Goal: Information Seeking & Learning: Learn about a topic

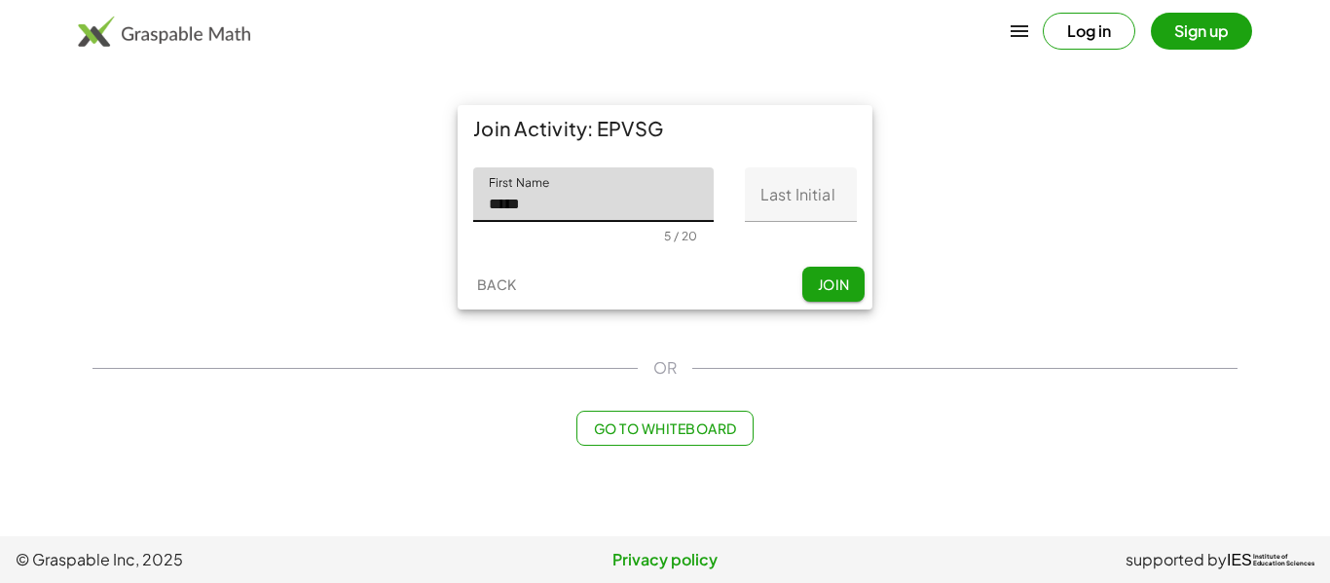
type input "*****"
click at [808, 191] on input "Last Initial" at bounding box center [801, 195] width 112 height 55
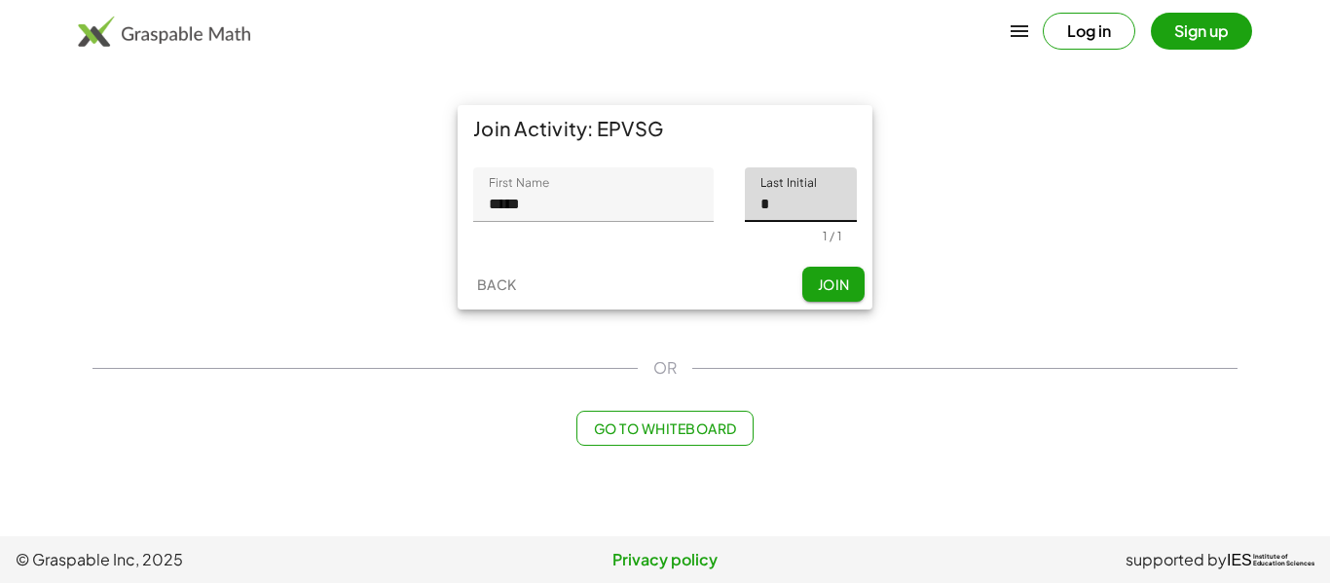
type input "*"
click at [844, 281] on span "Join" at bounding box center [833, 285] width 32 height 18
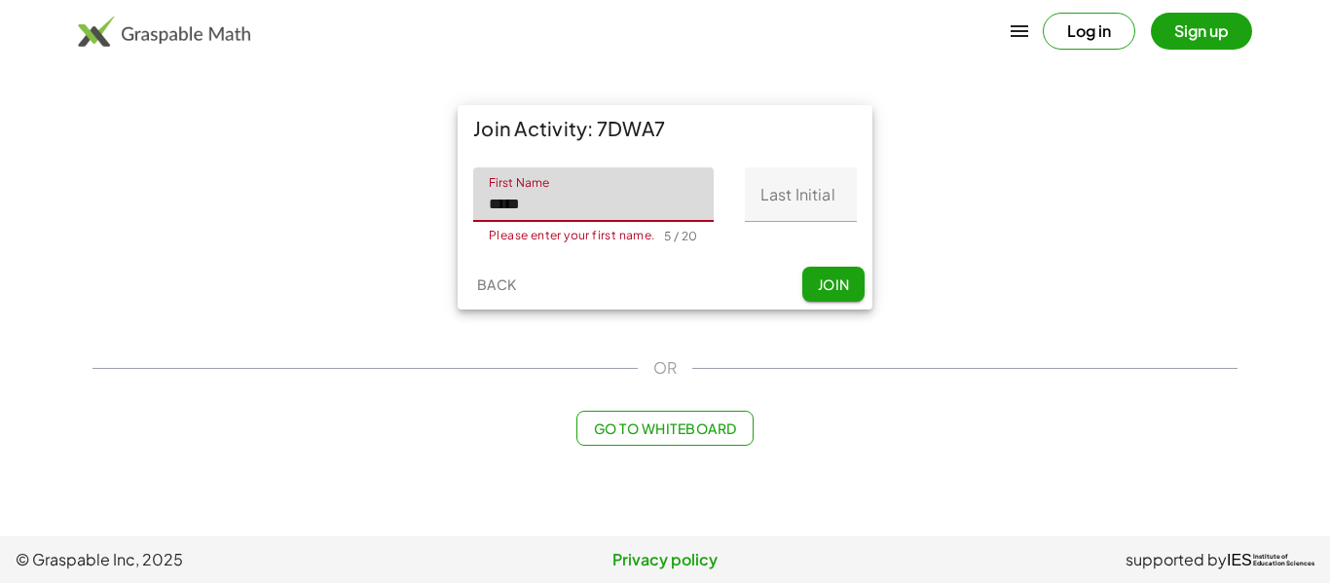
type input "*****"
click at [809, 183] on input "Last Initial" at bounding box center [801, 195] width 112 height 55
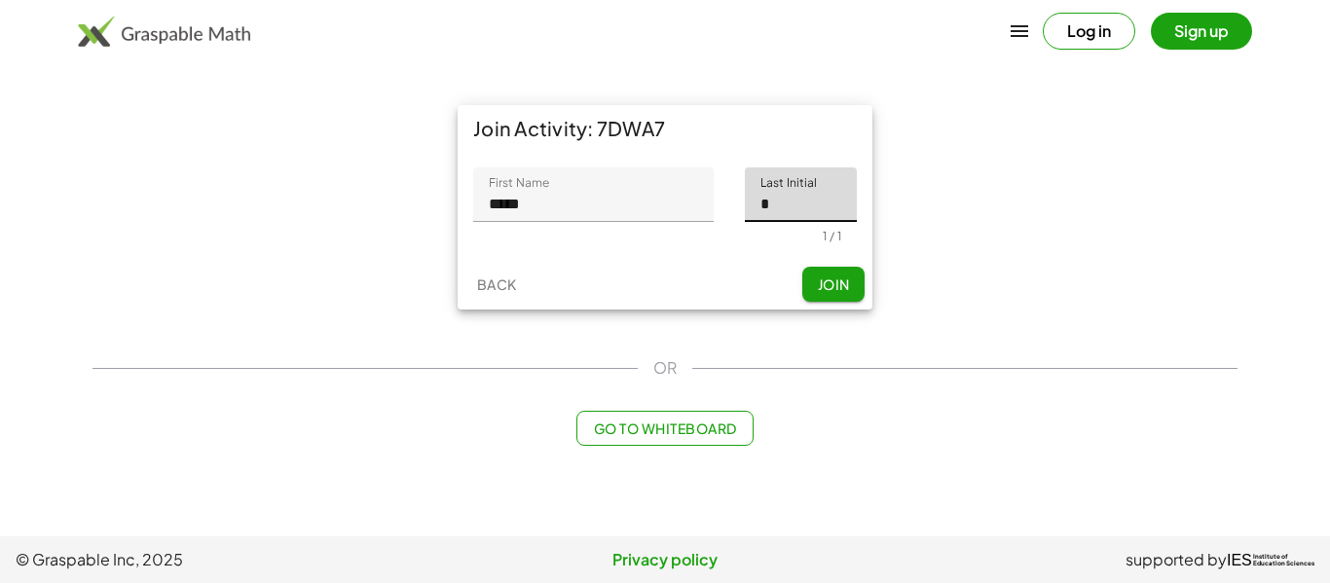
type input "*"
click at [842, 277] on span "Join" at bounding box center [833, 285] width 32 height 18
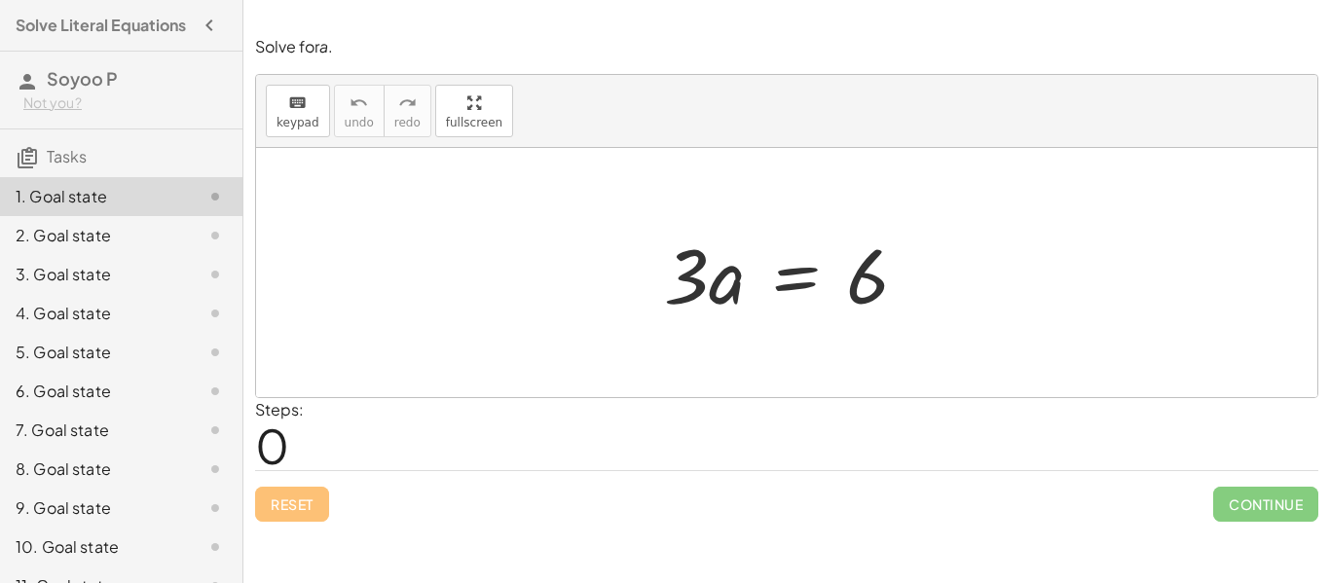
click at [300, 441] on div "Steps: 0" at bounding box center [279, 434] width 49 height 72
click at [274, 444] on span "0" at bounding box center [272, 445] width 34 height 59
click at [314, 120] on span "keypad" at bounding box center [298, 123] width 43 height 14
click at [701, 263] on div at bounding box center [686, 275] width 45 height 91
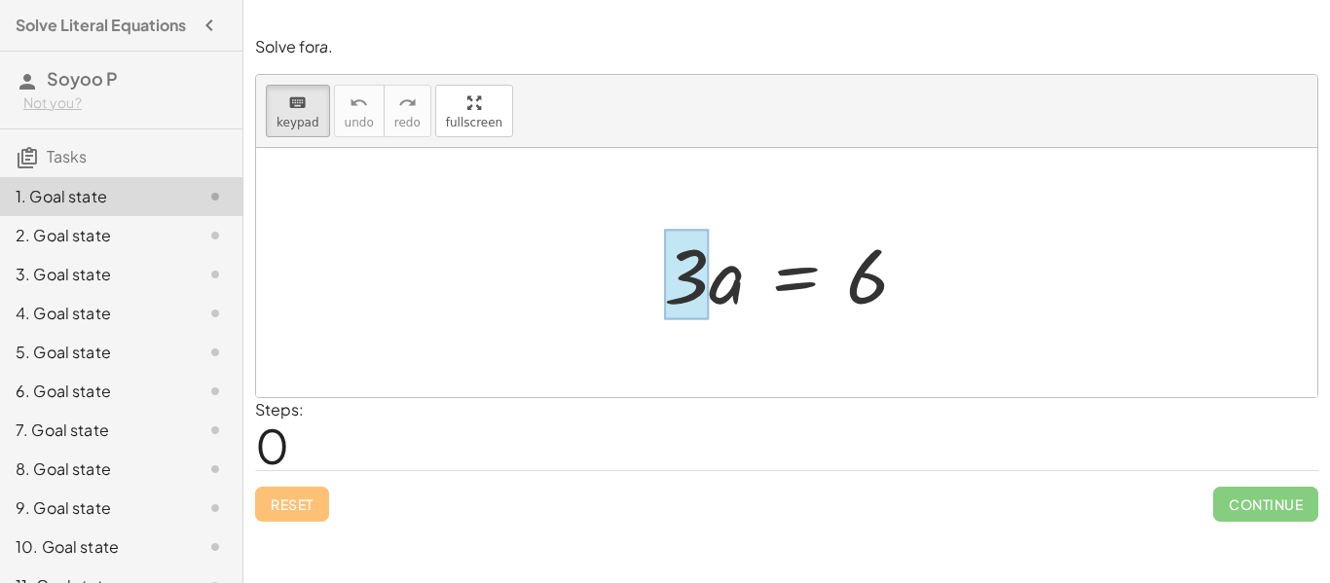
scroll to position [1, 0]
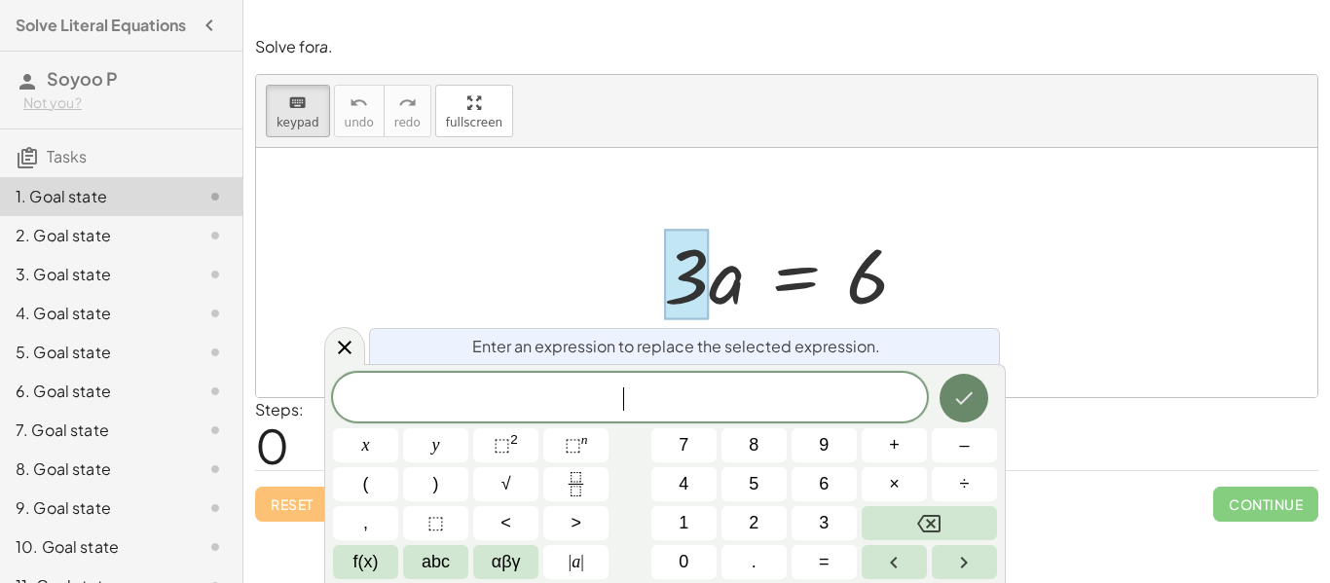
click at [957, 379] on button "Done" at bounding box center [964, 398] width 49 height 49
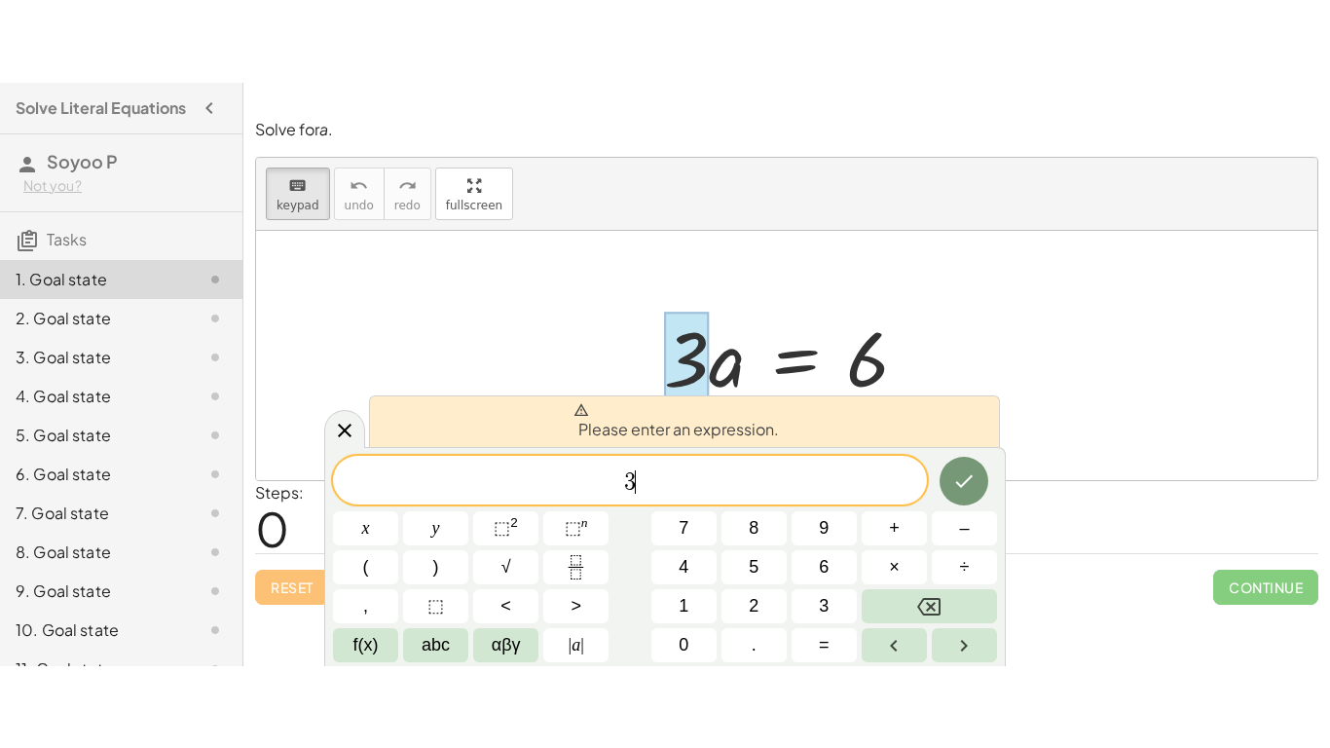
scroll to position [2, 0]
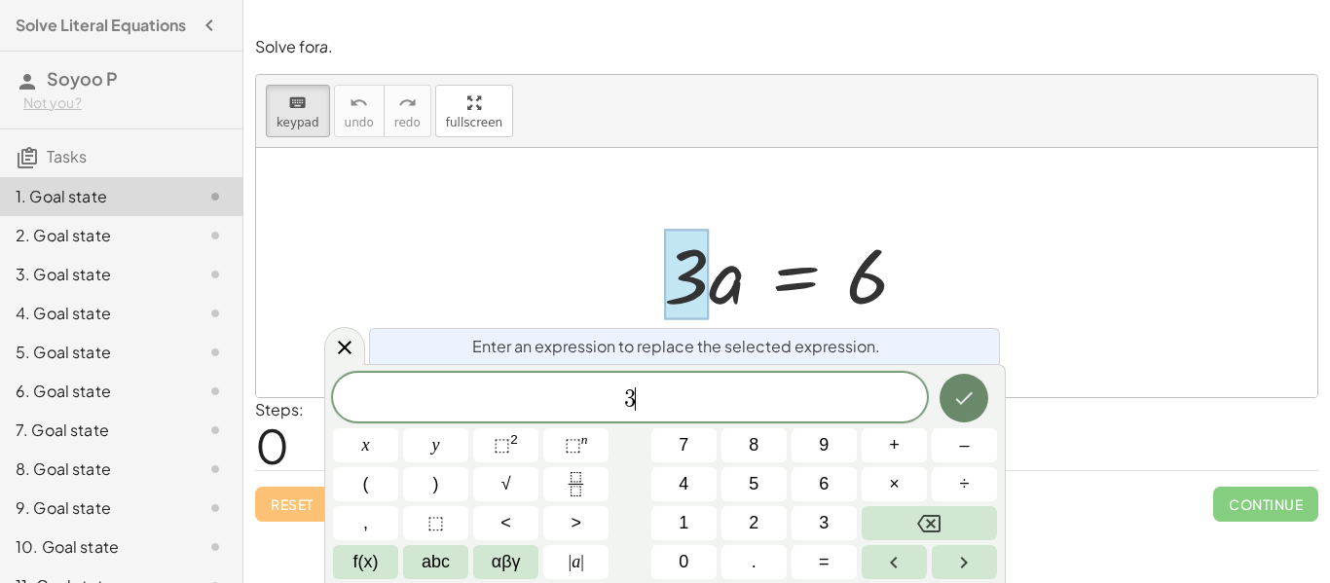
click at [954, 406] on icon "Done" at bounding box center [964, 398] width 23 height 23
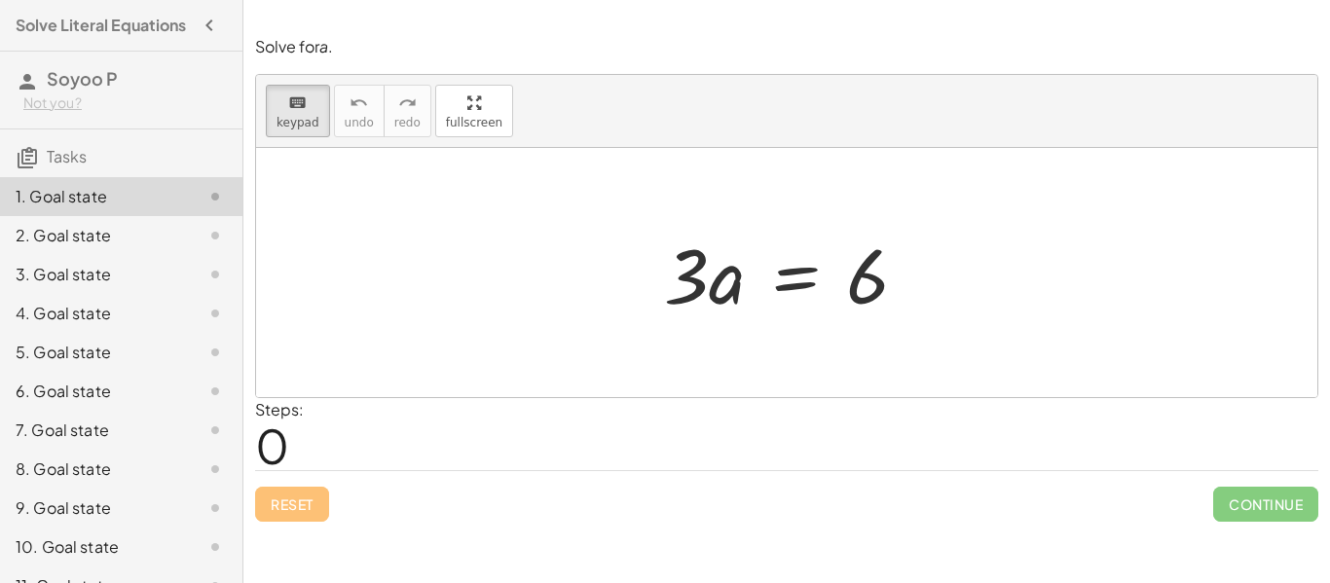
click at [968, 321] on div at bounding box center [787, 272] width 1062 height 249
click at [303, 500] on div "Reset Continue" at bounding box center [787, 496] width 1064 height 52
click at [490, 100] on div "button" at bounding box center [474, 102] width 56 height 23
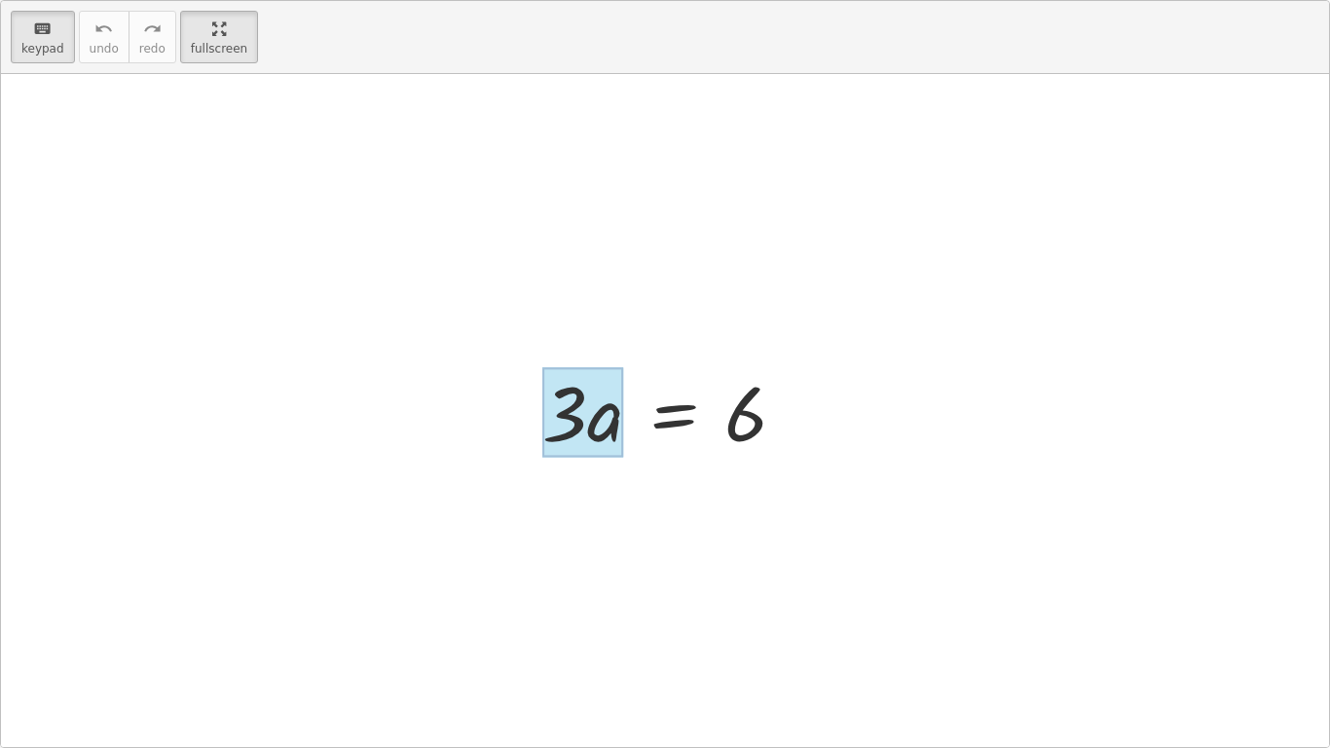
click at [603, 391] on div at bounding box center [582, 412] width 81 height 91
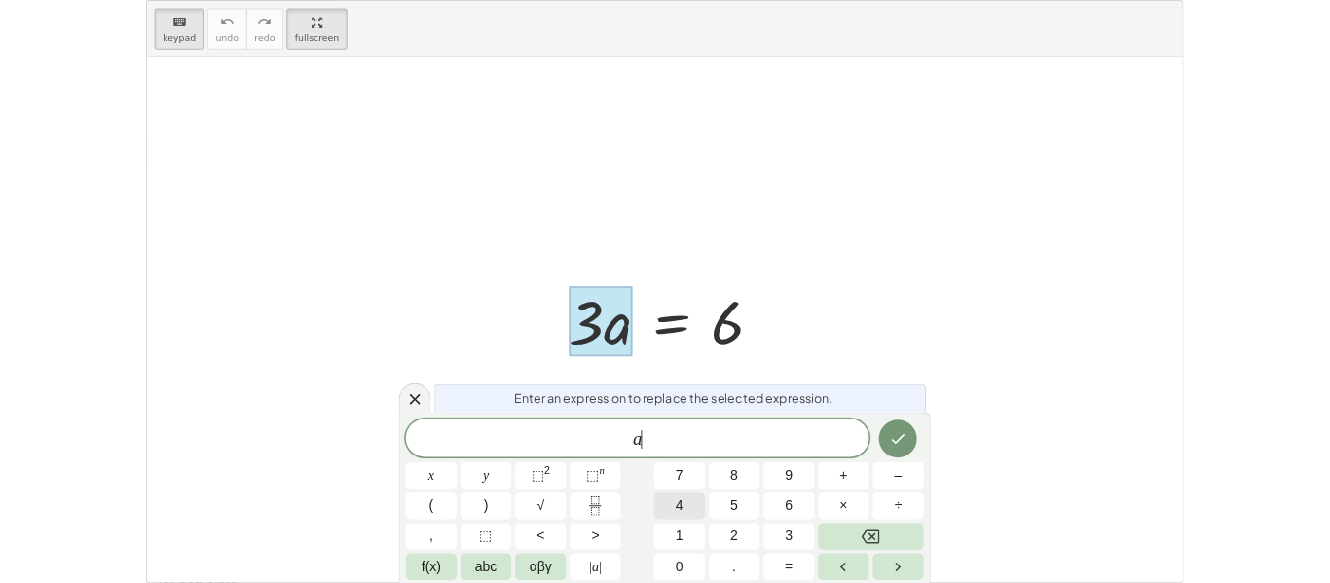
scroll to position [3, 0]
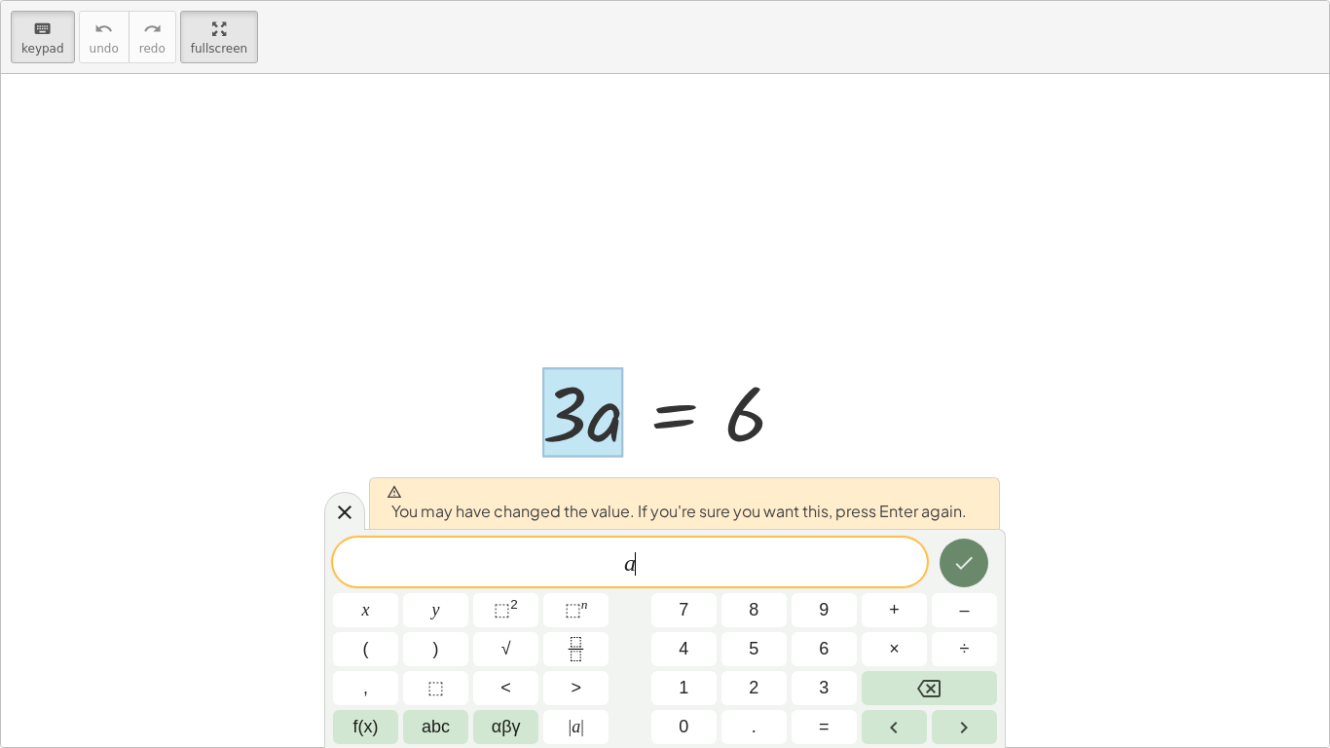
click at [960, 558] on icon "Done" at bounding box center [964, 562] width 23 height 23
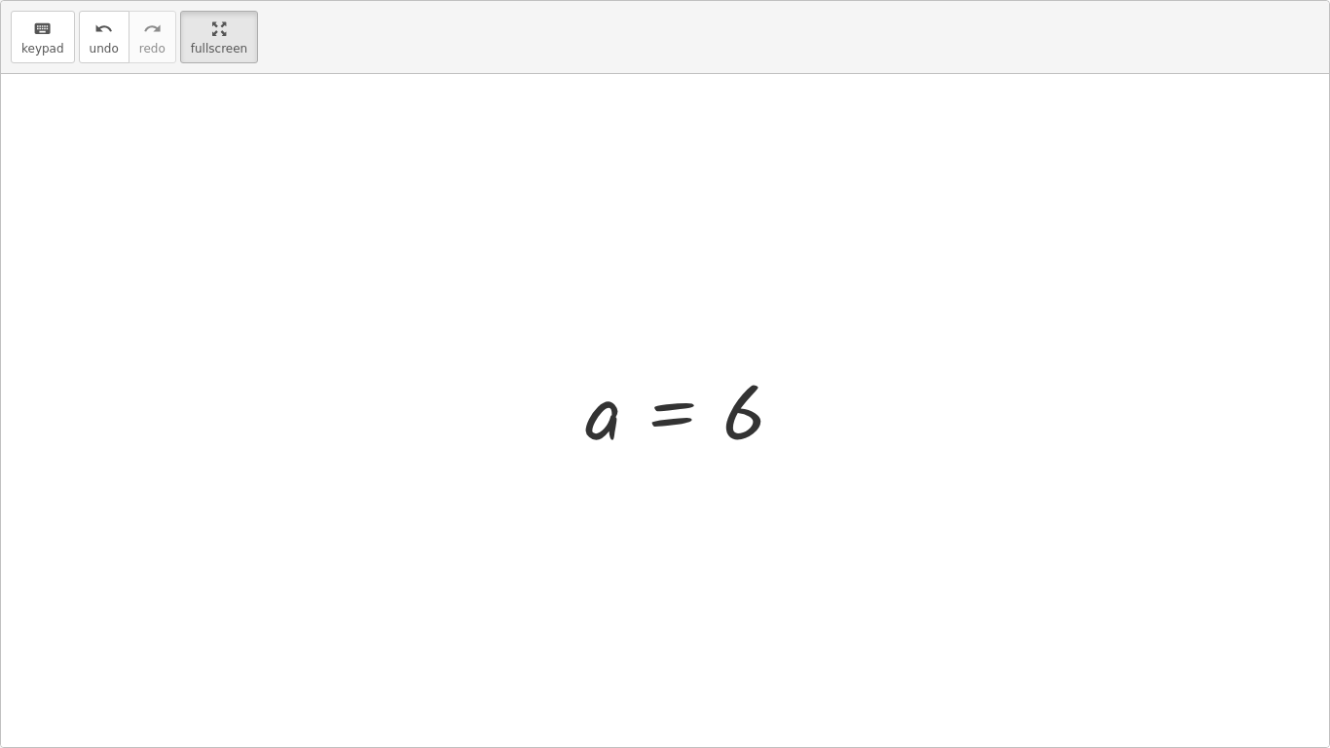
click at [753, 415] on div at bounding box center [693, 410] width 235 height 96
click at [733, 425] on div at bounding box center [672, 410] width 235 height 96
click at [734, 425] on div at bounding box center [672, 410] width 235 height 96
click at [724, 412] on div at bounding box center [672, 410] width 235 height 96
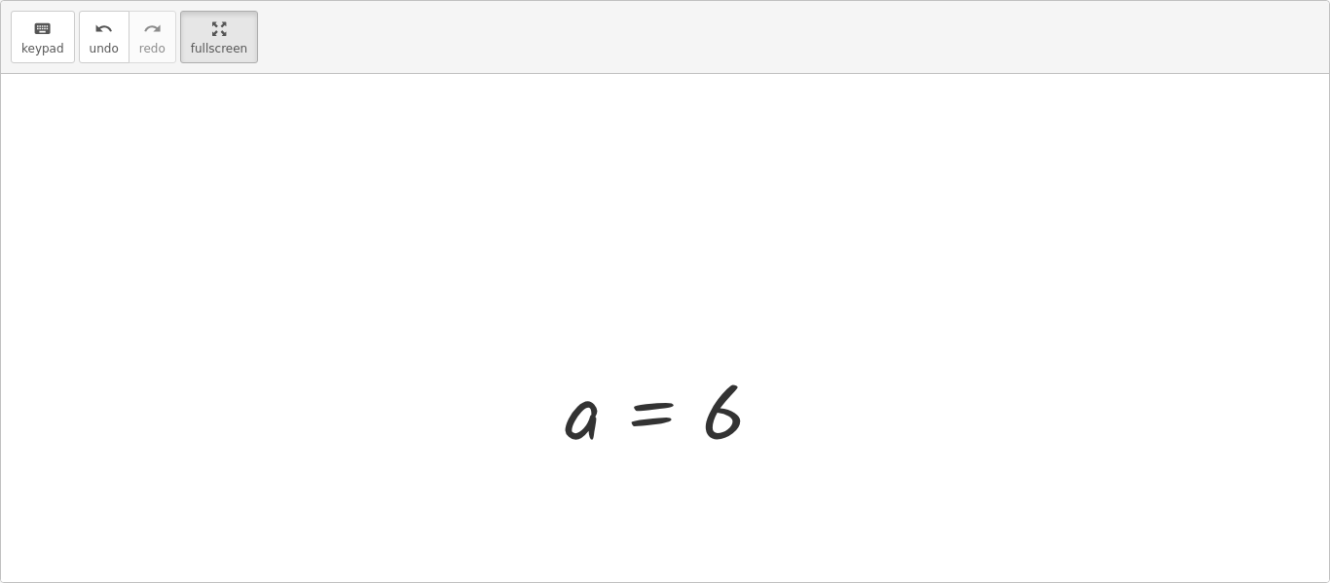
scroll to position [104, 0]
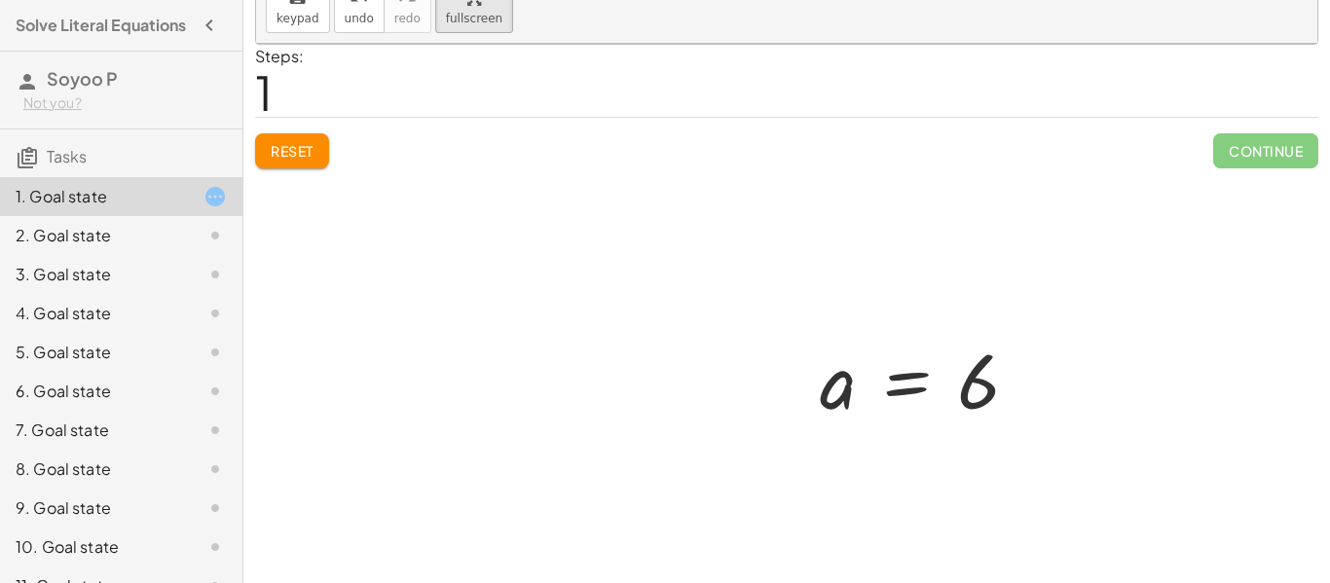
click at [983, 380] on div at bounding box center [927, 380] width 235 height 96
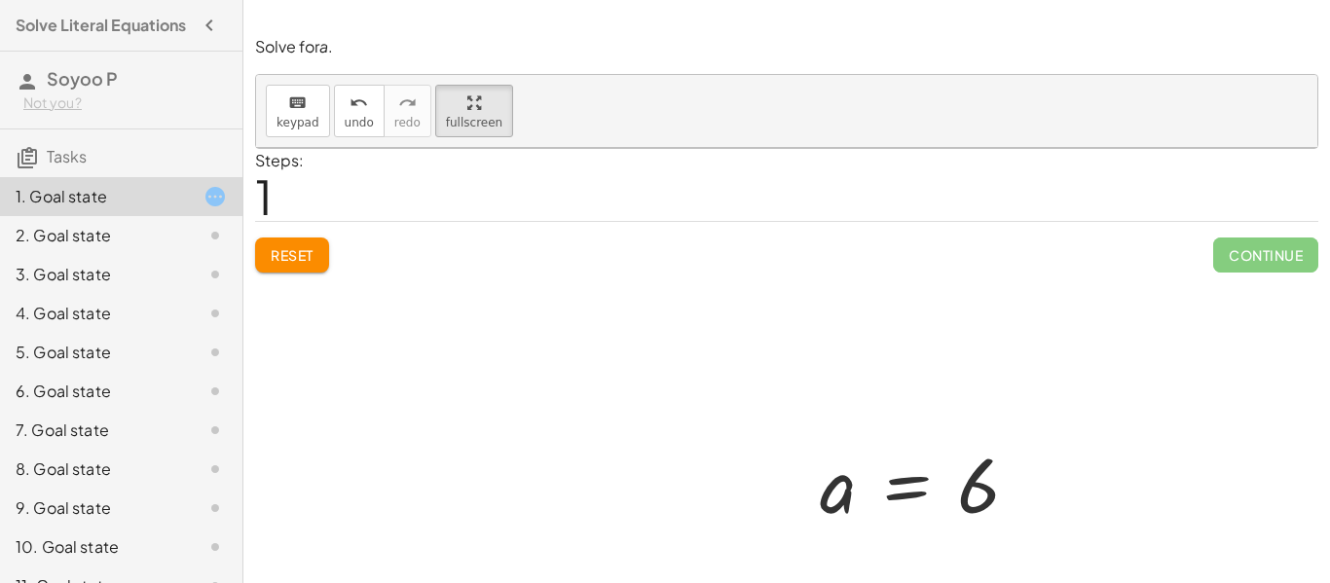
click at [1245, 249] on div at bounding box center [787, 425] width 1062 height 555
click at [312, 253] on div at bounding box center [787, 425] width 1062 height 555
click at [292, 248] on div at bounding box center [787, 425] width 1062 height 555
click at [299, 254] on div at bounding box center [787, 425] width 1062 height 555
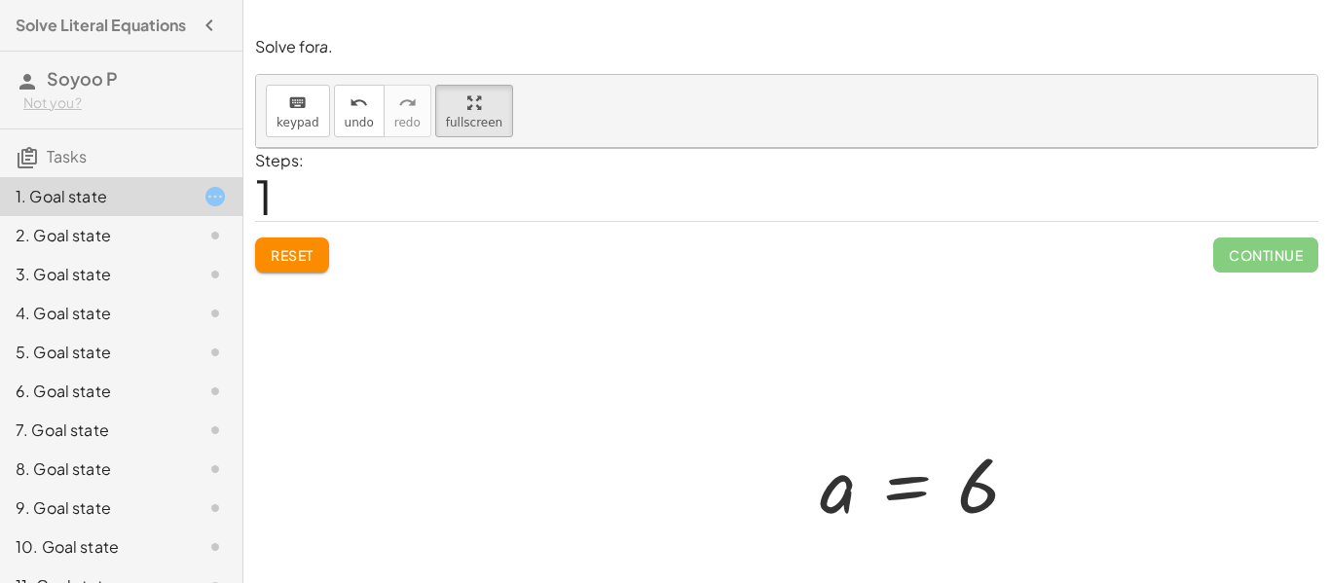
click at [299, 254] on div at bounding box center [787, 425] width 1062 height 555
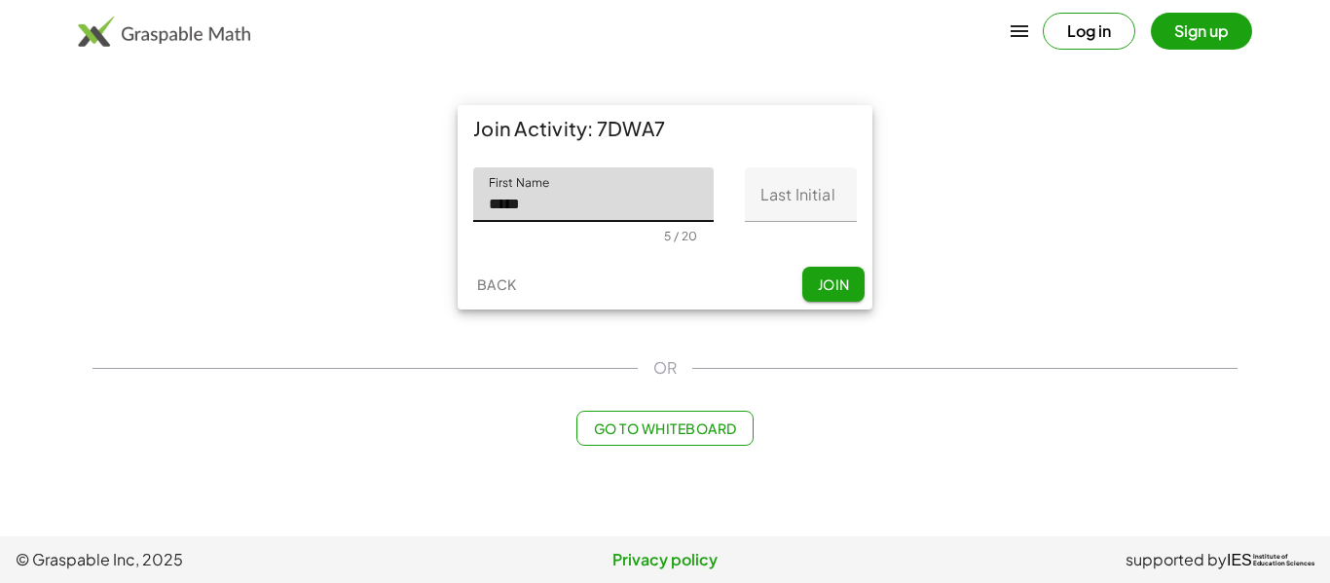
type input "*****"
click at [771, 195] on input "Last Initial" at bounding box center [801, 195] width 112 height 55
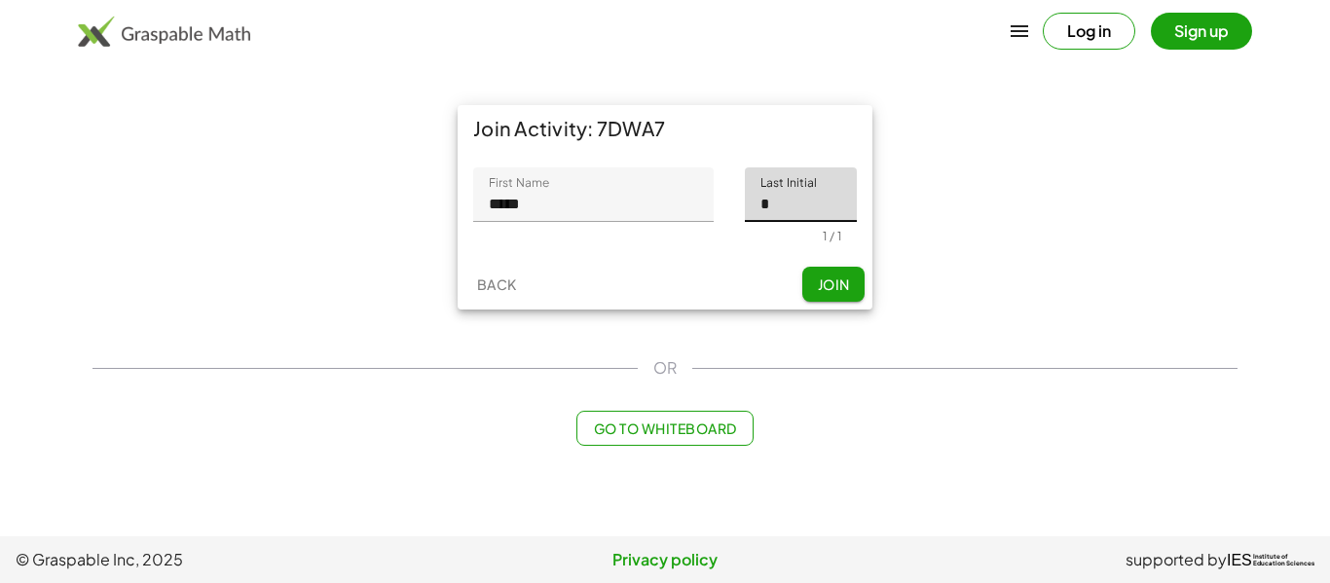
type input "*"
click at [854, 283] on button "Join" at bounding box center [834, 284] width 62 height 35
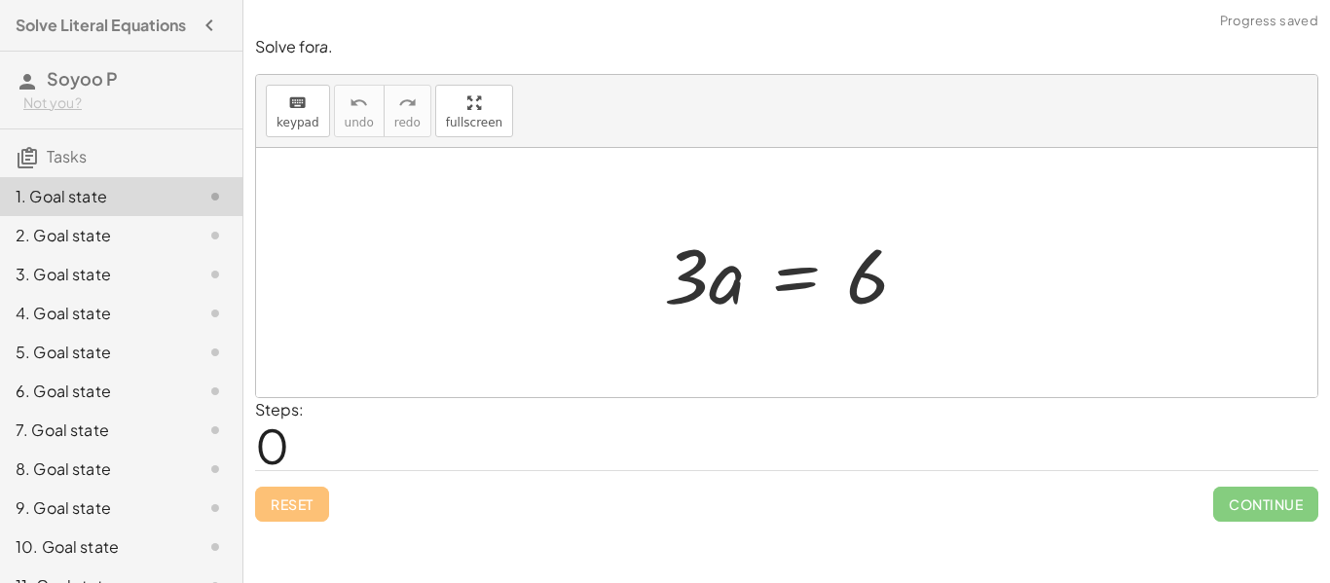
click at [641, 308] on div "· 3 · a = 6" at bounding box center [787, 273] width 304 height 110
click at [729, 292] on div at bounding box center [795, 273] width 280 height 100
click at [703, 288] on div at bounding box center [795, 273] width 280 height 100
click at [854, 298] on div at bounding box center [795, 273] width 280 height 100
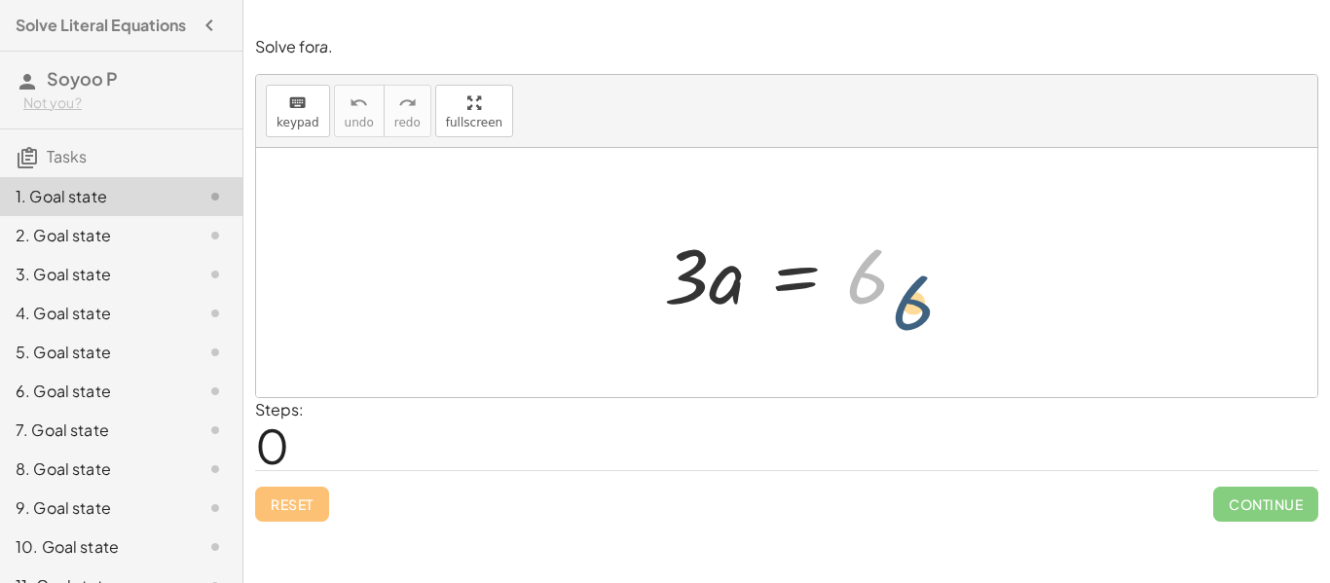
drag, startPoint x: 867, startPoint y: 279, endPoint x: 914, endPoint y: 306, distance: 54.1
click at [914, 306] on div at bounding box center [795, 273] width 280 height 100
drag, startPoint x: 877, startPoint y: 291, endPoint x: 897, endPoint y: 290, distance: 20.5
click at [897, 290] on div at bounding box center [795, 273] width 280 height 100
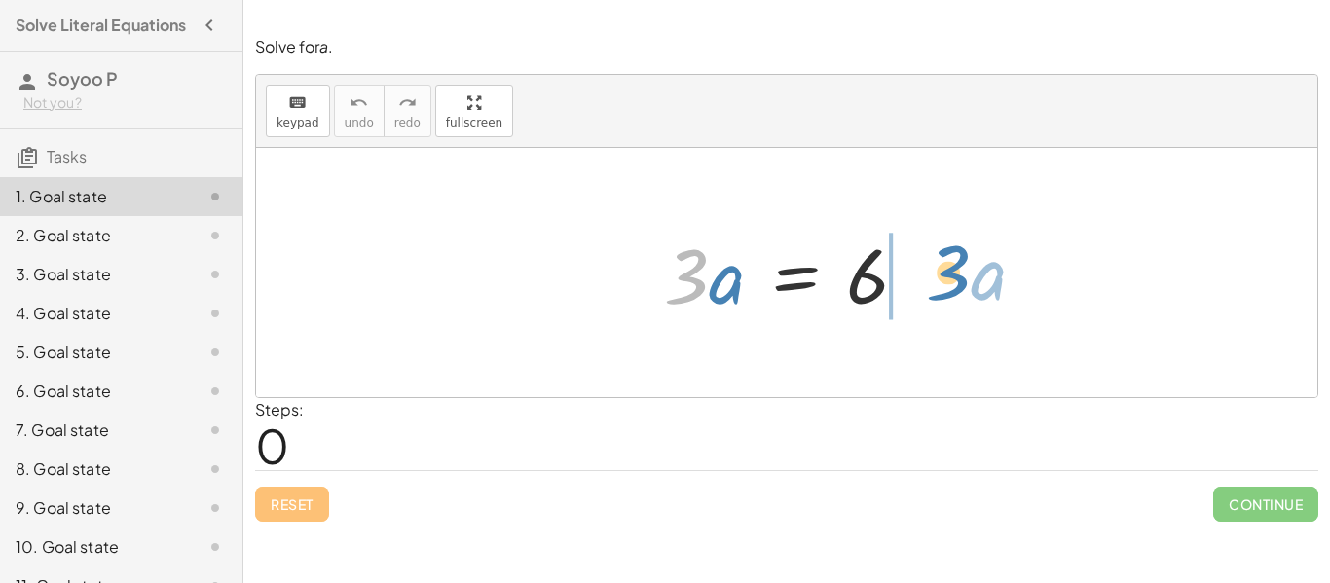
drag, startPoint x: 678, startPoint y: 278, endPoint x: 936, endPoint y: 277, distance: 258.1
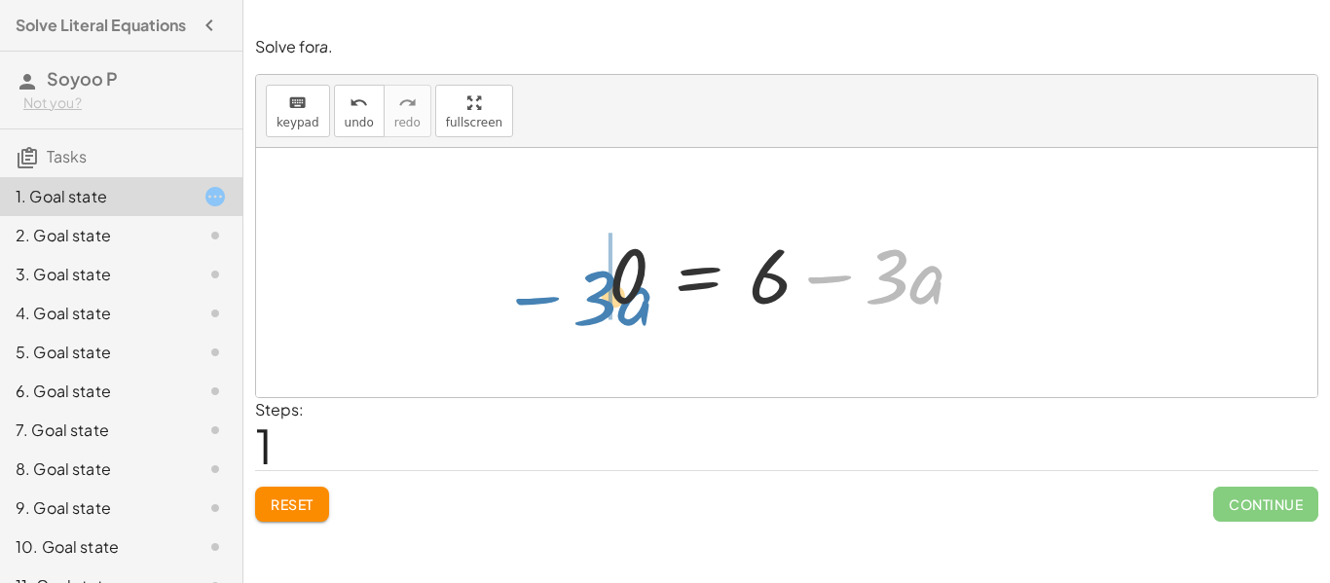
drag, startPoint x: 829, startPoint y: 282, endPoint x: 463, endPoint y: 318, distance: 368.0
click at [463, 318] on div "· 3 · a = 6 − · 3 · a · 3 · a = 6 0 + −" at bounding box center [787, 272] width 1062 height 249
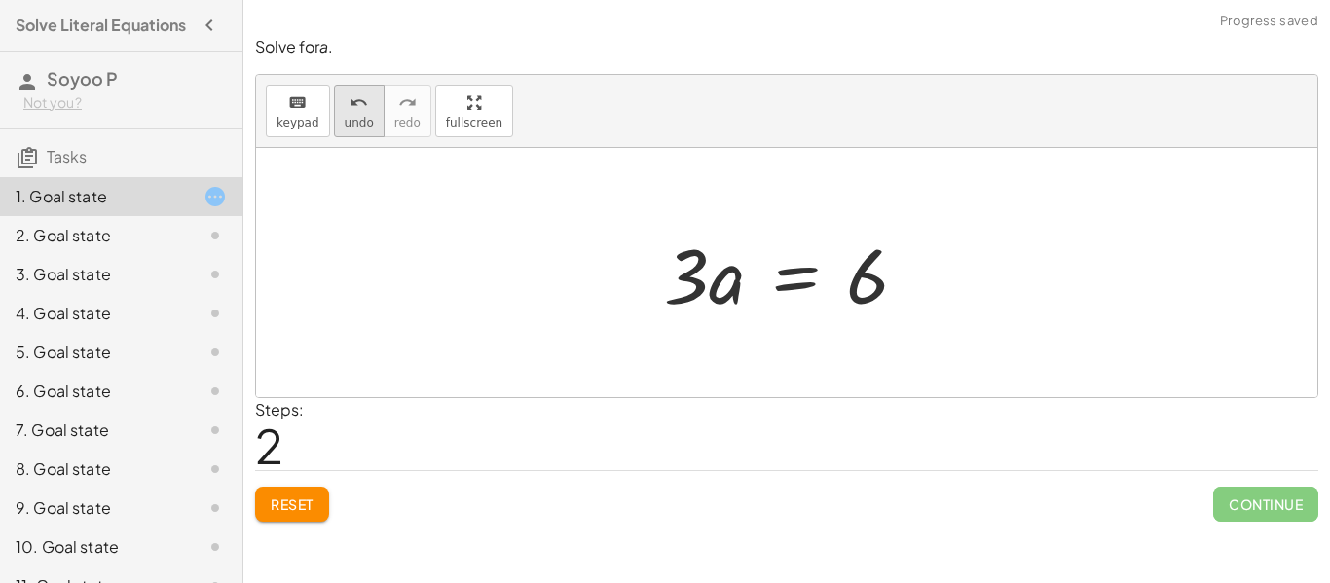
click at [355, 108] on icon "undo" at bounding box center [359, 103] width 19 height 23
drag, startPoint x: 690, startPoint y: 277, endPoint x: 875, endPoint y: 277, distance: 185.1
click at [875, 277] on div at bounding box center [795, 273] width 280 height 100
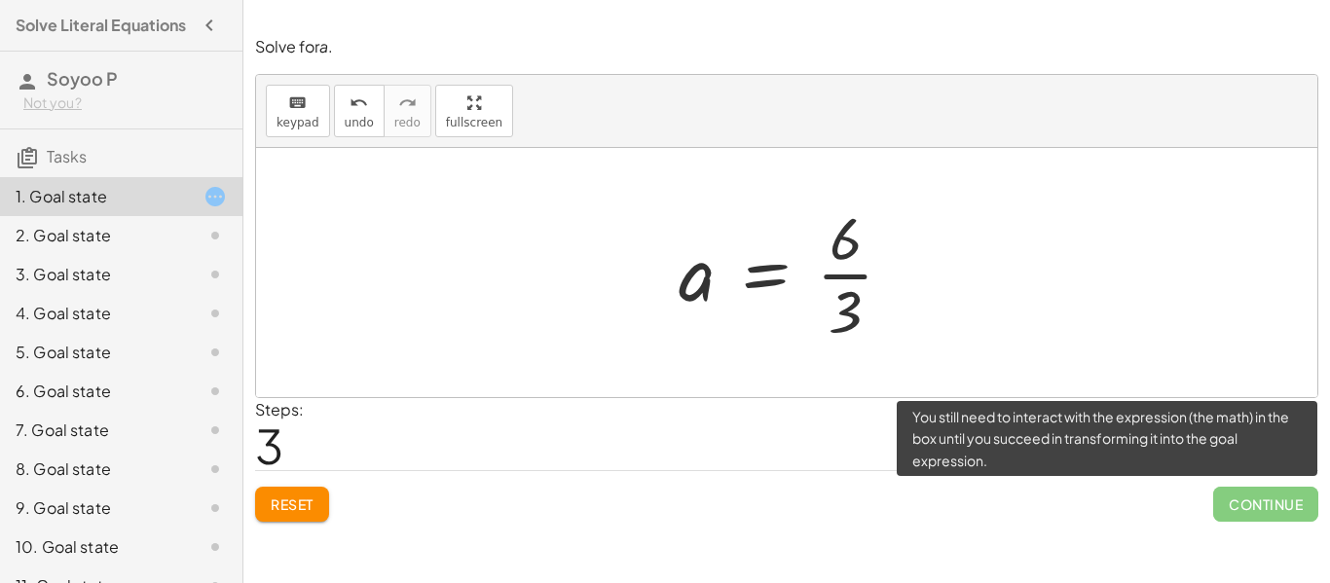
click at [1258, 512] on span "Continue" at bounding box center [1266, 504] width 105 height 35
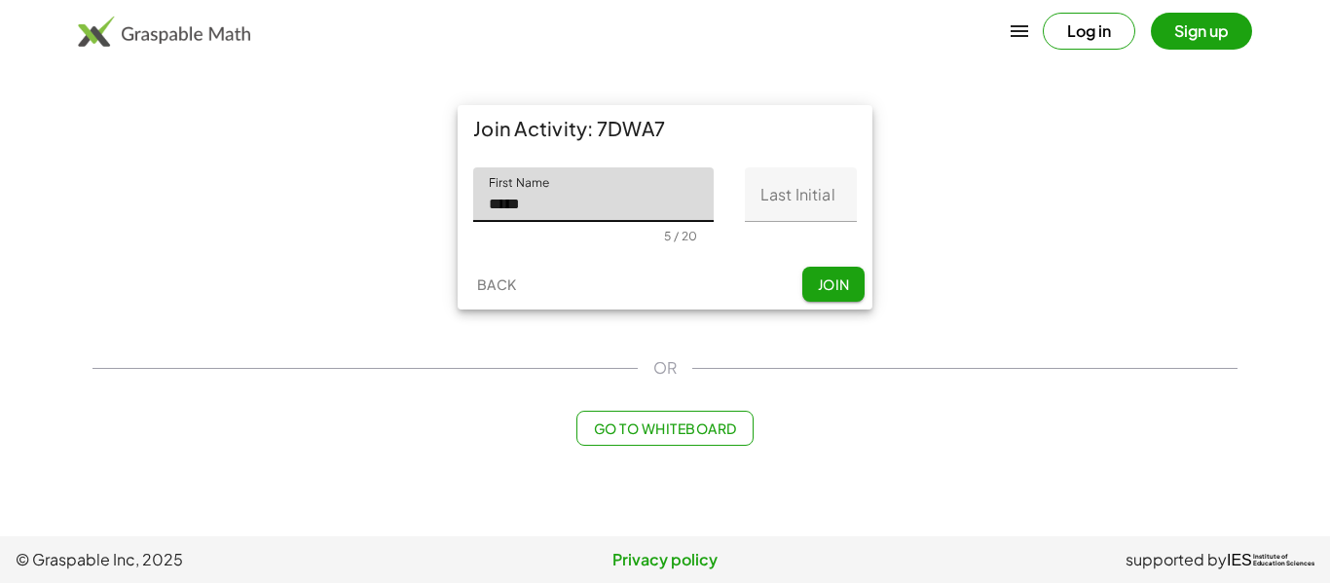
type input "*****"
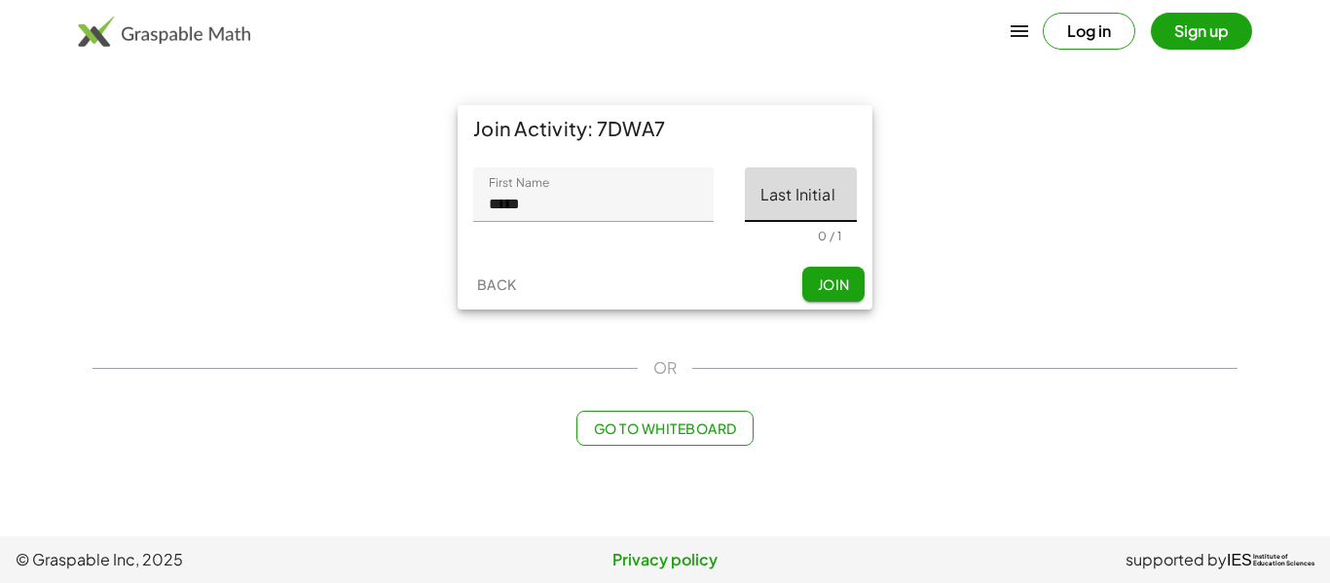
click at [773, 184] on input "Last Initial" at bounding box center [801, 195] width 112 height 55
type input "*"
click at [831, 284] on span "Join" at bounding box center [833, 285] width 32 height 18
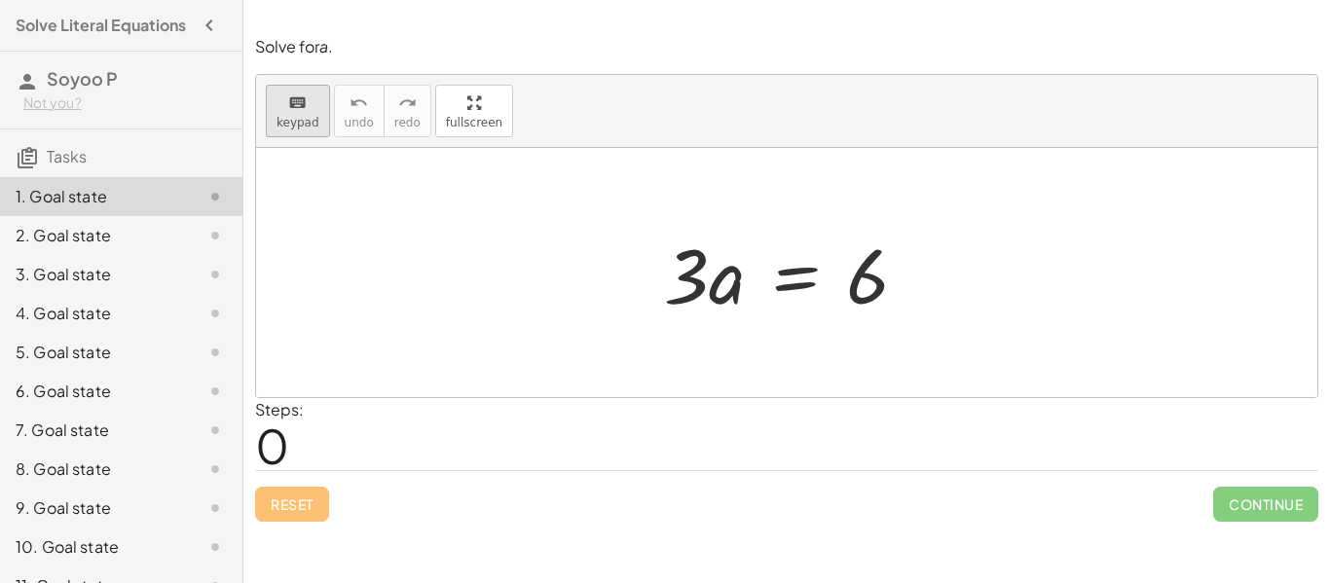
click at [280, 116] on span "keypad" at bounding box center [298, 123] width 43 height 14
click at [293, 123] on span "keypad" at bounding box center [298, 123] width 43 height 14
click at [863, 279] on div at bounding box center [795, 273] width 280 height 100
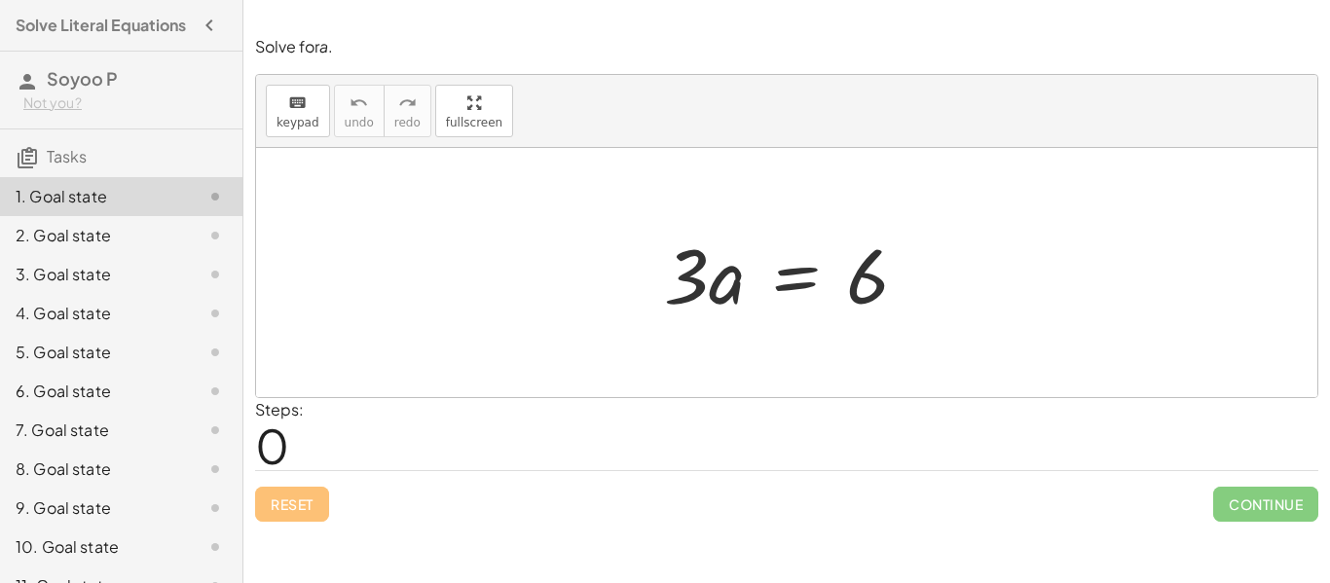
drag, startPoint x: 845, startPoint y: 221, endPoint x: 880, endPoint y: 300, distance: 86.3
click at [880, 300] on div "· 3 · a = 6" at bounding box center [787, 273] width 304 height 110
drag, startPoint x: 733, startPoint y: 289, endPoint x: 748, endPoint y: 281, distance: 17.0
click at [748, 281] on div at bounding box center [795, 273] width 280 height 100
drag, startPoint x: 681, startPoint y: 288, endPoint x: 876, endPoint y: 367, distance: 210.2
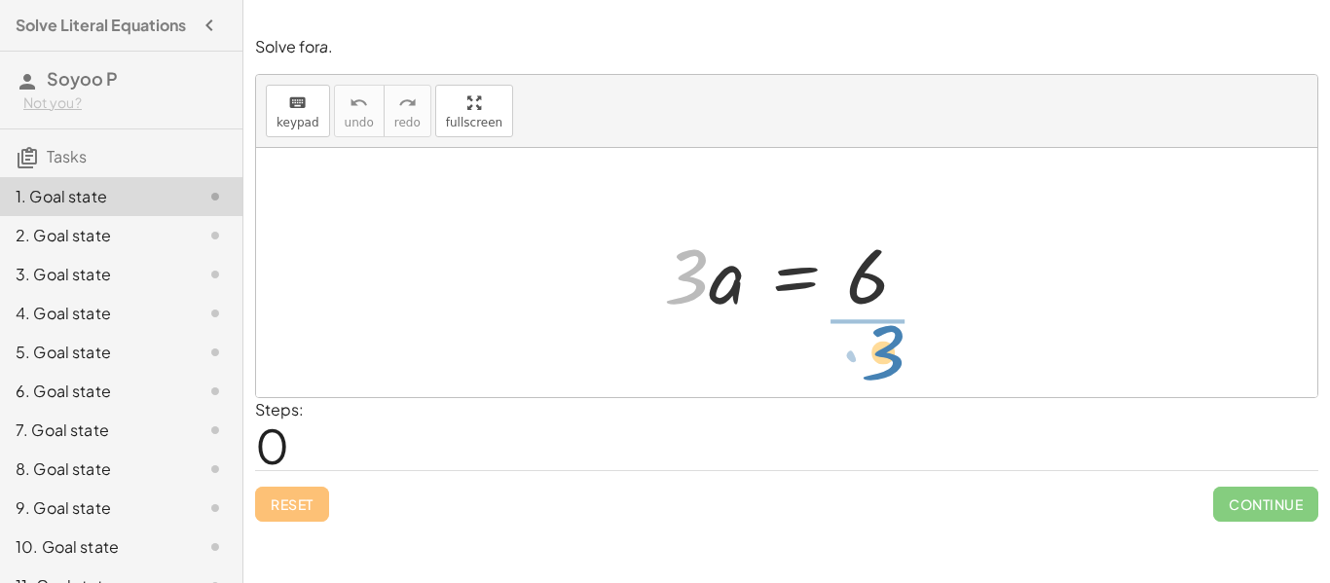
click at [876, 367] on div "· 3 · 3 · a = 6" at bounding box center [787, 272] width 1062 height 249
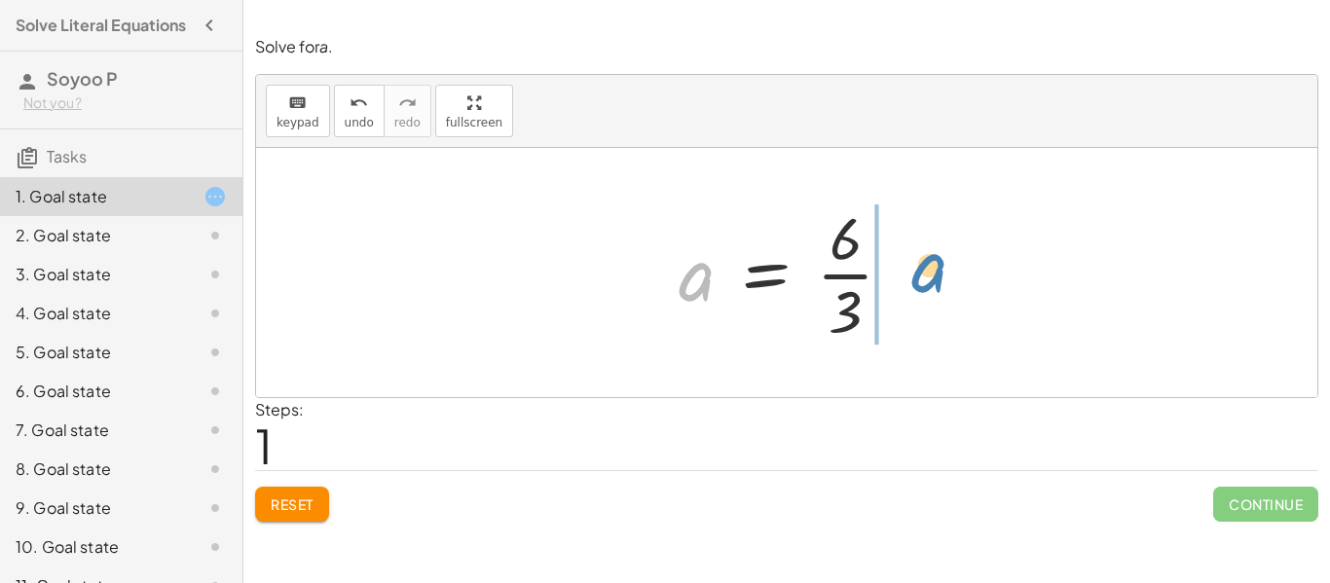
drag, startPoint x: 706, startPoint y: 276, endPoint x: 939, endPoint y: 268, distance: 232.9
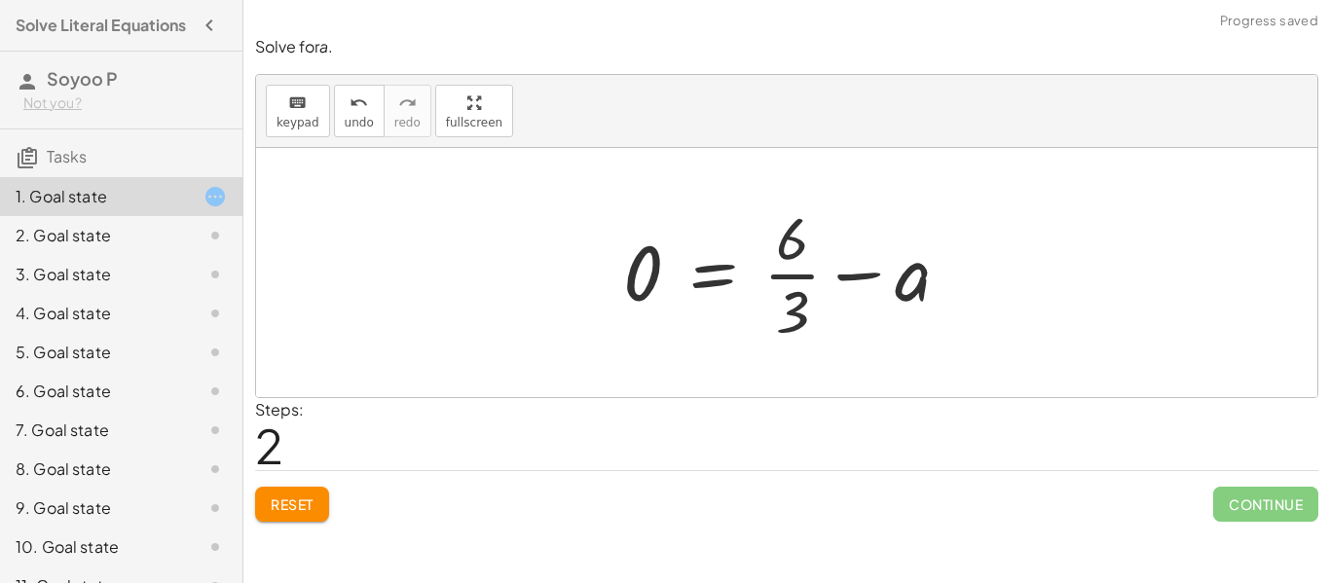
click at [965, 288] on div at bounding box center [794, 273] width 361 height 150
drag, startPoint x: 917, startPoint y: 282, endPoint x: 580, endPoint y: 281, distance: 338.0
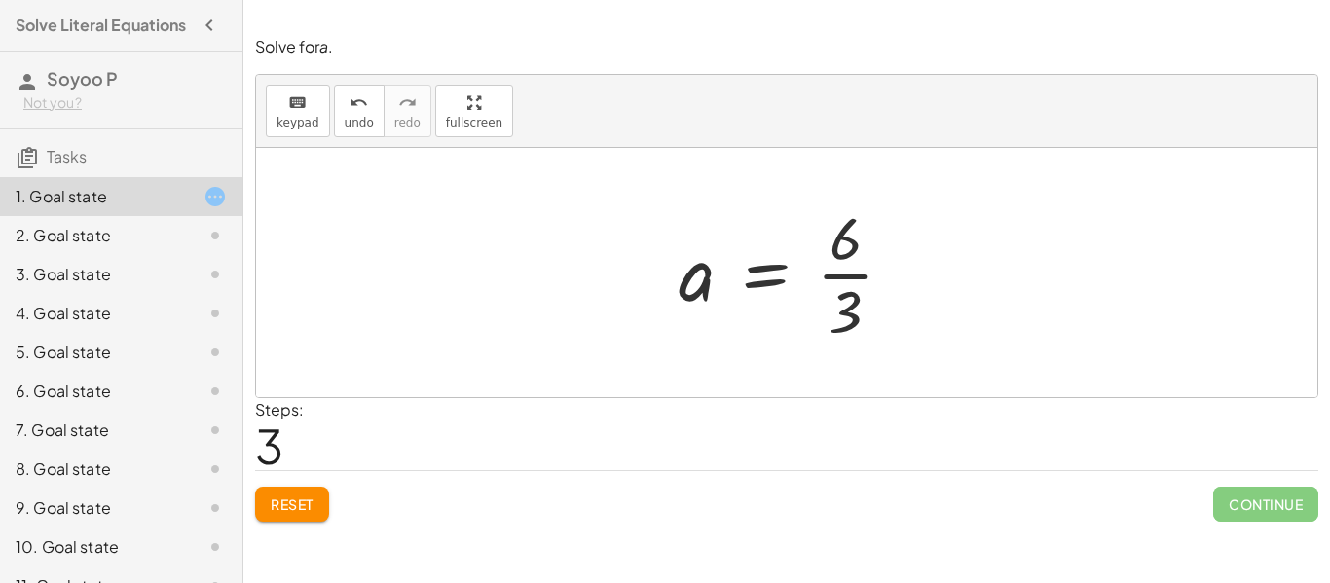
click at [196, 227] on div at bounding box center [199, 235] width 55 height 23
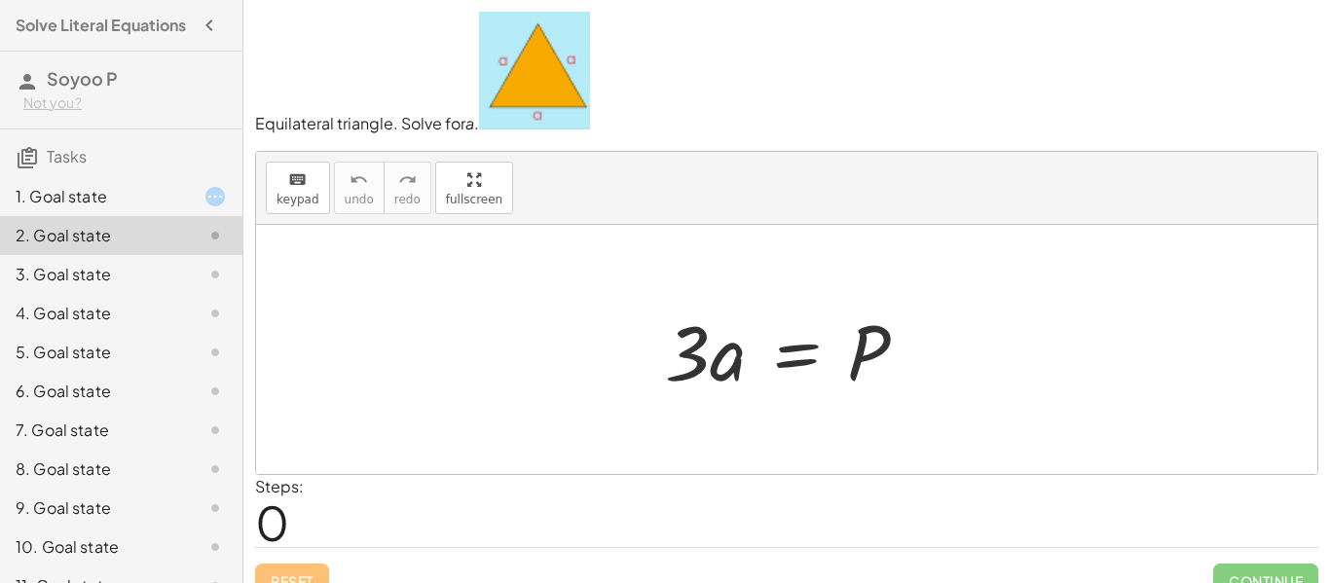
scroll to position [27, 0]
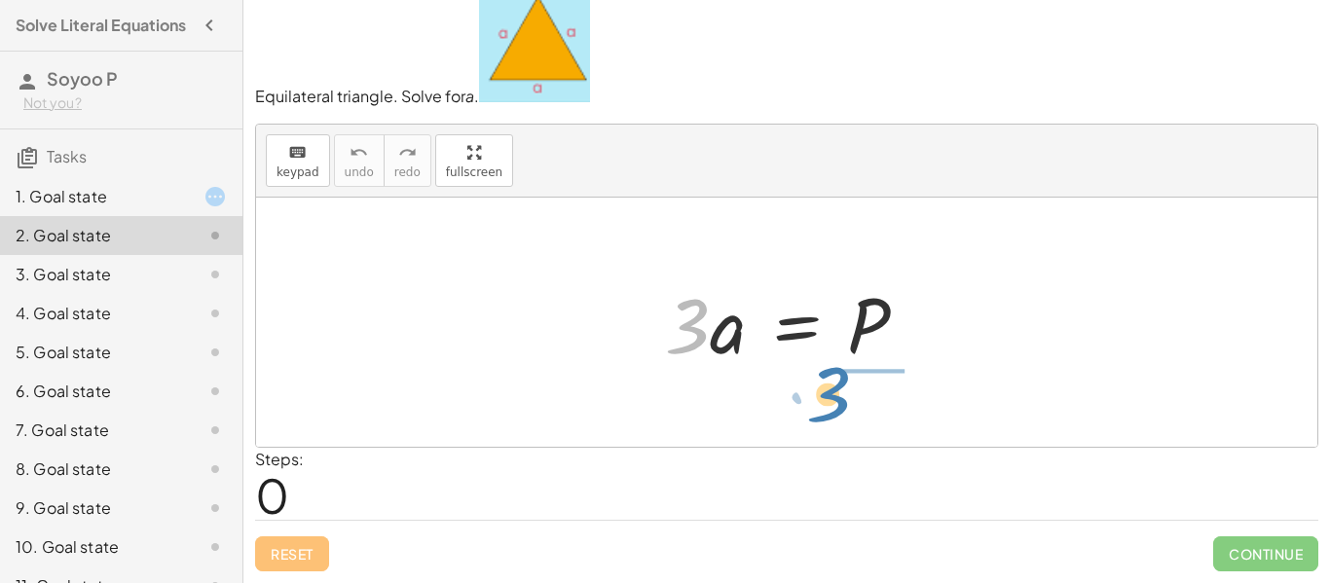
drag, startPoint x: 677, startPoint y: 350, endPoint x: 818, endPoint y: 418, distance: 156.8
click at [818, 418] on div "· 3 · 3 · a = P" at bounding box center [787, 322] width 1062 height 249
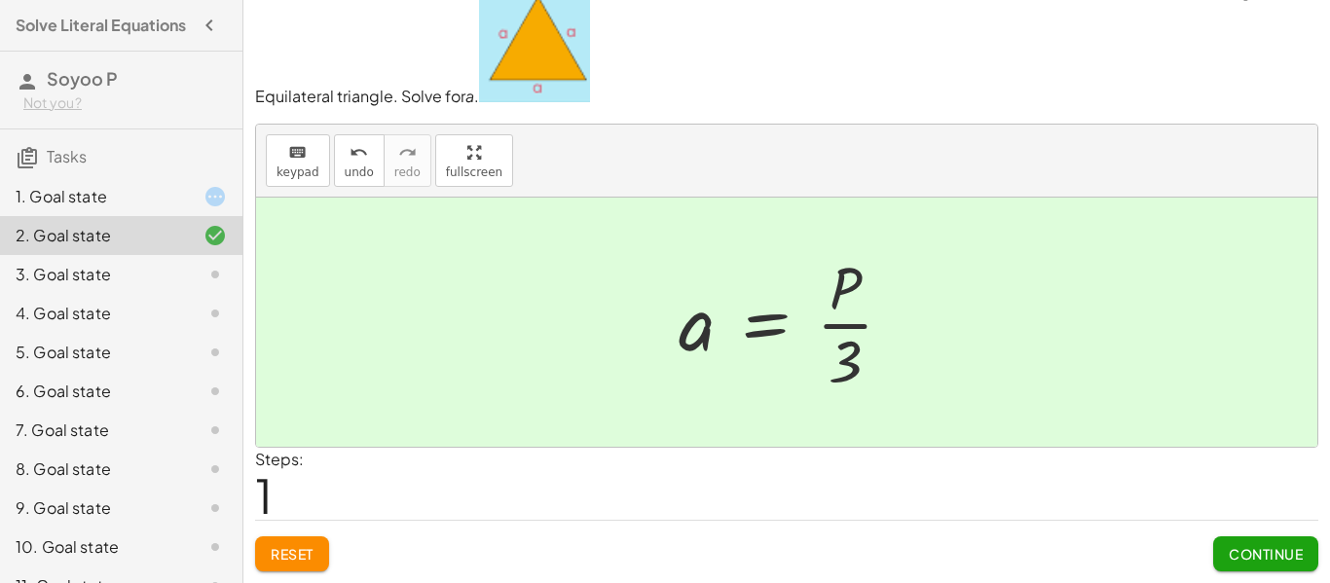
click at [1278, 554] on span "Continue" at bounding box center [1266, 554] width 74 height 18
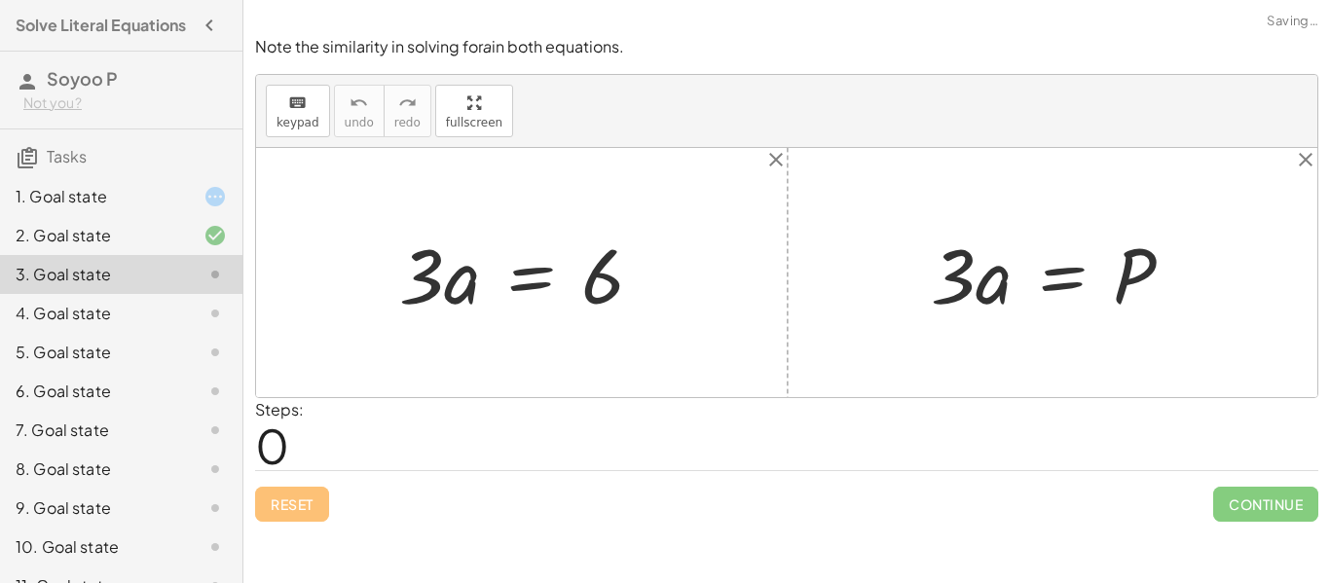
scroll to position [0, 0]
click at [419, 284] on div at bounding box center [530, 273] width 280 height 100
drag, startPoint x: 464, startPoint y: 286, endPoint x: 688, endPoint y: 287, distance: 224.0
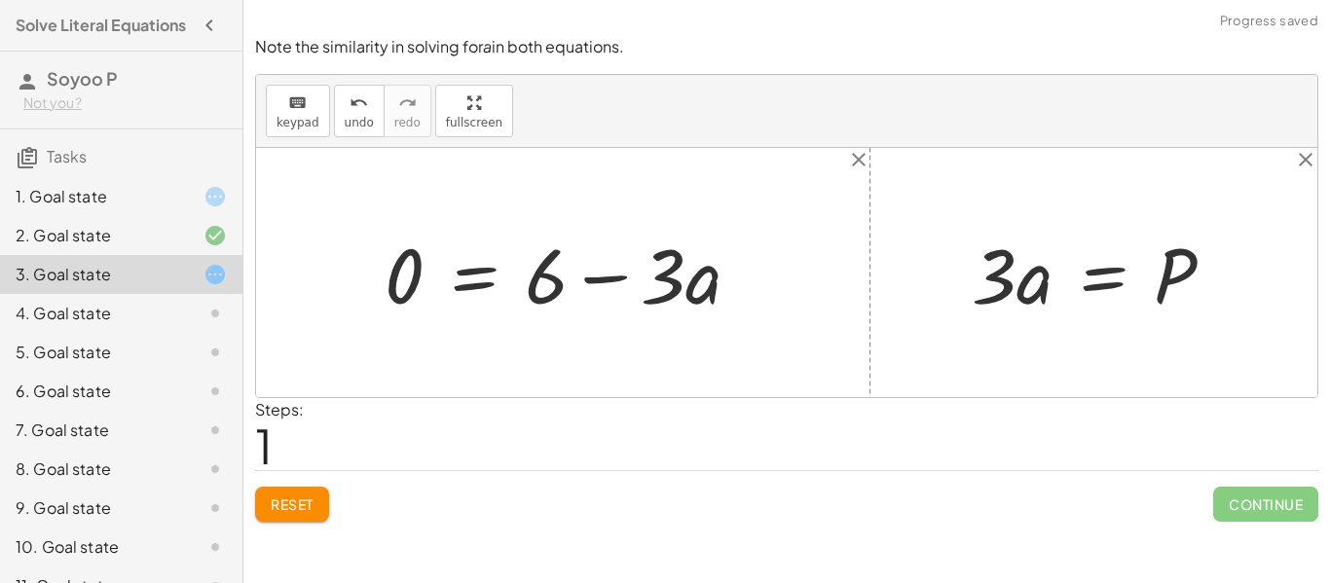
click at [586, 280] on div at bounding box center [570, 273] width 391 height 100
drag, startPoint x: 551, startPoint y: 289, endPoint x: 328, endPoint y: 271, distance: 223.8
click at [328, 271] on div "· 3 · a = 6 + 6 · 3 · a = 6 0 + − · 3 · a = P" at bounding box center [787, 272] width 1062 height 249
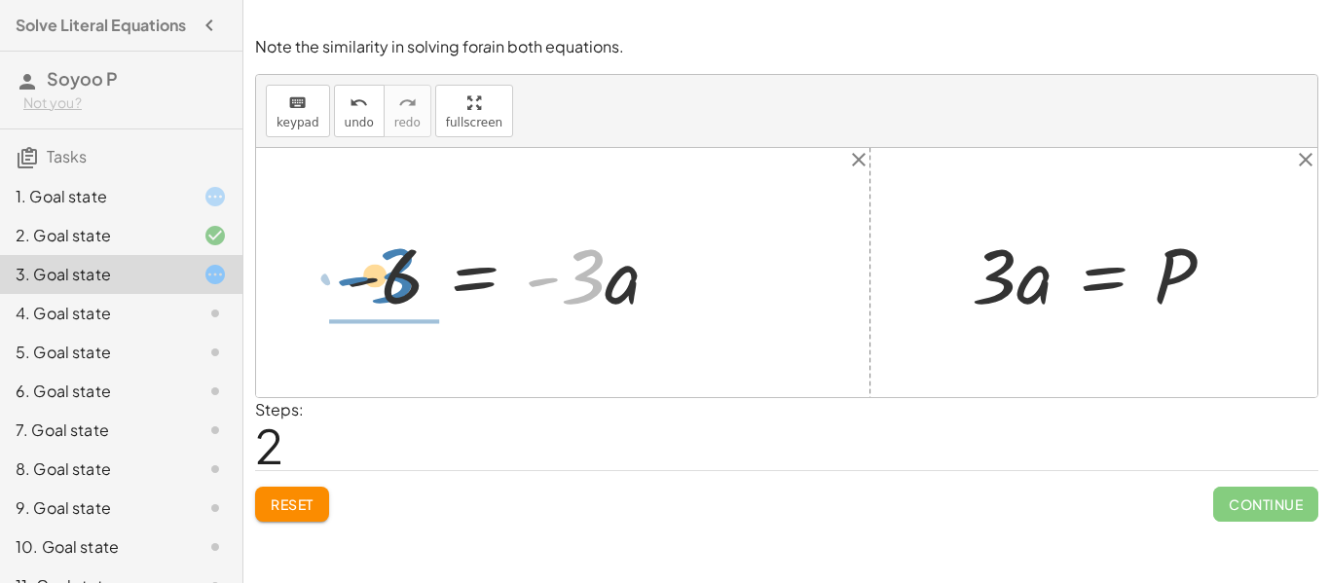
drag, startPoint x: 587, startPoint y: 290, endPoint x: 393, endPoint y: 288, distance: 193.8
click at [393, 288] on div at bounding box center [510, 273] width 351 height 100
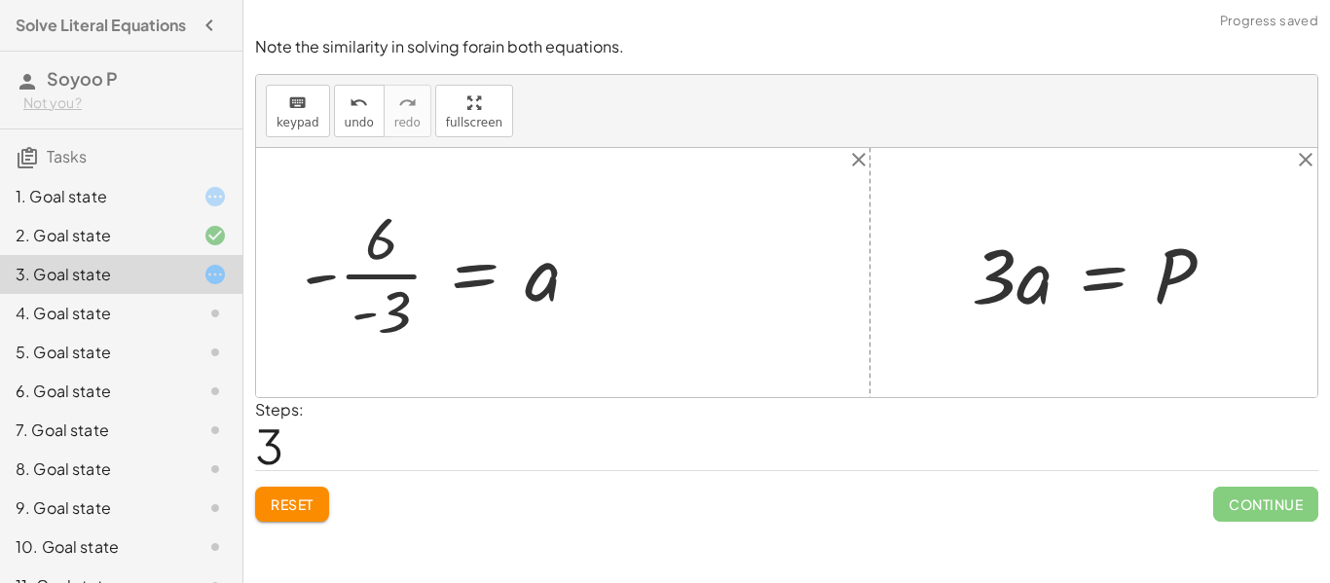
click at [591, 368] on div at bounding box center [787, 272] width 1062 height 249
click at [345, 100] on div "undo" at bounding box center [359, 102] width 29 height 23
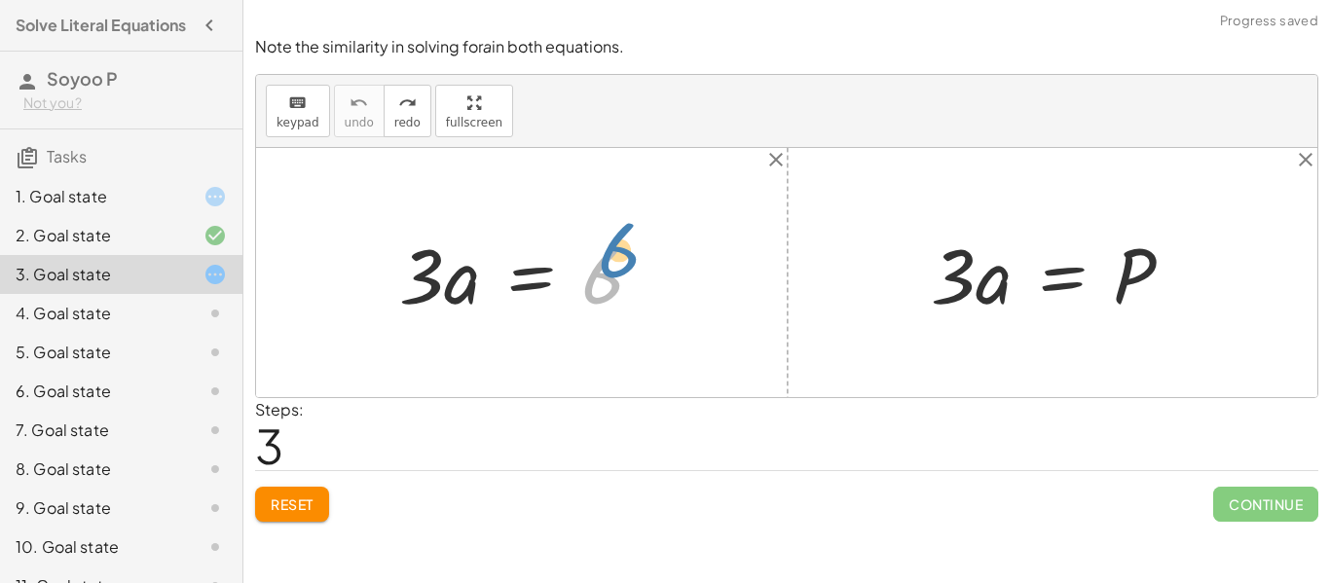
drag, startPoint x: 594, startPoint y: 284, endPoint x: 612, endPoint y: 258, distance: 31.6
click at [612, 258] on div at bounding box center [530, 273] width 280 height 100
drag, startPoint x: 424, startPoint y: 287, endPoint x: 580, endPoint y: 357, distance: 171.8
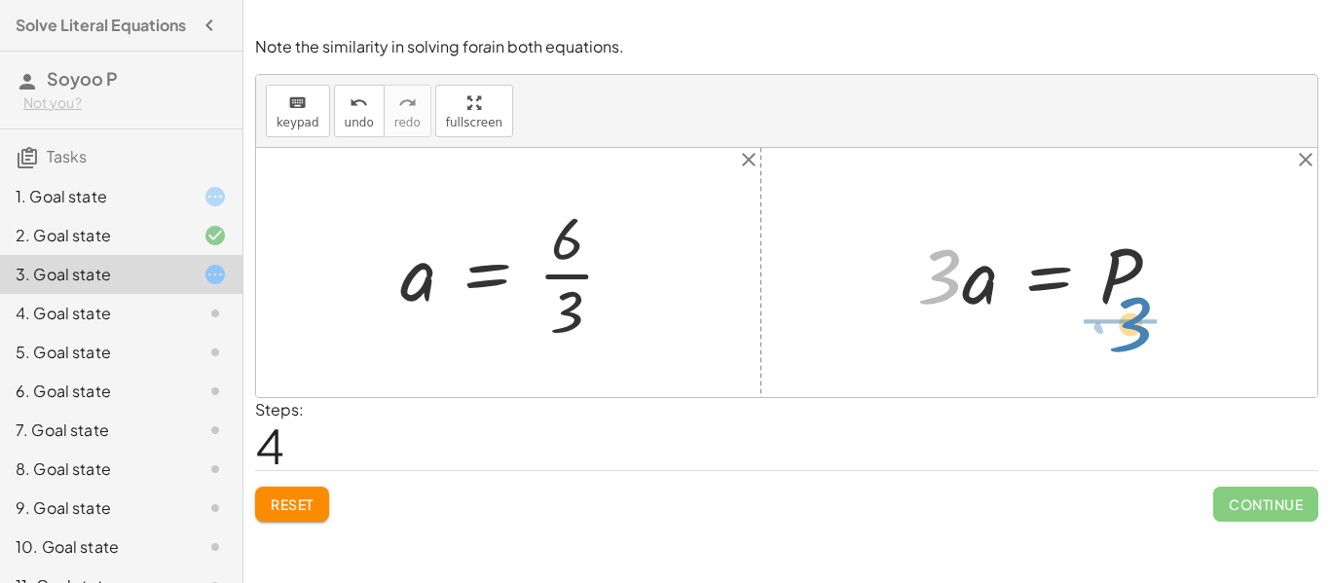
drag, startPoint x: 935, startPoint y: 277, endPoint x: 1128, endPoint y: 331, distance: 200.4
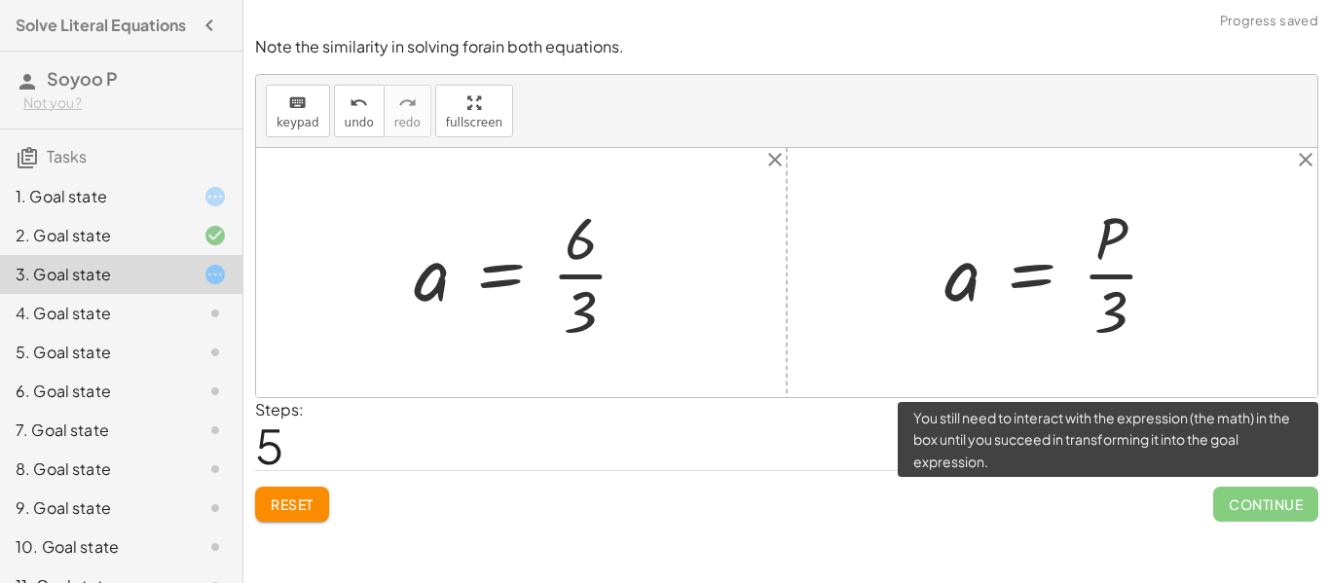
click at [1264, 512] on span "Continue" at bounding box center [1266, 504] width 105 height 35
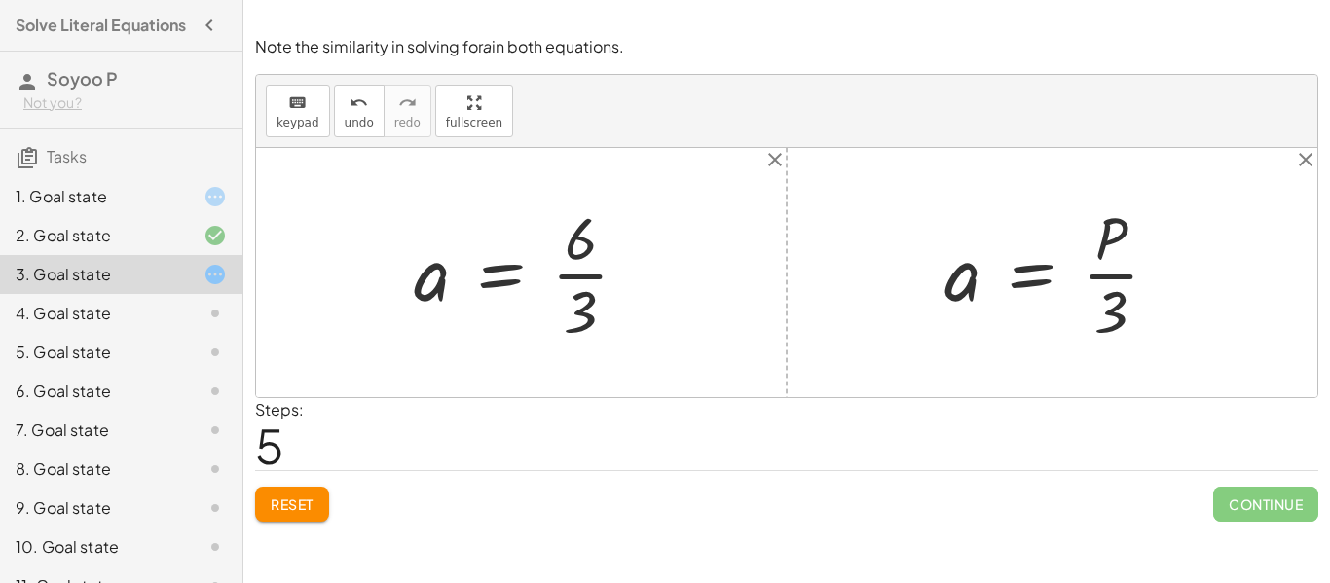
click at [218, 304] on icon at bounding box center [215, 313] width 23 height 23
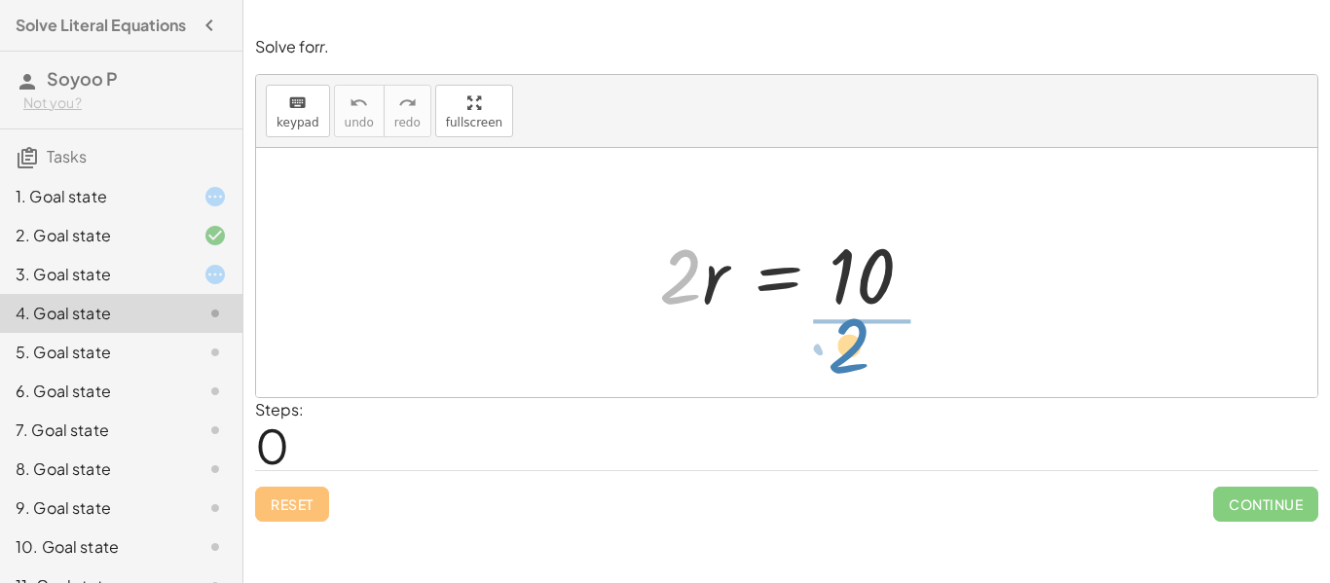
drag, startPoint x: 682, startPoint y: 275, endPoint x: 852, endPoint y: 346, distance: 184.7
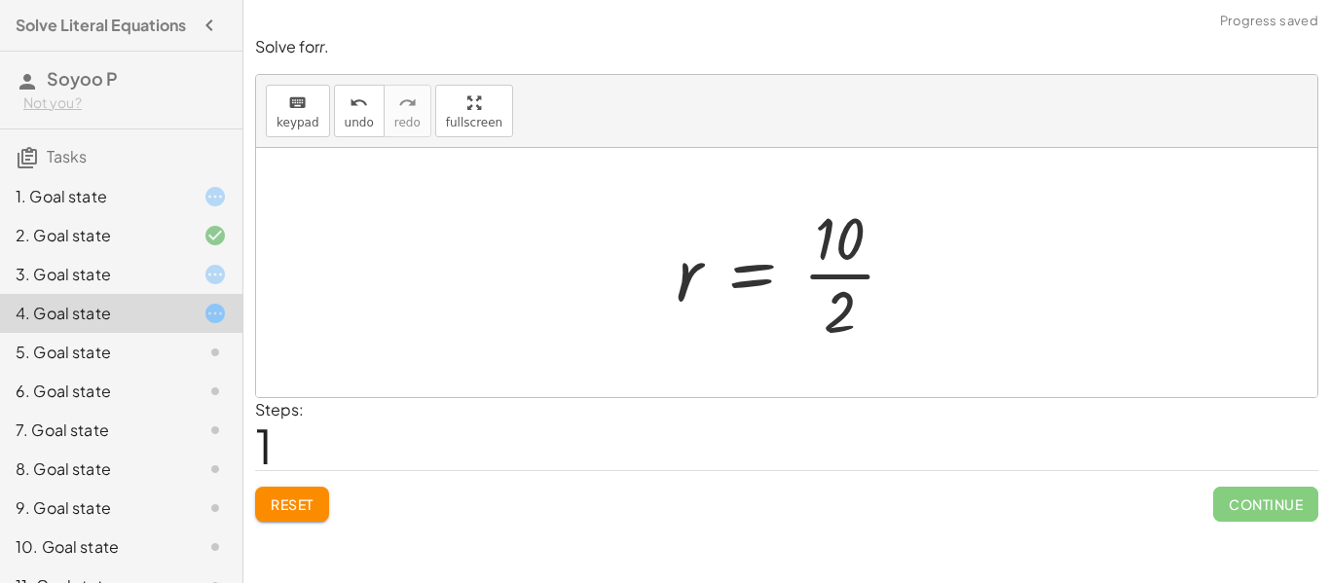
click at [847, 319] on div at bounding box center [793, 273] width 255 height 150
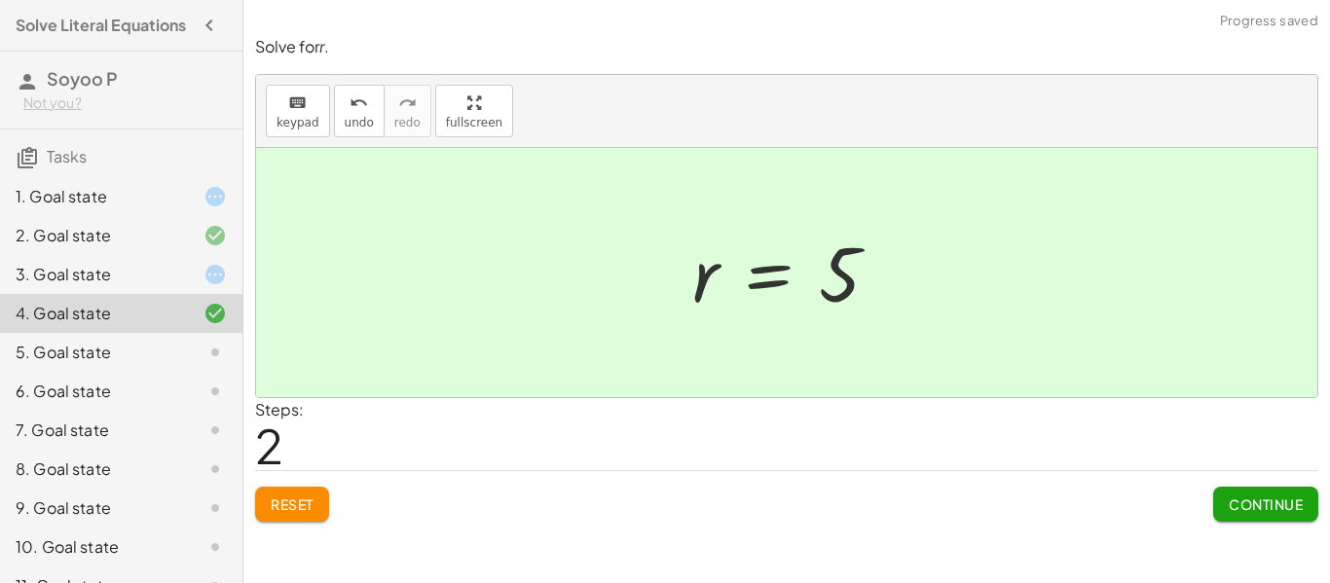
click at [1251, 500] on span "Continue" at bounding box center [1266, 505] width 74 height 18
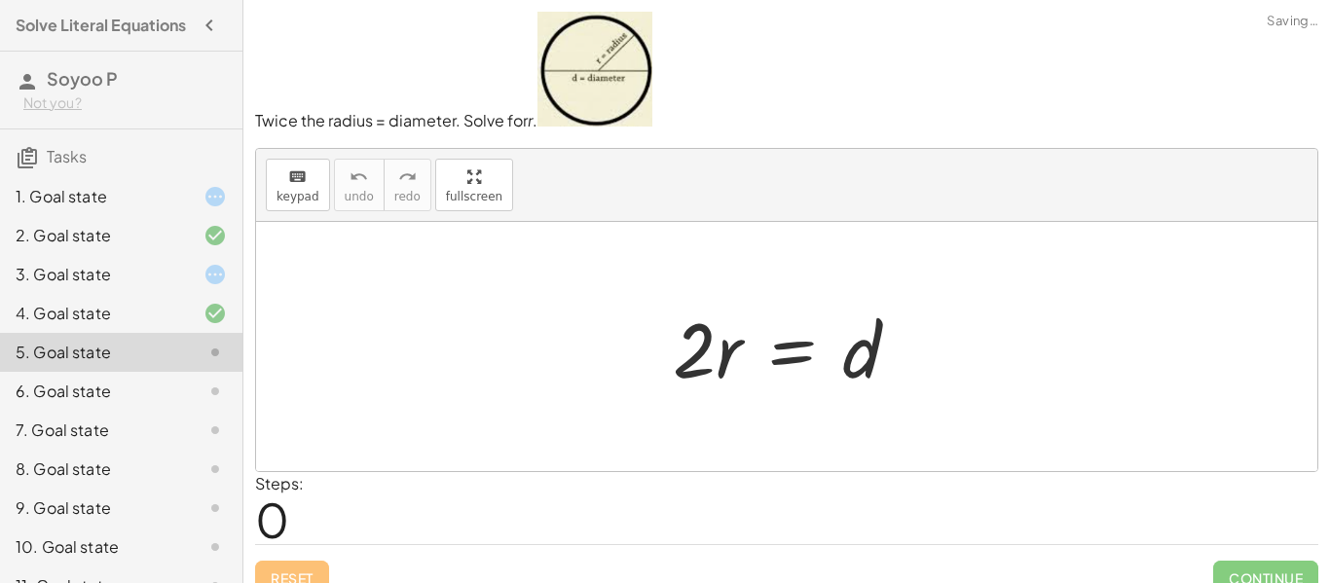
click at [204, 190] on icon at bounding box center [215, 196] width 23 height 23
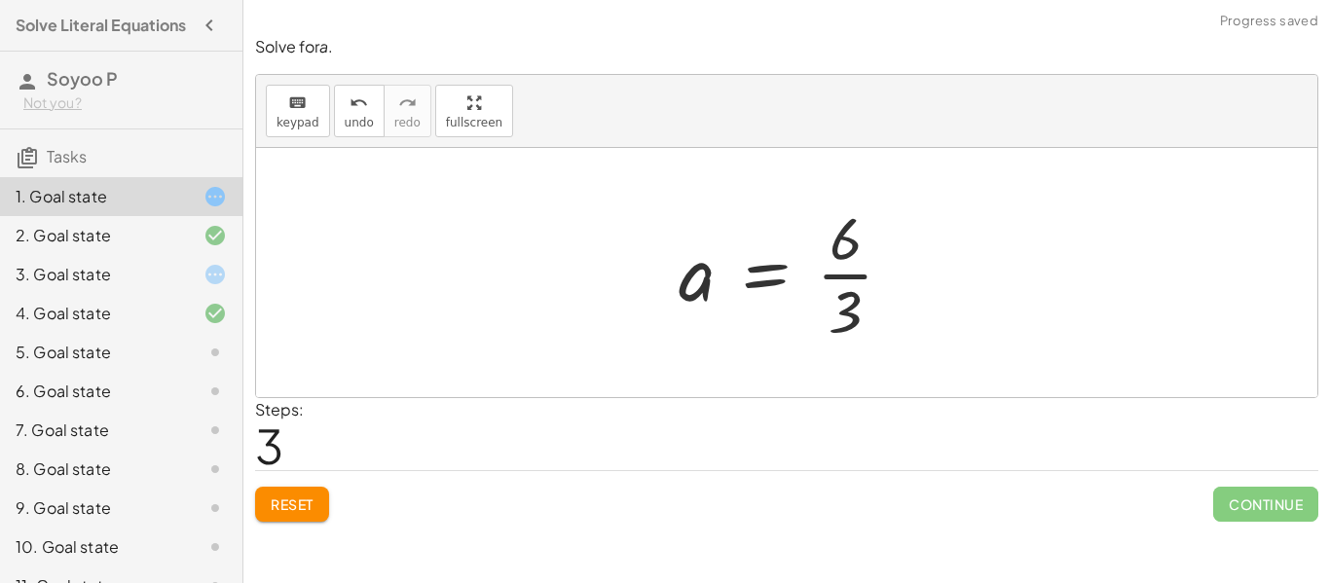
click at [845, 279] on div at bounding box center [794, 273] width 250 height 150
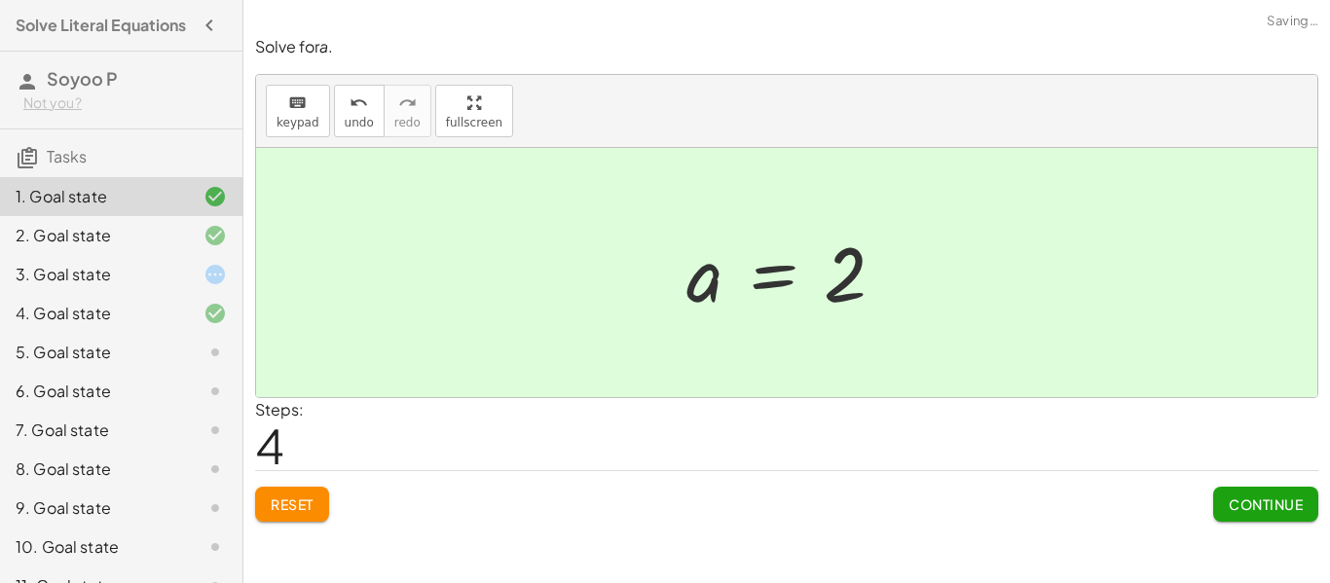
click at [1278, 515] on button "Continue" at bounding box center [1266, 504] width 105 height 35
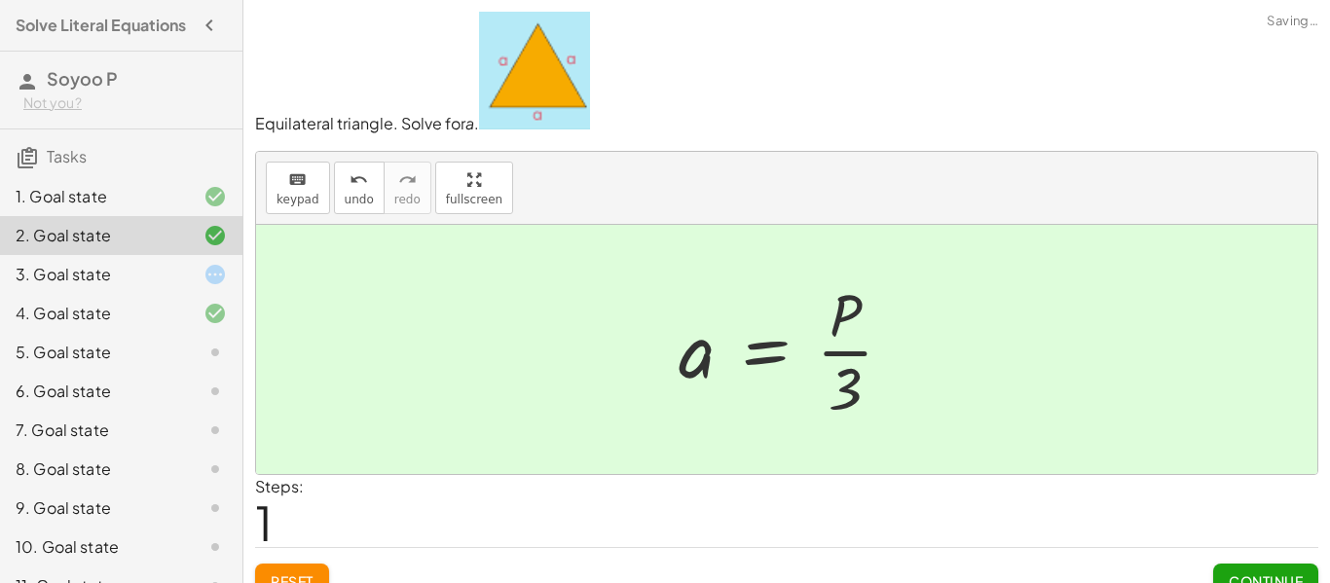
click at [855, 355] on div at bounding box center [794, 350] width 250 height 150
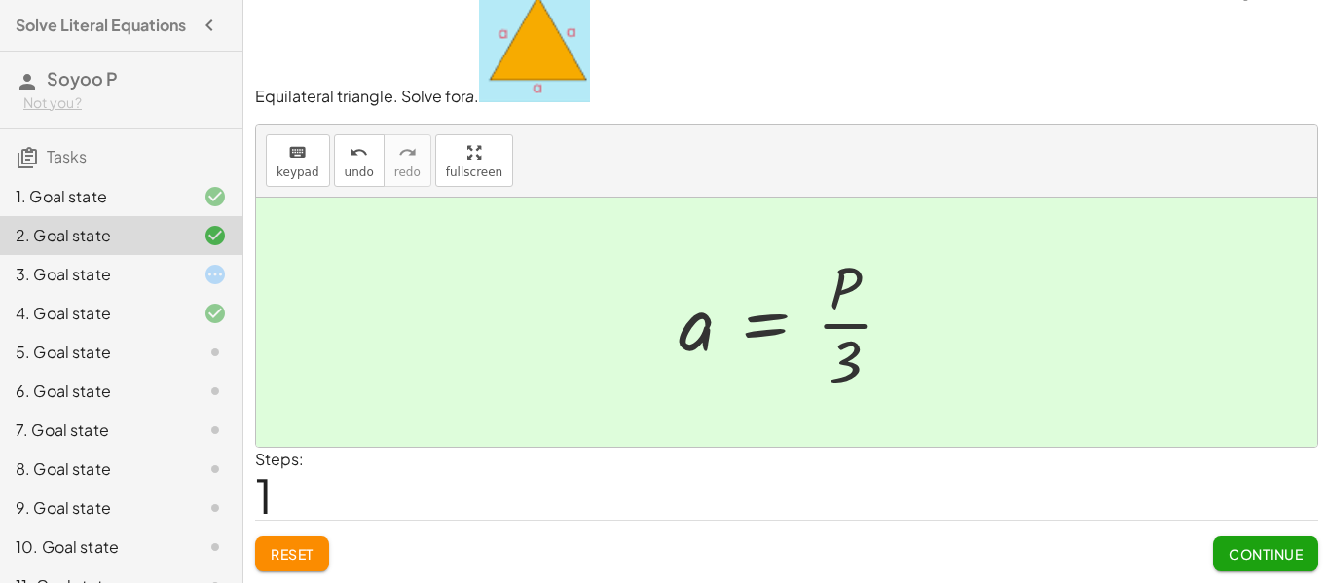
click at [1257, 566] on button "Continue" at bounding box center [1266, 554] width 105 height 35
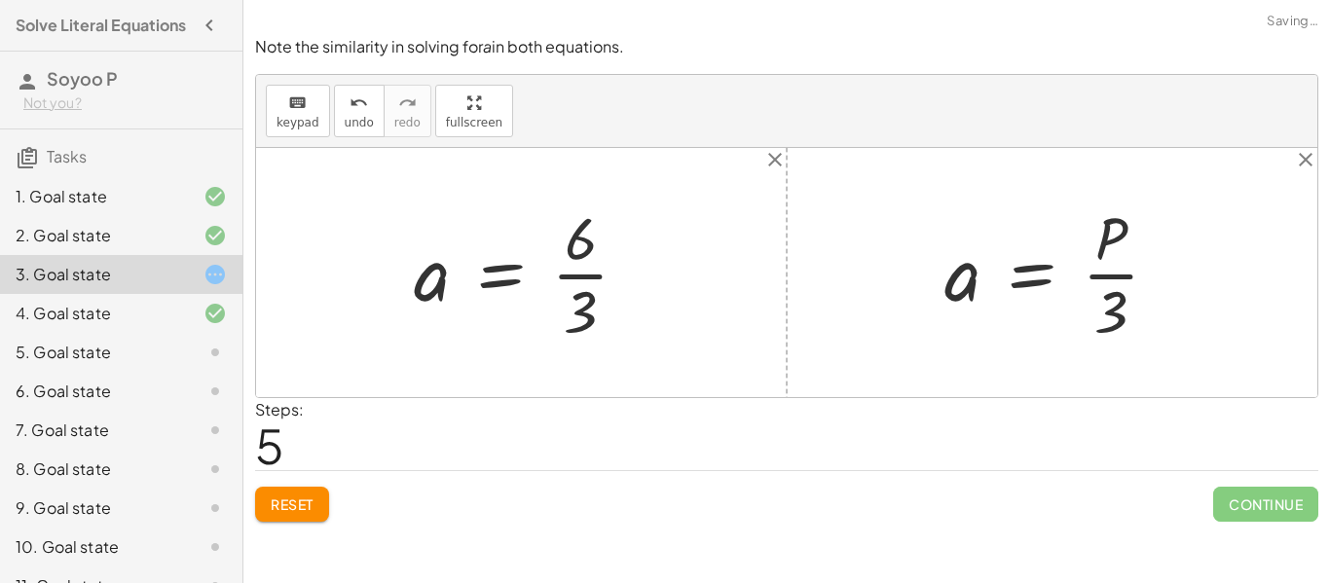
scroll to position [0, 0]
click at [575, 293] on div at bounding box center [529, 273] width 250 height 150
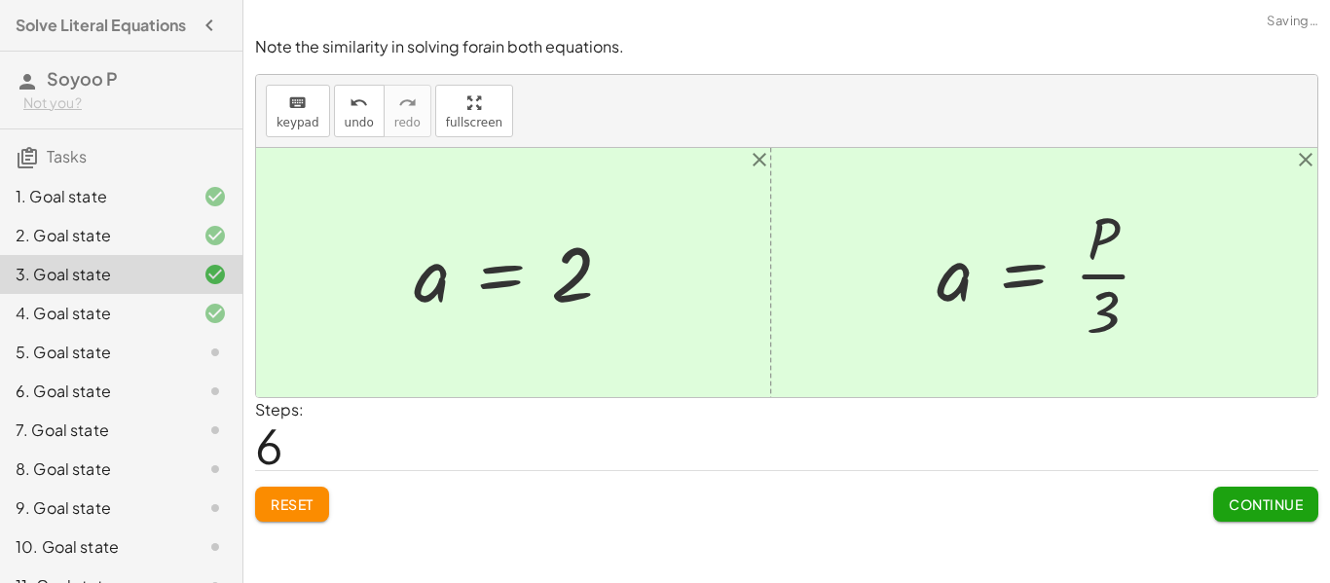
click at [1114, 318] on div at bounding box center [1052, 273] width 250 height 150
click at [1282, 507] on span "Continue" at bounding box center [1266, 505] width 74 height 18
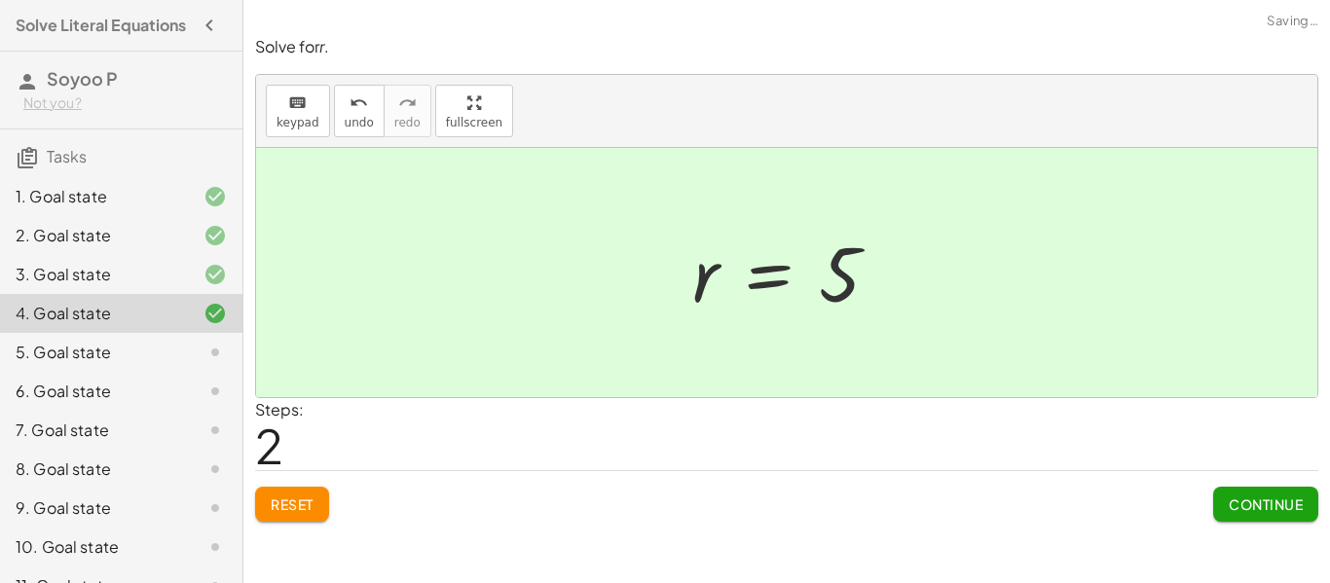
click at [1253, 507] on span "Continue" at bounding box center [1266, 505] width 74 height 18
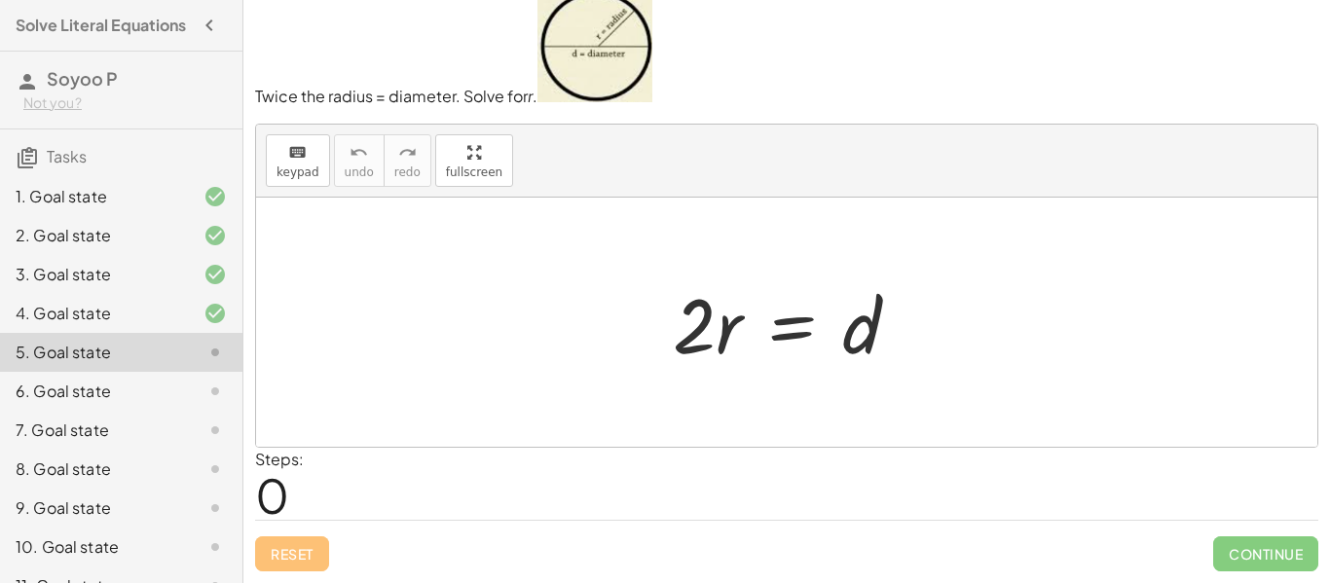
scroll to position [23, 0]
drag, startPoint x: 673, startPoint y: 327, endPoint x: 863, endPoint y: 408, distance: 206.4
click at [863, 408] on div "· 2 · r · 2 · r = d" at bounding box center [787, 323] width 1062 height 249
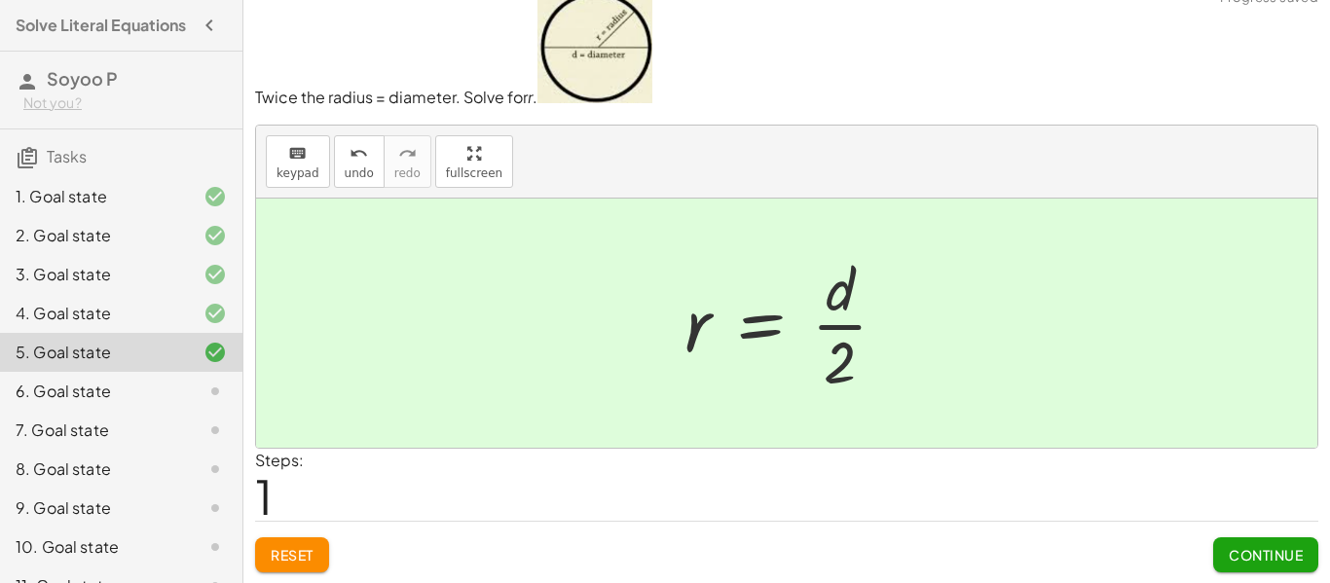
click at [1234, 562] on span "Continue" at bounding box center [1266, 555] width 74 height 18
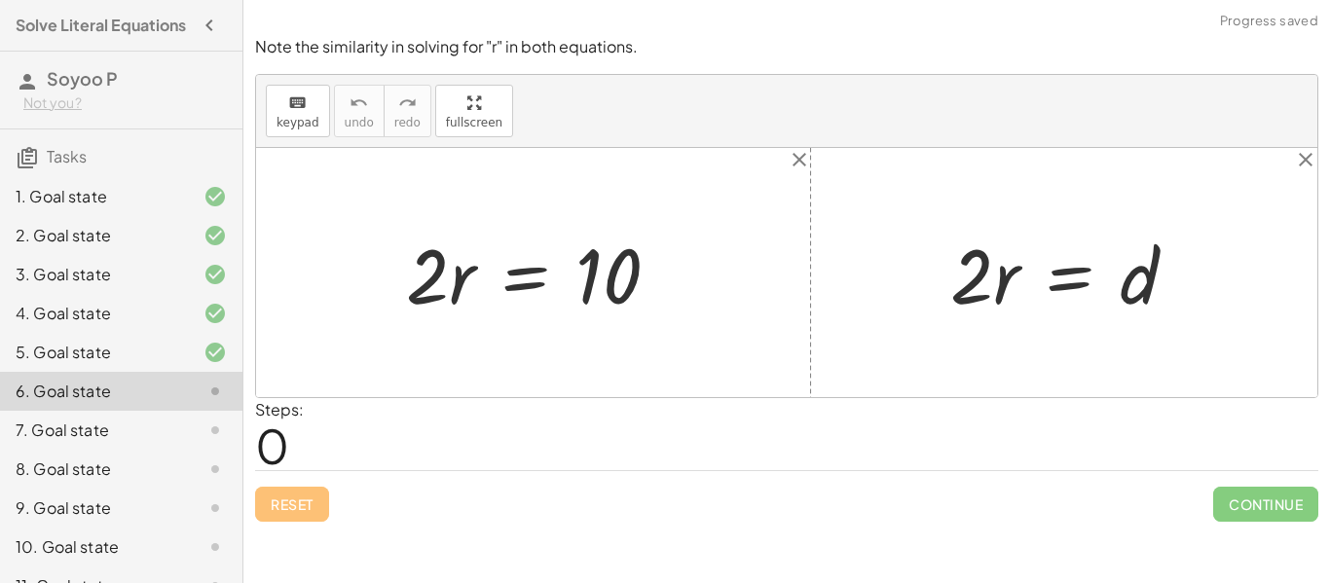
scroll to position [264, 0]
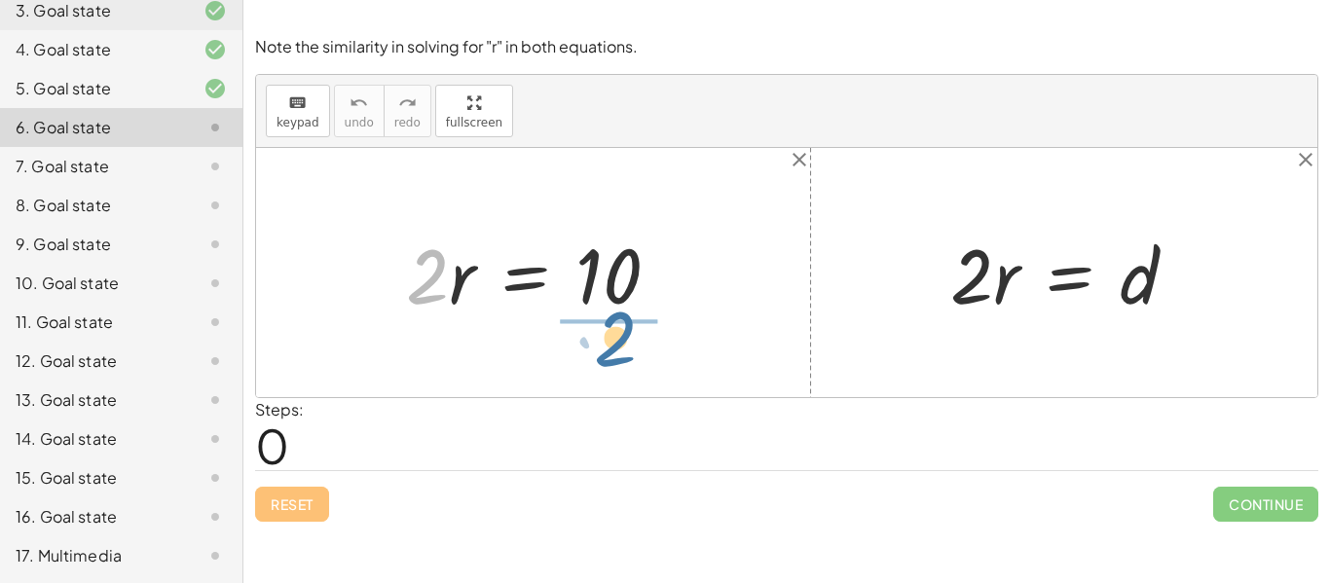
drag, startPoint x: 423, startPoint y: 273, endPoint x: 613, endPoint y: 336, distance: 200.2
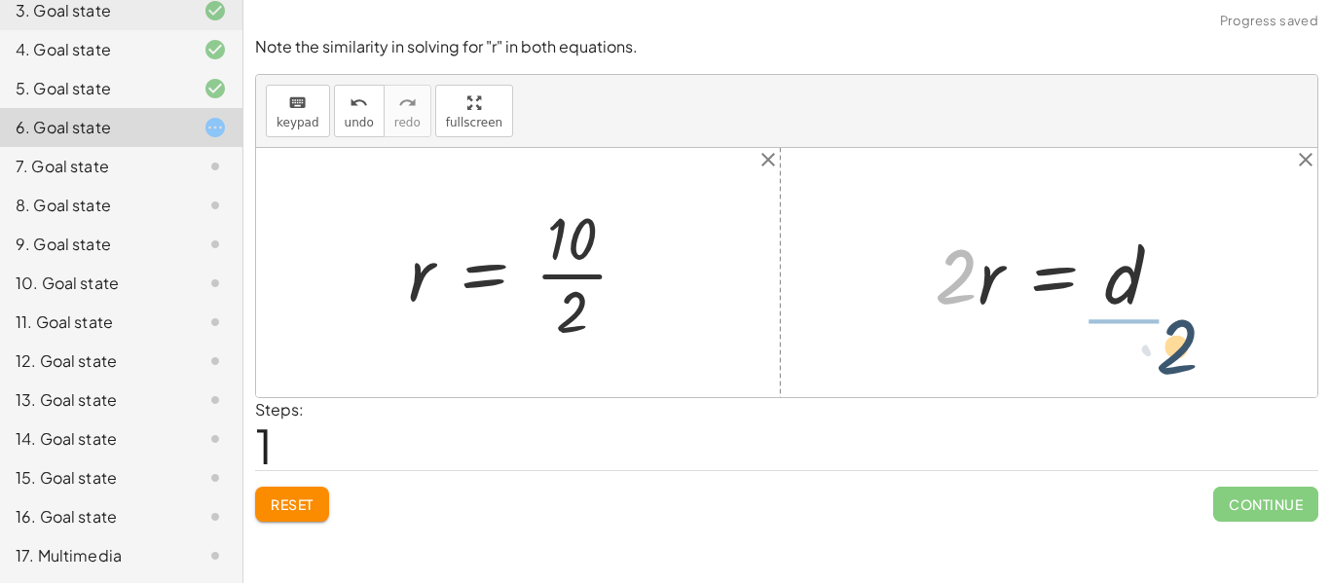
drag, startPoint x: 951, startPoint y: 295, endPoint x: 1173, endPoint y: 380, distance: 237.7
click at [1173, 380] on div "· 2 · r = 10 · 2 r = 10 · · 2 · 2 · r = d" at bounding box center [787, 272] width 1062 height 249
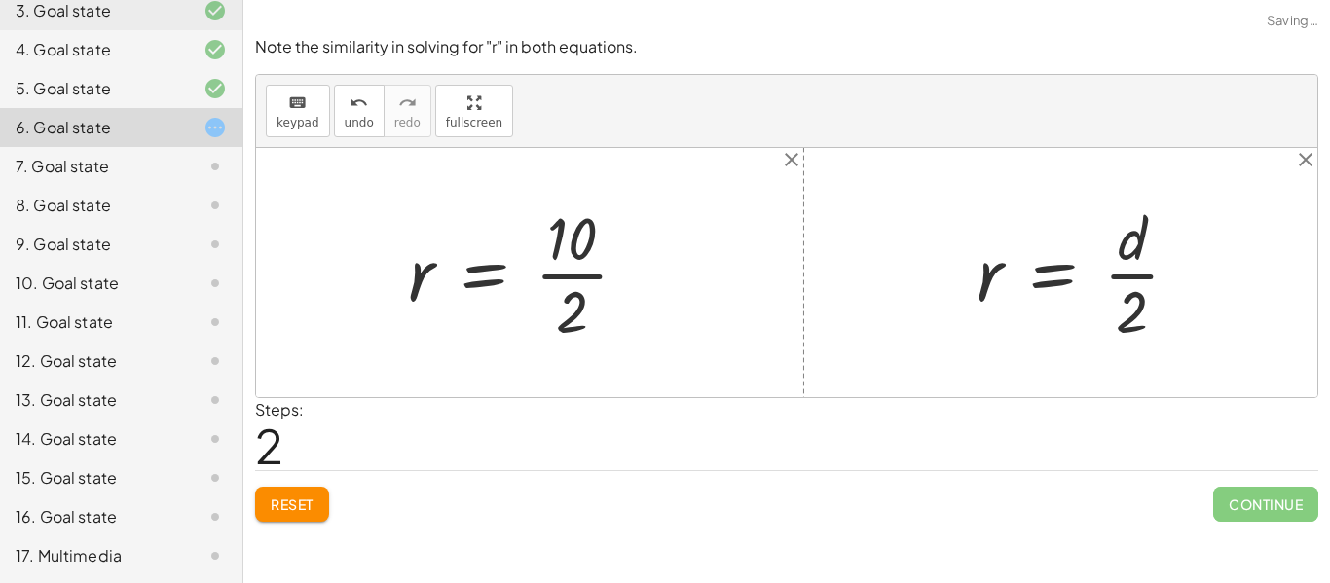
click at [593, 247] on div at bounding box center [525, 273] width 255 height 150
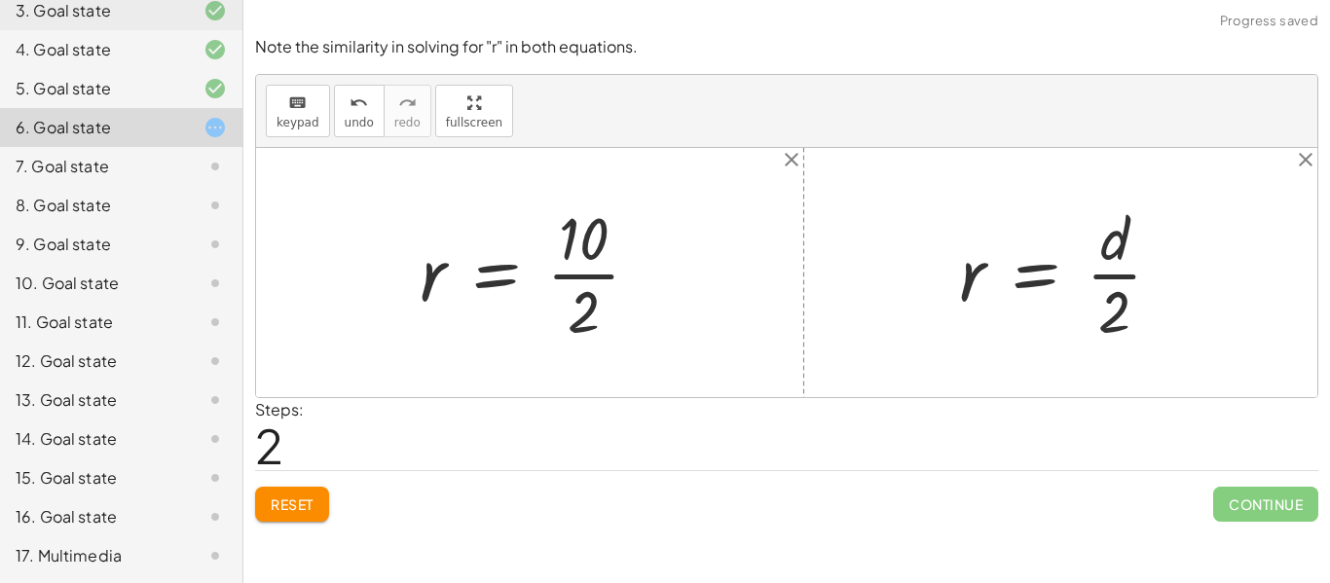
click at [582, 282] on div at bounding box center [537, 273] width 255 height 150
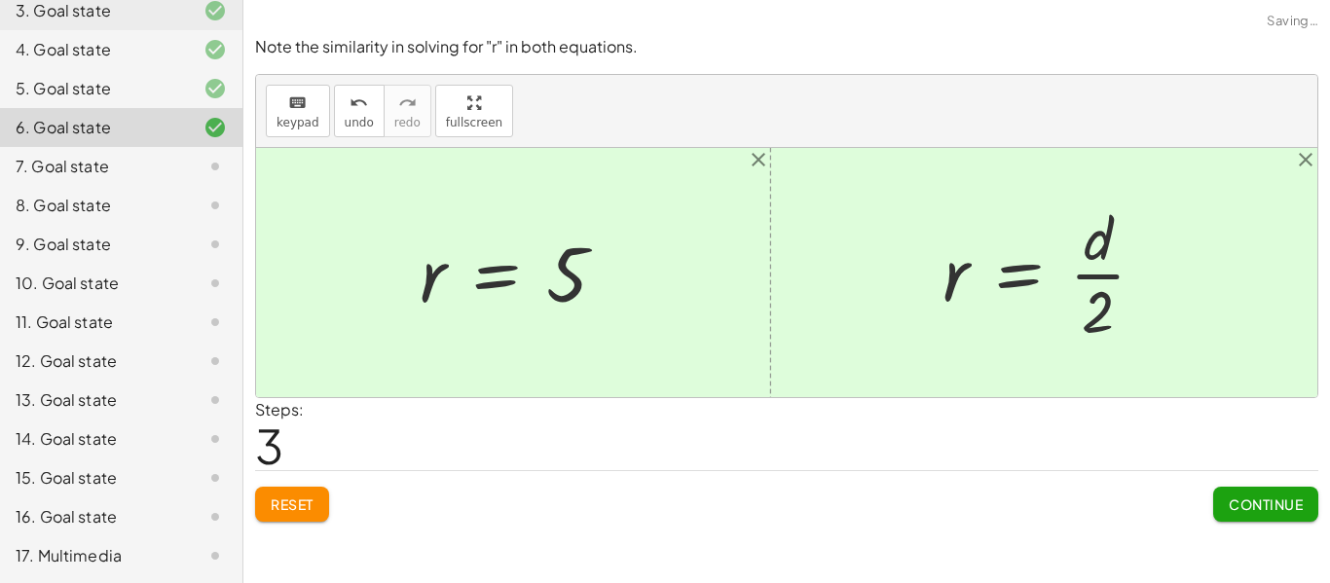
click at [1240, 497] on span "Continue" at bounding box center [1266, 505] width 74 height 18
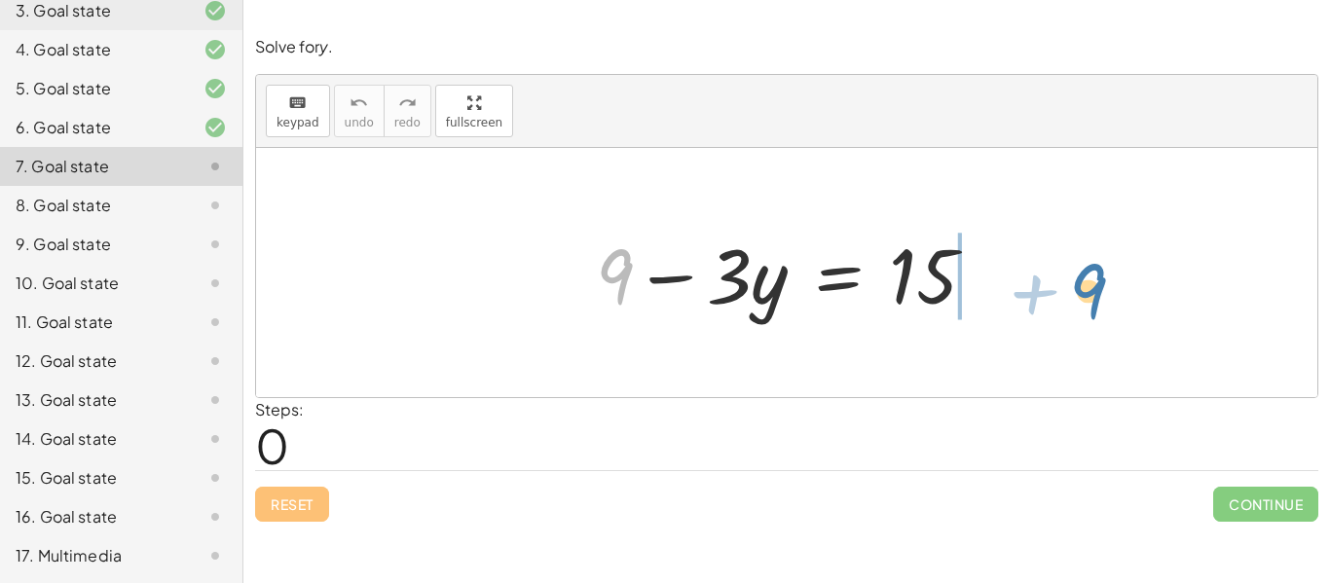
drag, startPoint x: 612, startPoint y: 264, endPoint x: 1087, endPoint y: 279, distance: 475.5
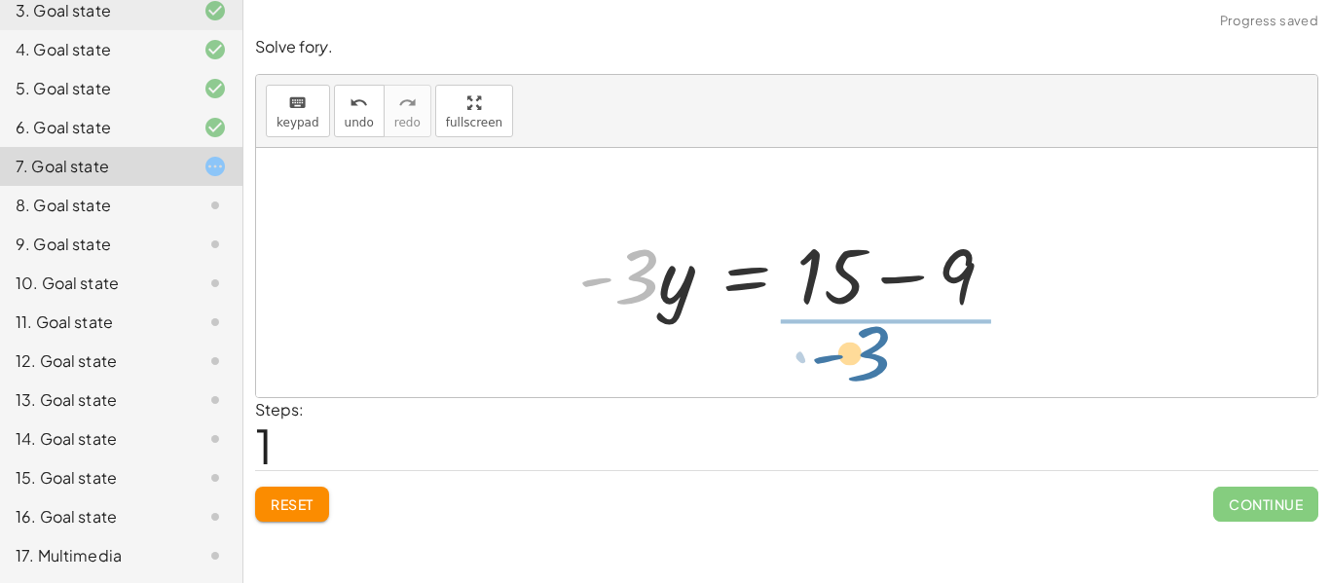
drag, startPoint x: 634, startPoint y: 285, endPoint x: 880, endPoint y: 361, distance: 257.9
click at [880, 361] on div "+ 9 − · 3 · y = 15 · - 3 9 · 3 · y = 15 - + −" at bounding box center [787, 272] width 1062 height 249
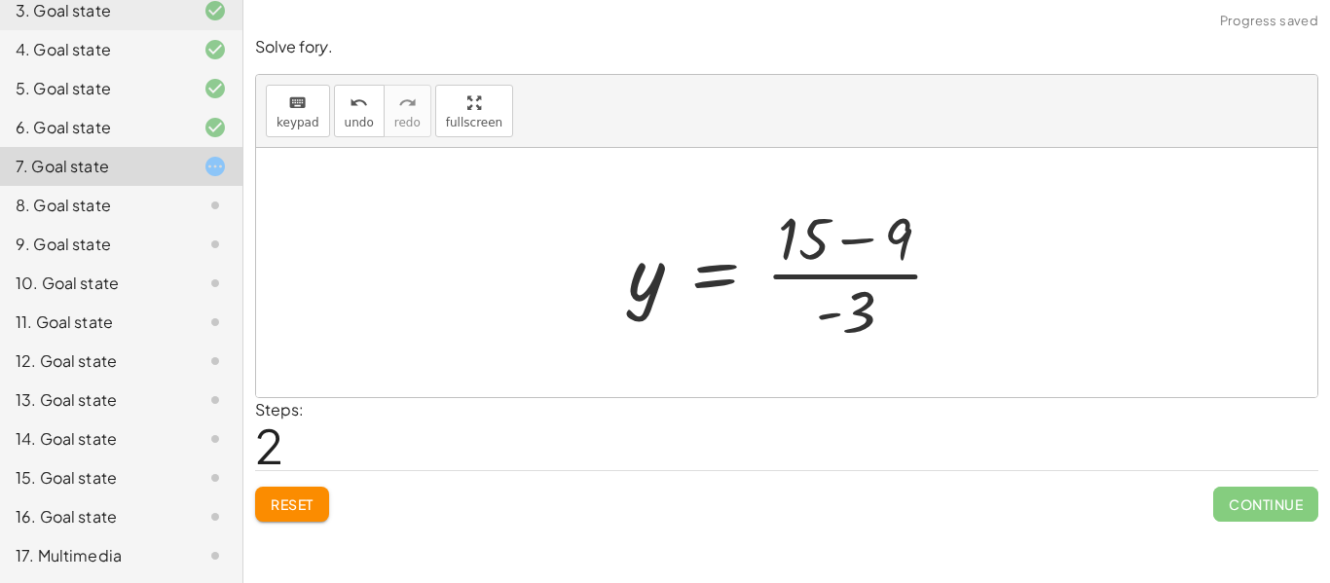
click at [893, 276] on div at bounding box center [794, 273] width 352 height 150
click at [902, 238] on div at bounding box center [794, 273] width 352 height 150
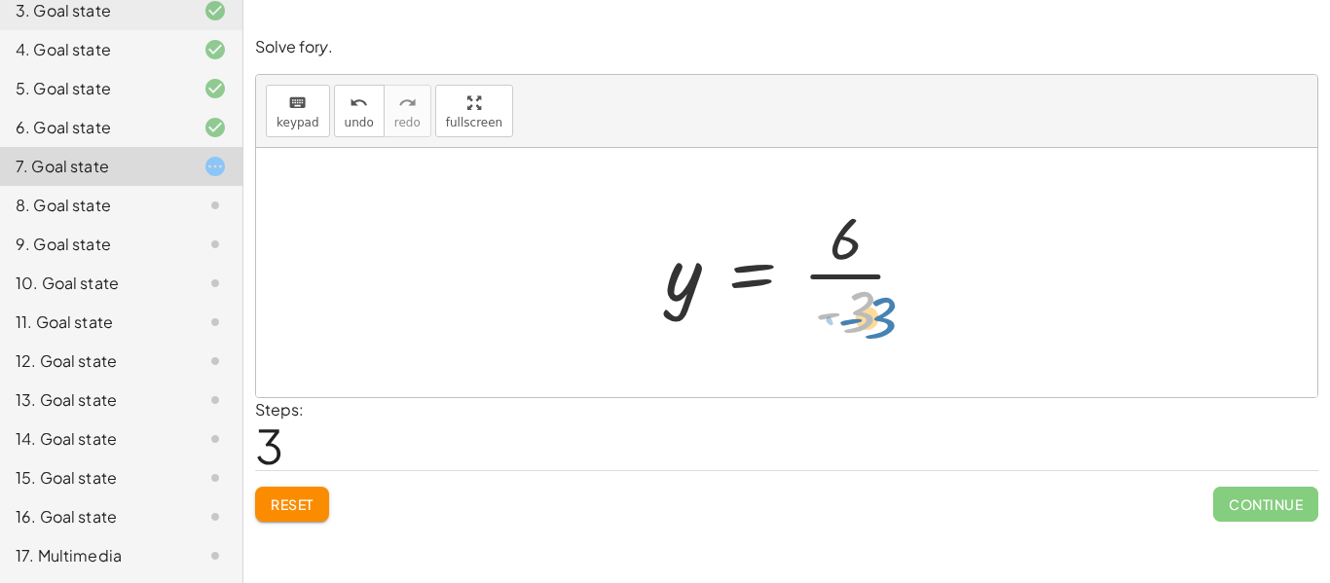
drag, startPoint x: 858, startPoint y: 309, endPoint x: 879, endPoint y: 315, distance: 22.2
click at [879, 315] on div at bounding box center [793, 273] width 277 height 150
click at [345, 104] on div "undo" at bounding box center [359, 102] width 29 height 23
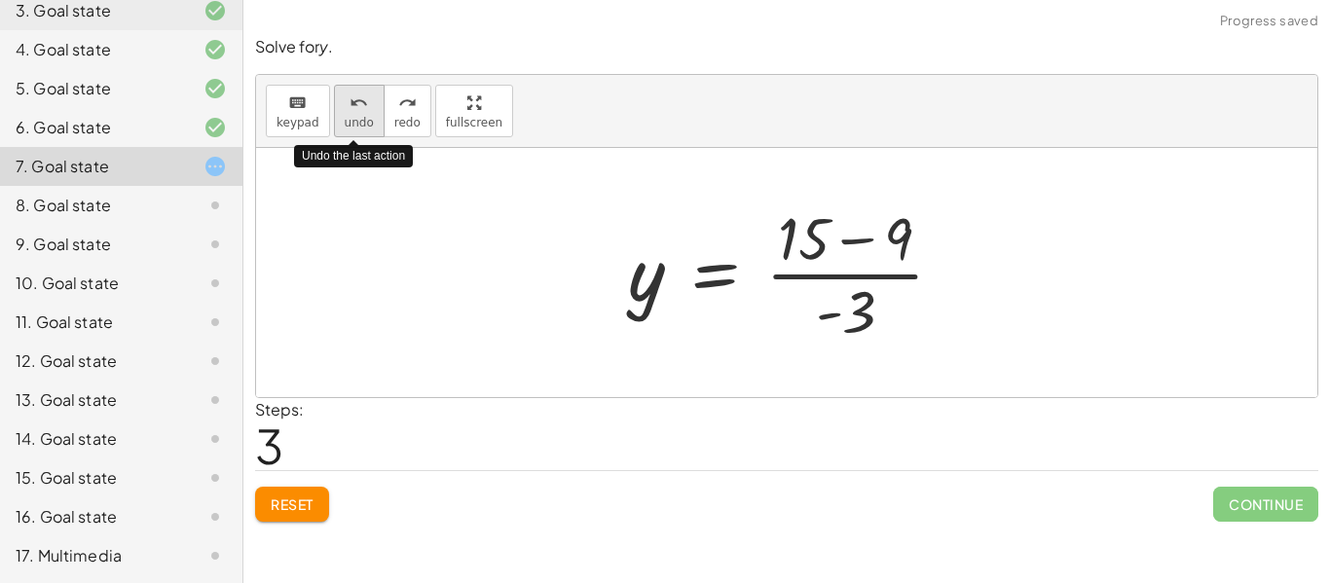
click at [345, 104] on div "undo" at bounding box center [359, 102] width 29 height 23
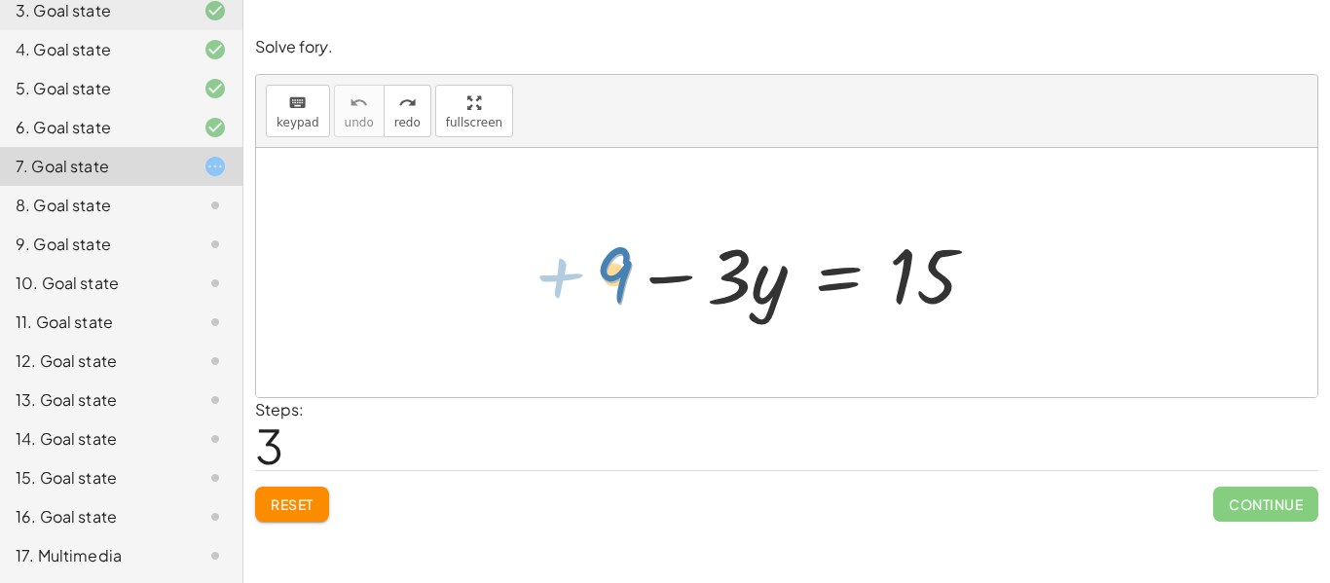
click at [622, 286] on div at bounding box center [793, 273] width 415 height 100
drag, startPoint x: 676, startPoint y: 281, endPoint x: 664, endPoint y: 285, distance: 12.7
click at [664, 285] on div at bounding box center [793, 273] width 415 height 100
drag, startPoint x: 617, startPoint y: 267, endPoint x: 1041, endPoint y: 266, distance: 424.6
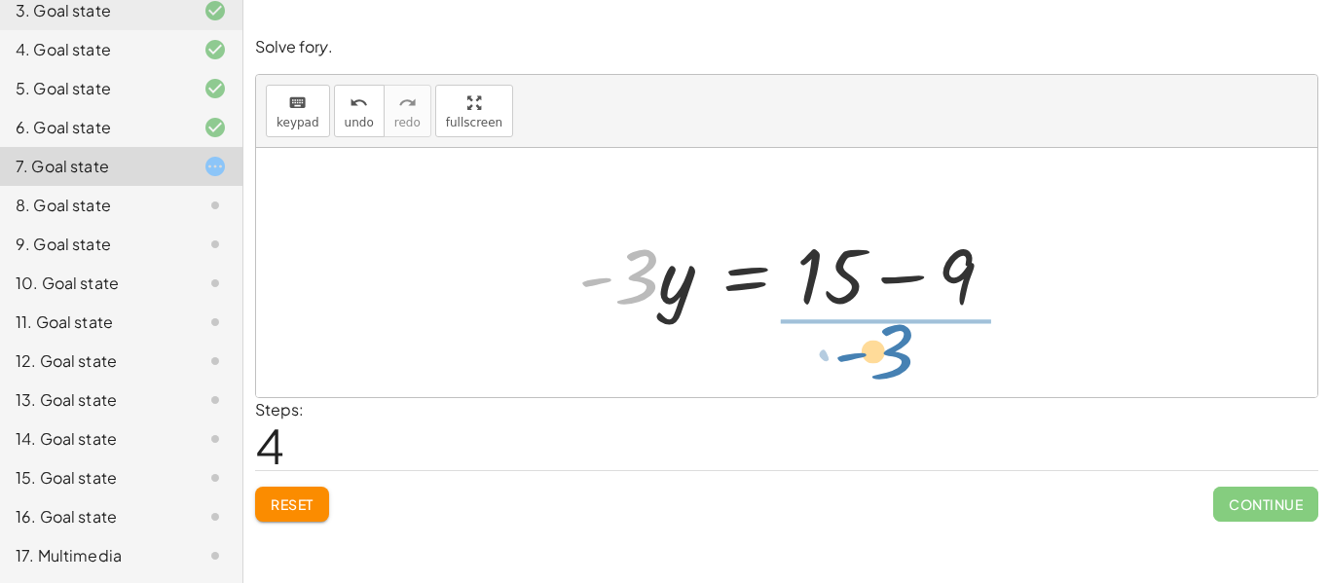
drag, startPoint x: 636, startPoint y: 280, endPoint x: 906, endPoint y: 355, distance: 280.3
click at [906, 355] on div "+ 9 − · 3 · y = 15 · - 3 9 · 3 · y = 15 - + −" at bounding box center [787, 272] width 1062 height 249
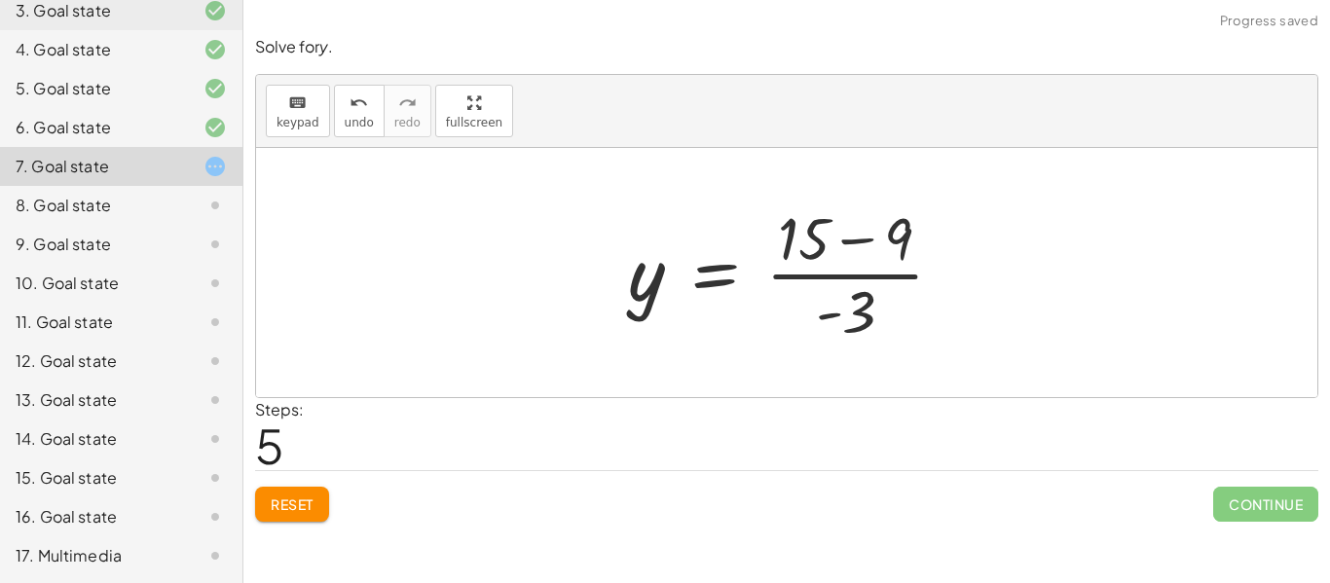
click at [885, 244] on div at bounding box center [794, 273] width 352 height 150
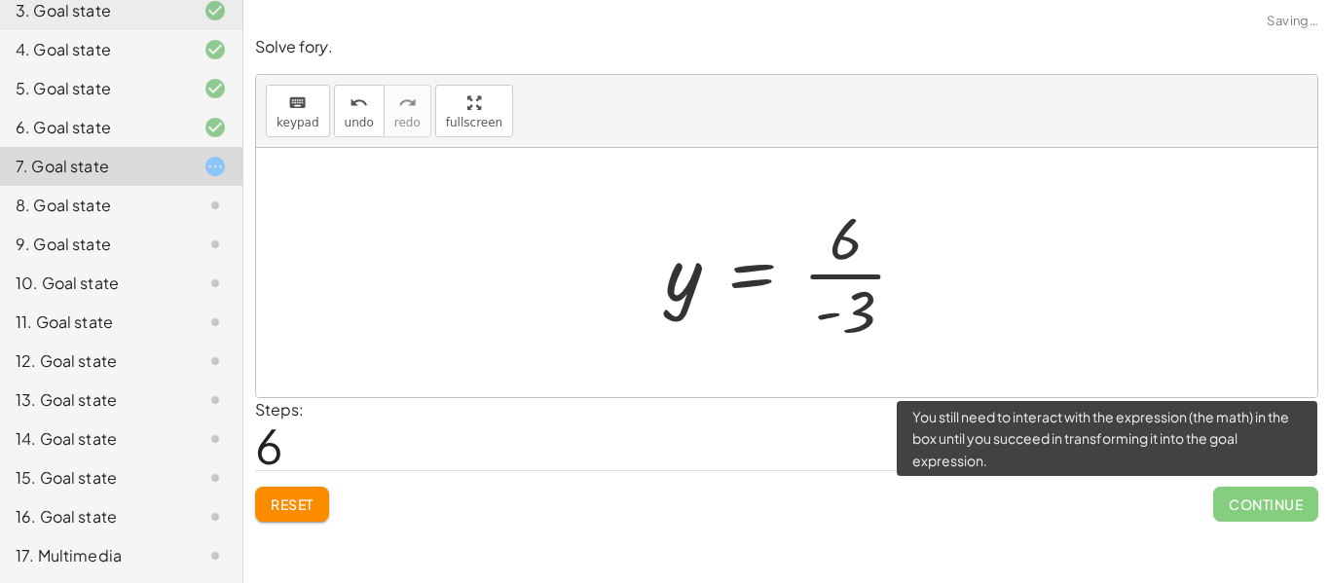
click at [1272, 499] on span "Continue" at bounding box center [1266, 504] width 105 height 35
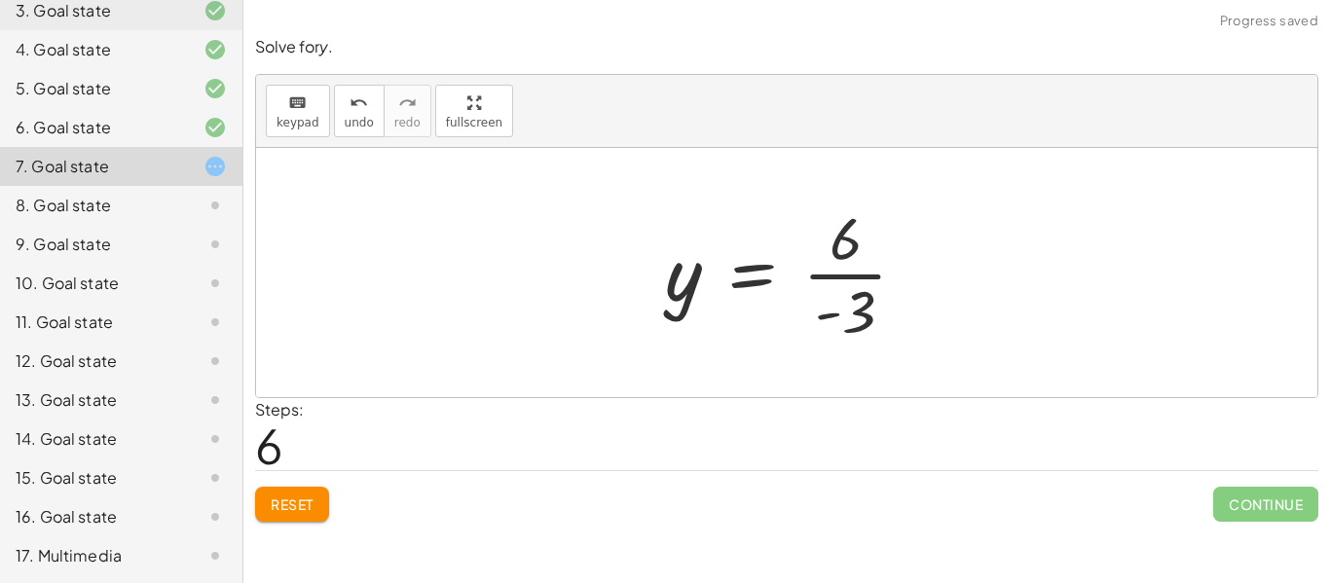
click at [746, 361] on div at bounding box center [787, 272] width 1062 height 249
drag, startPoint x: 830, startPoint y: 318, endPoint x: 639, endPoint y: 290, distance: 192.8
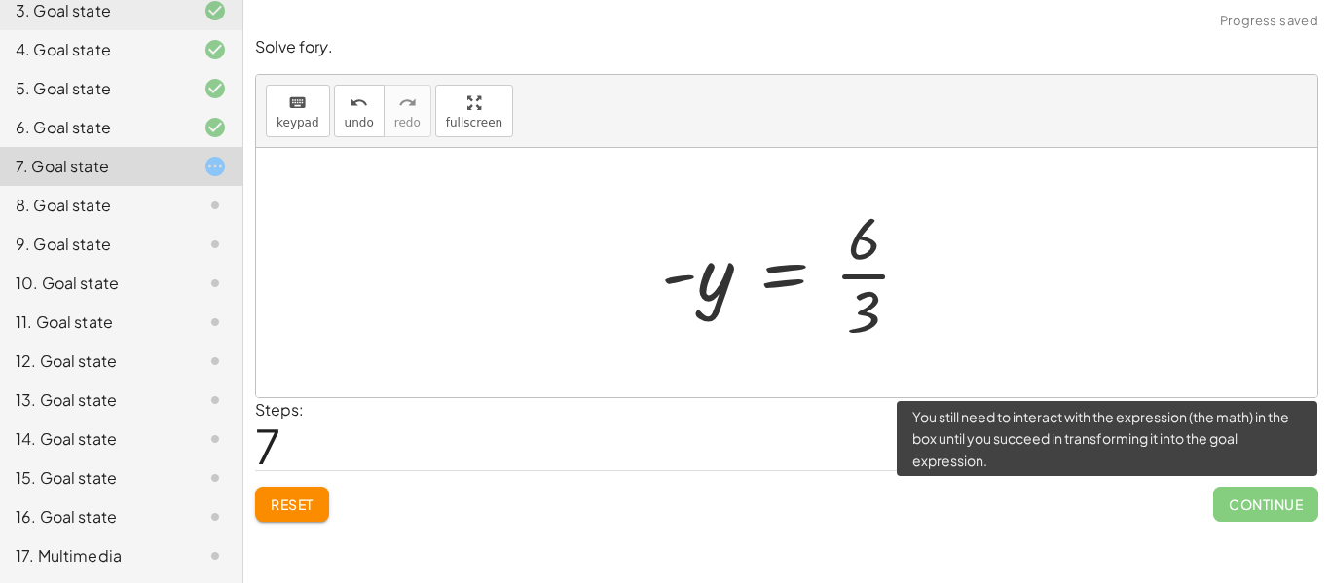
click at [1232, 502] on span "Continue" at bounding box center [1266, 504] width 105 height 35
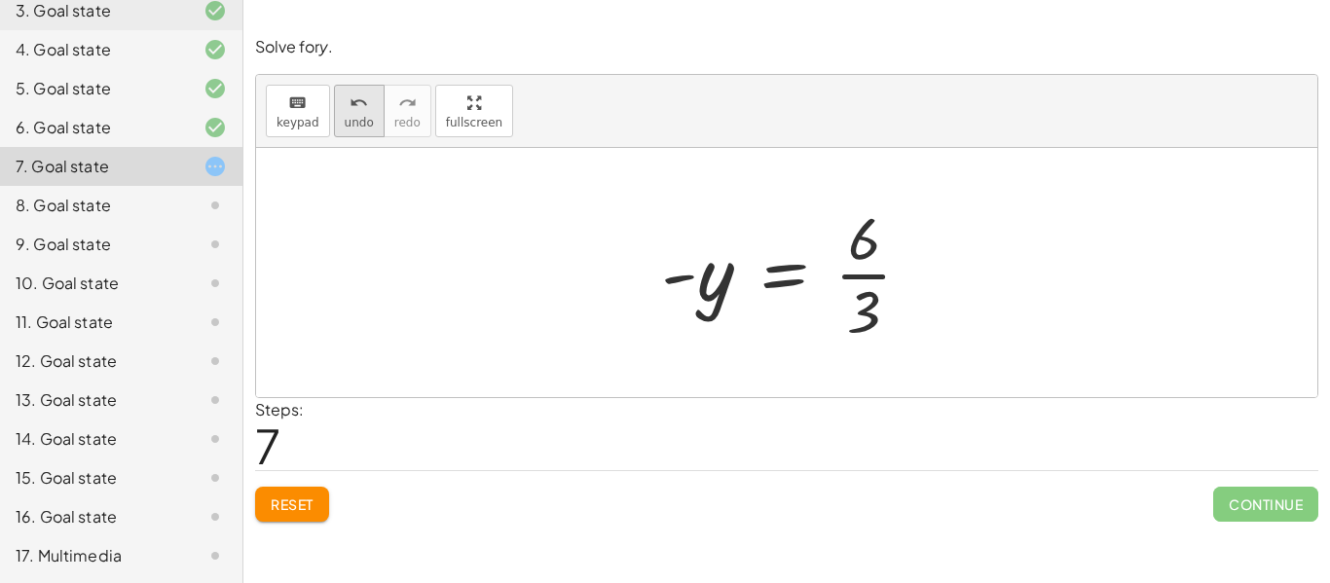
click at [345, 119] on span "undo" at bounding box center [359, 123] width 29 height 14
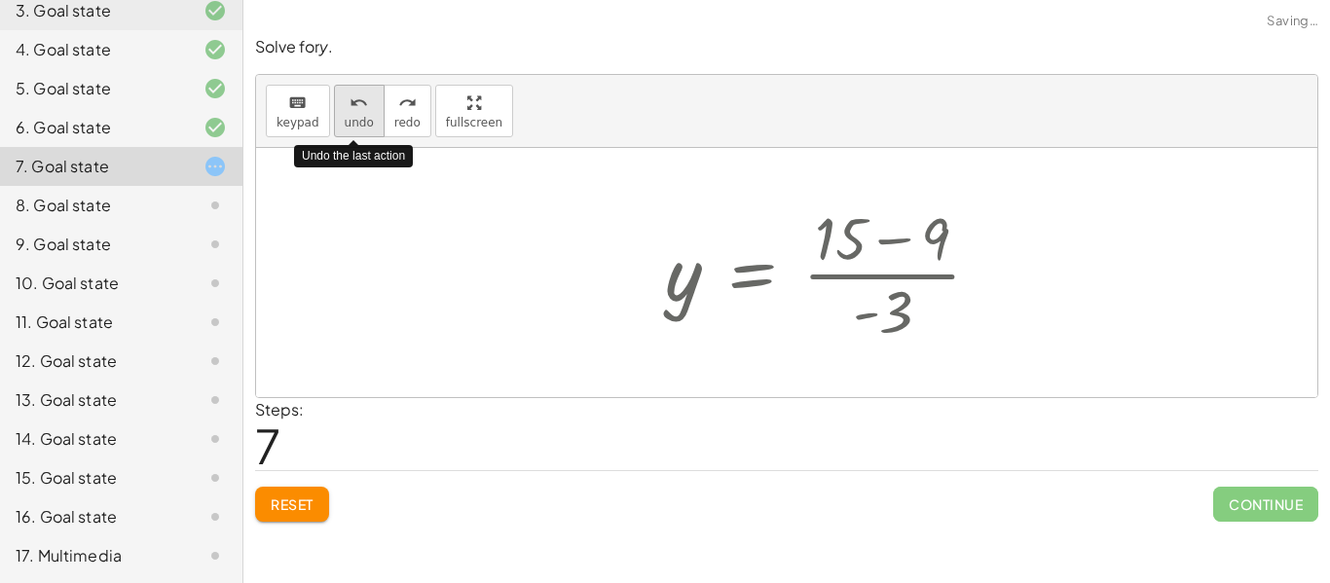
click at [345, 119] on span "undo" at bounding box center [359, 123] width 29 height 14
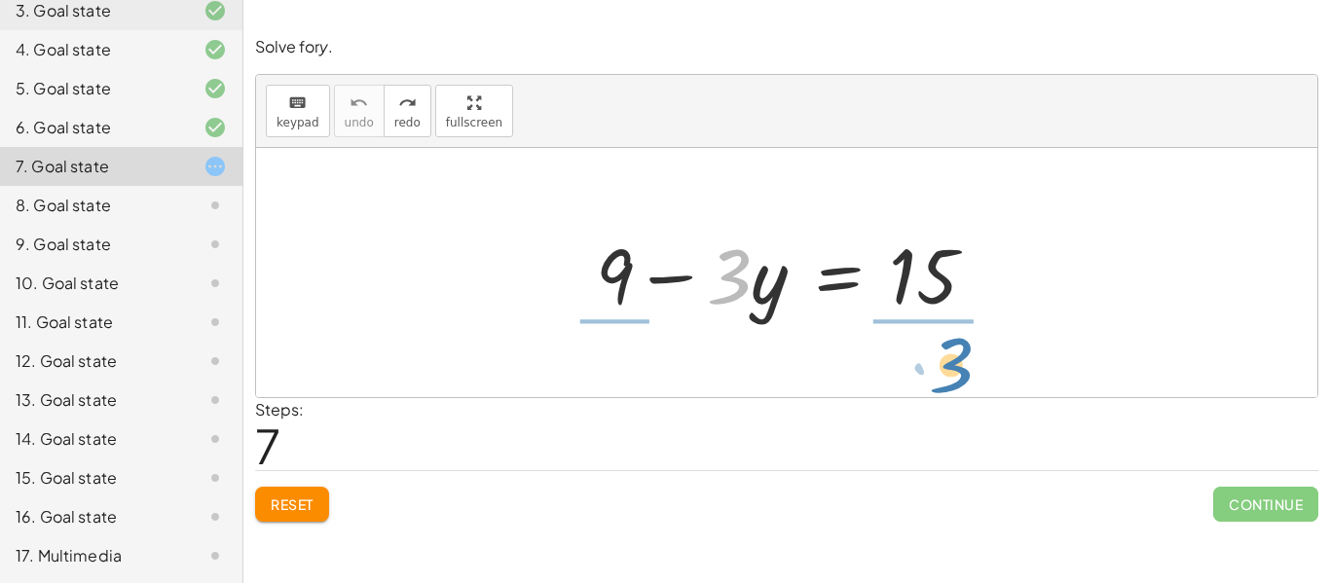
drag, startPoint x: 725, startPoint y: 289, endPoint x: 946, endPoint y: 378, distance: 238.2
click at [946, 378] on div "· 3 + 9 − · 3 · y = 15" at bounding box center [787, 272] width 1062 height 249
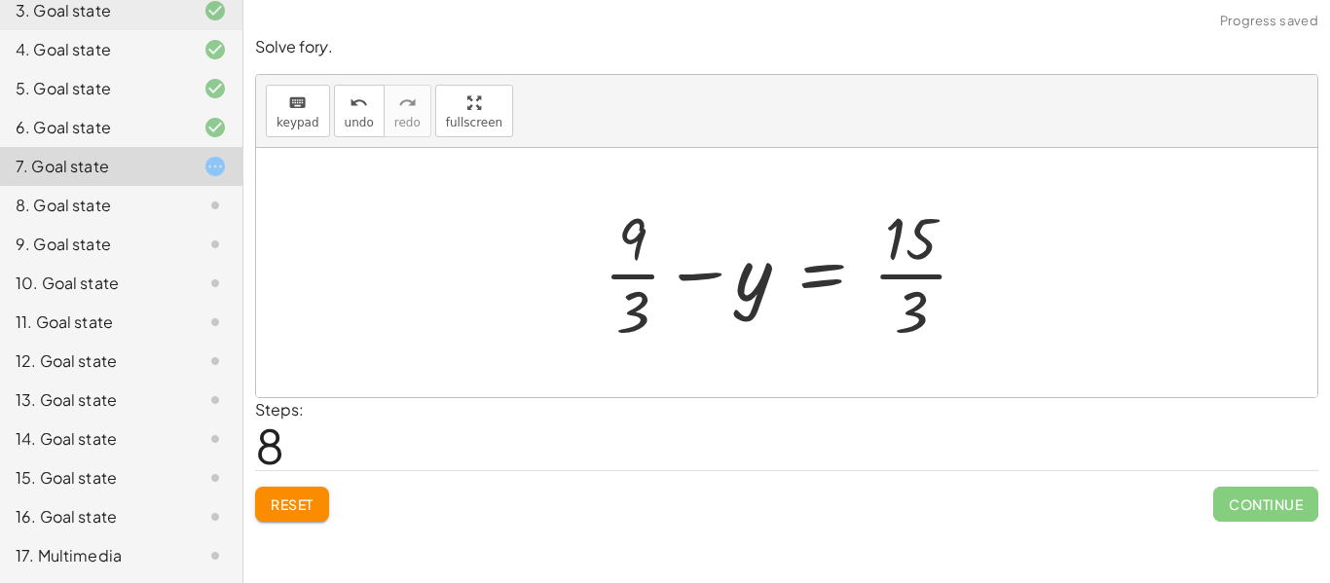
click at [632, 273] on div at bounding box center [793, 273] width 399 height 150
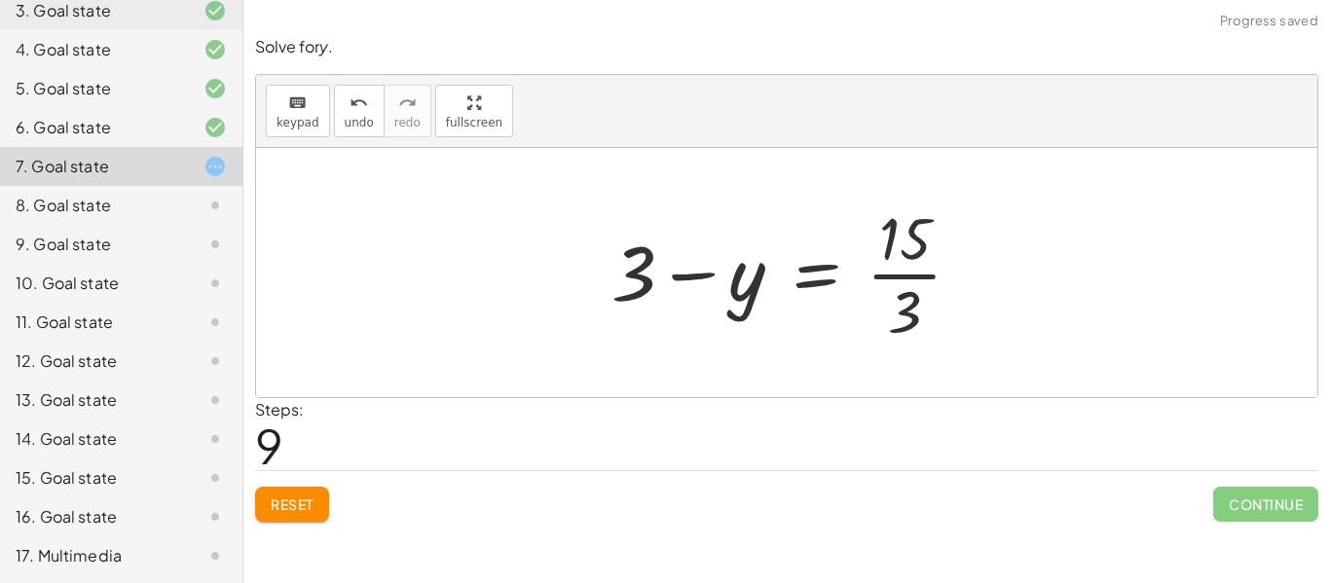
click at [901, 269] on div at bounding box center [795, 273] width 386 height 150
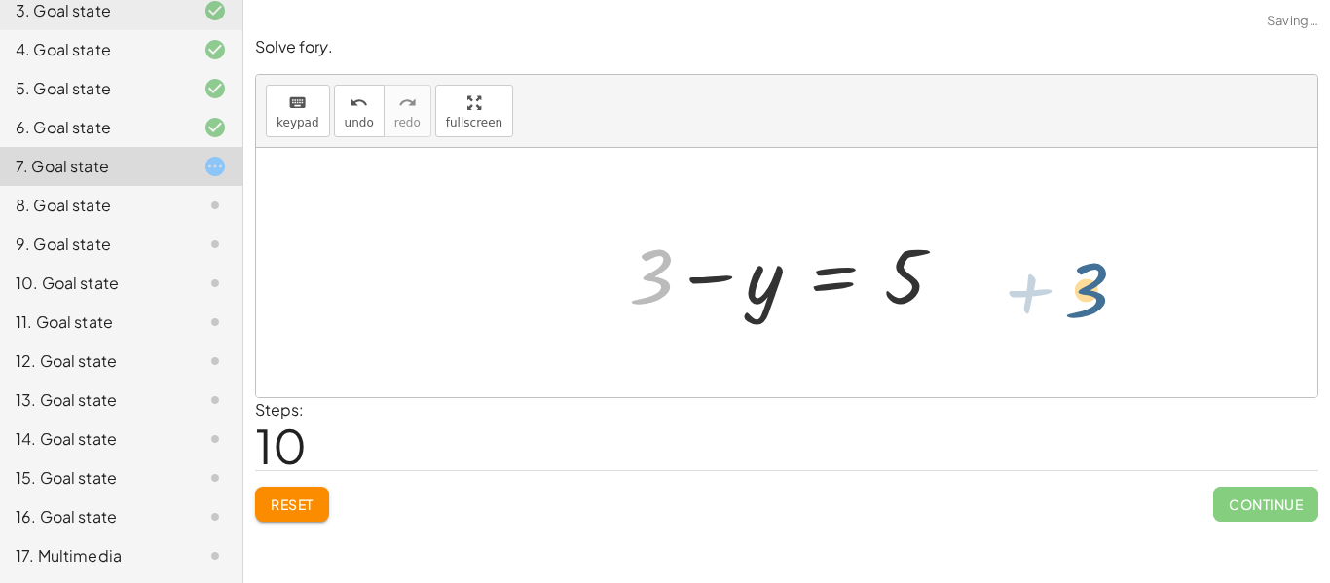
drag, startPoint x: 652, startPoint y: 273, endPoint x: 1088, endPoint y: 286, distance: 436.5
drag, startPoint x: 645, startPoint y: 267, endPoint x: 980, endPoint y: 287, distance: 335.7
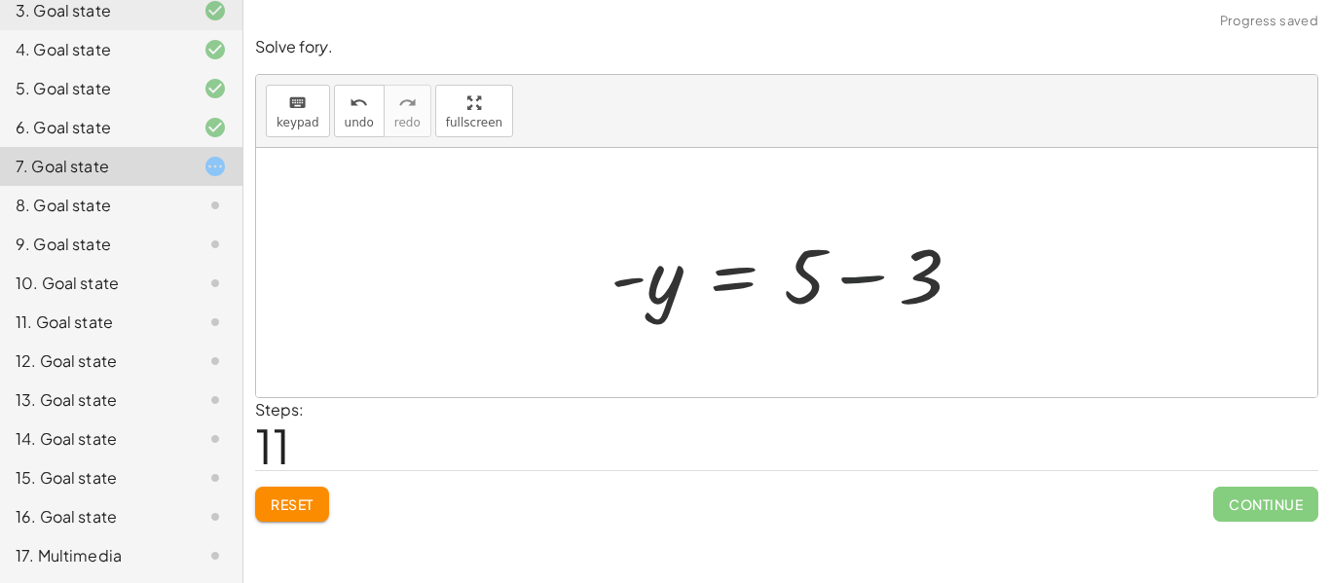
click at [870, 273] on div at bounding box center [794, 273] width 386 height 100
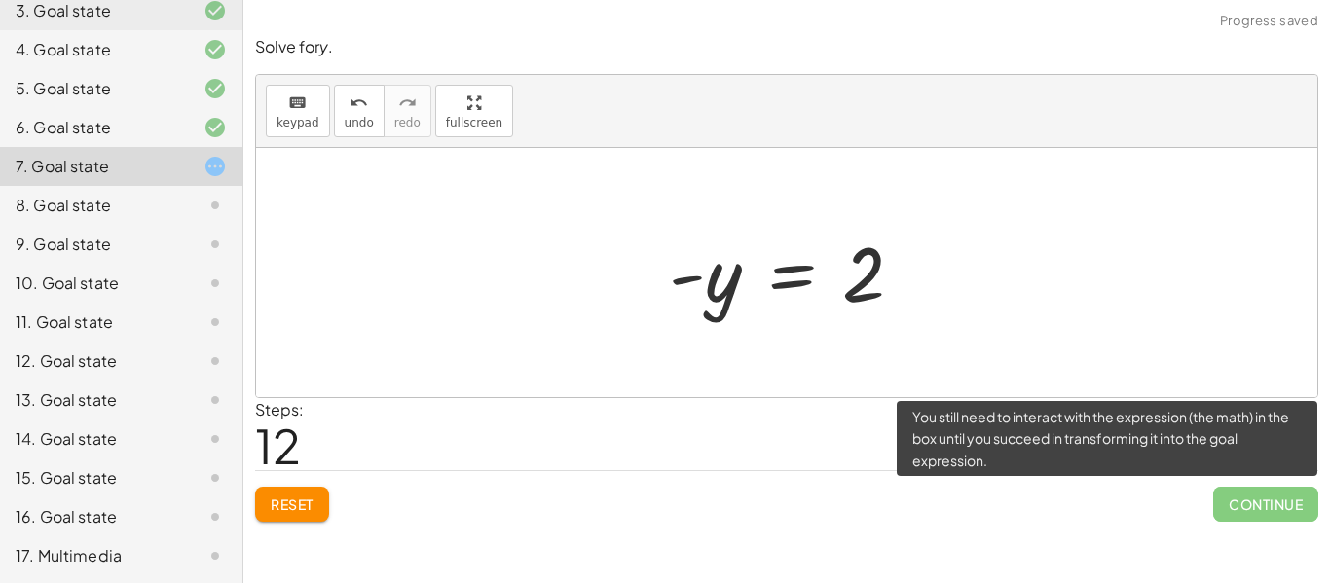
click at [1289, 500] on span "Continue" at bounding box center [1266, 504] width 105 height 35
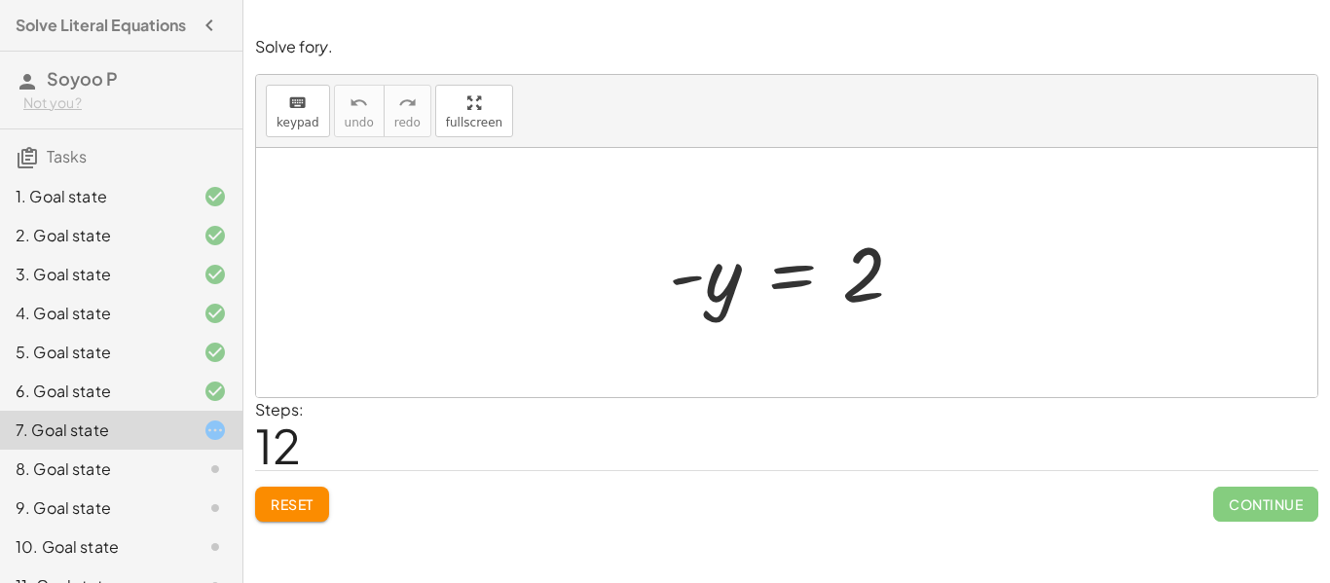
click at [294, 502] on span "Reset" at bounding box center [292, 505] width 43 height 18
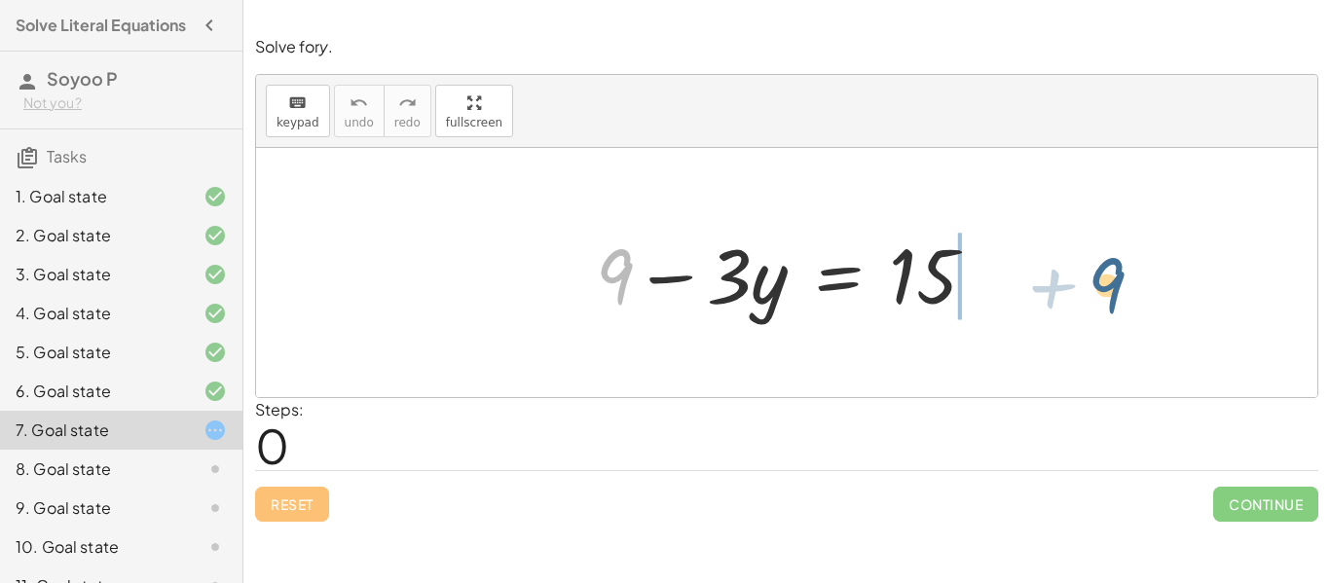
drag, startPoint x: 624, startPoint y: 275, endPoint x: 1120, endPoint y: 283, distance: 495.8
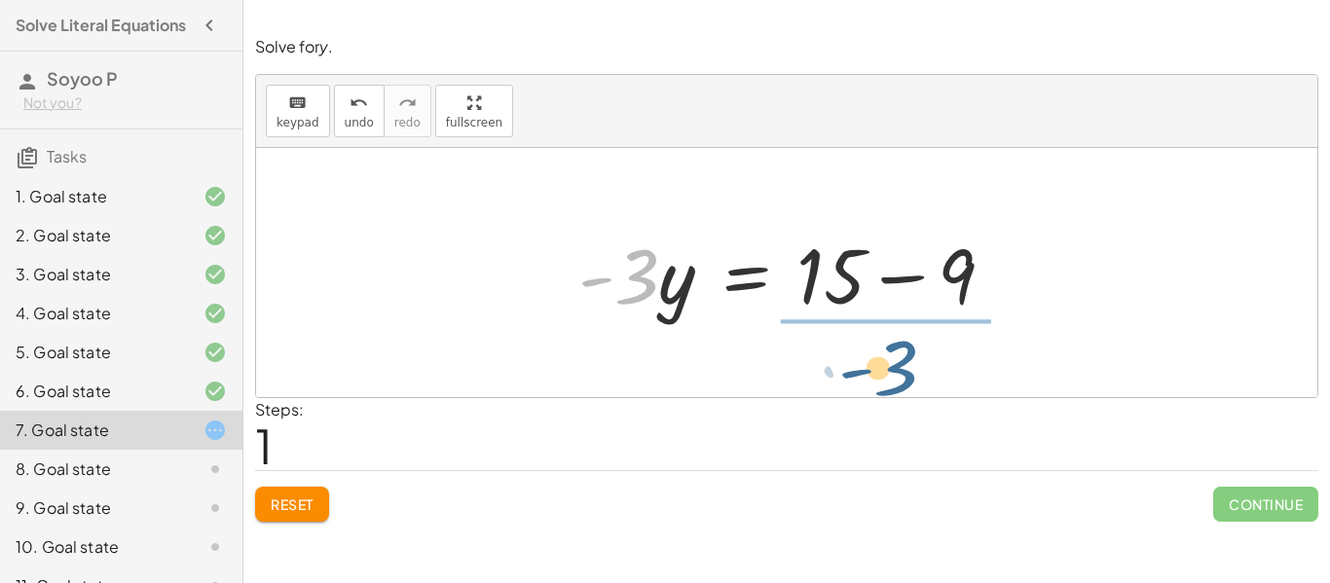
drag, startPoint x: 634, startPoint y: 266, endPoint x: 895, endPoint y: 358, distance: 276.9
click at [895, 358] on div "+ 9 − · 3 · y = 15 · - 3 9 · 3 · y = 15 - + −" at bounding box center [787, 272] width 1062 height 249
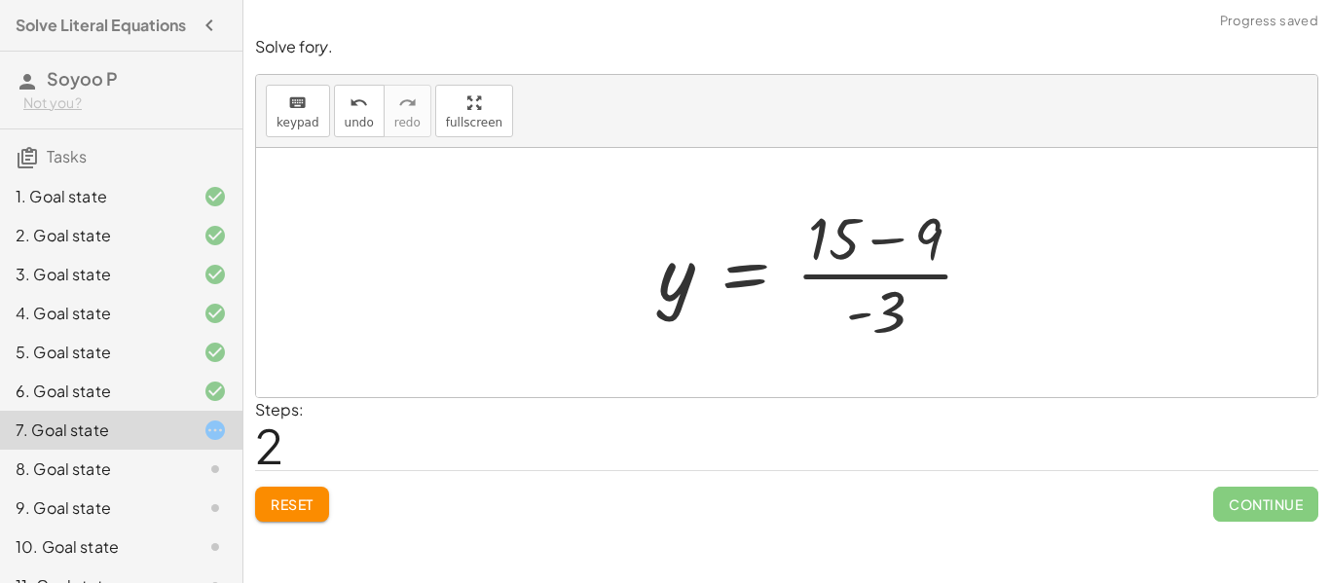
click at [890, 250] on div at bounding box center [825, 273] width 352 height 150
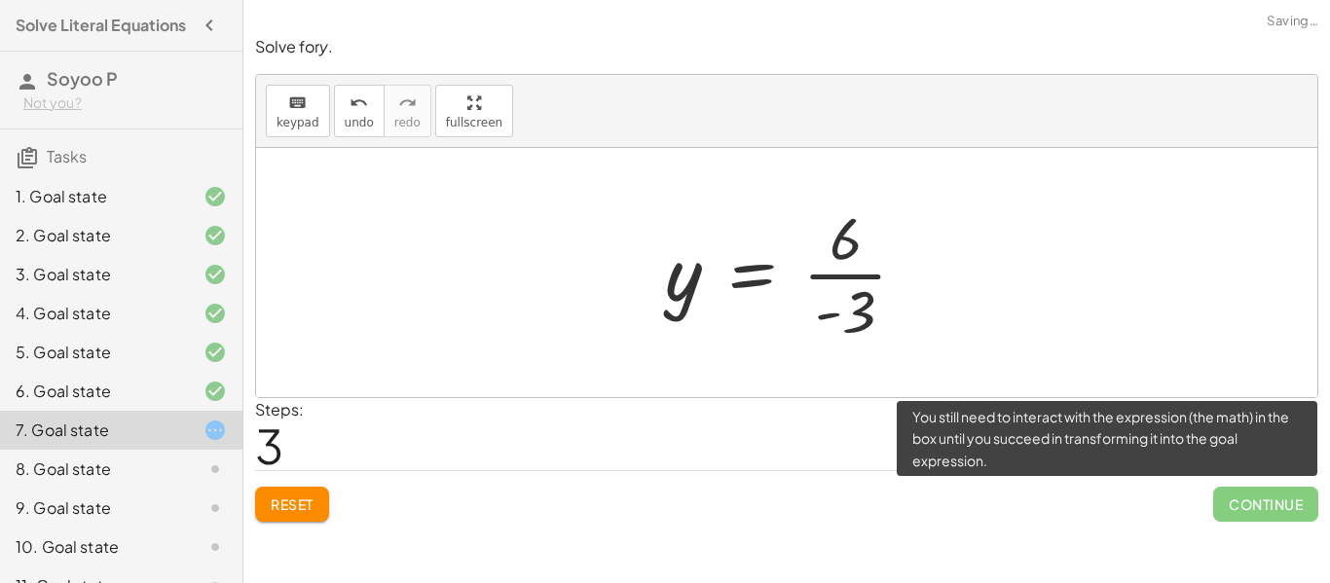
click at [1263, 506] on span "Continue" at bounding box center [1266, 504] width 105 height 35
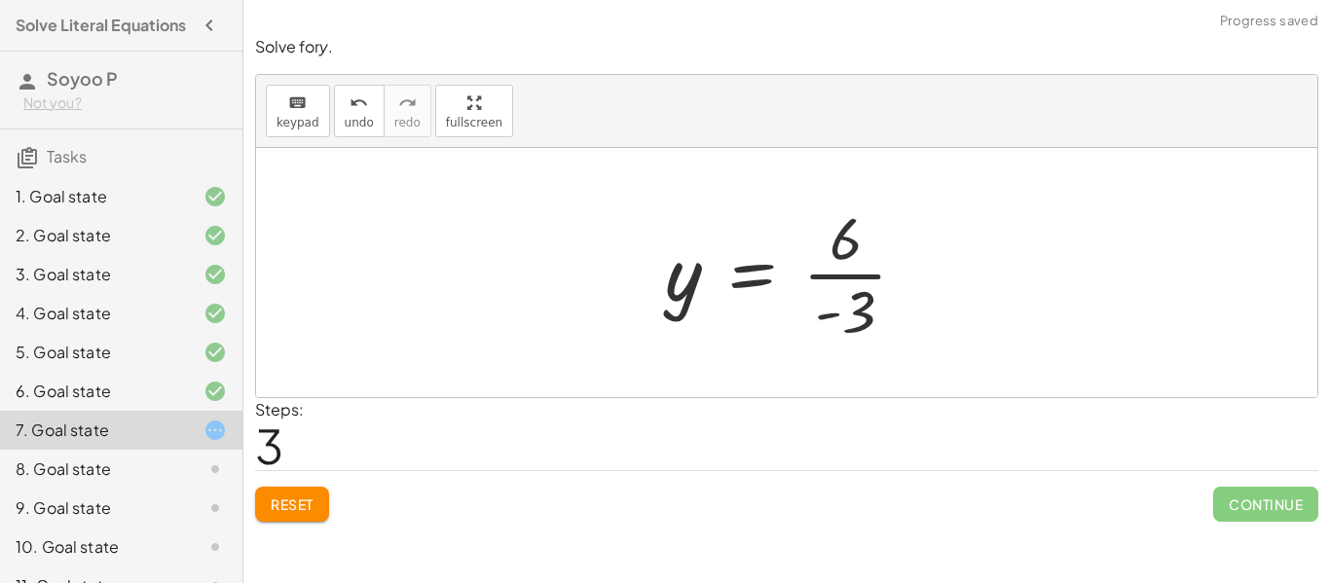
click at [187, 461] on div at bounding box center [199, 469] width 55 height 23
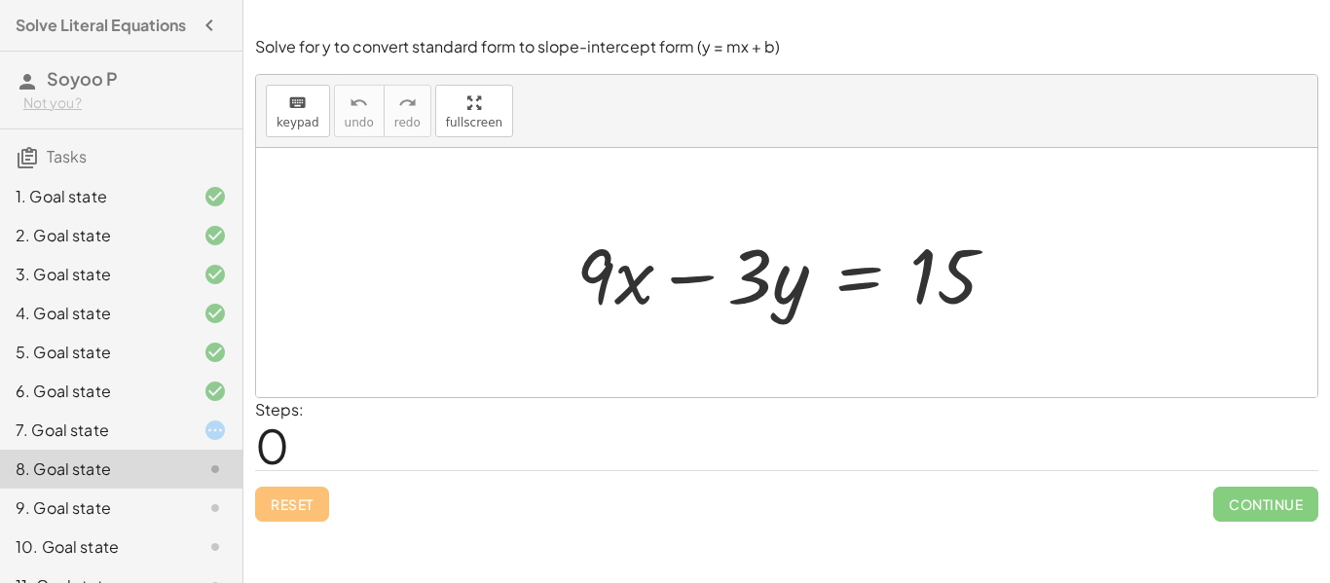
click at [119, 419] on div "7. Goal state" at bounding box center [94, 430] width 157 height 23
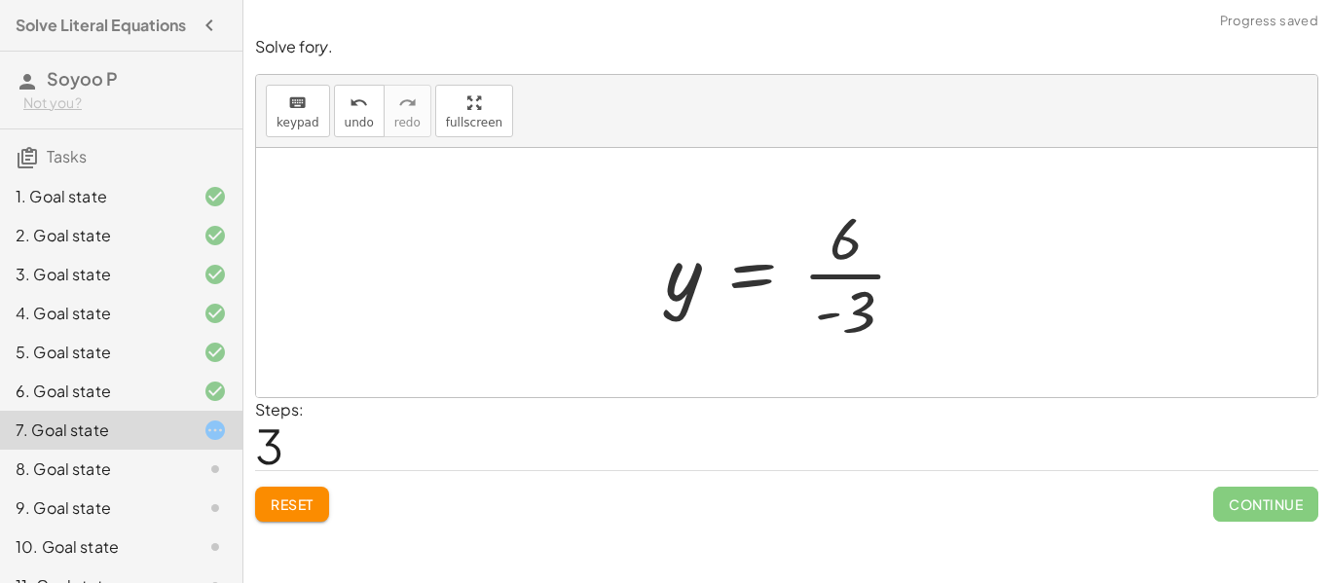
click at [137, 466] on div "8. Goal state" at bounding box center [94, 469] width 157 height 23
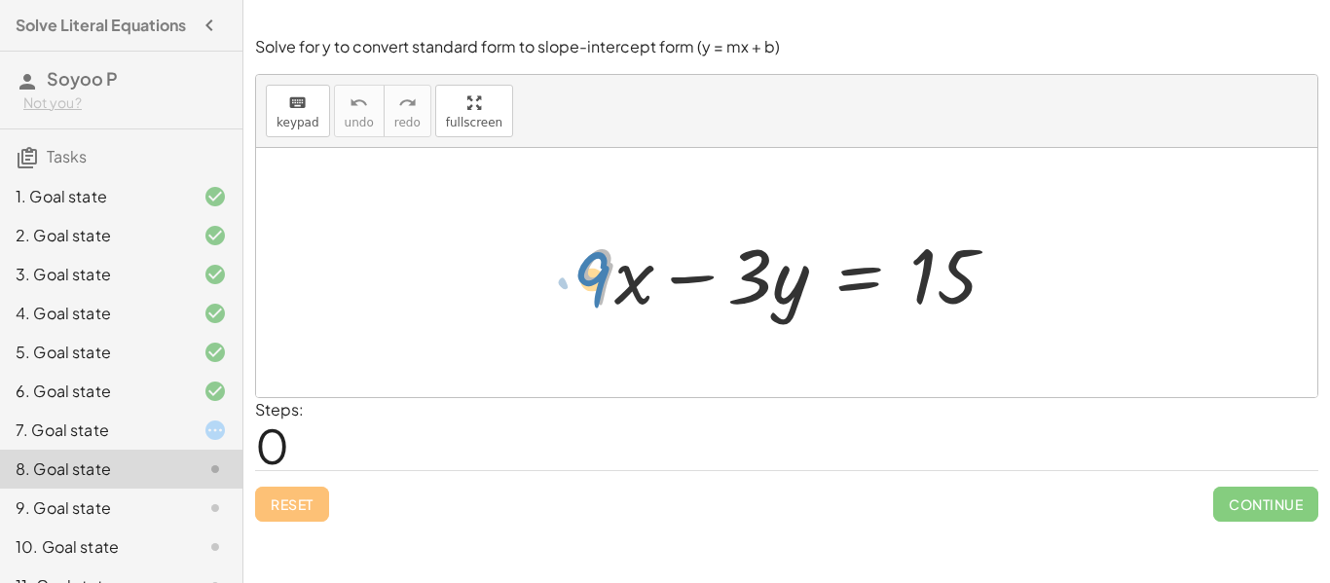
click at [596, 269] on div at bounding box center [795, 273] width 456 height 100
drag, startPoint x: 614, startPoint y: 264, endPoint x: 1086, endPoint y: 268, distance: 472.4
click at [1086, 268] on div "· 9 + · x + · 9 · x − · 3 · y = 15" at bounding box center [787, 272] width 1062 height 249
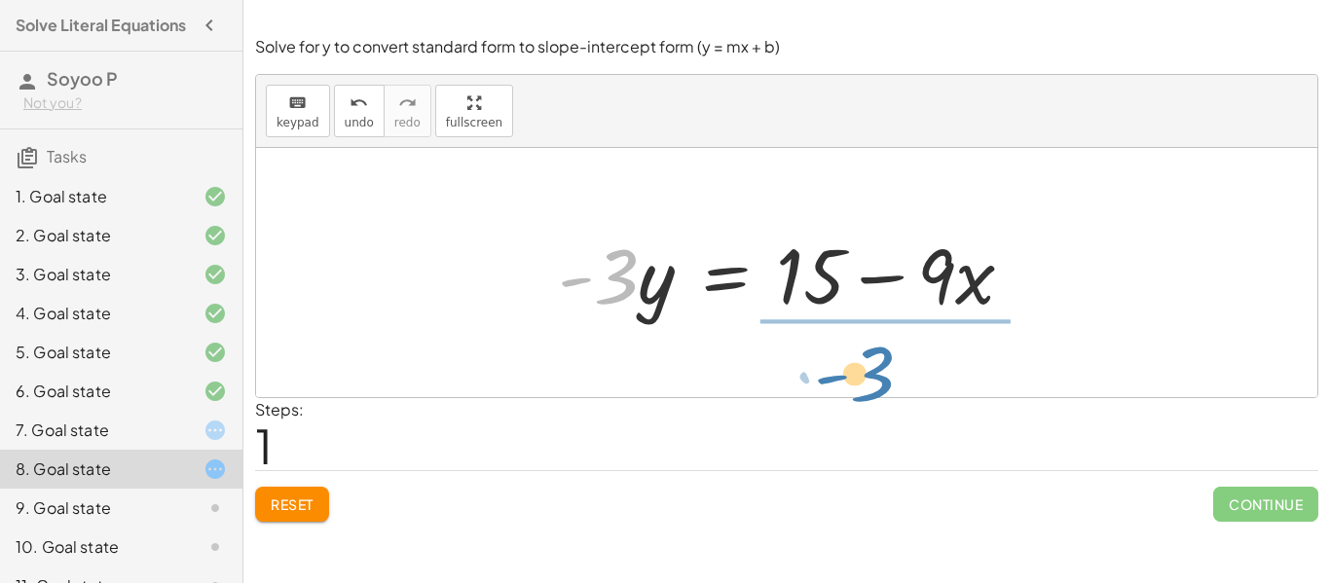
drag, startPoint x: 625, startPoint y: 284, endPoint x: 886, endPoint y: 380, distance: 277.9
click at [886, 380] on div "+ · 9 · x − · 3 · y = 15 · - 3 · 9 · x · 3 · y = 15 - + −" at bounding box center [787, 272] width 1062 height 249
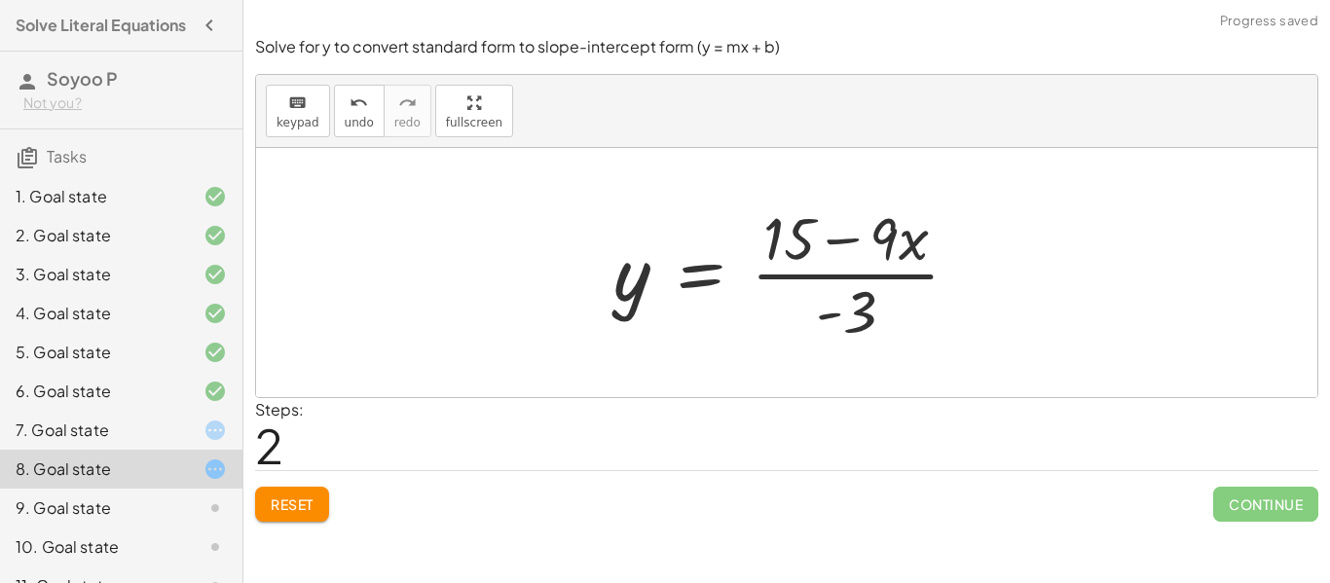
click at [838, 287] on div at bounding box center [794, 273] width 381 height 150
click at [824, 241] on div at bounding box center [794, 273] width 381 height 150
drag, startPoint x: 861, startPoint y: 306, endPoint x: 1035, endPoint y: 241, distance: 186.2
click at [1035, 241] on div "+ · 9 · x − · 3 · y = 15 · - 3 · y = + 15 − · 9 · x · - 3 · 9 · x · 3 y = 15 - …" at bounding box center [787, 272] width 1062 height 249
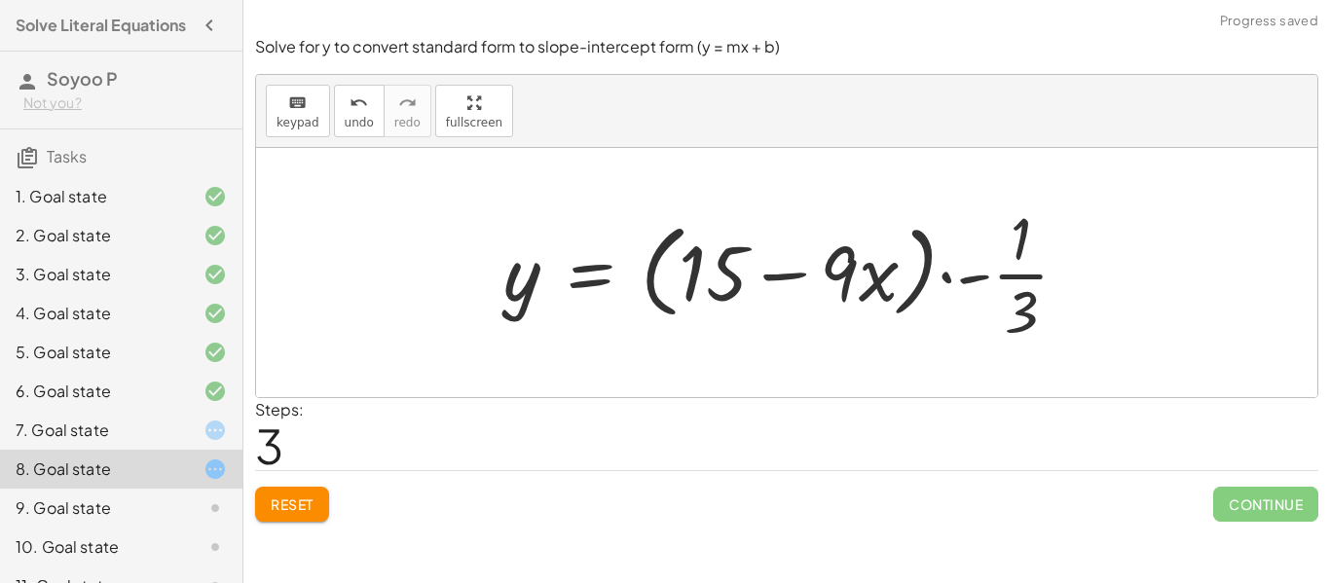
click at [980, 291] on div at bounding box center [794, 273] width 601 height 150
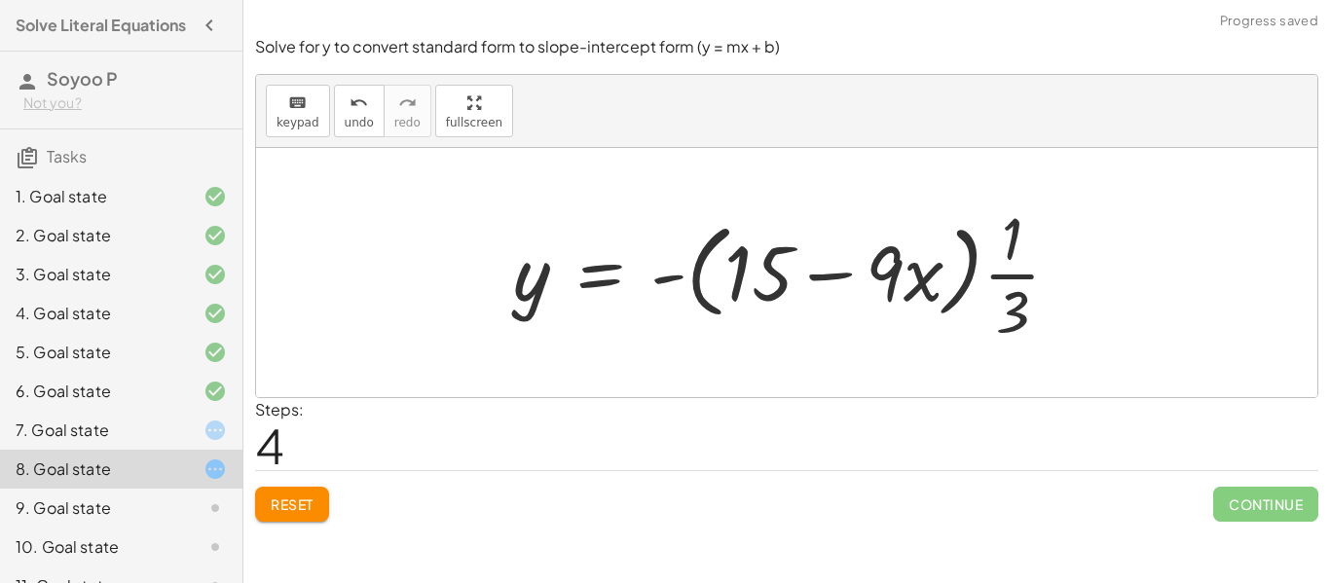
click at [945, 294] on div at bounding box center [795, 273] width 582 height 150
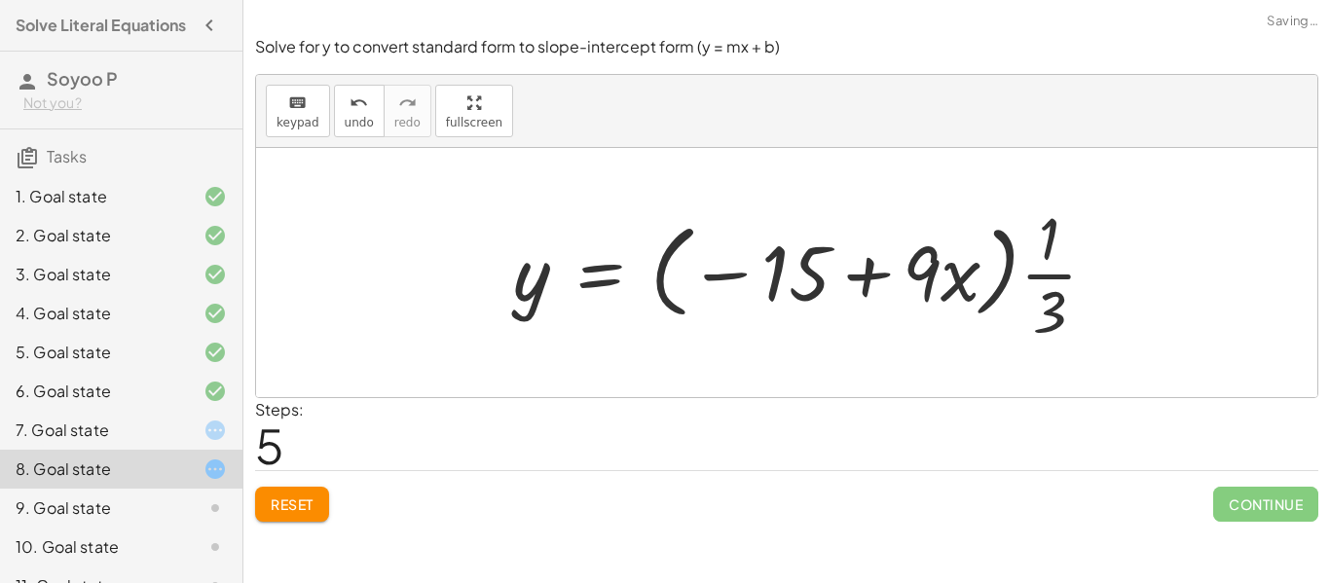
click at [796, 281] on div at bounding box center [813, 273] width 619 height 150
click at [692, 273] on div at bounding box center [813, 273] width 619 height 150
click at [633, 276] on div at bounding box center [813, 273] width 619 height 150
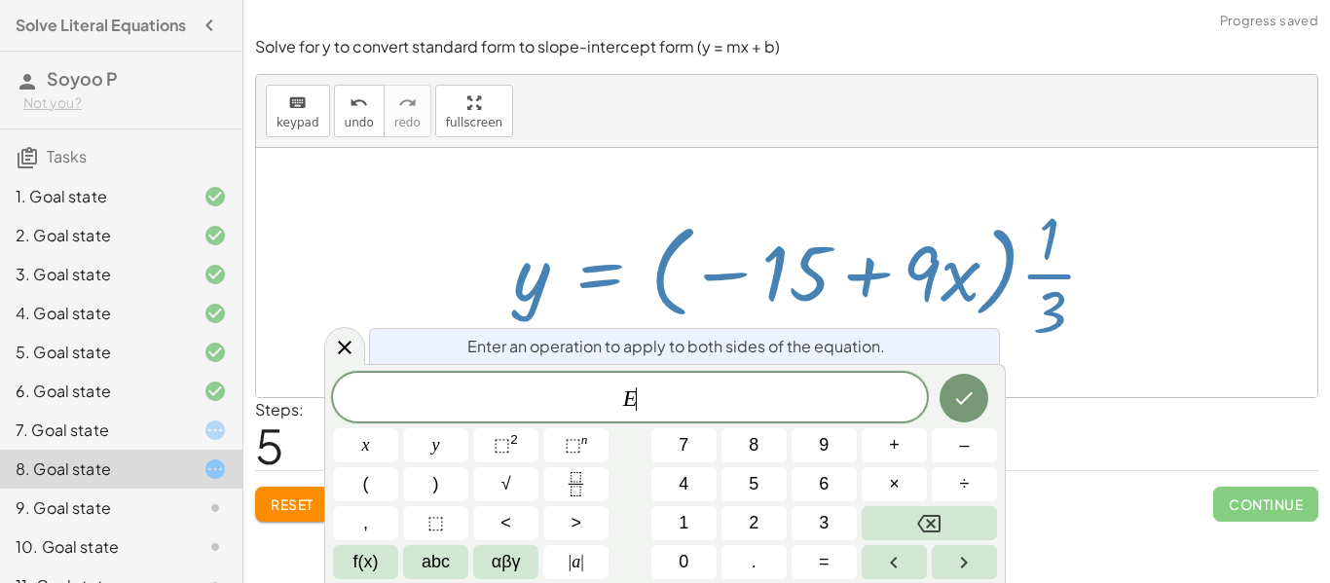
scroll to position [1, 0]
click at [962, 395] on icon "Done" at bounding box center [964, 398] width 23 height 23
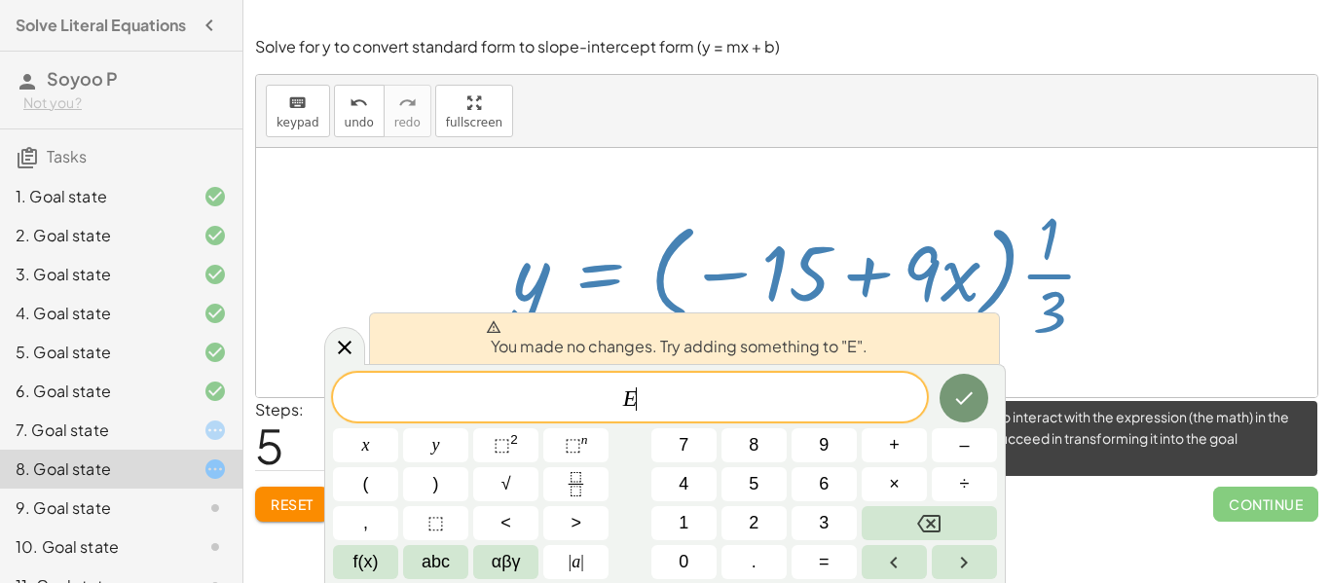
click at [1240, 510] on span "Continue" at bounding box center [1266, 504] width 105 height 35
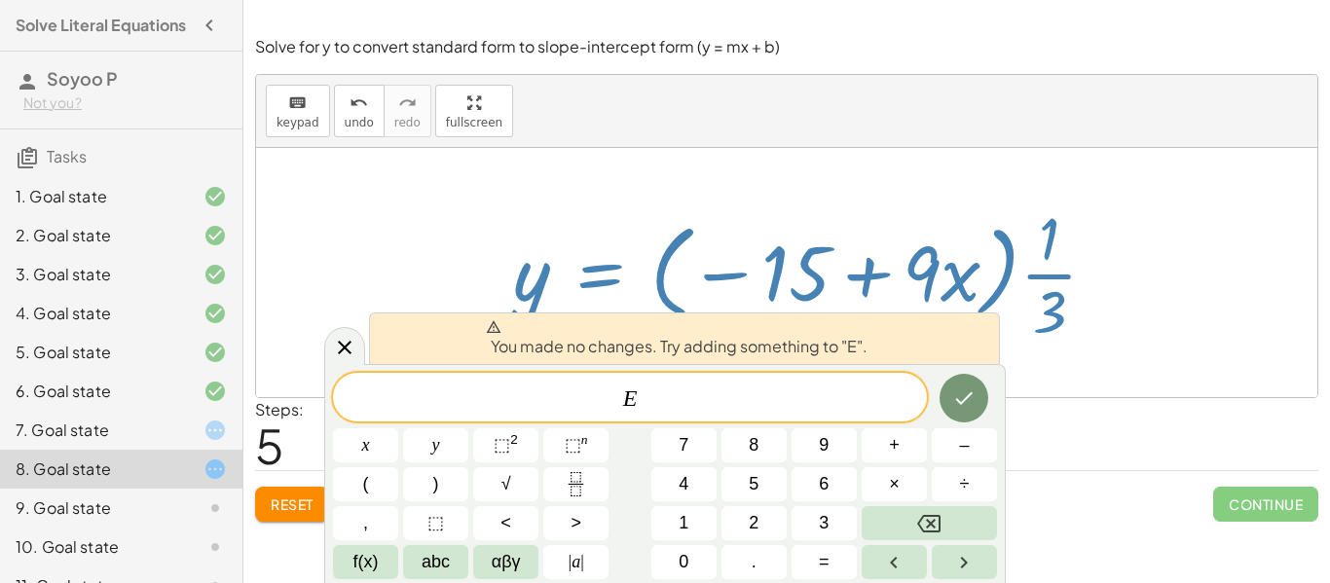
click at [167, 567] on div "9. Goal state" at bounding box center [121, 586] width 243 height 39
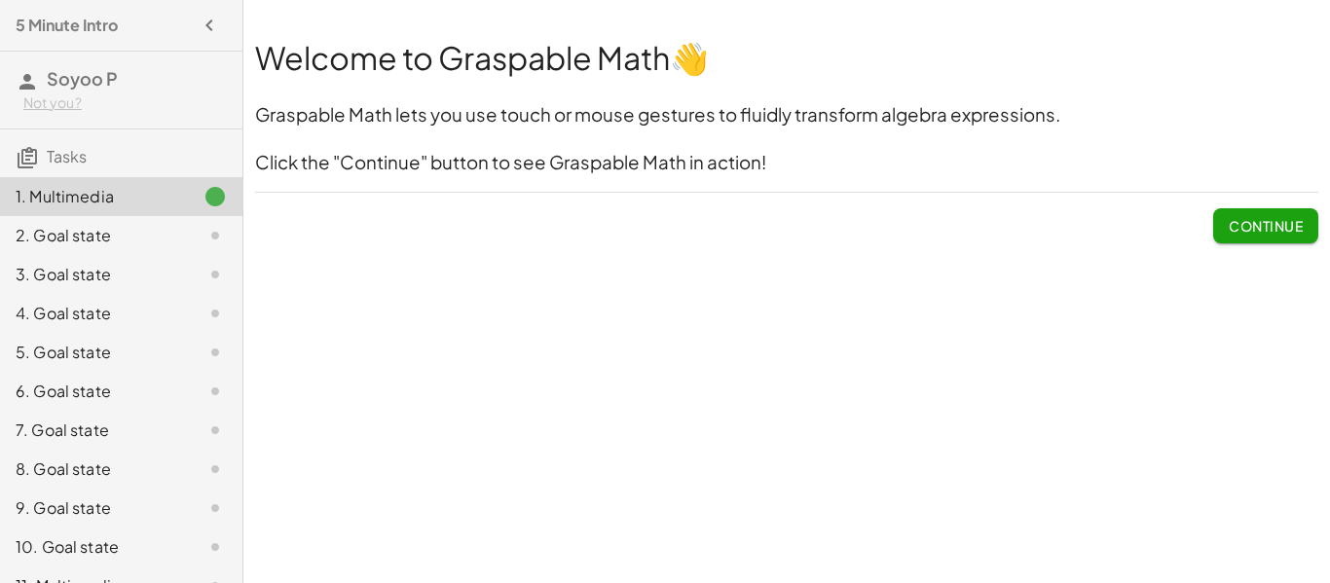
click at [1253, 225] on span "Continue" at bounding box center [1266, 226] width 74 height 18
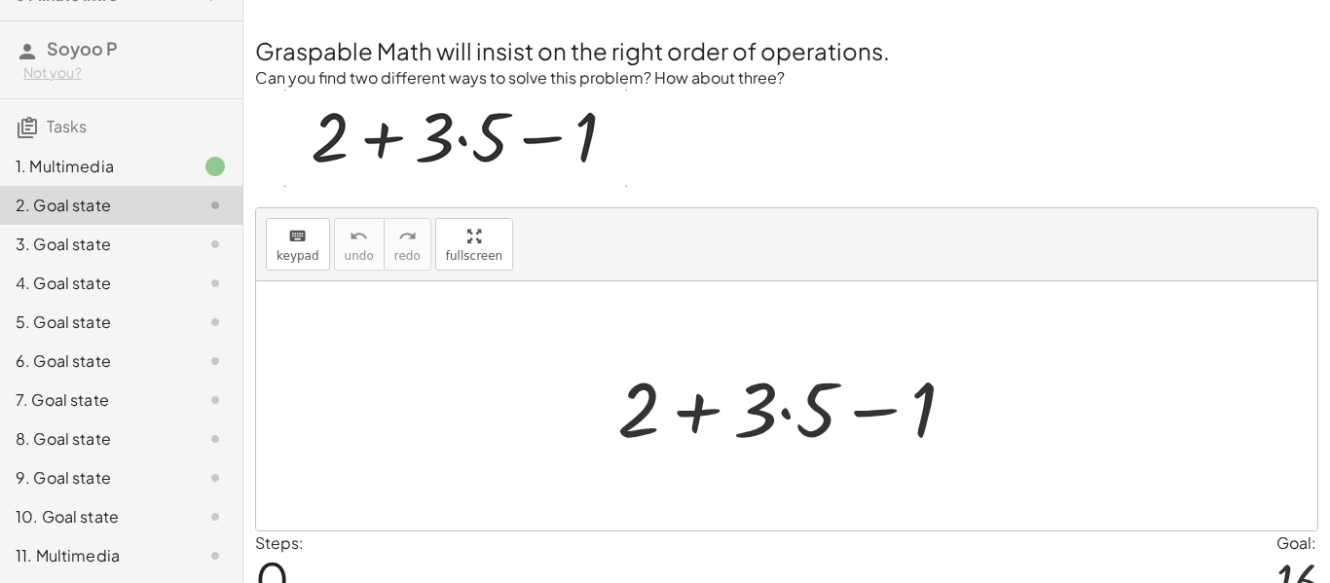
scroll to position [94, 0]
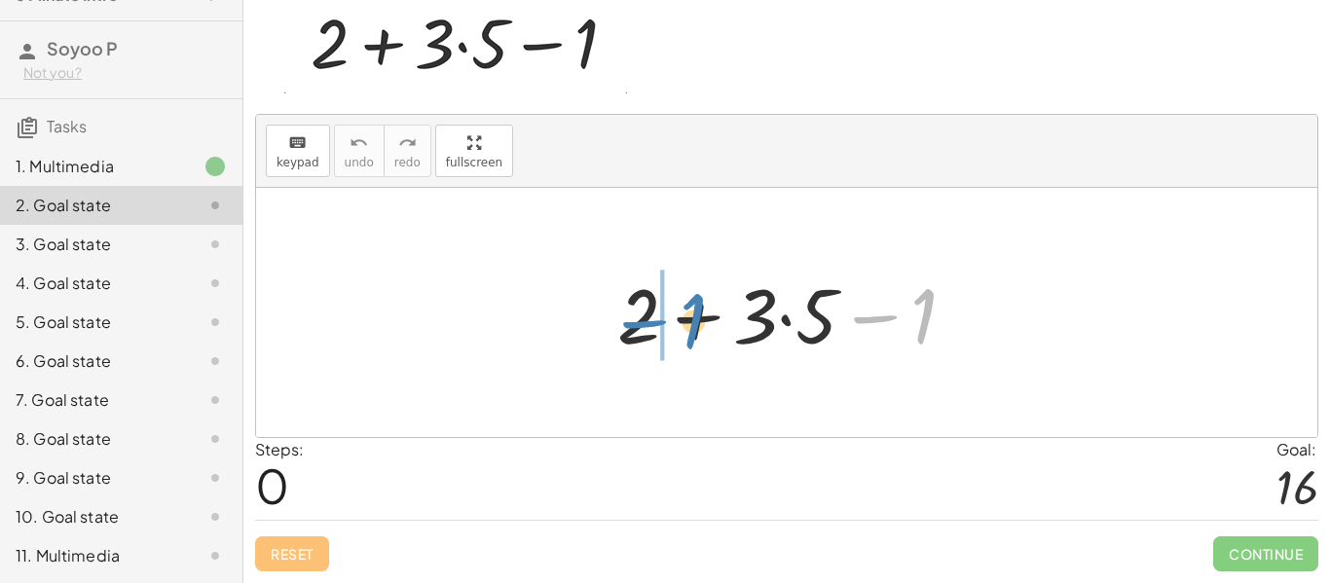
drag, startPoint x: 871, startPoint y: 323, endPoint x: 641, endPoint y: 328, distance: 229.9
click at [641, 328] on div at bounding box center [795, 313] width 374 height 100
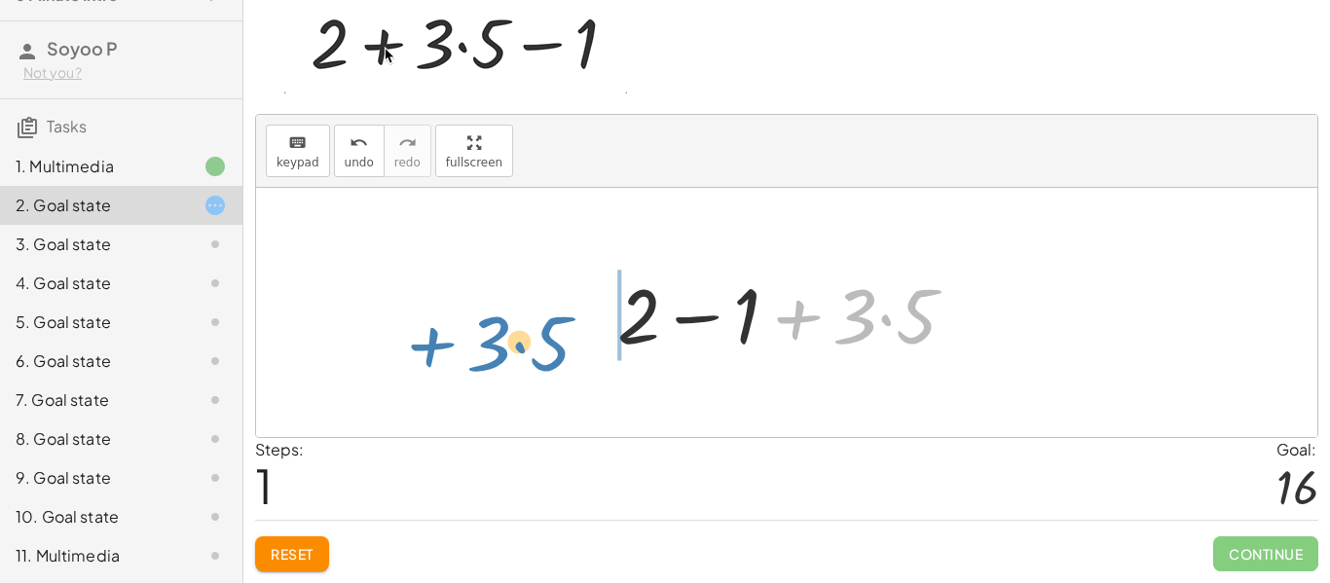
drag, startPoint x: 794, startPoint y: 326, endPoint x: 423, endPoint y: 354, distance: 372.1
click at [423, 354] on div "+ 2 + · 3 · 5 − 1 + · 3 · 5 + 2 + · 3 · 5 − 1" at bounding box center [787, 312] width 1062 height 249
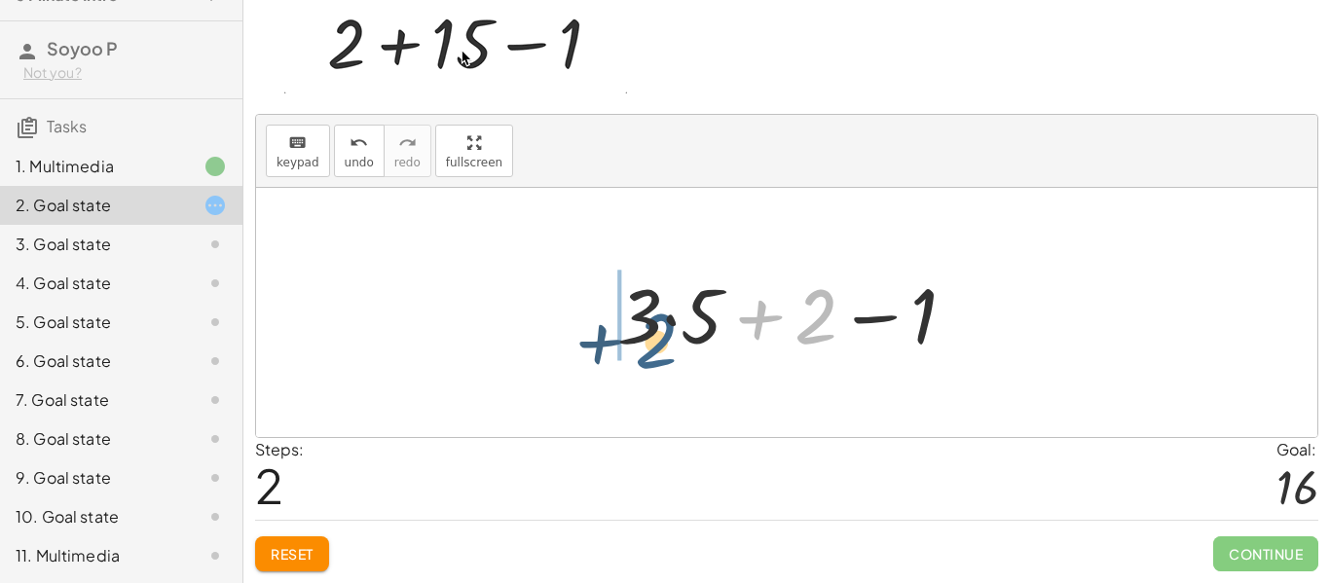
drag, startPoint x: 801, startPoint y: 312, endPoint x: 590, endPoint y: 302, distance: 210.6
click at [590, 302] on div "+ 2 + · 3 · 5 − 1 + 2 − 1 + · 3 · 5 + 2 + 2 + · 3 · 5 − 1" at bounding box center [787, 313] width 398 height 110
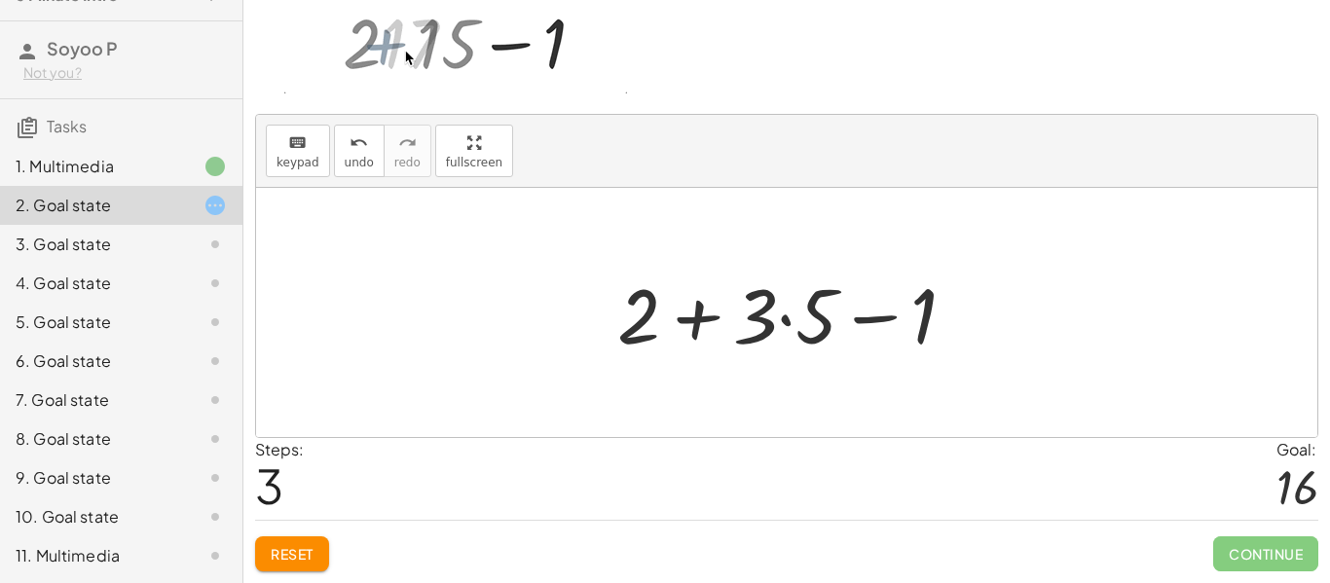
scroll to position [0, 0]
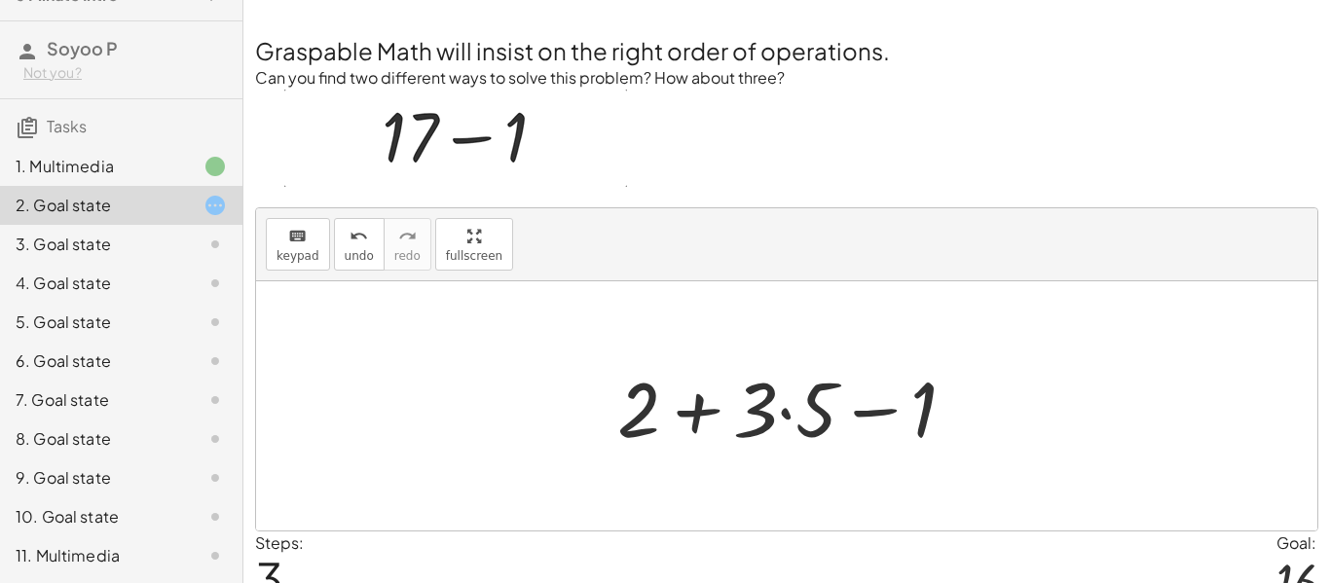
click at [144, 250] on div "3. Goal state" at bounding box center [94, 244] width 157 height 23
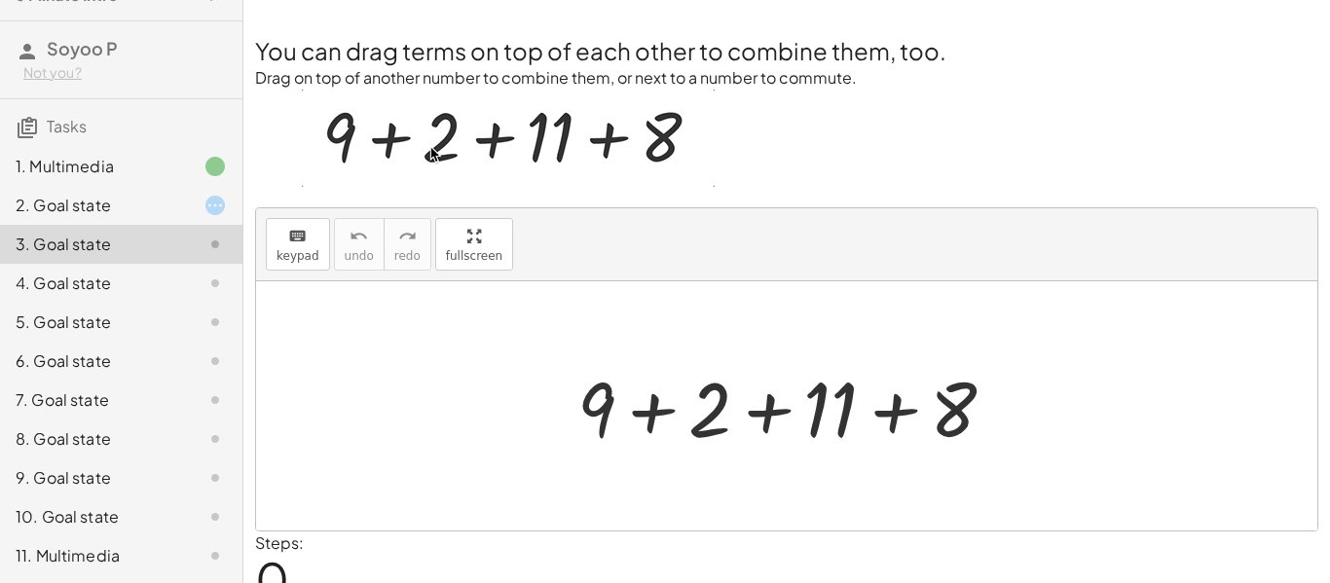
click at [206, 278] on icon at bounding box center [215, 283] width 23 height 23
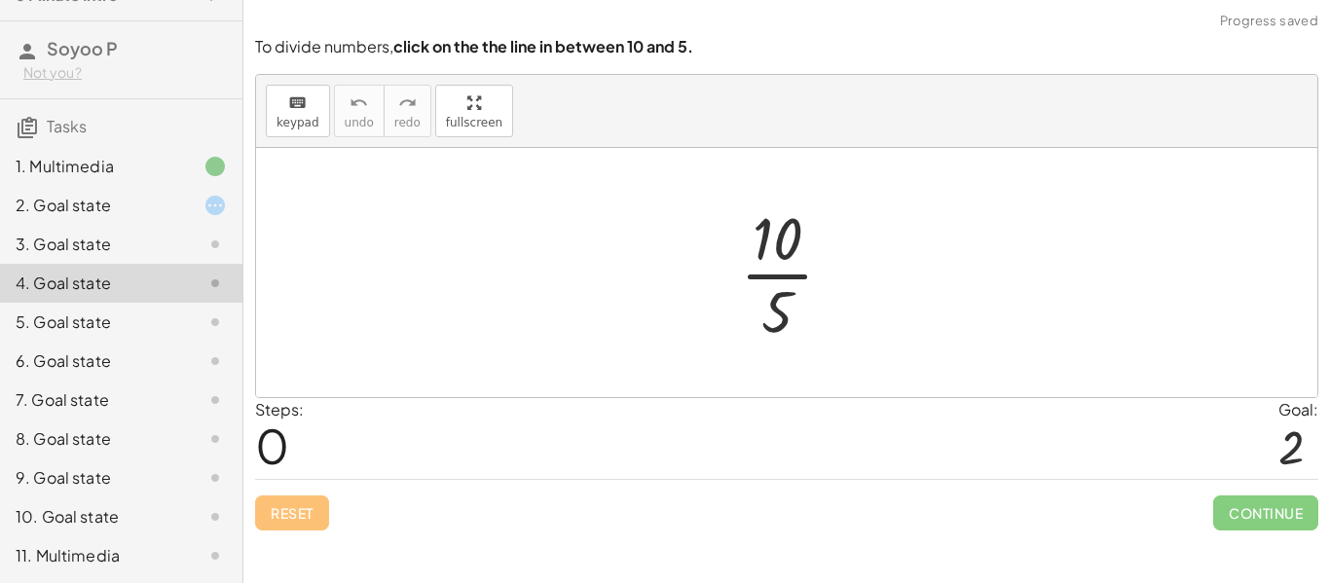
click at [121, 238] on div "3. Goal state" at bounding box center [94, 244] width 157 height 23
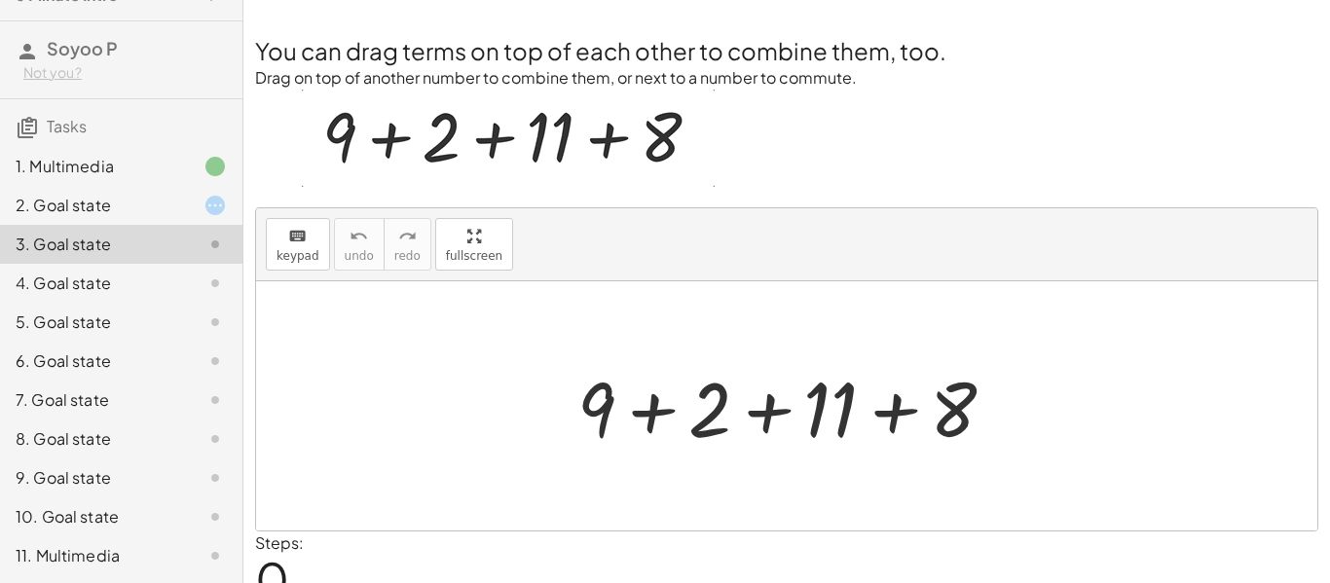
click at [143, 212] on div "2. Goal state" at bounding box center [94, 205] width 157 height 23
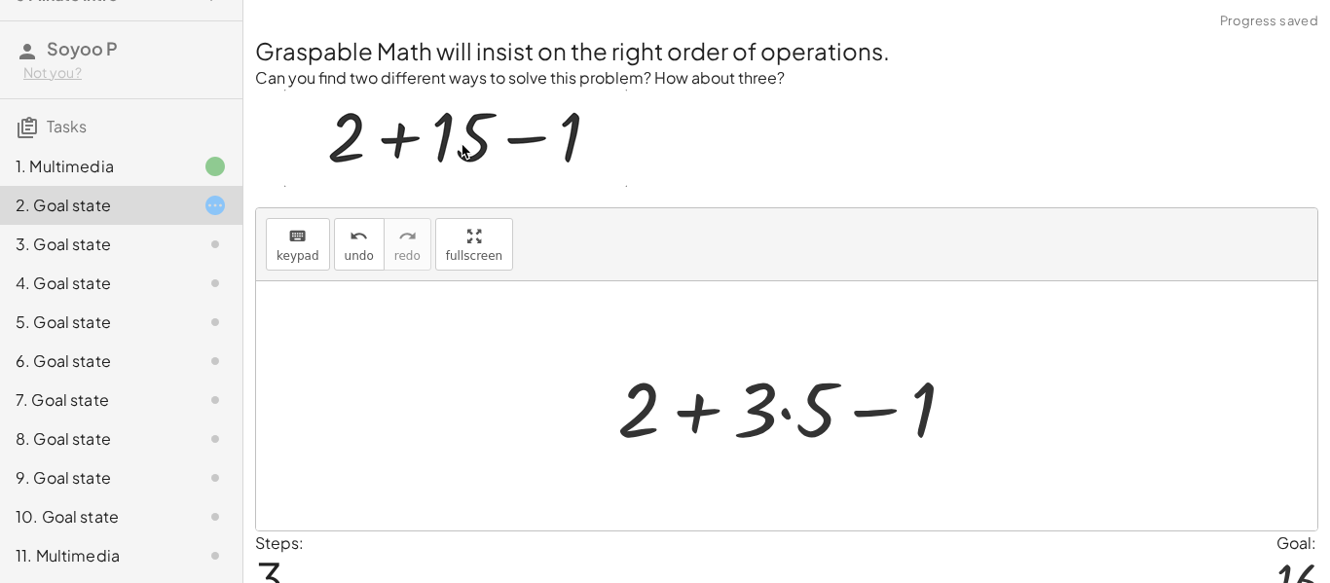
scroll to position [94, 0]
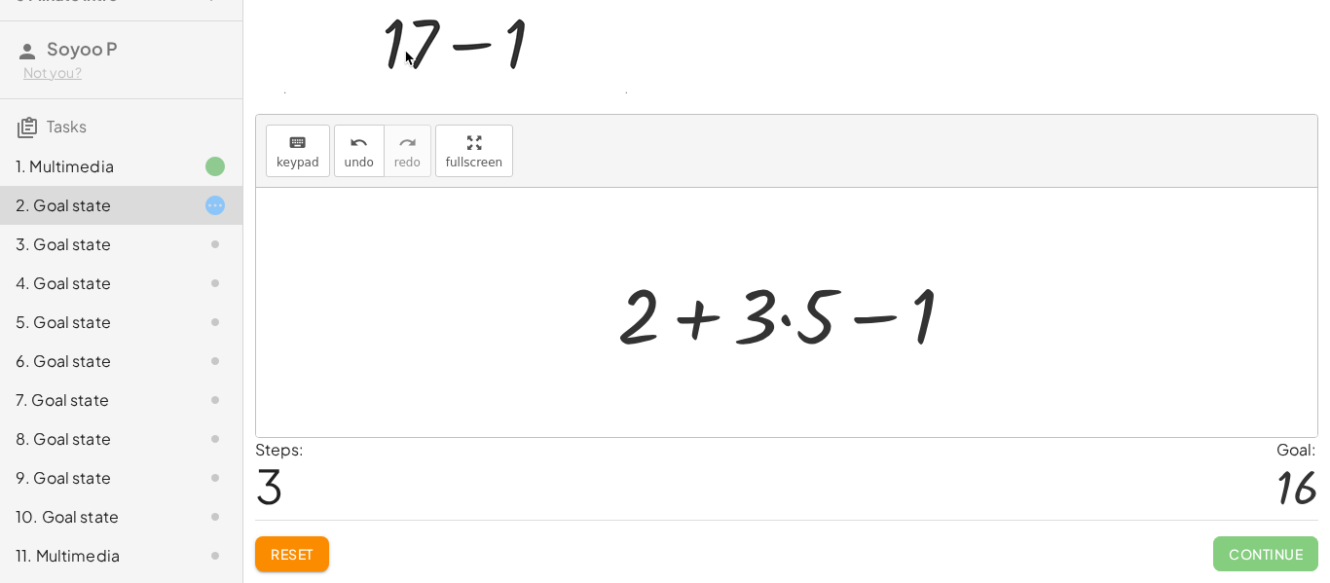
click at [305, 564] on button "Reset" at bounding box center [292, 554] width 74 height 35
drag, startPoint x: 769, startPoint y: 335, endPoint x: 781, endPoint y: 339, distance: 12.3
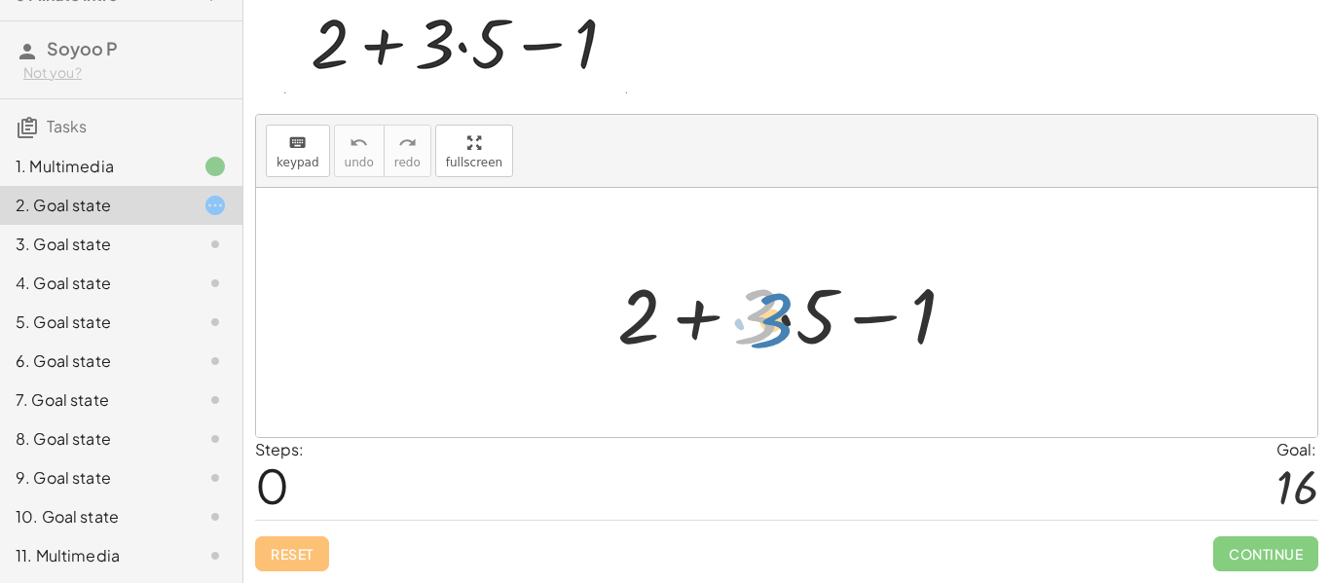
click at [781, 339] on div at bounding box center [795, 313] width 374 height 100
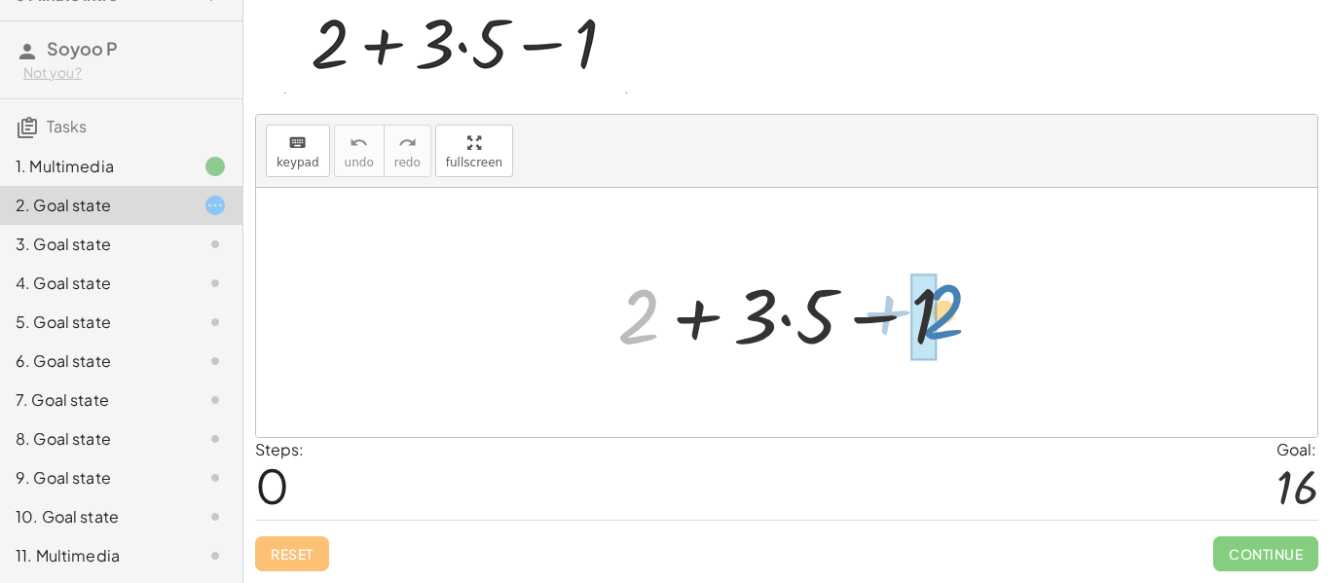
drag, startPoint x: 646, startPoint y: 314, endPoint x: 942, endPoint y: 309, distance: 296.1
click at [942, 309] on div at bounding box center [795, 313] width 374 height 100
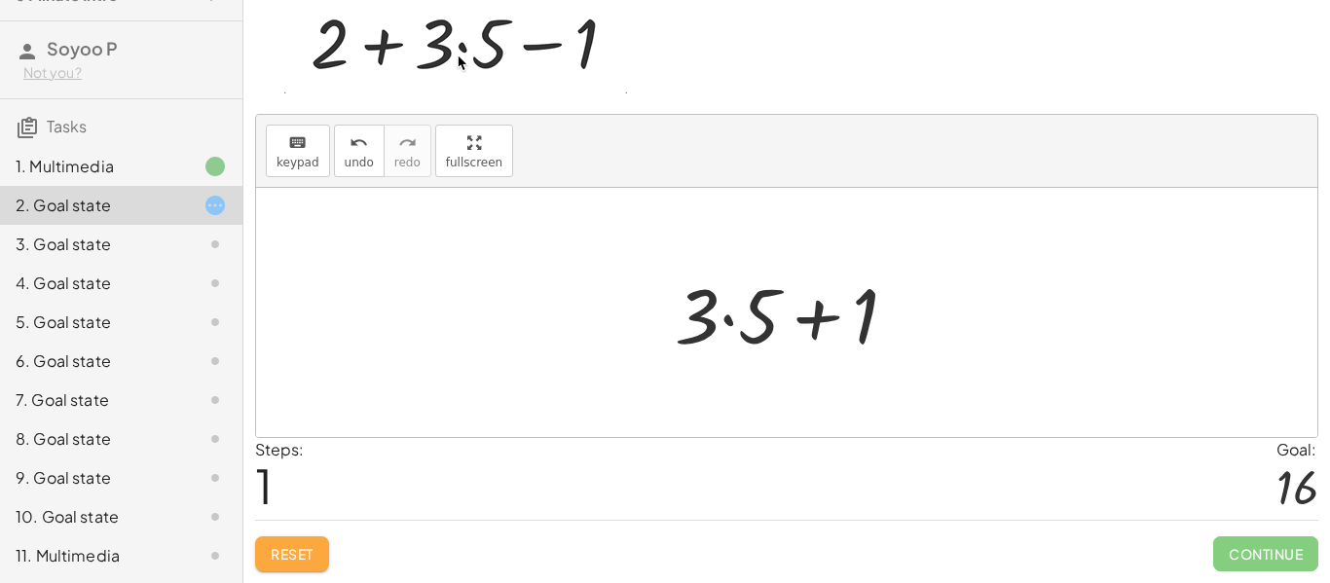
click at [313, 545] on span "Reset" at bounding box center [292, 554] width 43 height 18
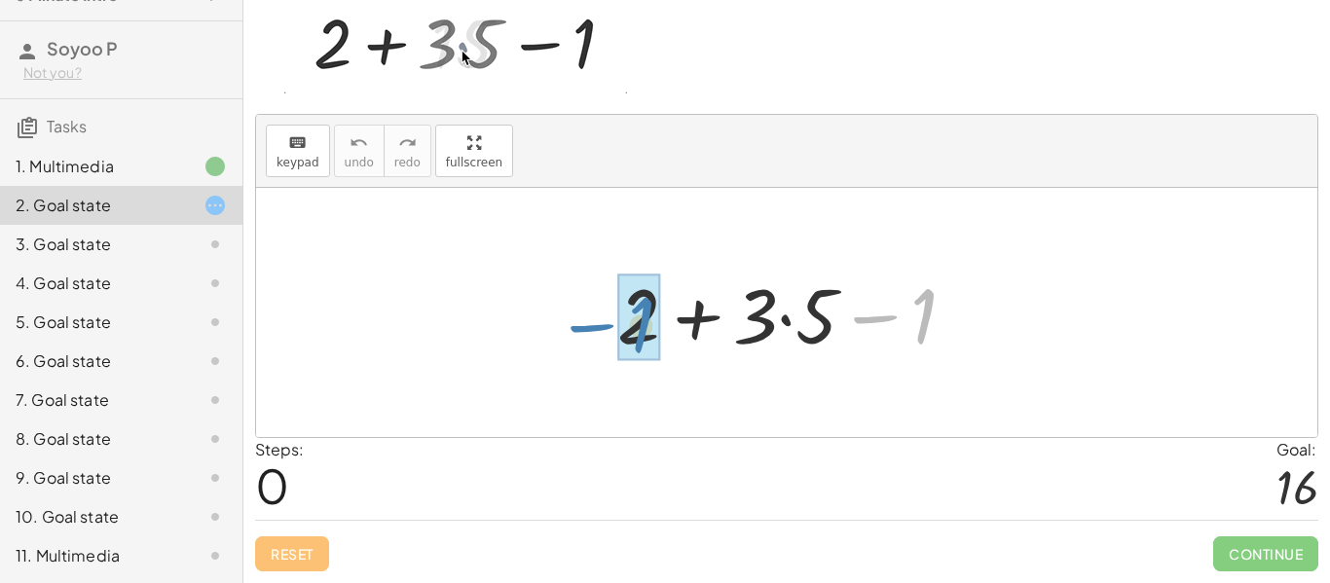
drag, startPoint x: 883, startPoint y: 318, endPoint x: 600, endPoint y: 327, distance: 283.6
click at [600, 327] on div "− 1 + 2 + · 3 · 5 − 1" at bounding box center [787, 313] width 398 height 110
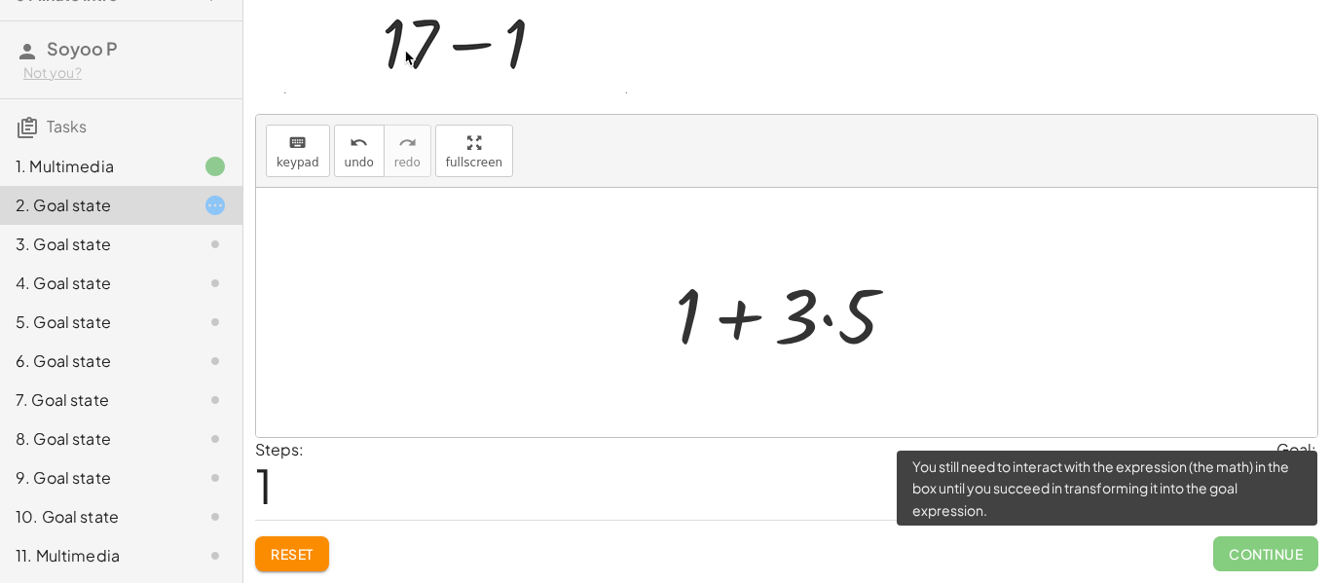
click at [1272, 557] on span "Continue" at bounding box center [1266, 554] width 105 height 35
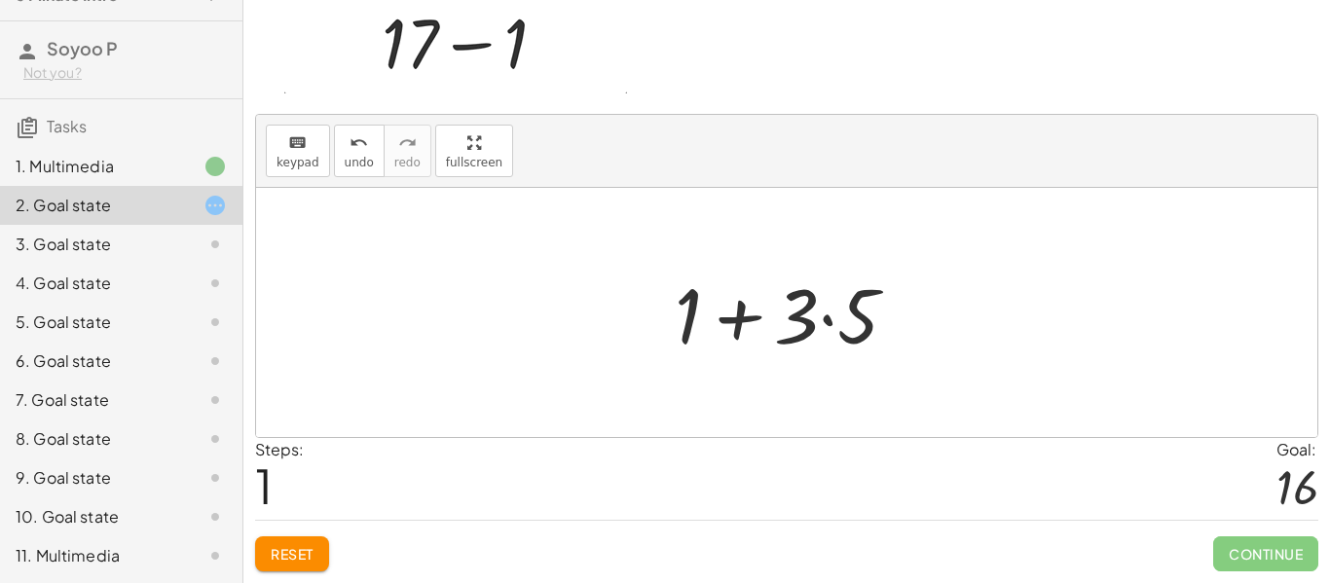
scroll to position [0, 0]
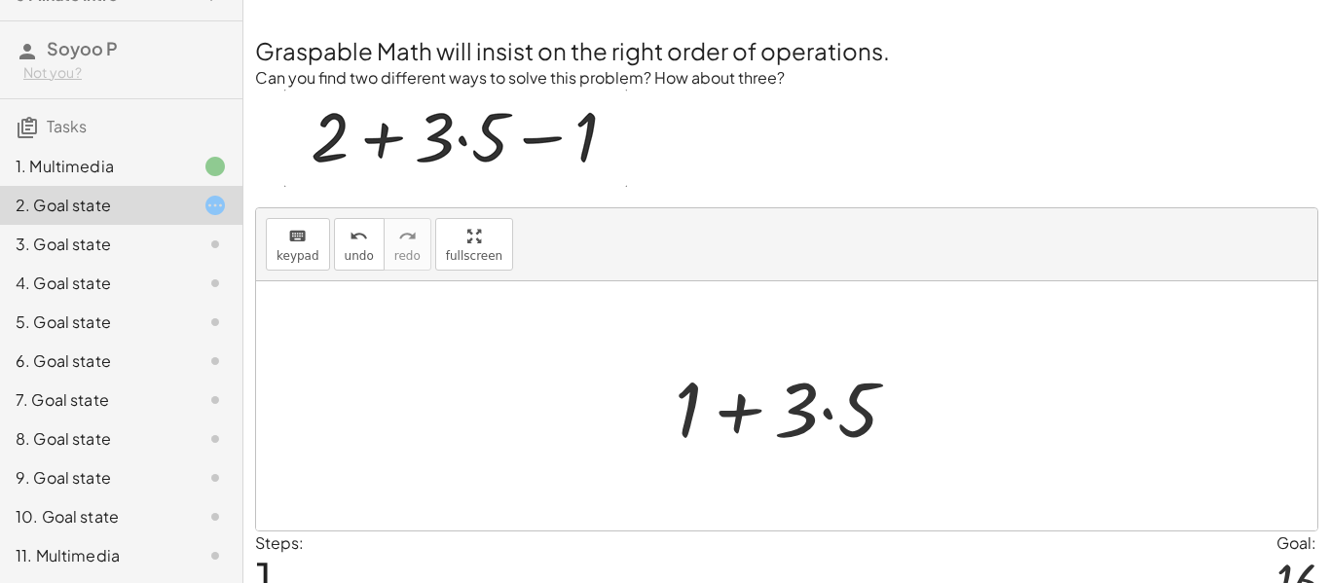
click at [730, 408] on div at bounding box center [794, 406] width 258 height 100
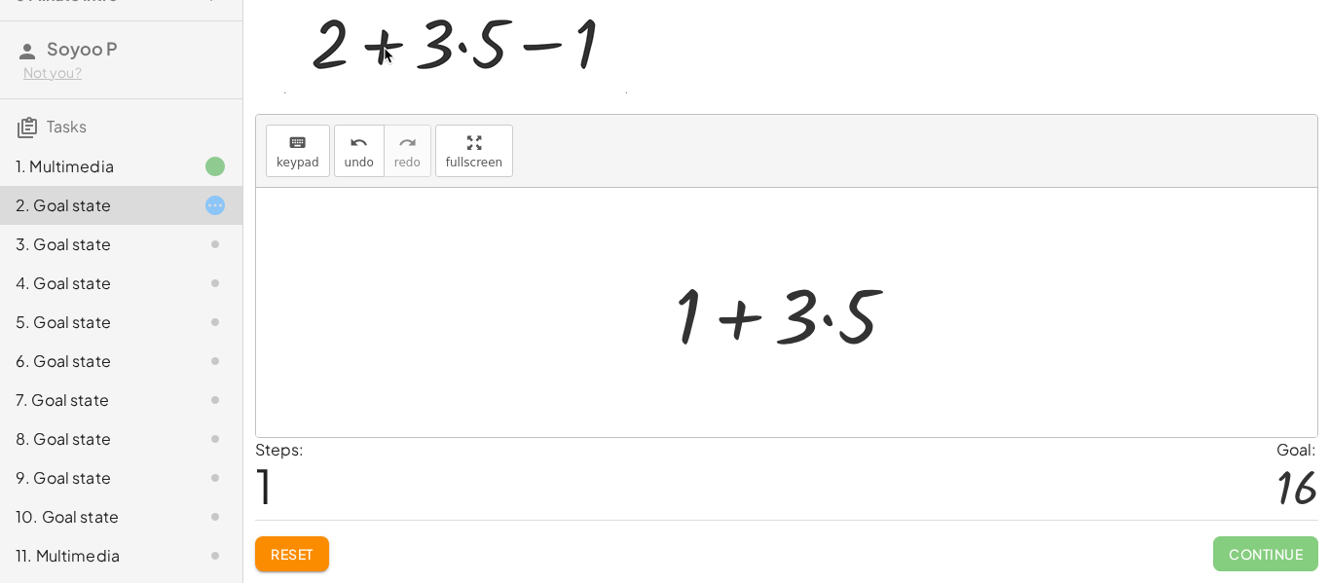
click at [736, 314] on div at bounding box center [794, 313] width 258 height 100
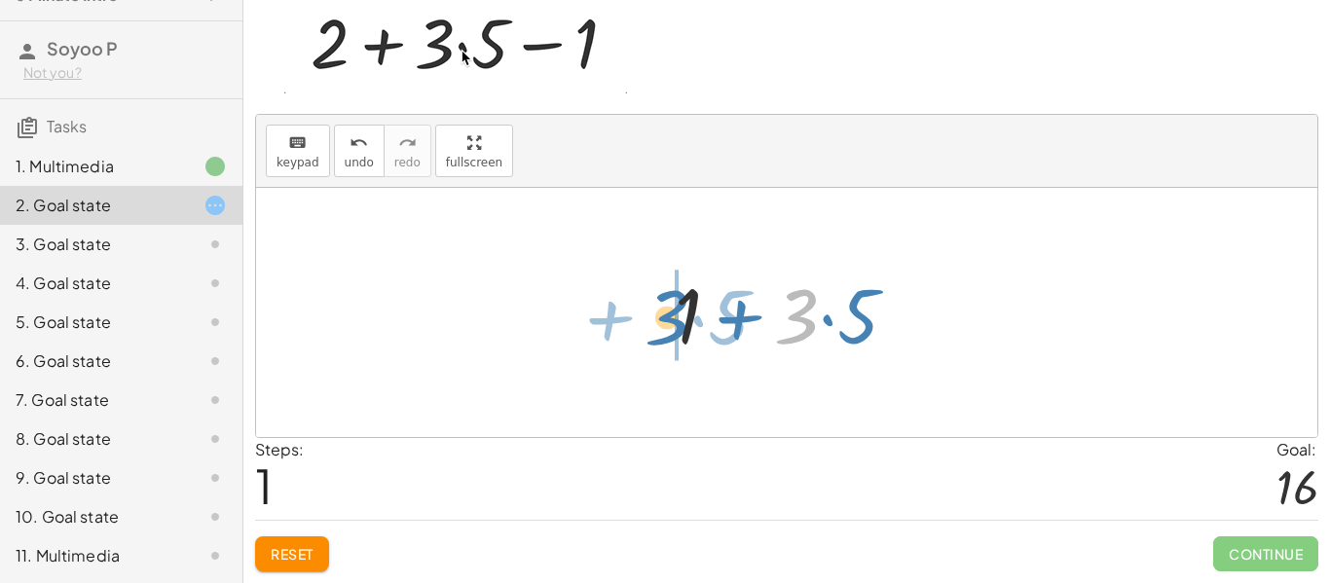
drag, startPoint x: 792, startPoint y: 319, endPoint x: 662, endPoint y: 320, distance: 129.5
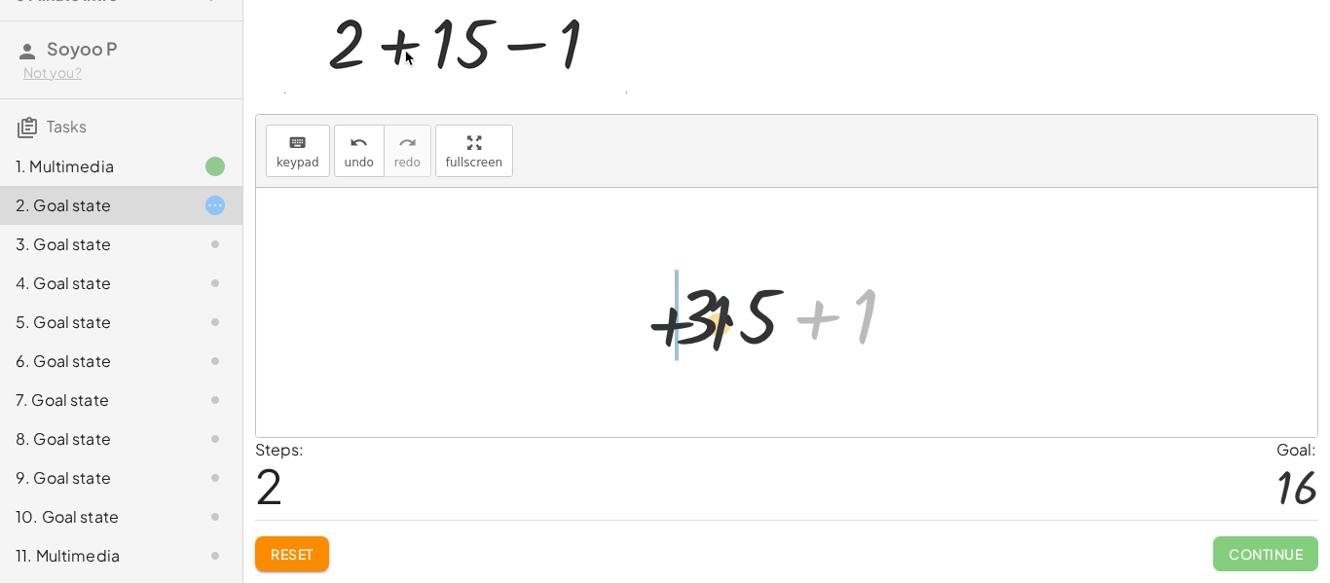
drag, startPoint x: 862, startPoint y: 333, endPoint x: 589, endPoint y: 322, distance: 272.9
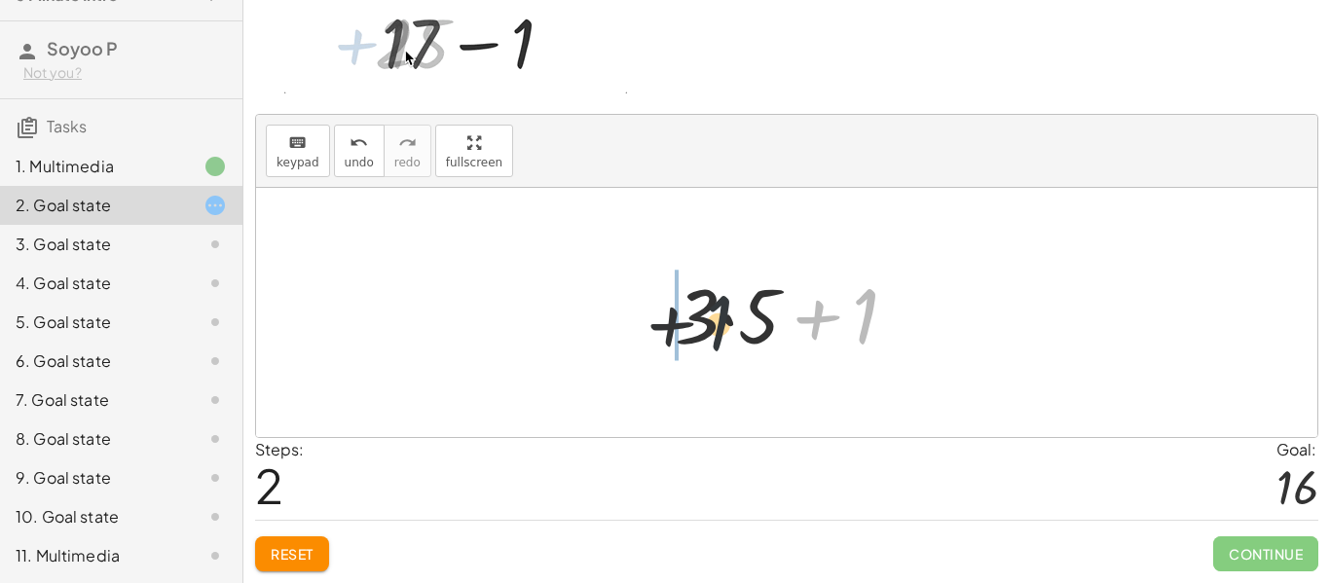
click at [589, 322] on div "+ 2 + · 3 · 5 − 1 + 1 + · 3 · 5 + 1 + + · 3 · 5 1" at bounding box center [787, 312] width 1062 height 249
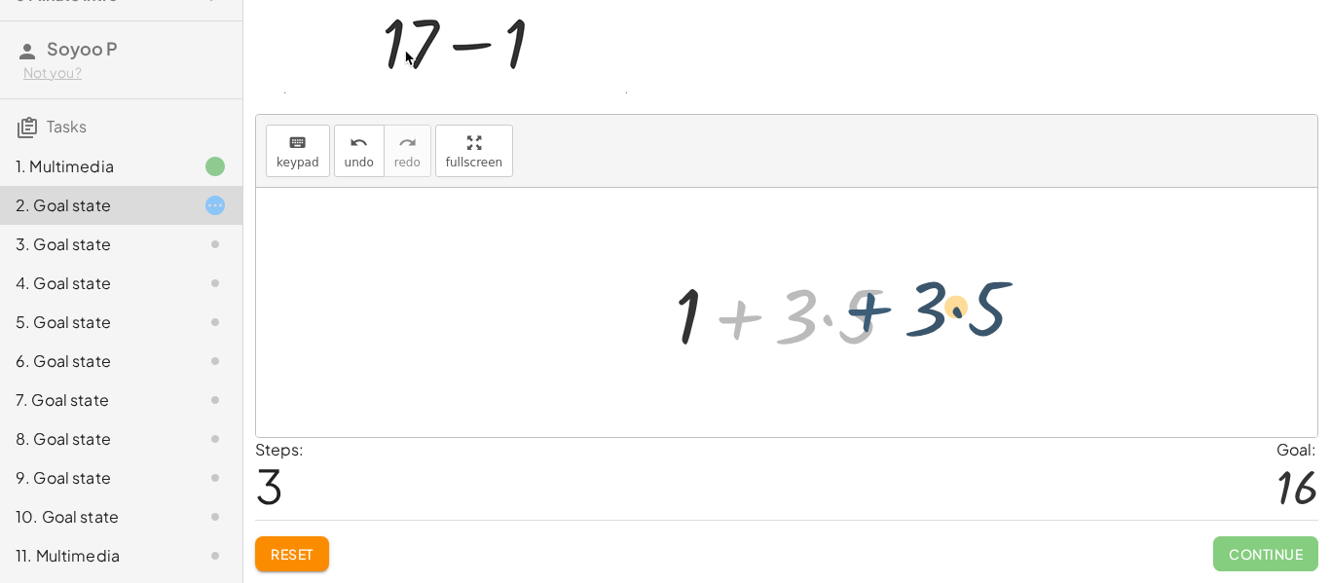
drag, startPoint x: 738, startPoint y: 319, endPoint x: 881, endPoint y: 313, distance: 143.3
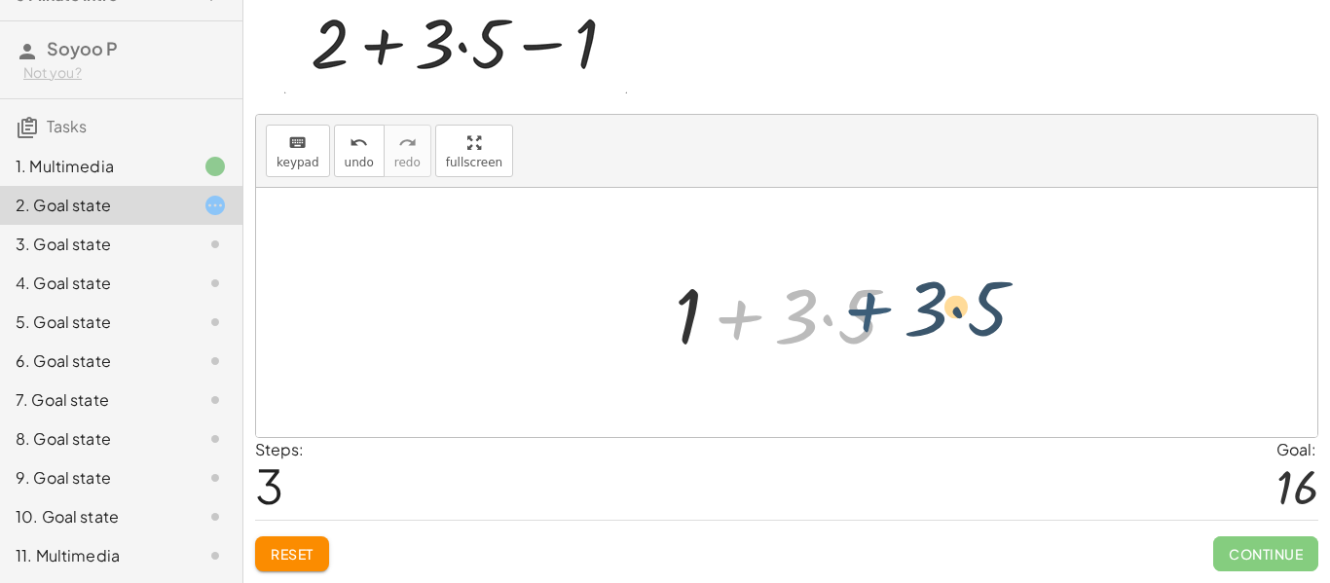
click at [881, 313] on div at bounding box center [794, 313] width 258 height 100
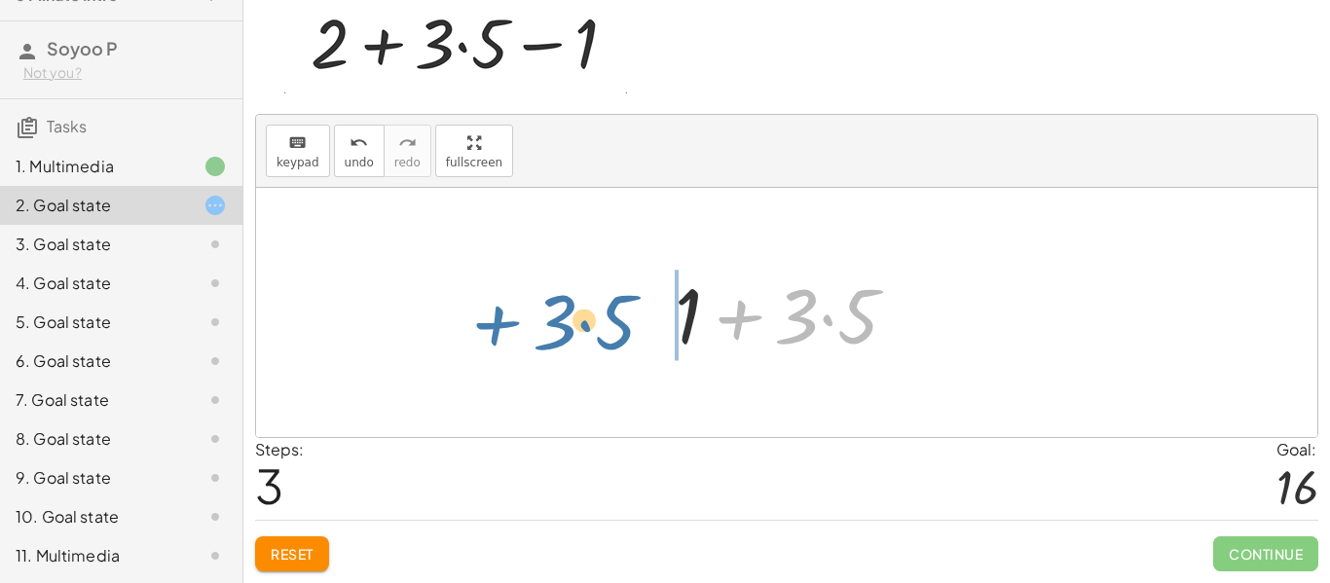
drag, startPoint x: 770, startPoint y: 299, endPoint x: 489, endPoint y: 308, distance: 281.6
click at [489, 308] on div "+ 2 + · 3 · 5 − 1 + 1 + · 3 · 5 + · 3 · 5 + 1 + · 3 · 5 + + · 3 · 5 1" at bounding box center [787, 312] width 1062 height 249
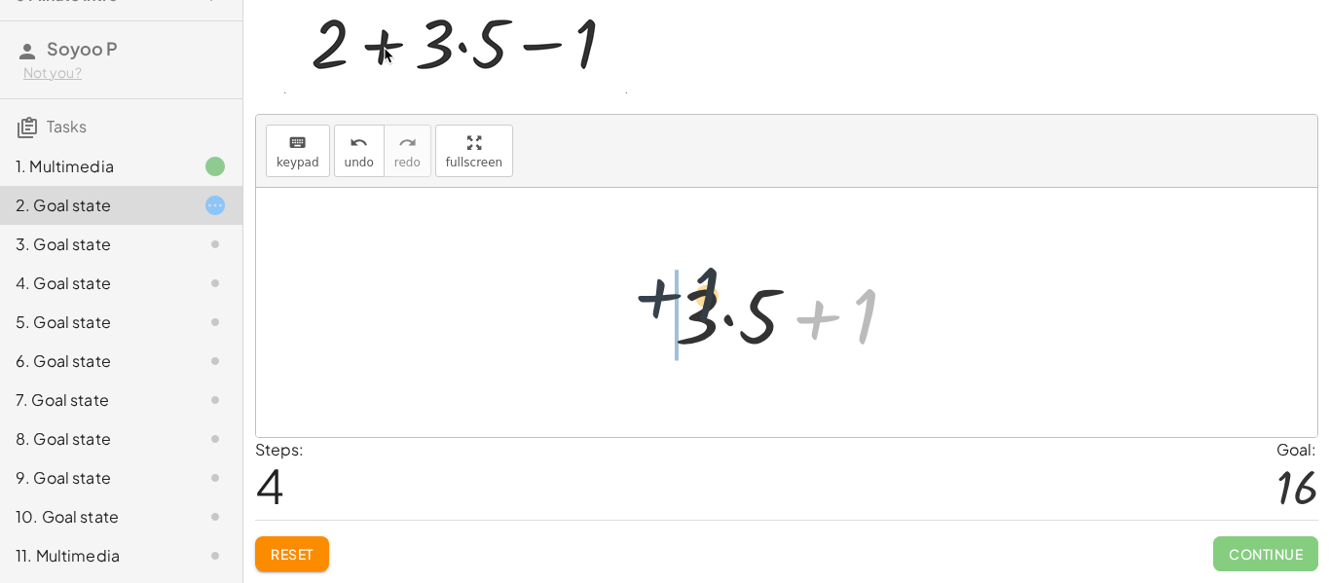
drag, startPoint x: 812, startPoint y: 312, endPoint x: 534, endPoint y: 295, distance: 279.0
click at [534, 295] on div "+ 2 + · 3 · 5 − 1 + 1 + · 3 · 5 + · 3 · 5 + 1 + 1 + · 3 · 5 + 1 + + · 3 · 5 1" at bounding box center [787, 312] width 1062 height 249
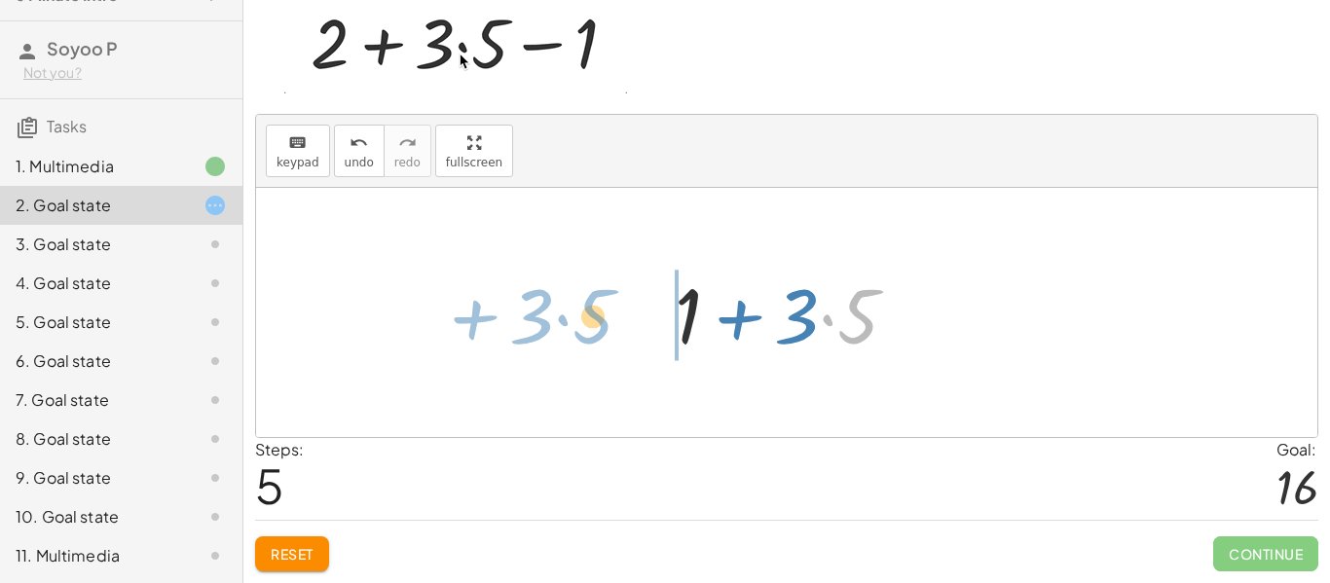
drag, startPoint x: 847, startPoint y: 307, endPoint x: 581, endPoint y: 307, distance: 265.9
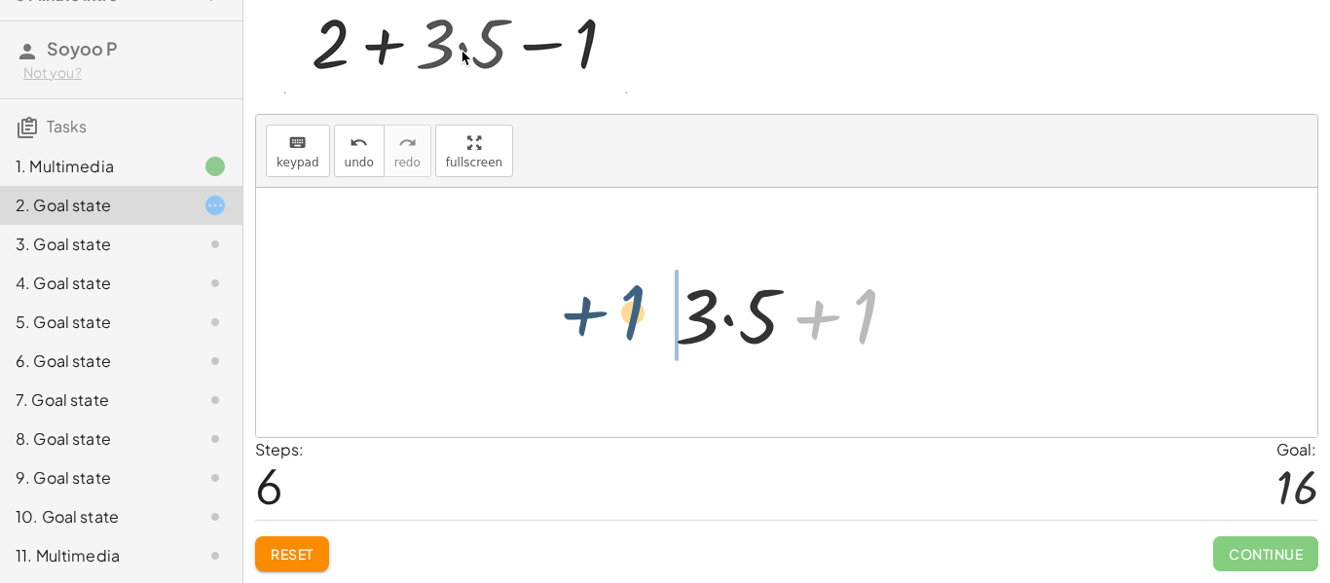
drag, startPoint x: 873, startPoint y: 302, endPoint x: 638, endPoint y: 298, distance: 234.8
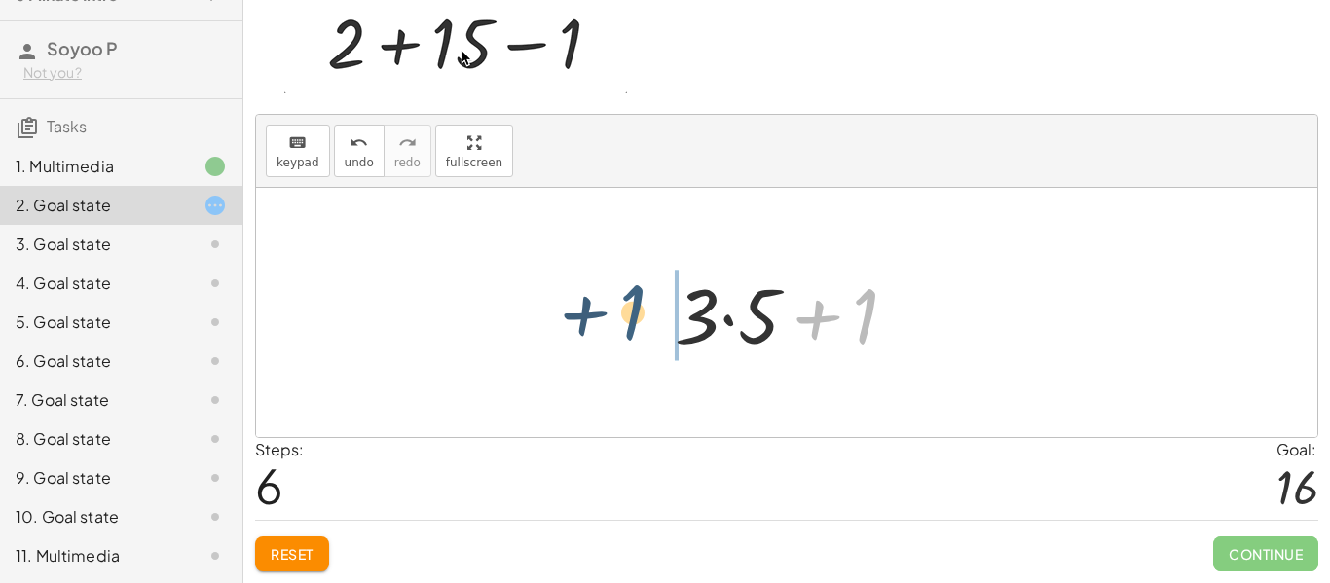
click at [638, 298] on div "+ 2 + · 3 · 5 − 1 + 1 + · 3 · 5 + · 3 · 5 + 1 + 1 + · 3 · 5 + · 3 · 5 + 1 + 1 +…" at bounding box center [787, 312] width 1062 height 249
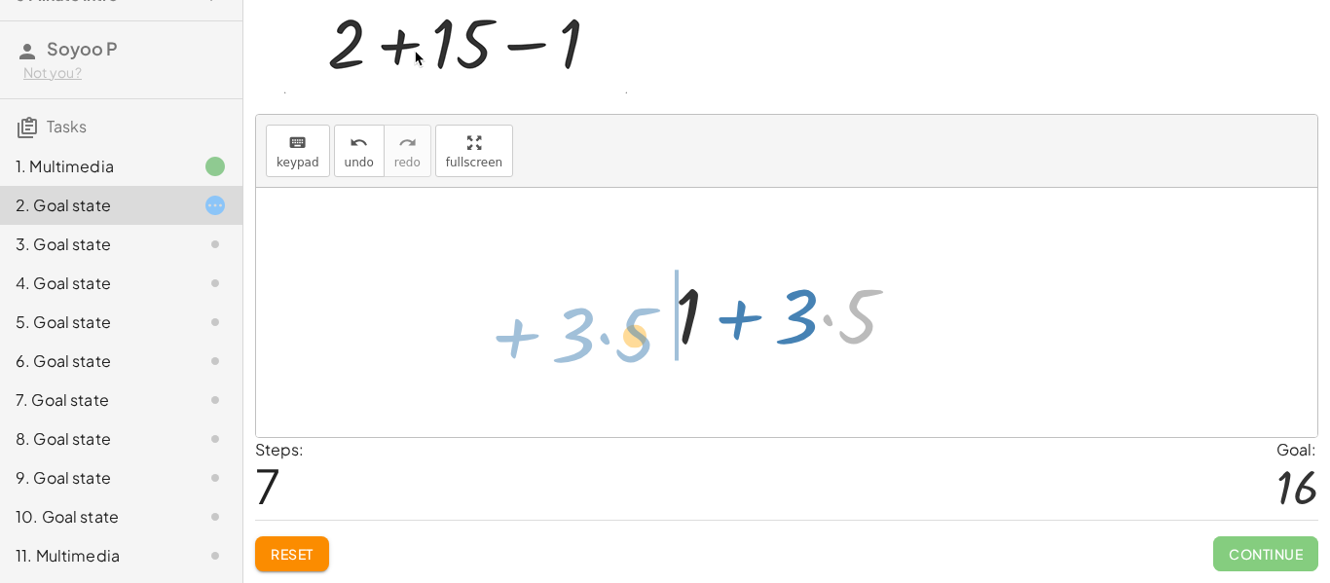
drag, startPoint x: 826, startPoint y: 294, endPoint x: 583, endPoint y: 309, distance: 243.0
click at [583, 309] on div "+ 2 + · 3 · 5 − 1 + 1 + · 3 · 5 + · 3 · 5 + 1 + 1 + · 3 · 5 + · 3 · 5 + 1 + 1 +…" at bounding box center [787, 312] width 1062 height 249
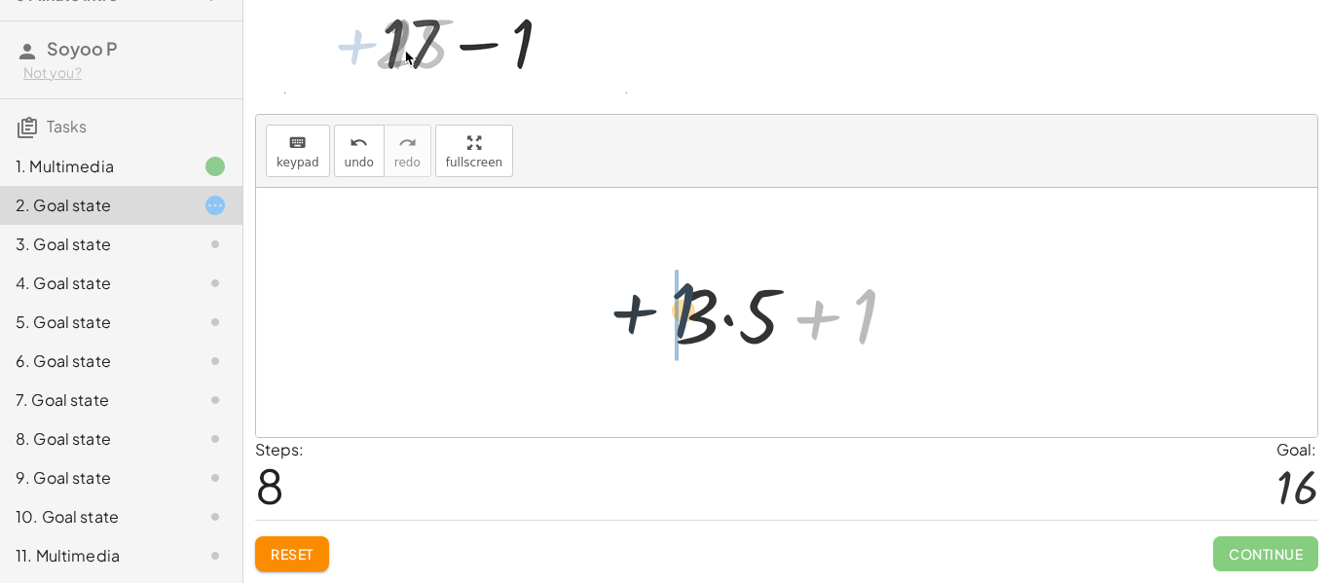
drag, startPoint x: 856, startPoint y: 315, endPoint x: 628, endPoint y: 317, distance: 227.9
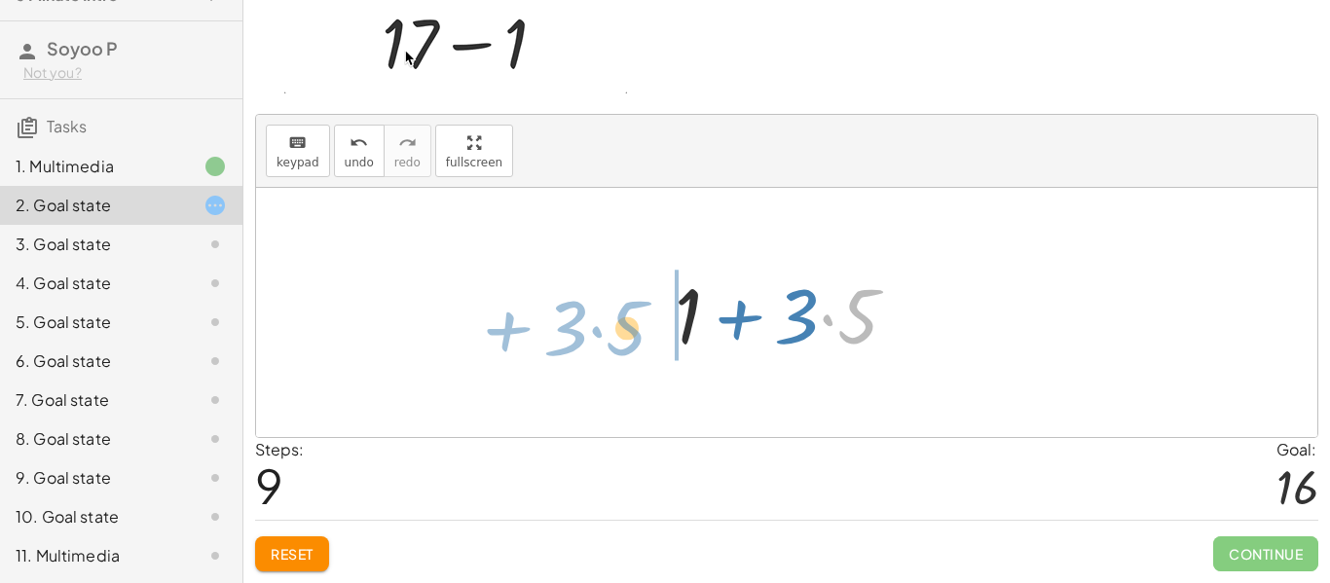
drag, startPoint x: 879, startPoint y: 306, endPoint x: 646, endPoint y: 318, distance: 234.0
click at [646, 318] on div "+ 2 + · 3 · 5 − 1 + 1 + · 3 · 5 + · 3 · 5 + 1 + 1 + · 3 · 5 + · 3 · 5 + 1 + 1 +…" at bounding box center [787, 313] width 282 height 110
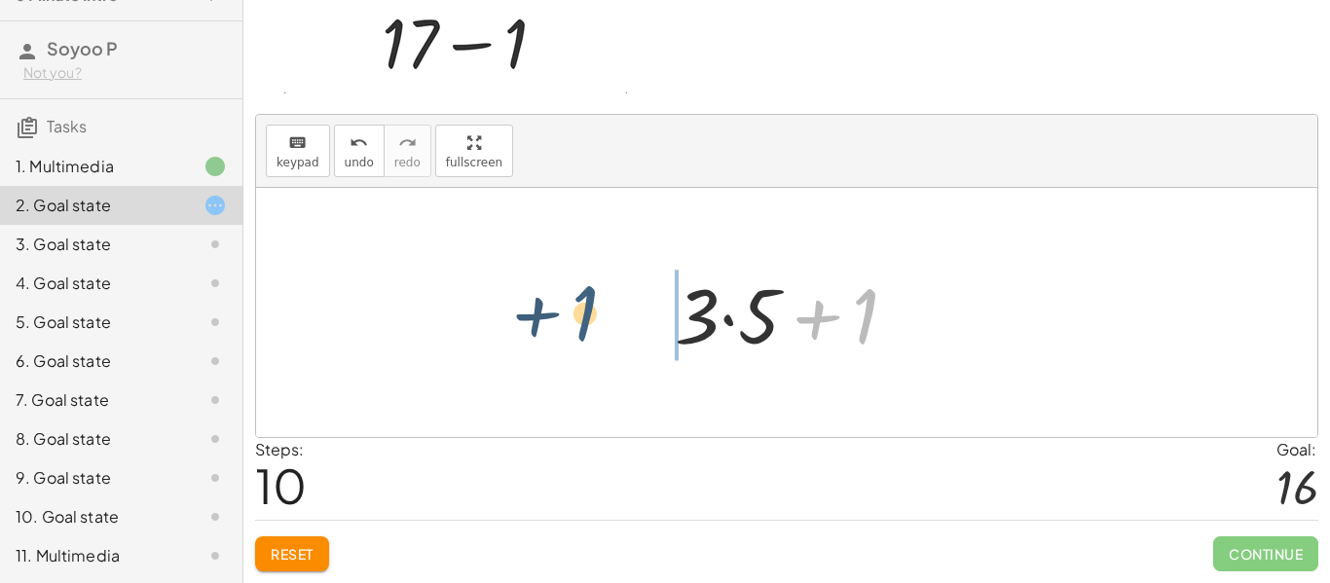
drag, startPoint x: 863, startPoint y: 314, endPoint x: 580, endPoint y: 311, distance: 282.5
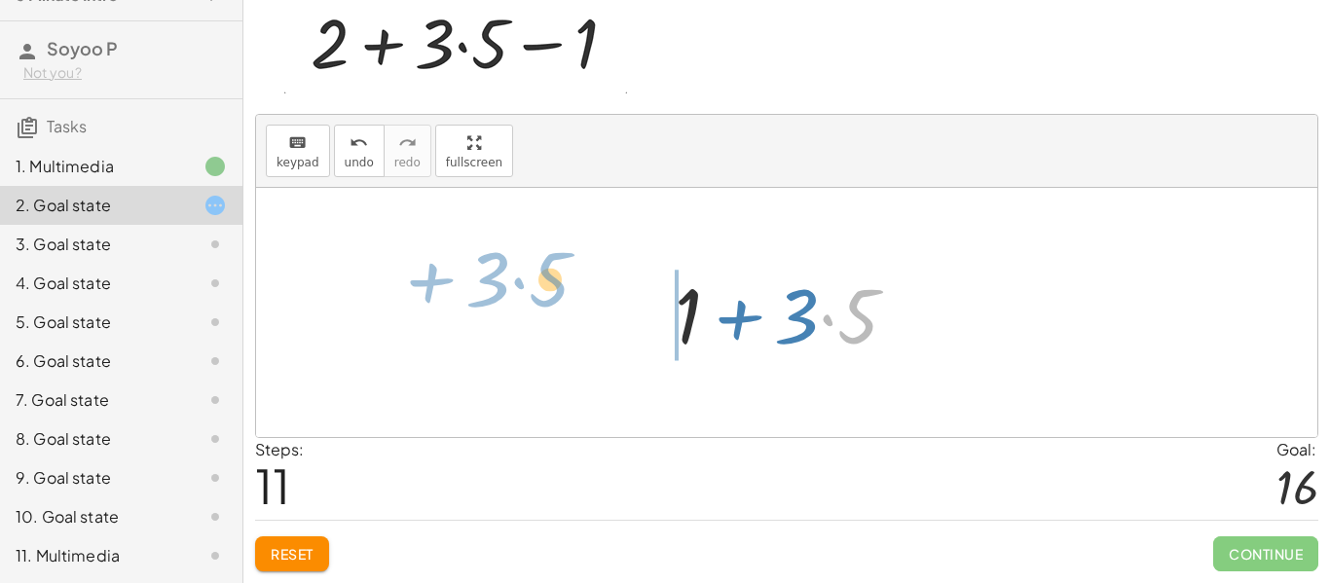
drag, startPoint x: 834, startPoint y: 318, endPoint x: 529, endPoint y: 292, distance: 306.0
click at [529, 292] on div "+ 2 + · 3 · 5 − 1 + 1 + · 3 · 5 + · 3 · 5 + 1 + 1 + · 3 · 5 + · 3 · 5 + 1 + 1 +…" at bounding box center [787, 312] width 1062 height 249
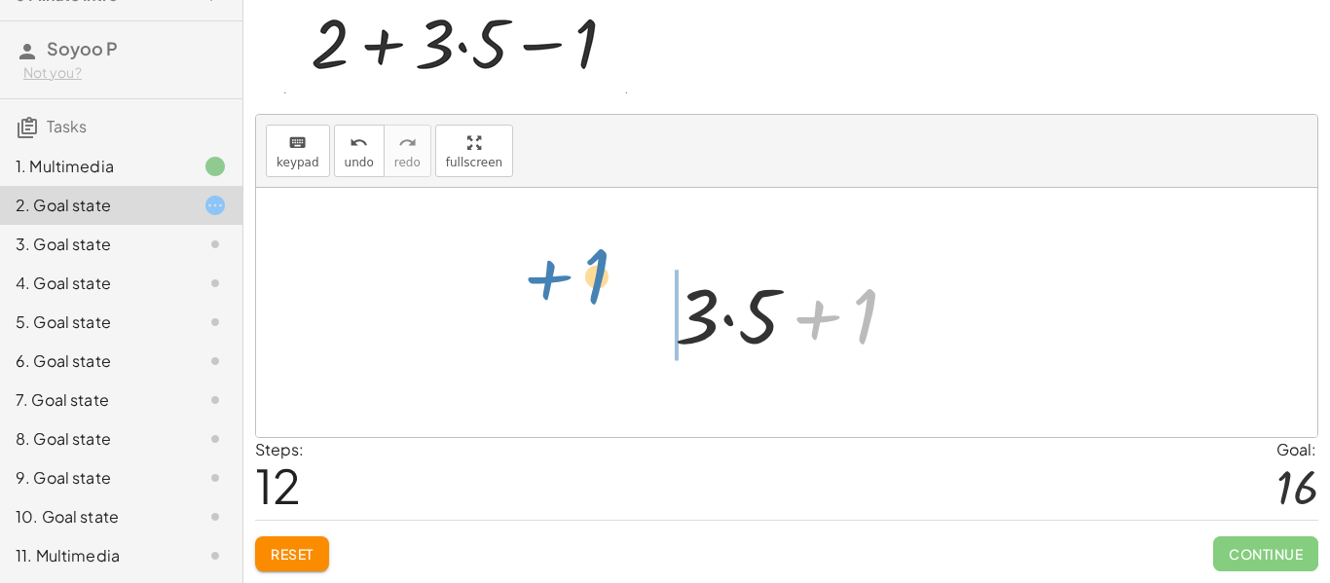
drag, startPoint x: 834, startPoint y: 322, endPoint x: 553, endPoint y: 292, distance: 282.1
click at [553, 292] on div "+ 2 + · 3 · 5 − 1 + 1 + · 3 · 5 + · 3 · 5 + 1 + 1 + · 3 · 5 + · 3 · 5 + 1 + 1 +…" at bounding box center [787, 312] width 1062 height 249
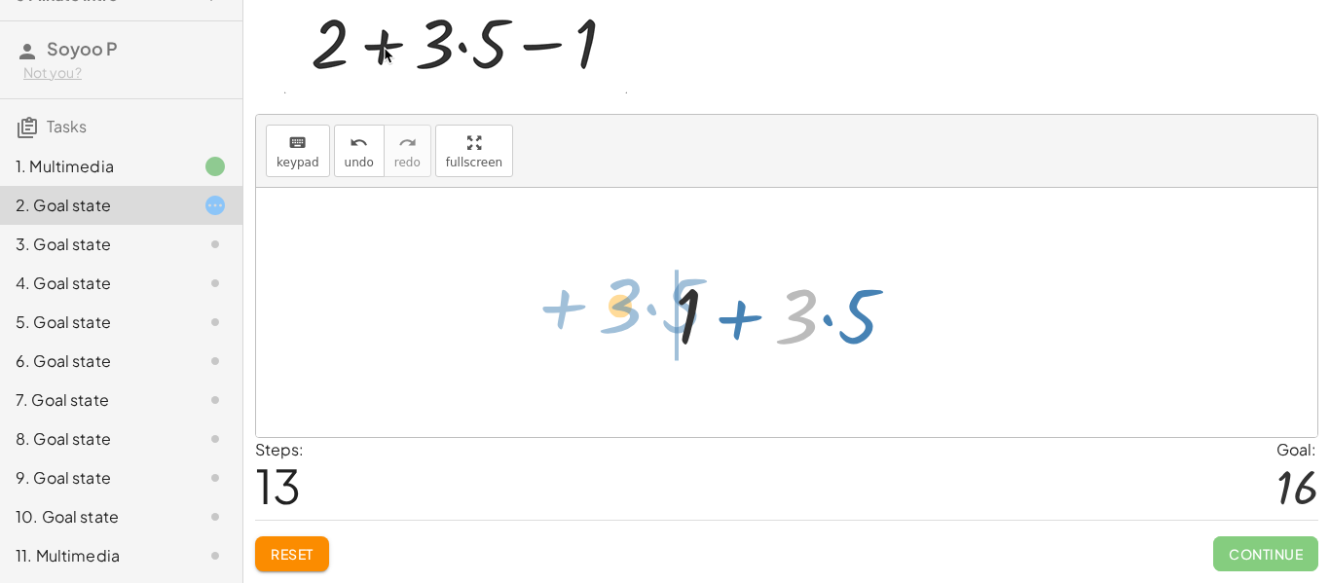
drag, startPoint x: 790, startPoint y: 316, endPoint x: 610, endPoint y: 307, distance: 180.4
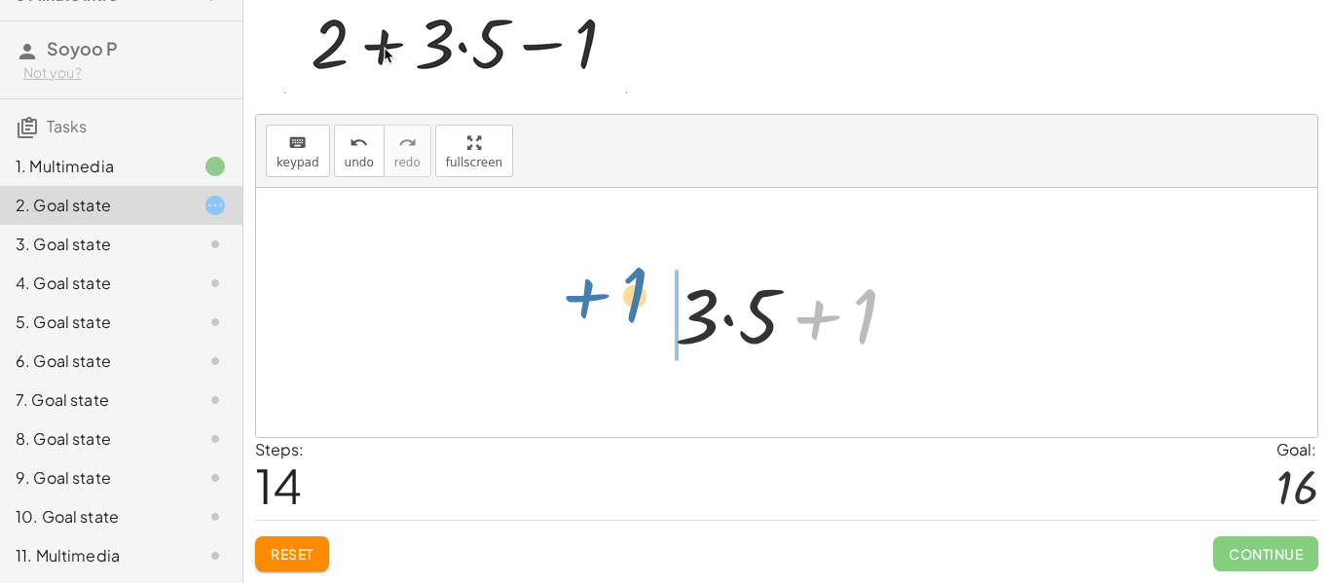
drag, startPoint x: 842, startPoint y: 327, endPoint x: 607, endPoint y: 308, distance: 235.5
click at [607, 308] on div "+ 2 + · 3 · 5 − 1 + 1 + · 3 · 5 + · 3 · 5 + 1 + 1 + · 3 · 5 + · 3 · 5 + 1 + 1 +…" at bounding box center [787, 312] width 1062 height 249
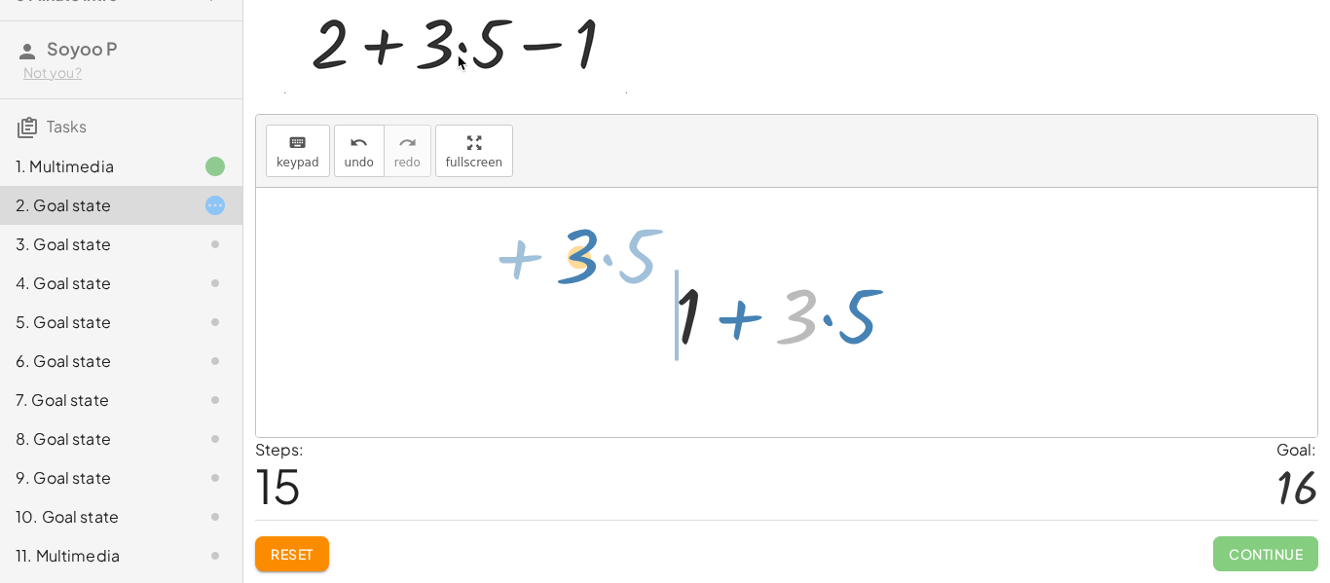
drag, startPoint x: 819, startPoint y: 322, endPoint x: 553, endPoint y: 280, distance: 269.3
click at [553, 280] on div "+ 2 + · 3 · 5 − 1 + 1 + · 3 · 5 + · 3 · 5 + 1 + 1 + · 3 · 5 + · 3 · 5 + 1 + 1 +…" at bounding box center [787, 312] width 1062 height 249
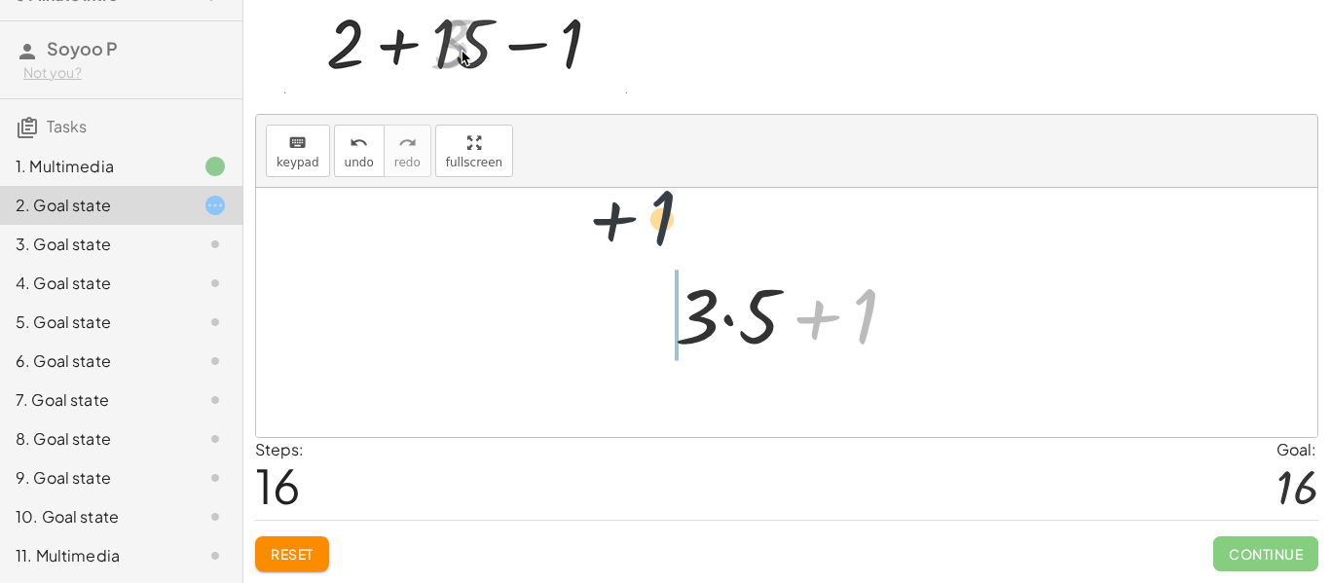
drag, startPoint x: 871, startPoint y: 319, endPoint x: 606, endPoint y: 254, distance: 272.8
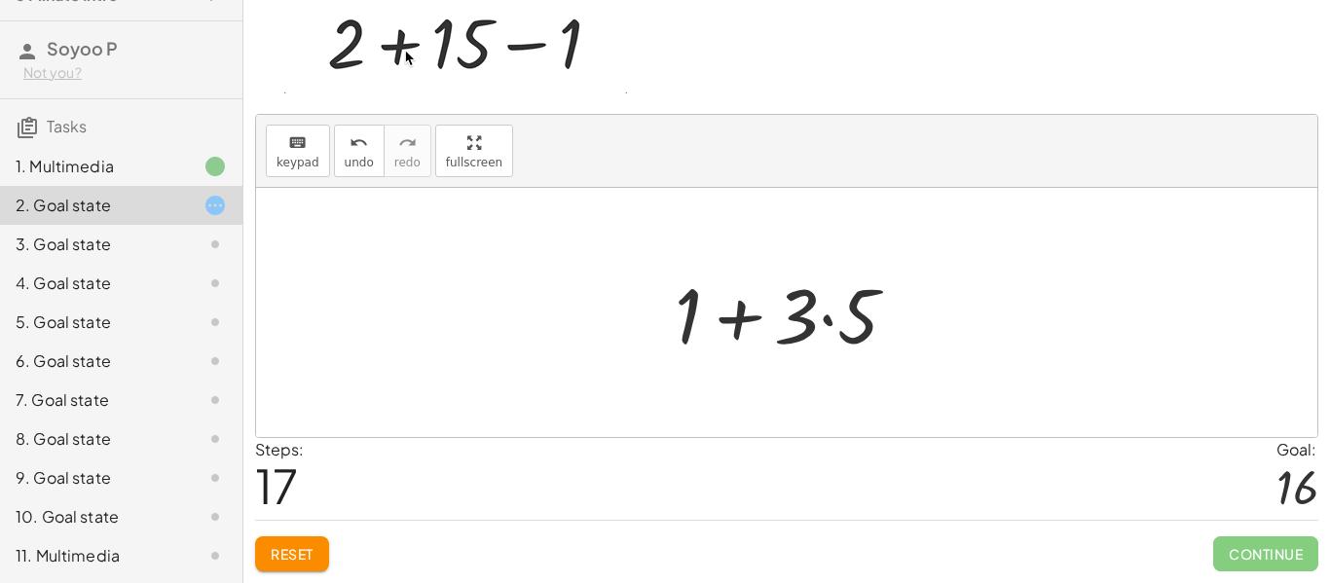
click at [118, 303] on div "3. Goal state" at bounding box center [121, 322] width 243 height 39
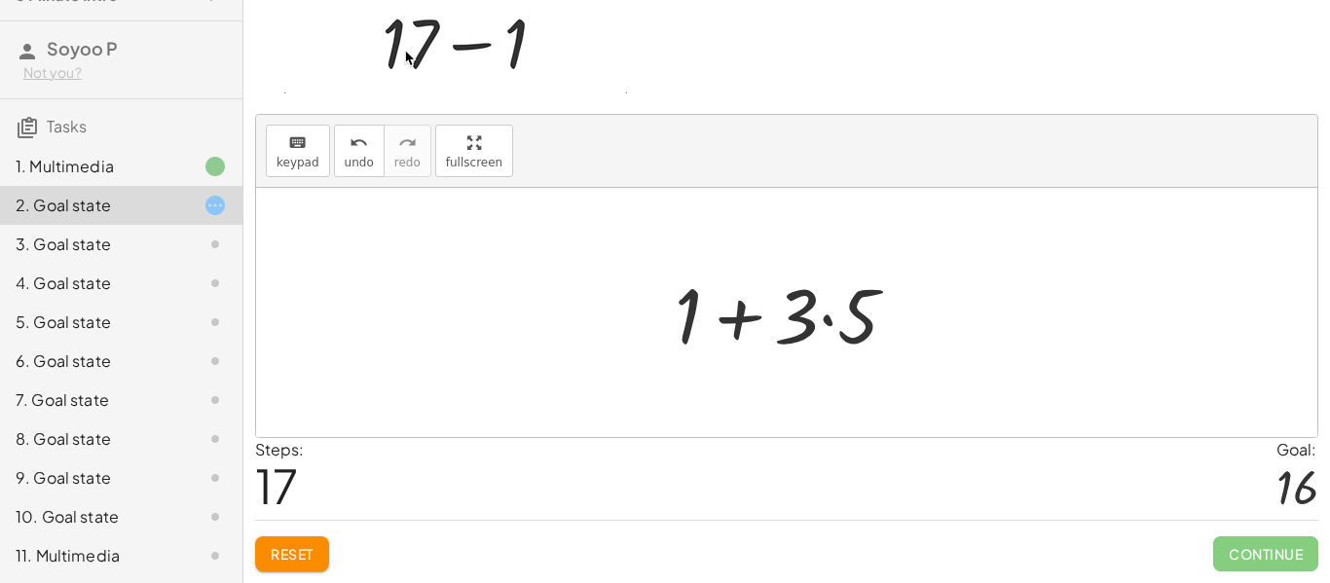
scroll to position [85, 0]
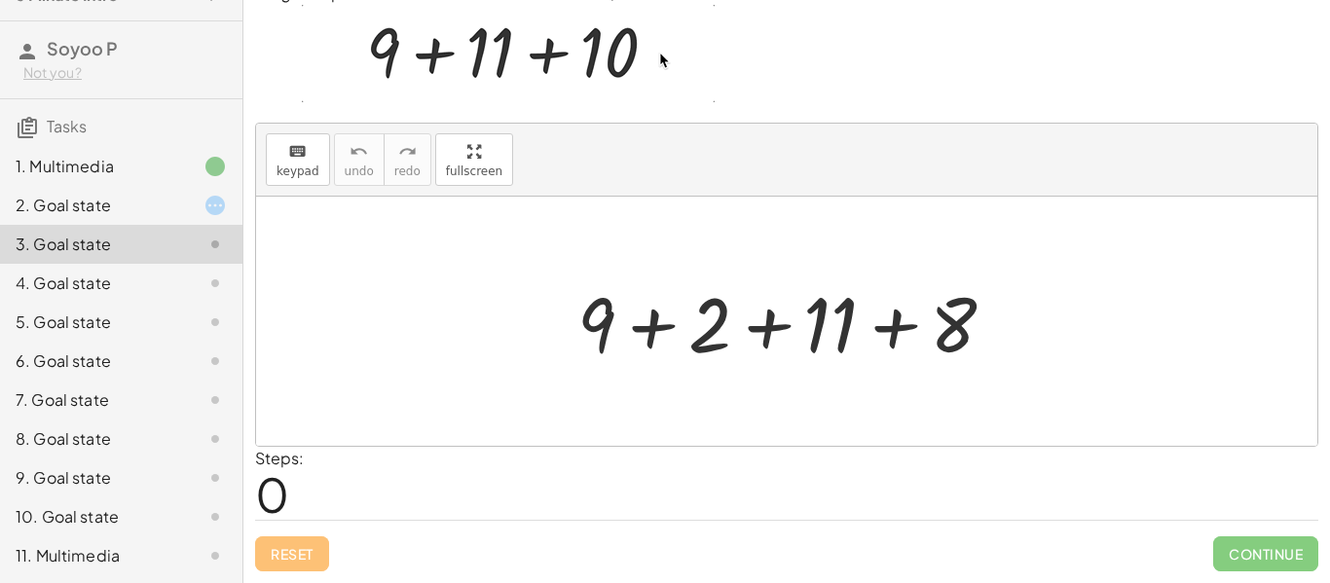
click at [775, 324] on div at bounding box center [795, 322] width 454 height 100
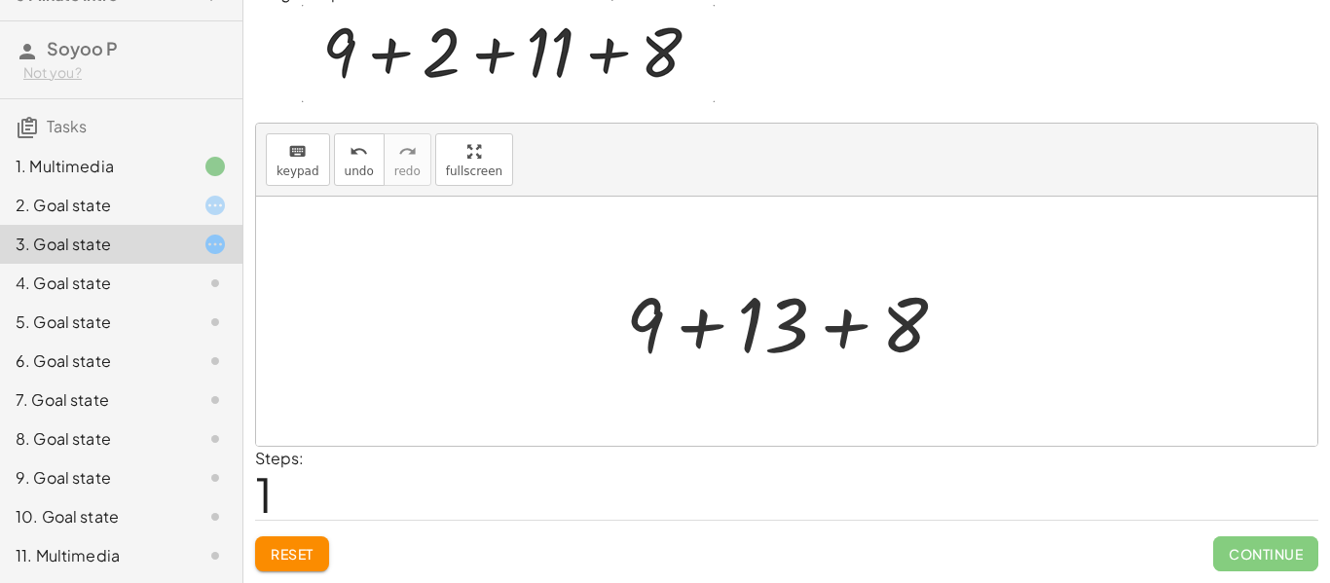
click at [843, 329] on div at bounding box center [794, 322] width 355 height 100
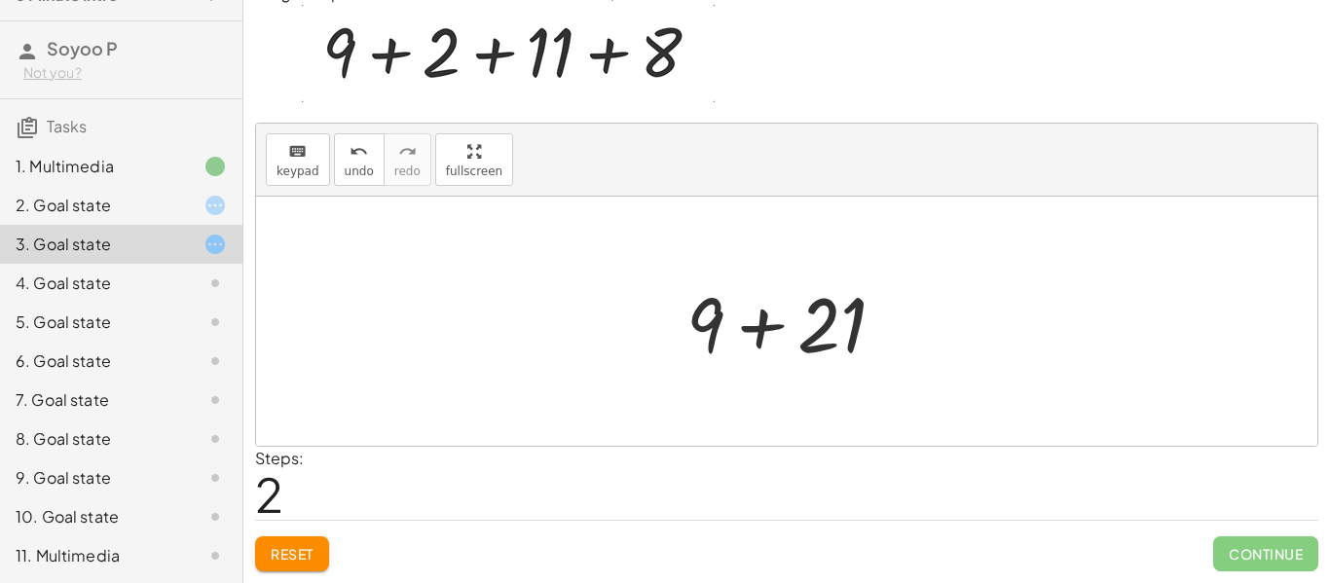
click at [775, 330] on div at bounding box center [794, 322] width 234 height 100
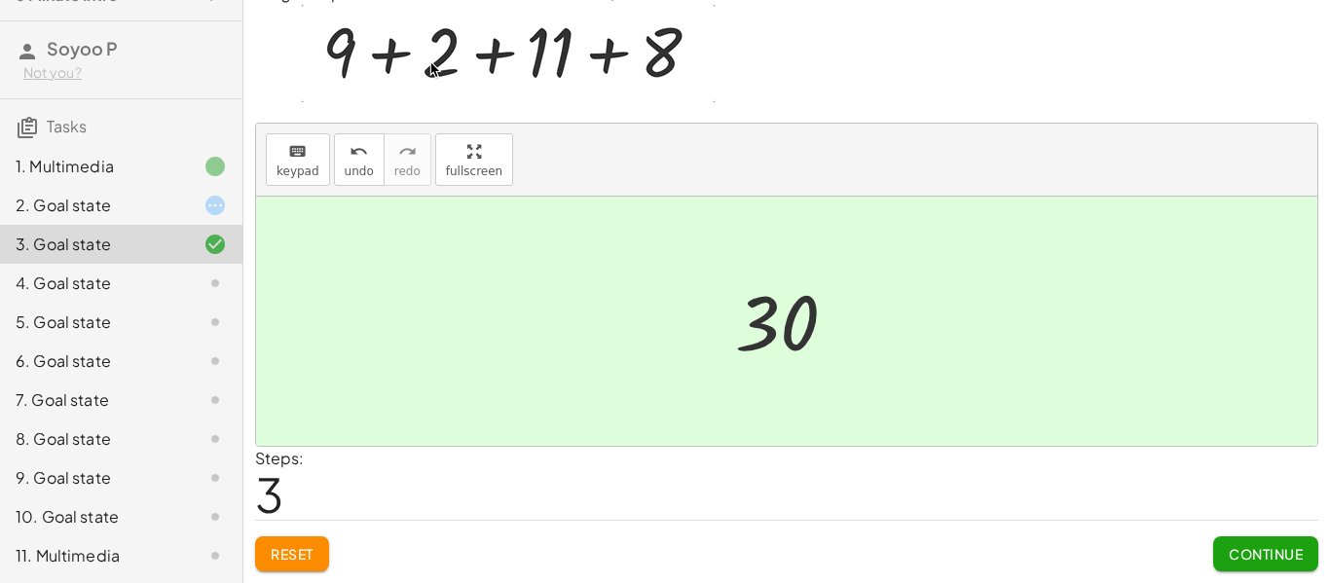
click at [1250, 557] on span "Continue" at bounding box center [1266, 554] width 74 height 18
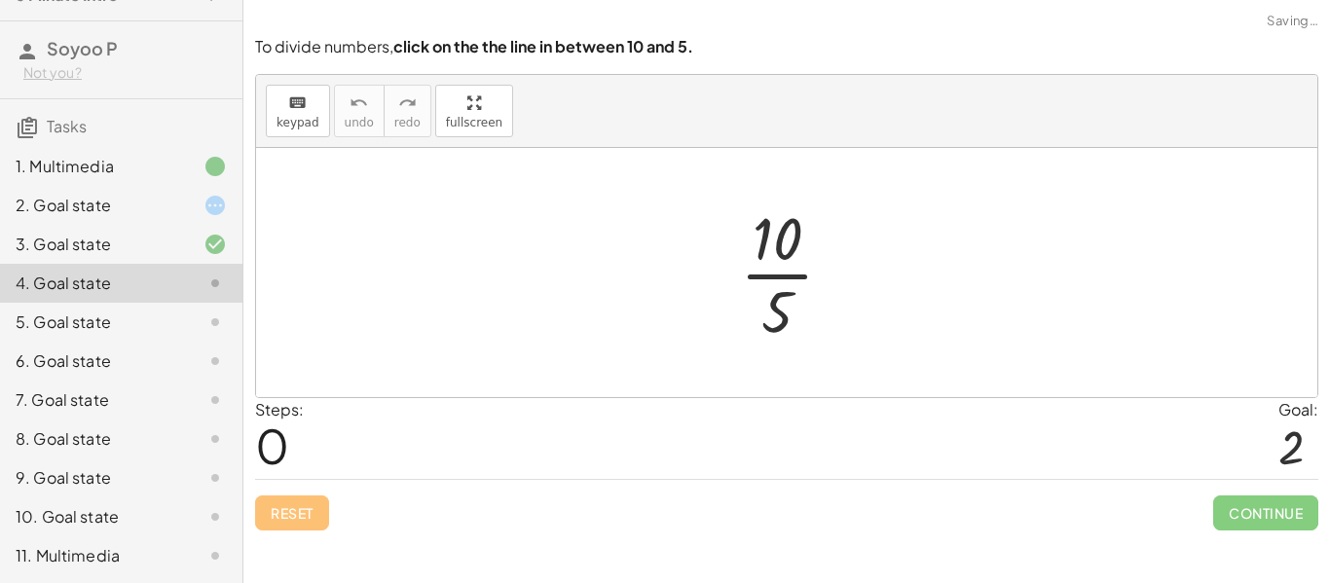
scroll to position [0, 0]
click at [123, 213] on div "2. Goal state" at bounding box center [94, 205] width 157 height 23
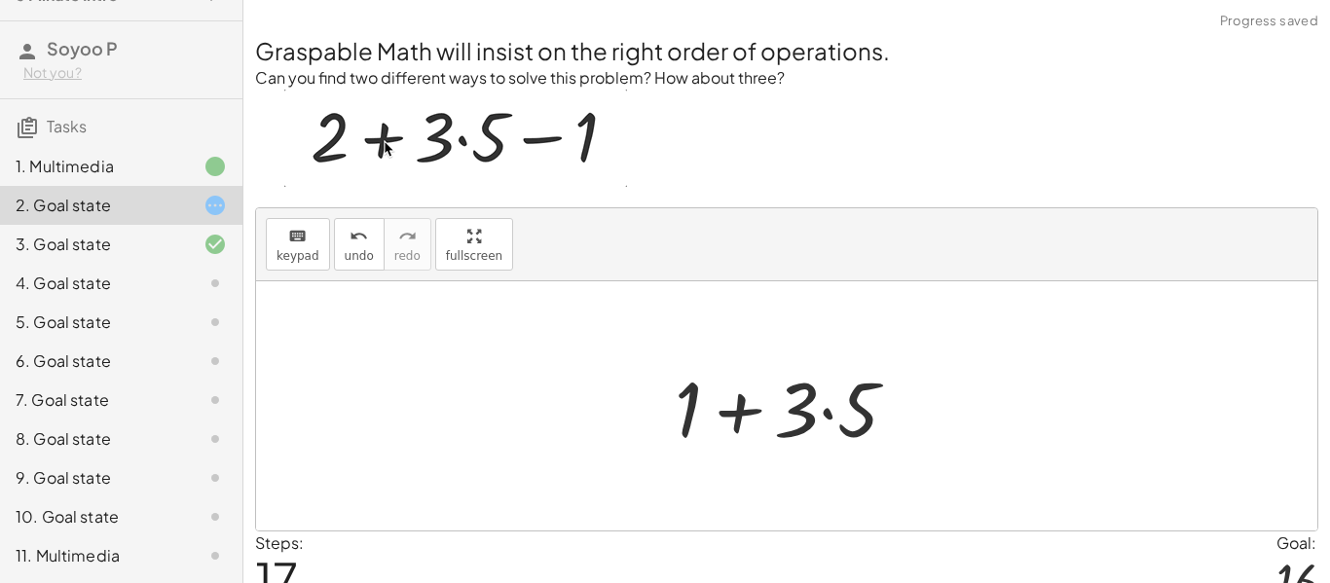
click at [733, 402] on div at bounding box center [794, 406] width 258 height 100
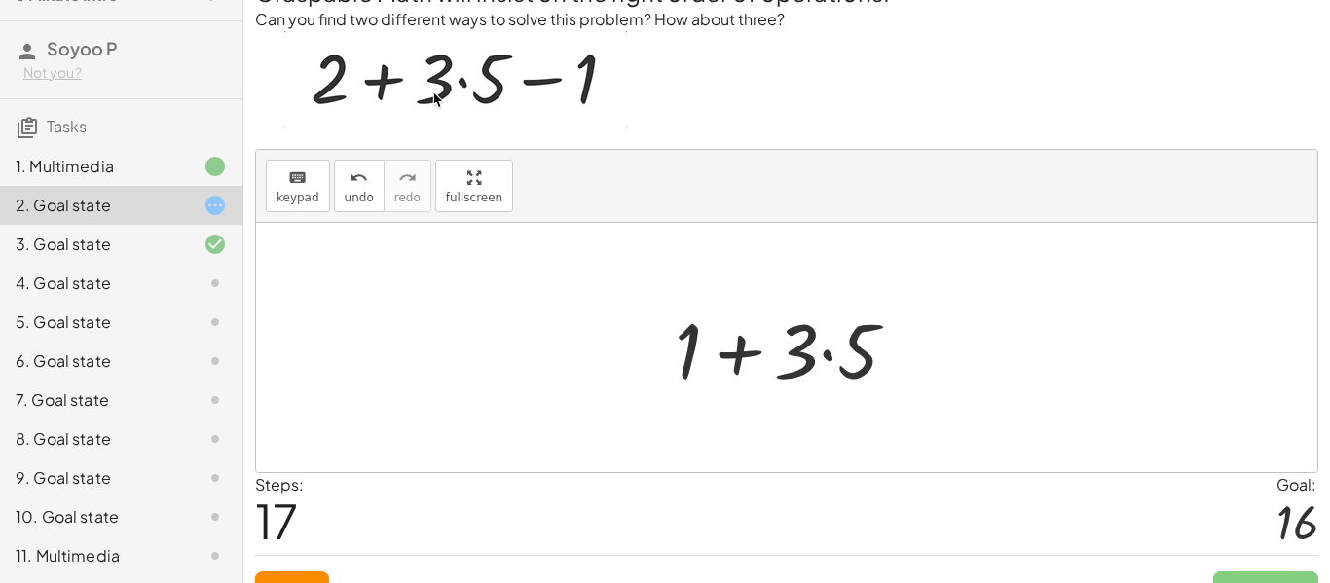
scroll to position [94, 0]
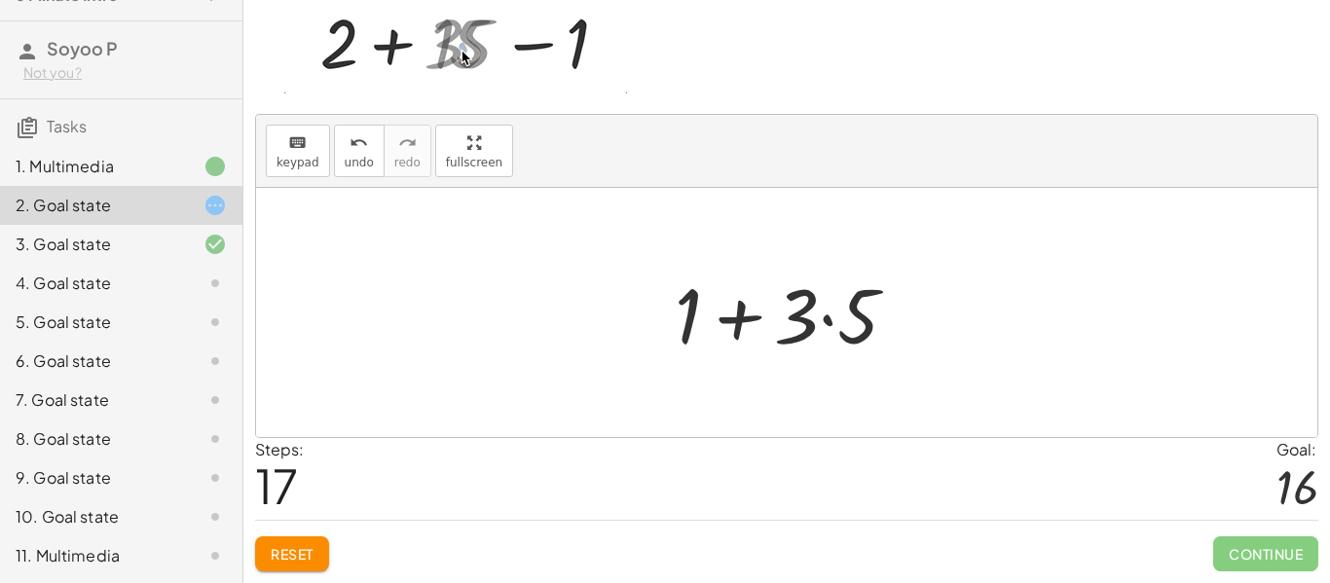
click at [304, 557] on span "Reset" at bounding box center [292, 554] width 43 height 18
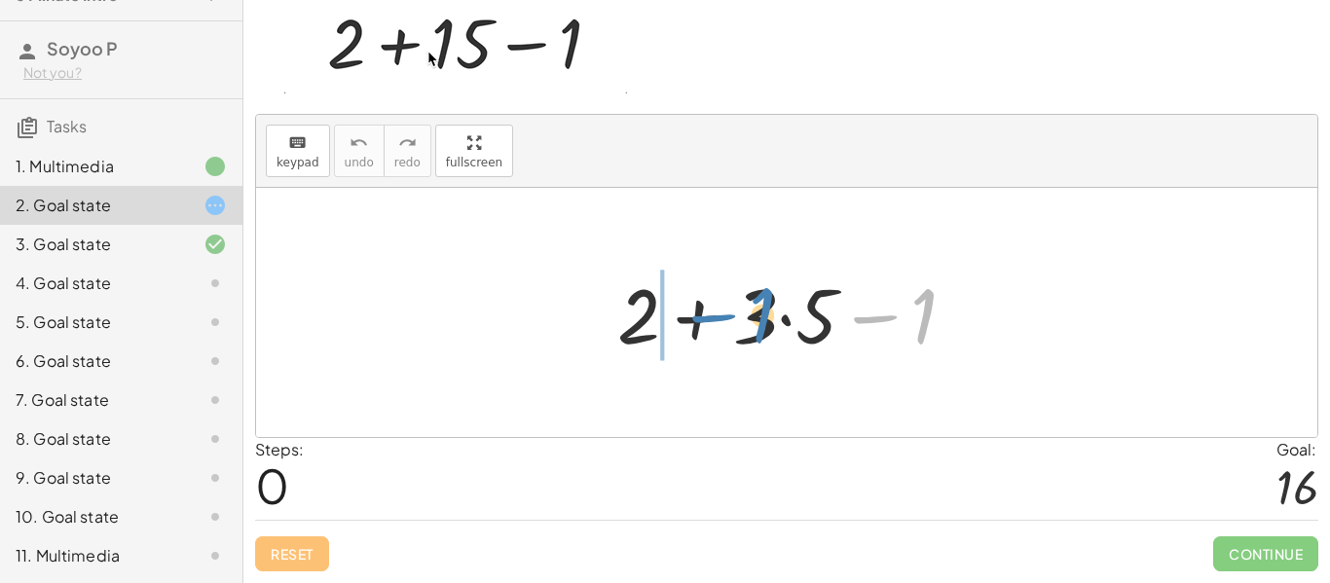
drag, startPoint x: 879, startPoint y: 319, endPoint x: 711, endPoint y: 320, distance: 168.5
click at [711, 320] on div at bounding box center [795, 313] width 374 height 100
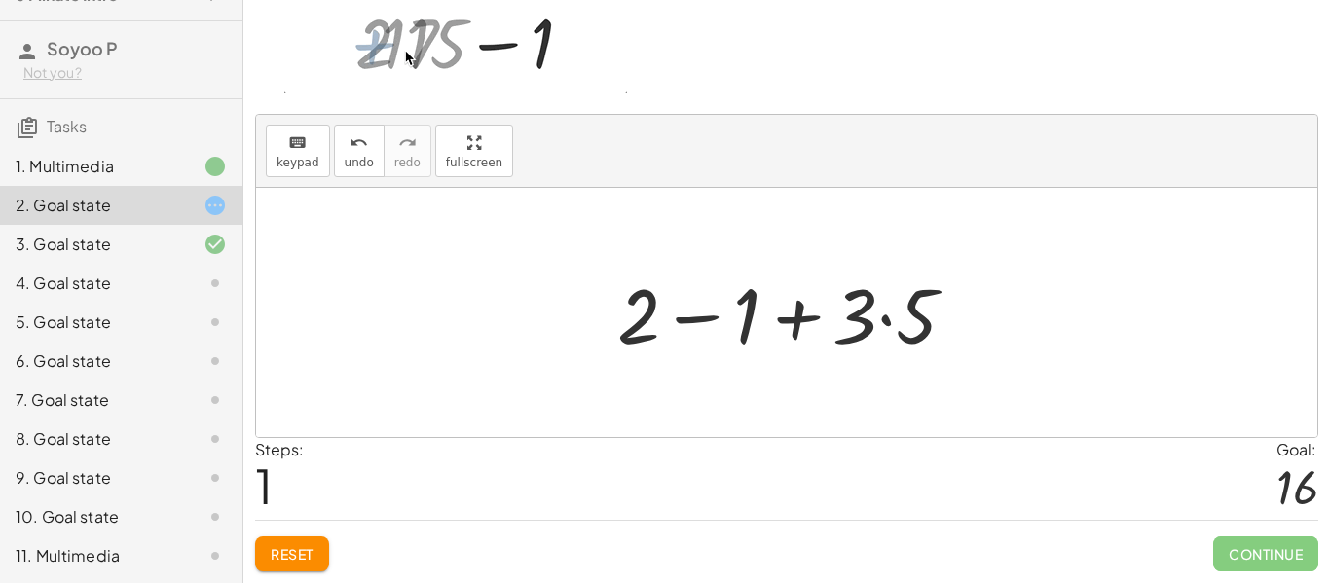
click at [682, 319] on div at bounding box center [795, 313] width 374 height 100
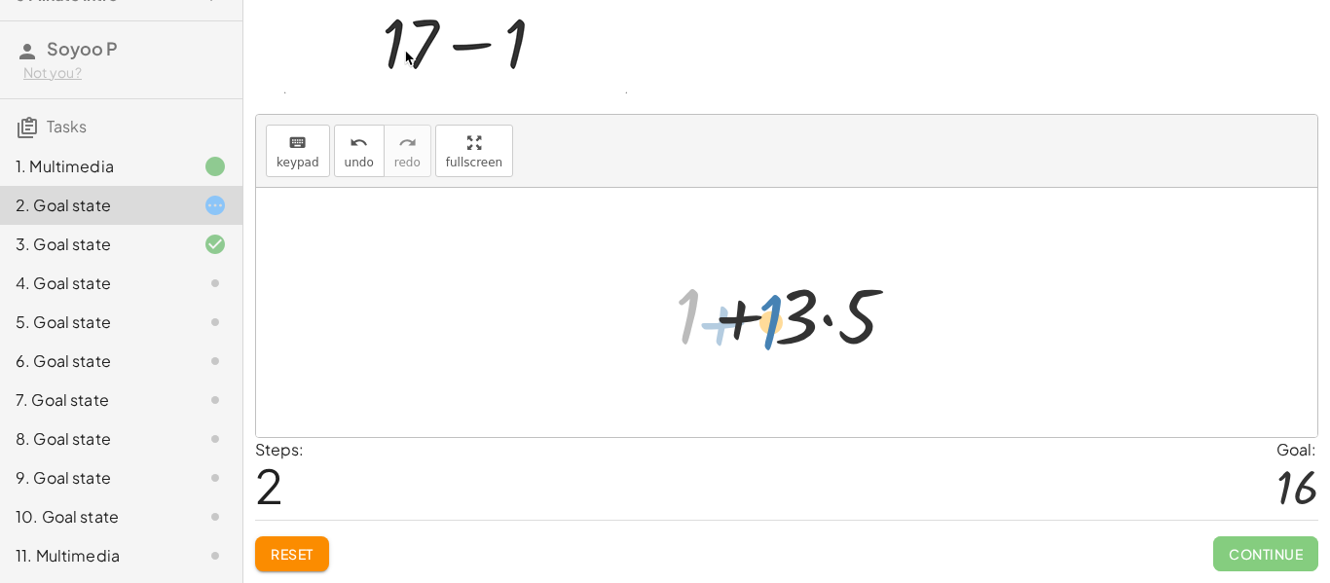
drag, startPoint x: 692, startPoint y: 318, endPoint x: 776, endPoint y: 324, distance: 84.9
click at [776, 324] on div at bounding box center [794, 313] width 258 height 100
click at [727, 316] on div at bounding box center [794, 313] width 258 height 100
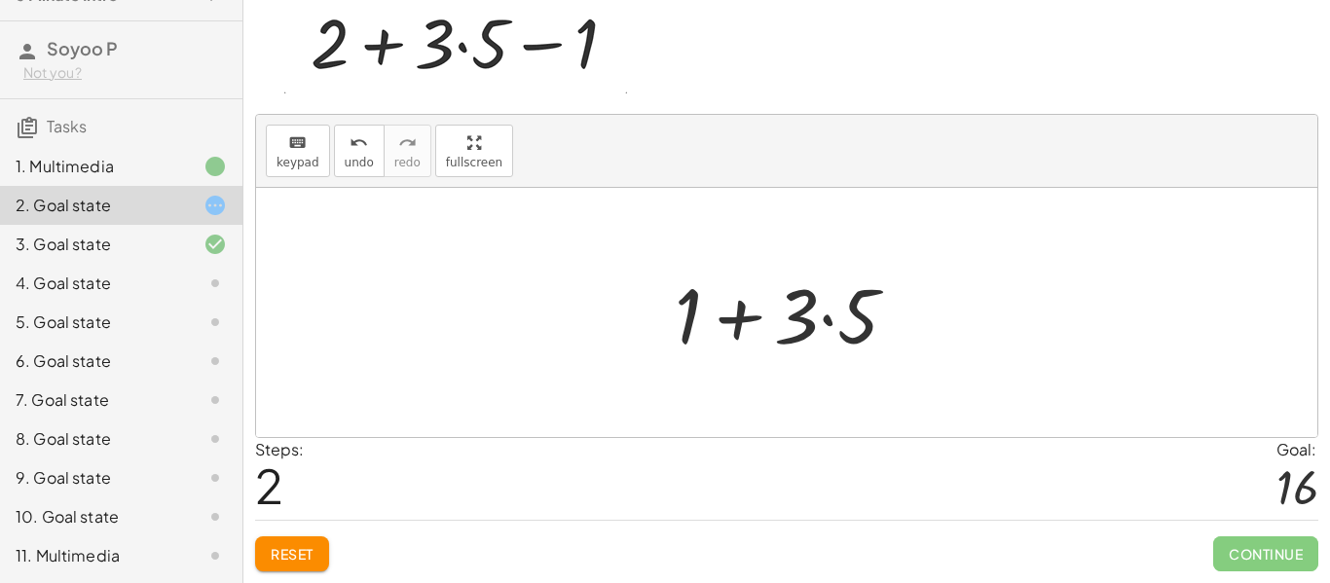
click at [160, 288] on div "4. Goal state" at bounding box center [94, 283] width 157 height 23
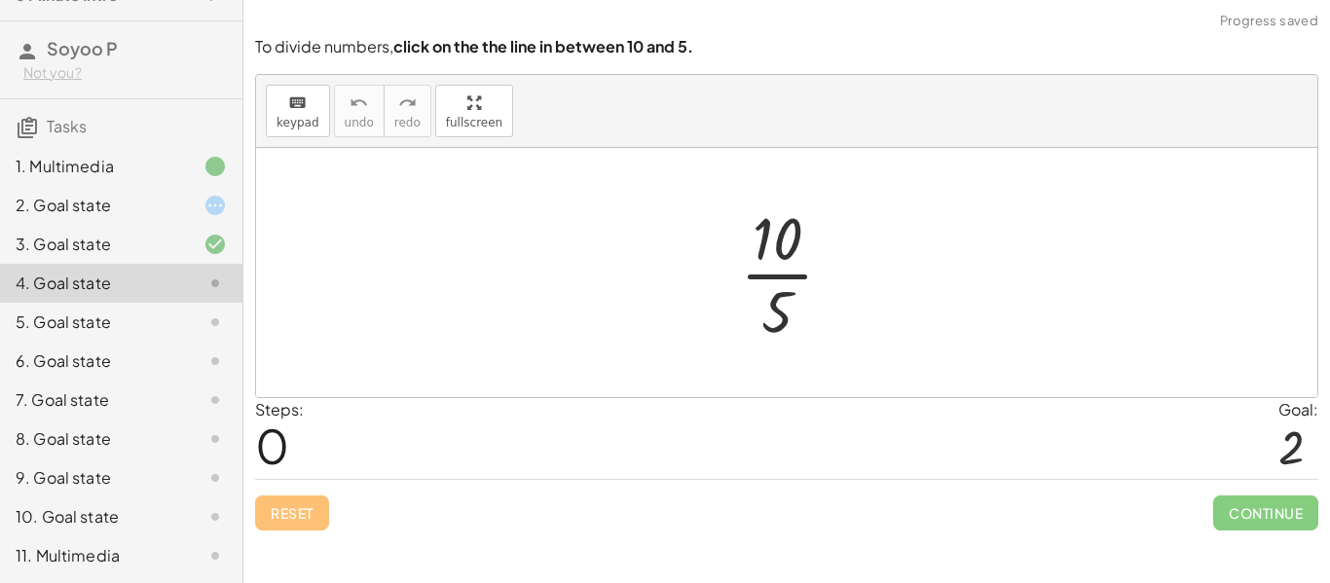
click at [768, 273] on div at bounding box center [794, 273] width 129 height 150
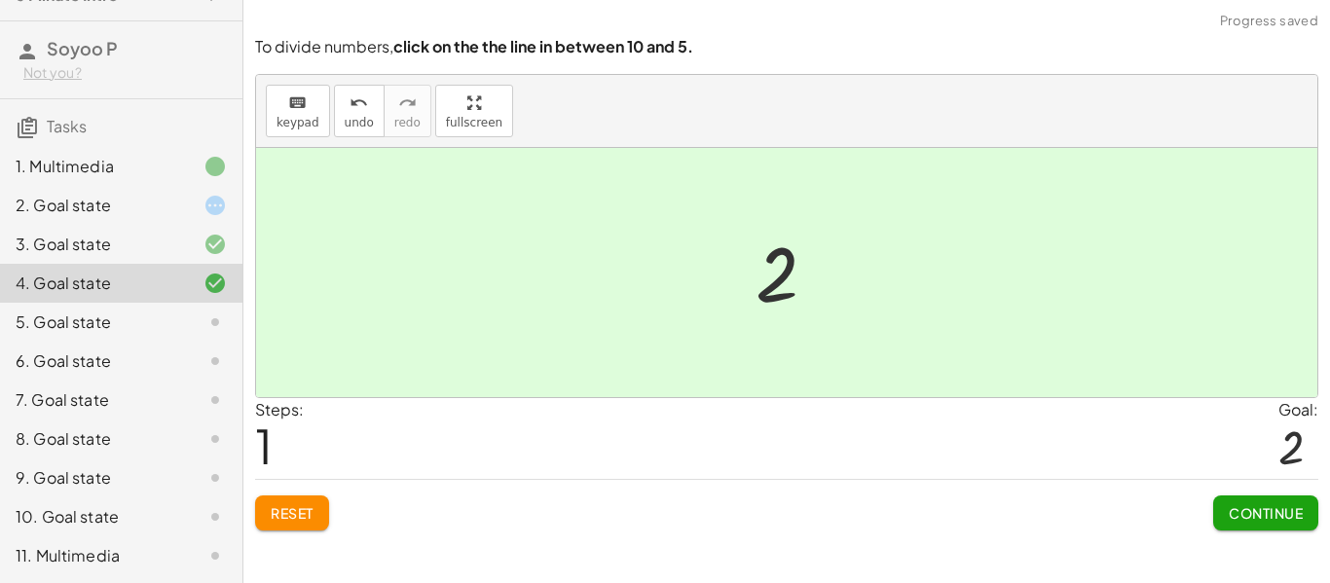
click at [1231, 503] on button "Continue" at bounding box center [1266, 513] width 105 height 35
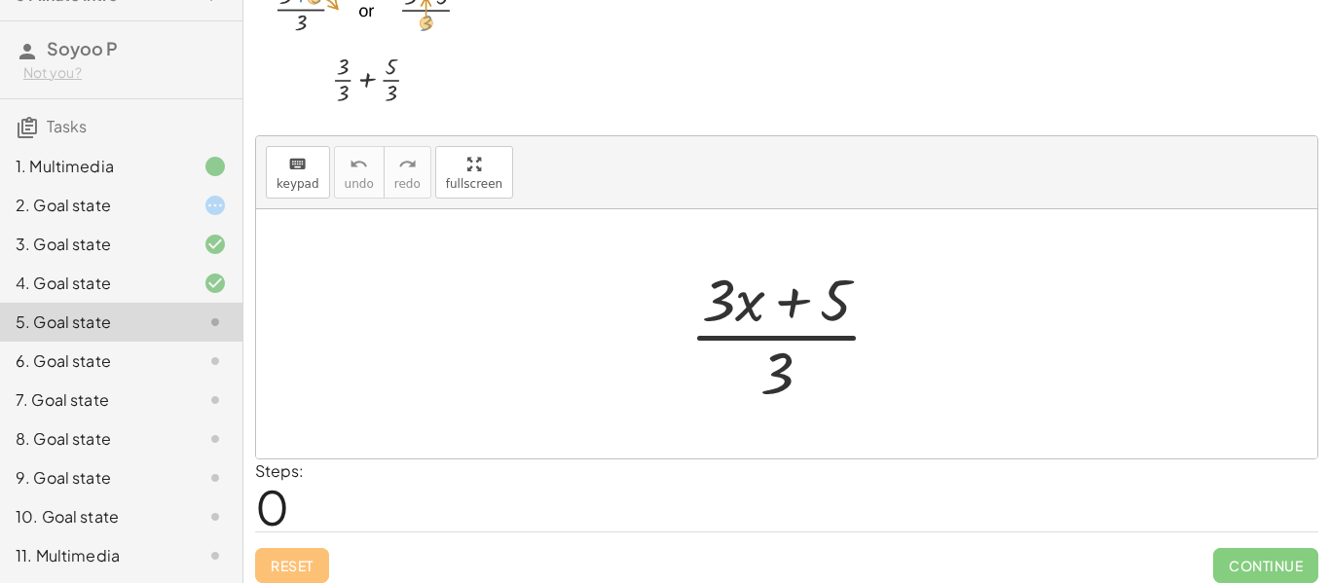
scroll to position [98, 0]
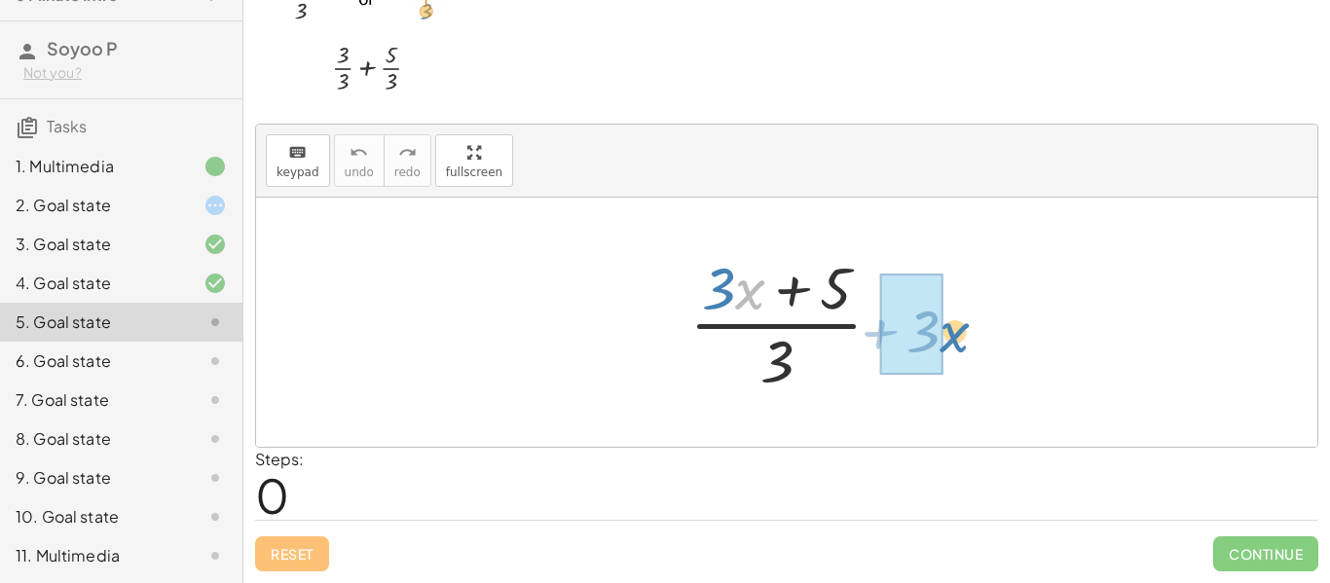
drag, startPoint x: 750, startPoint y: 287, endPoint x: 956, endPoint y: 330, distance: 210.9
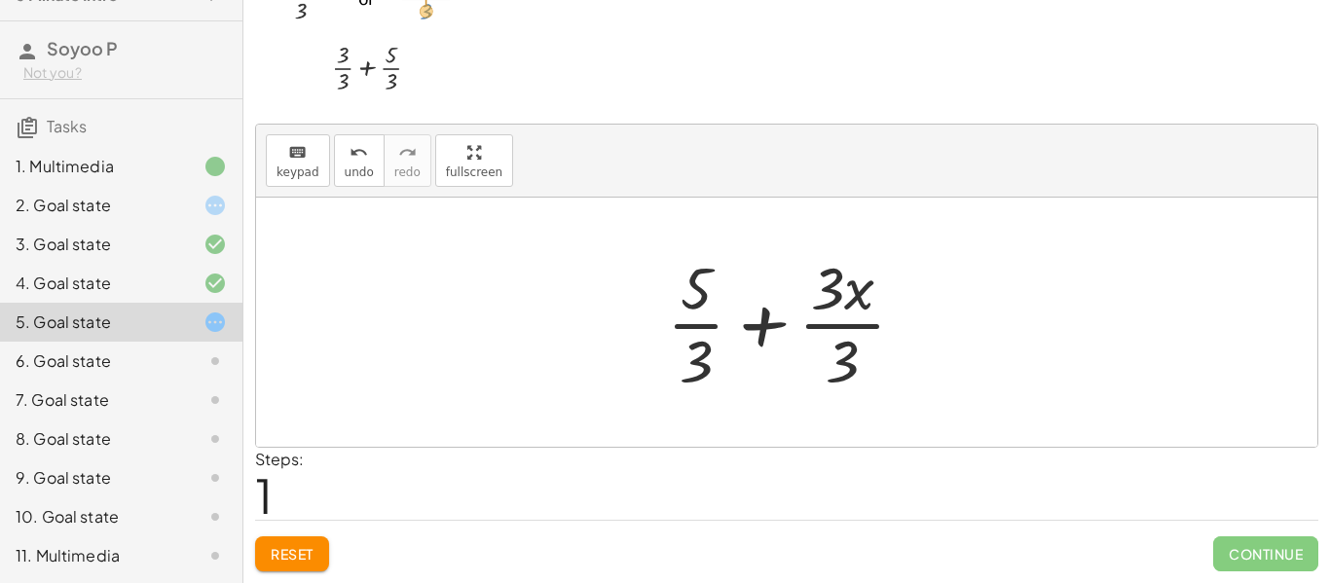
click at [305, 554] on span "Reset" at bounding box center [292, 554] width 43 height 18
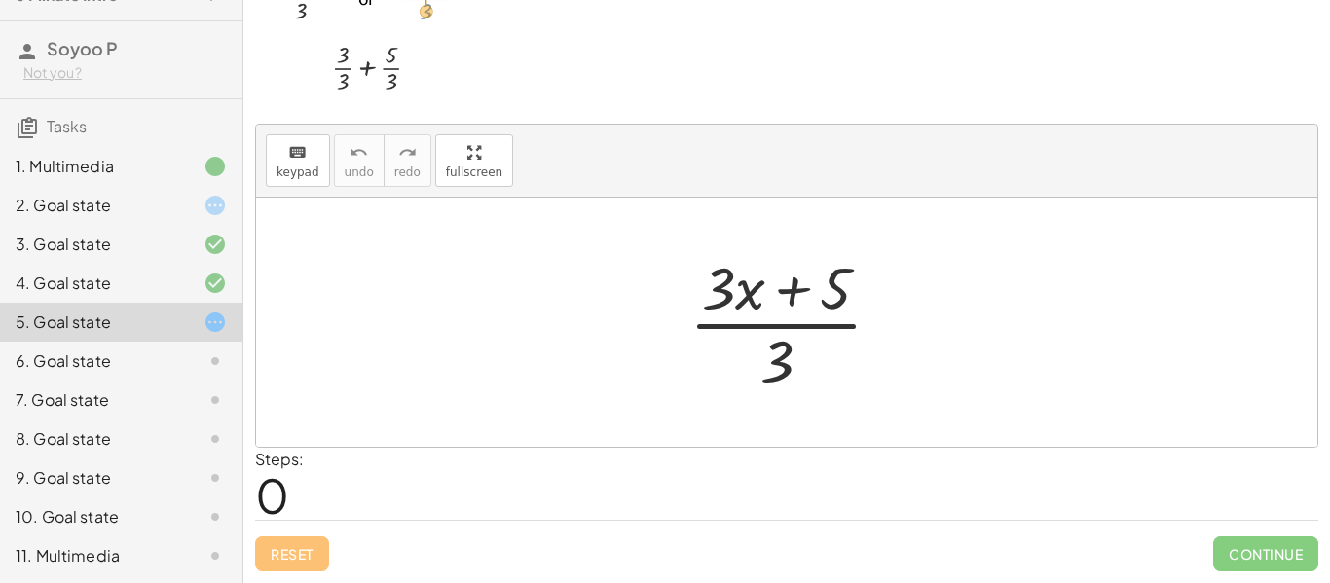
scroll to position [0, 0]
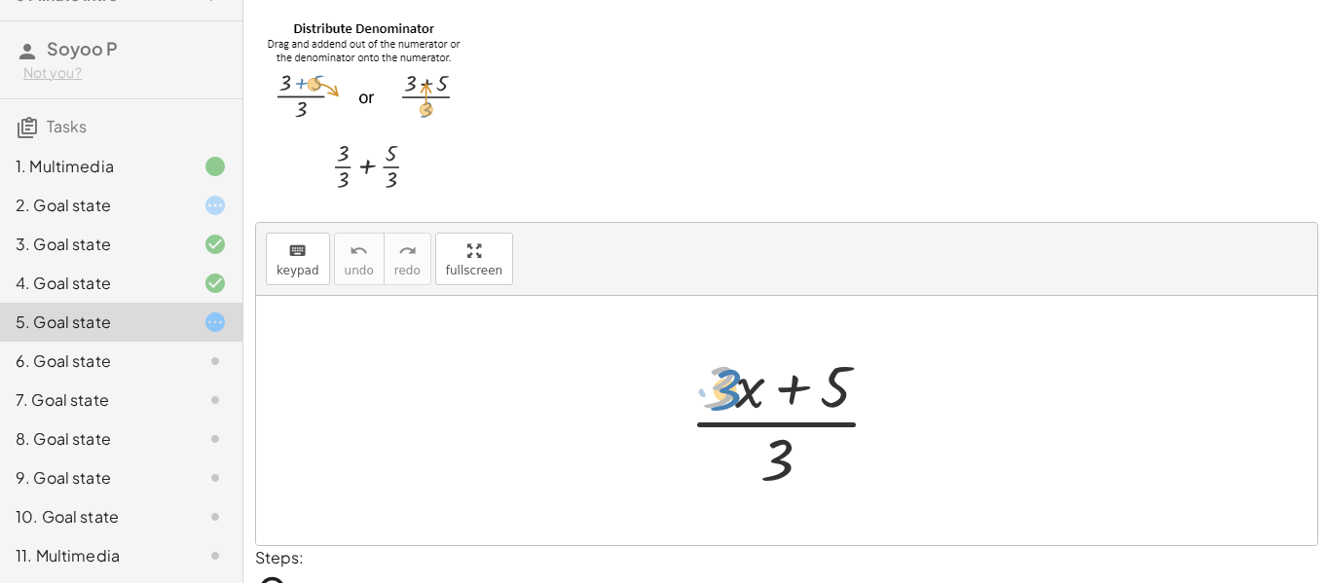
click at [730, 392] on div at bounding box center [794, 421] width 228 height 150
drag, startPoint x: 771, startPoint y: 462, endPoint x: 839, endPoint y: 389, distance: 99.3
click at [839, 389] on div at bounding box center [794, 421] width 228 height 150
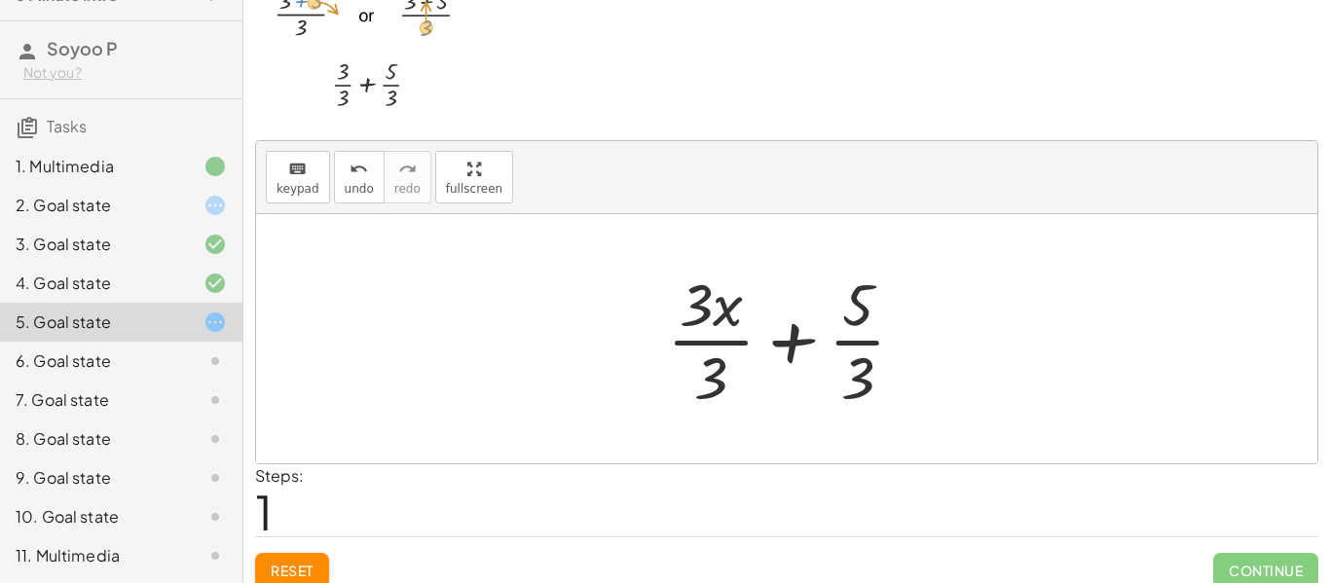
scroll to position [98, 0]
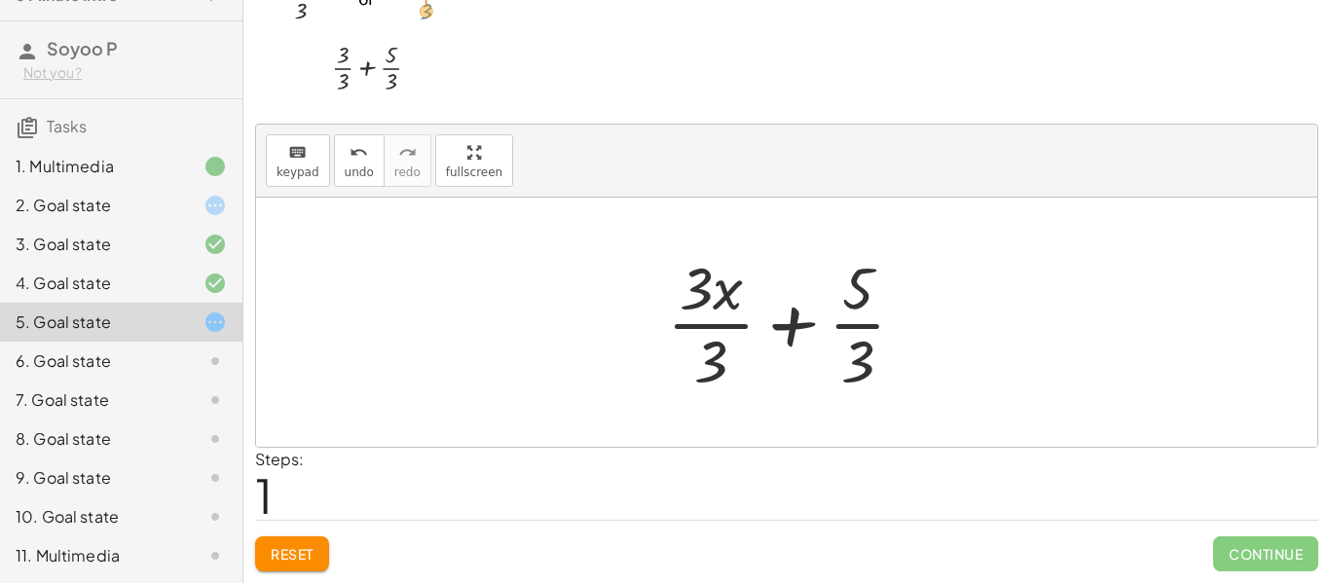
click at [718, 294] on div at bounding box center [794, 322] width 274 height 150
click at [795, 324] on div at bounding box center [794, 322] width 274 height 150
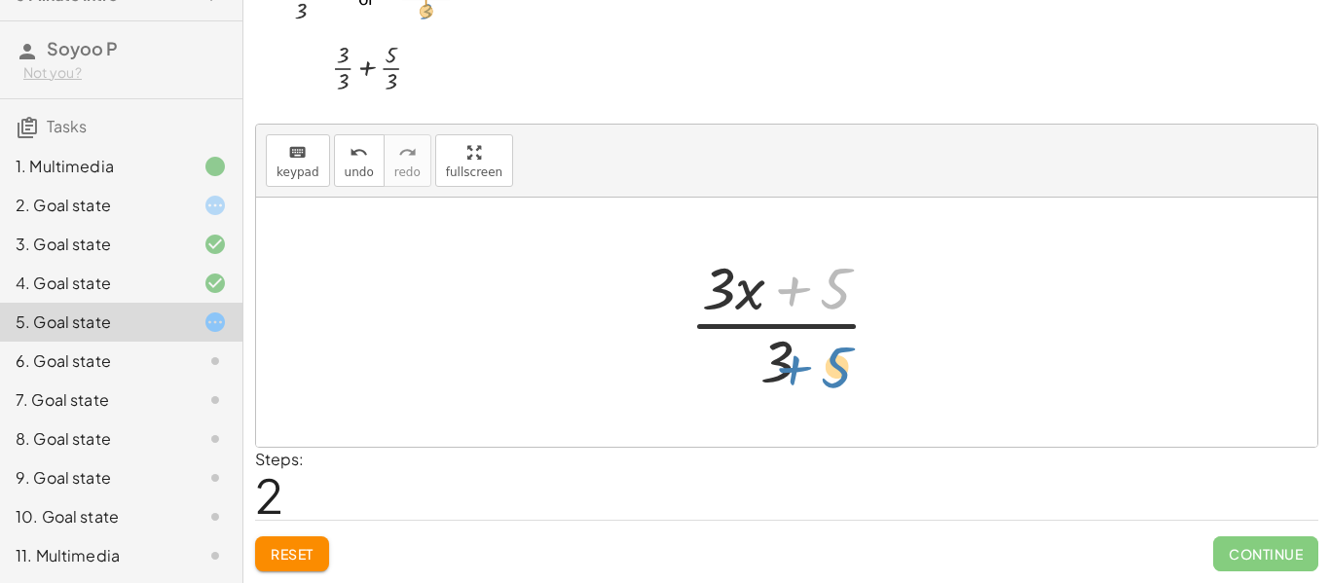
drag, startPoint x: 833, startPoint y: 294, endPoint x: 832, endPoint y: 372, distance: 77.9
click at [832, 372] on div at bounding box center [794, 322] width 228 height 150
drag, startPoint x: 798, startPoint y: 283, endPoint x: 818, endPoint y: 356, distance: 75.9
click at [818, 356] on div at bounding box center [794, 322] width 228 height 150
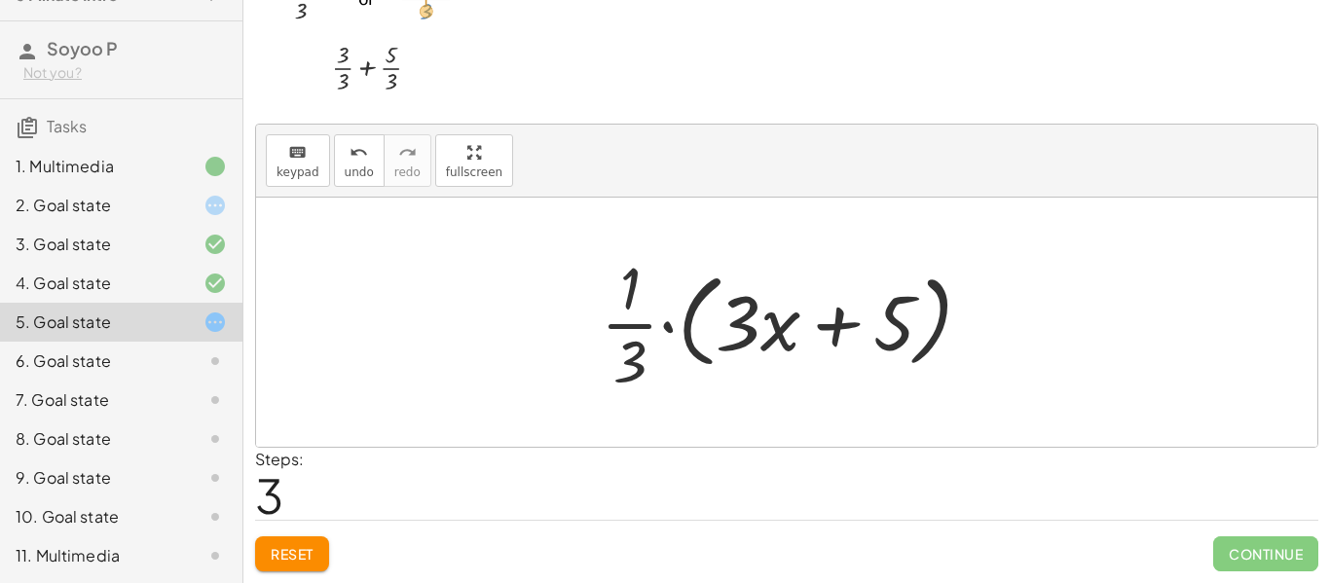
click at [658, 317] on div at bounding box center [794, 322] width 407 height 150
click at [668, 326] on div at bounding box center [794, 322] width 407 height 150
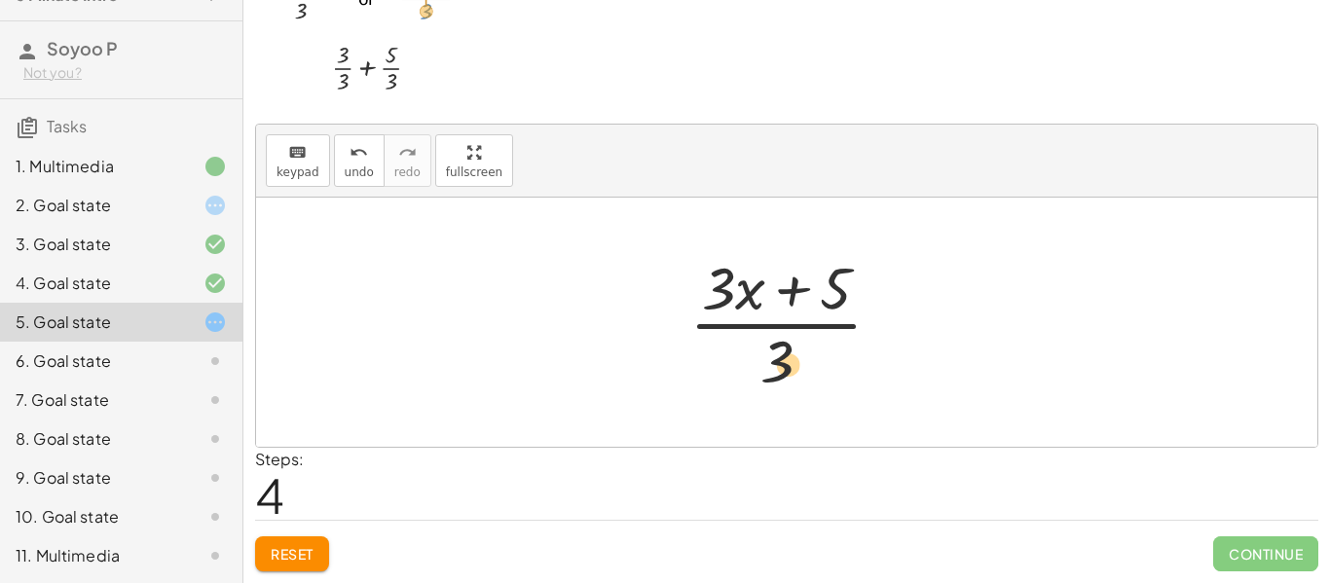
drag, startPoint x: 795, startPoint y: 288, endPoint x: 746, endPoint y: 364, distance: 90.2
click at [746, 364] on div at bounding box center [794, 322] width 228 height 150
click at [162, 350] on div "6. Goal state" at bounding box center [94, 361] width 157 height 23
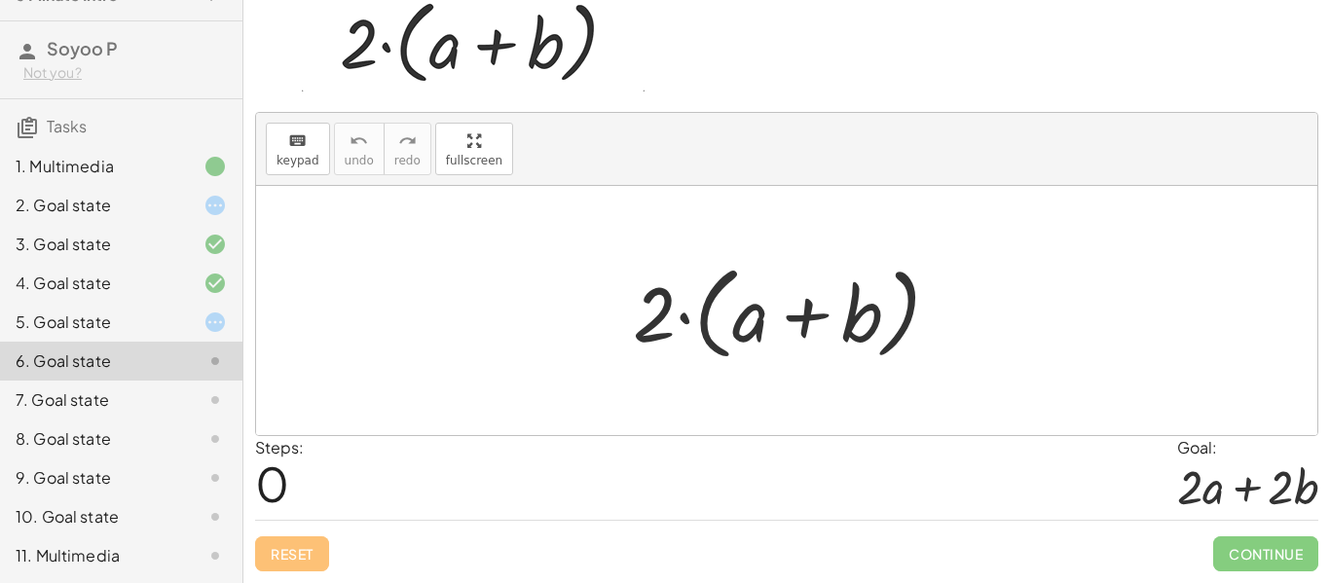
scroll to position [23, 0]
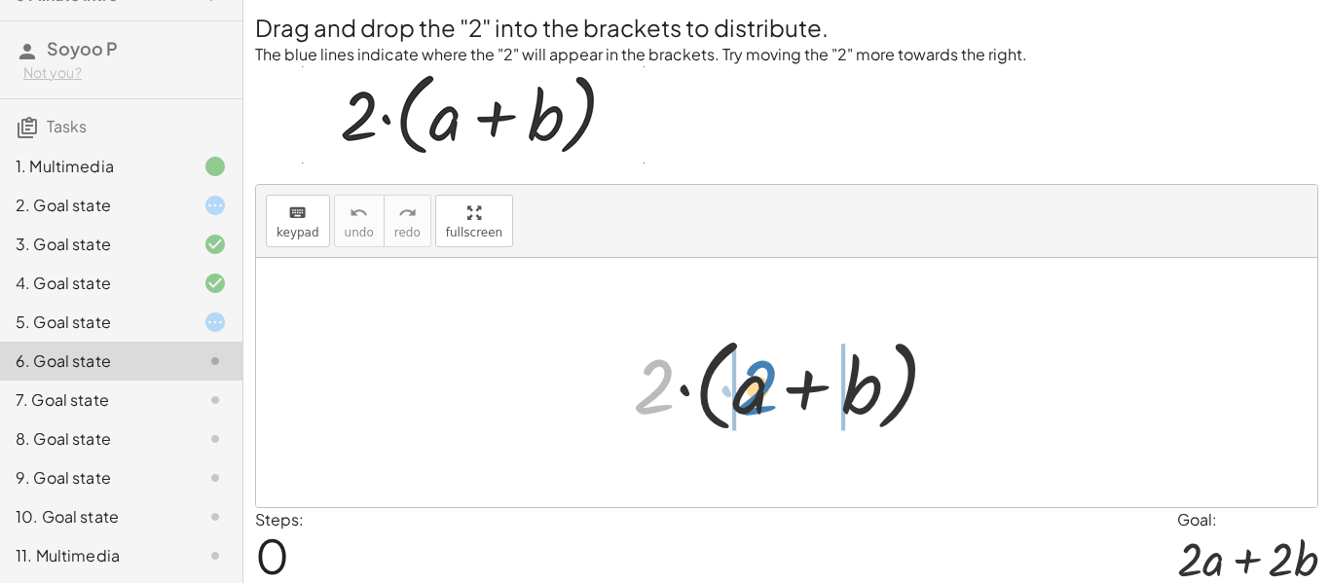
drag, startPoint x: 640, startPoint y: 390, endPoint x: 743, endPoint y: 392, distance: 103.3
click at [743, 392] on div at bounding box center [794, 383] width 342 height 112
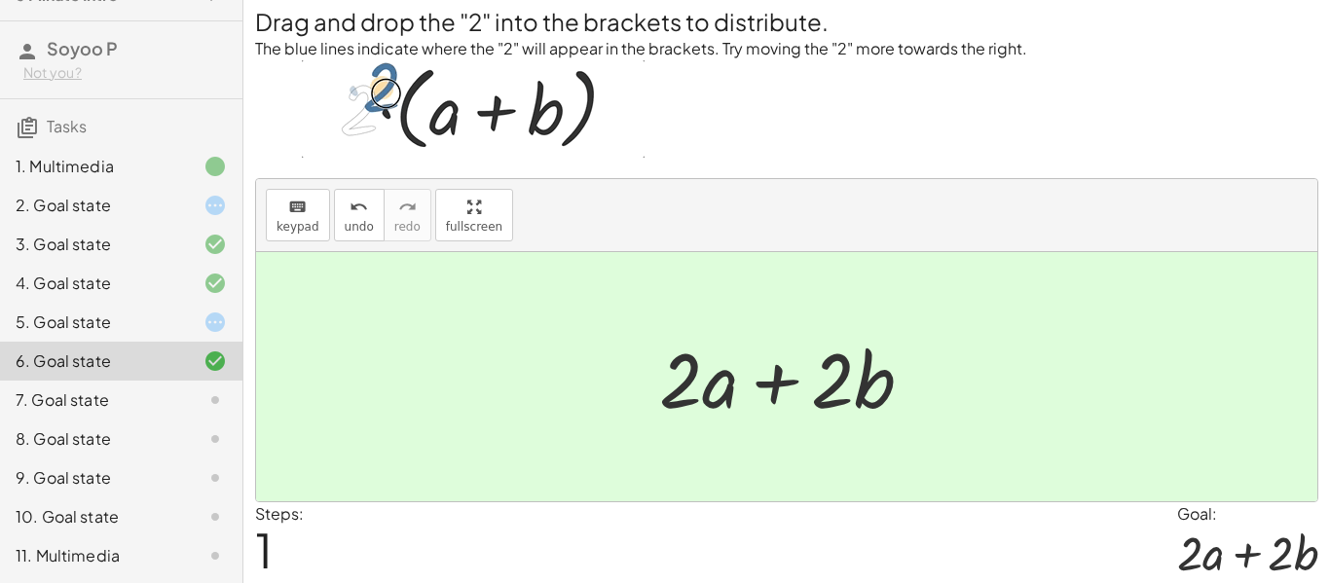
scroll to position [95, 0]
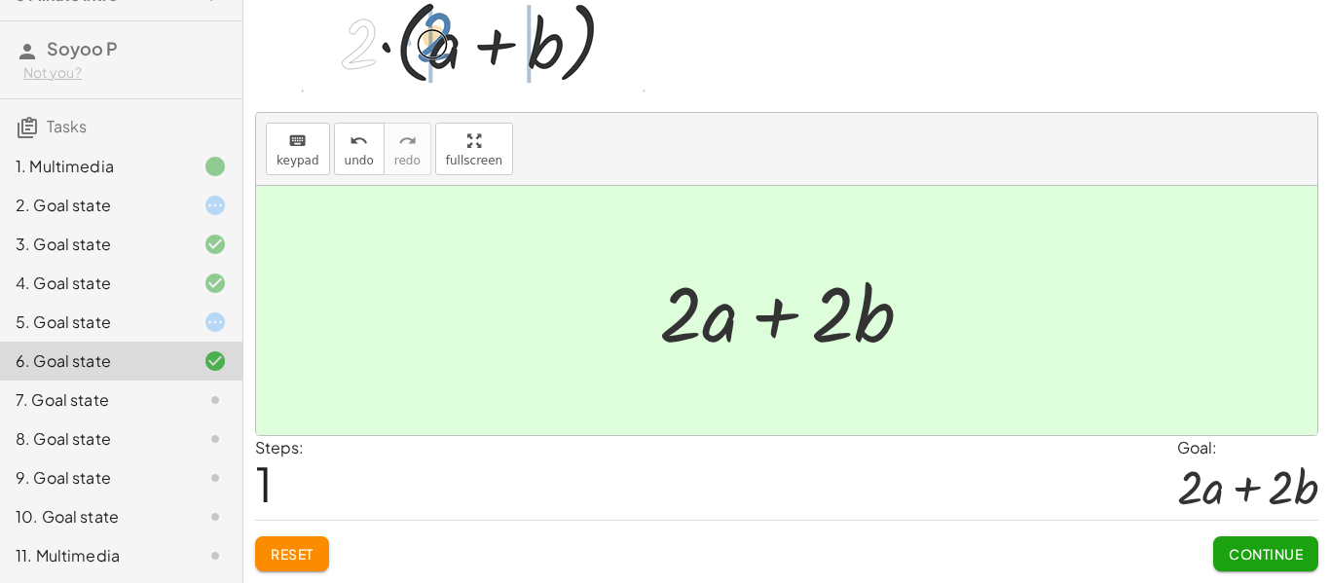
click at [1253, 540] on button "Continue" at bounding box center [1266, 554] width 105 height 35
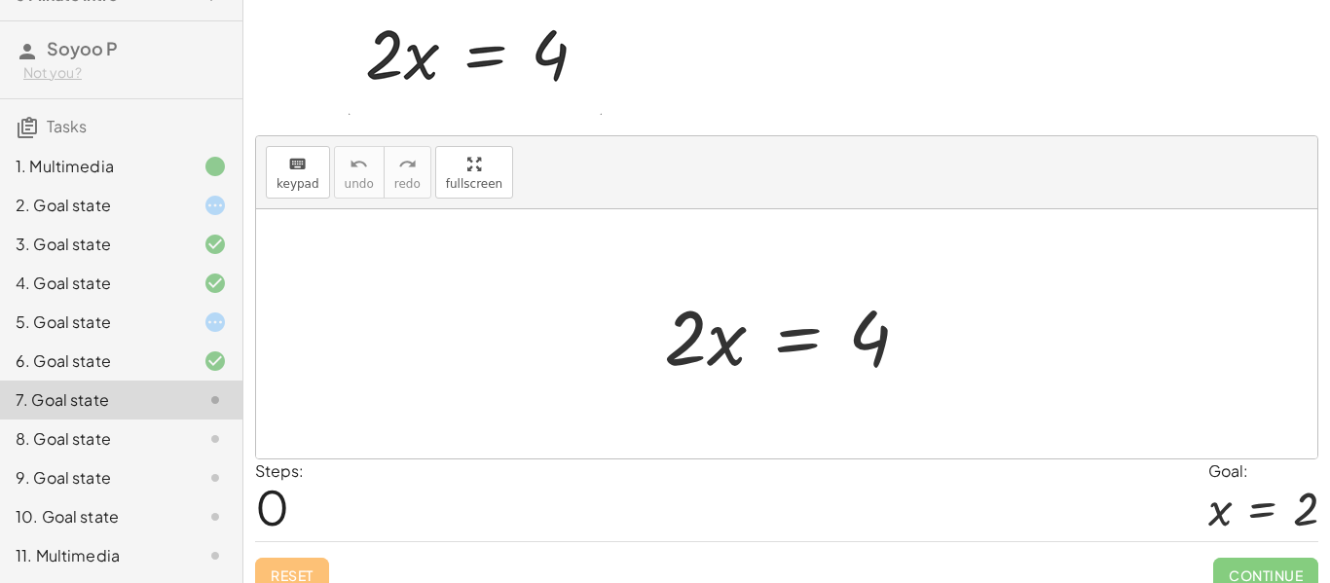
scroll to position [117, 0]
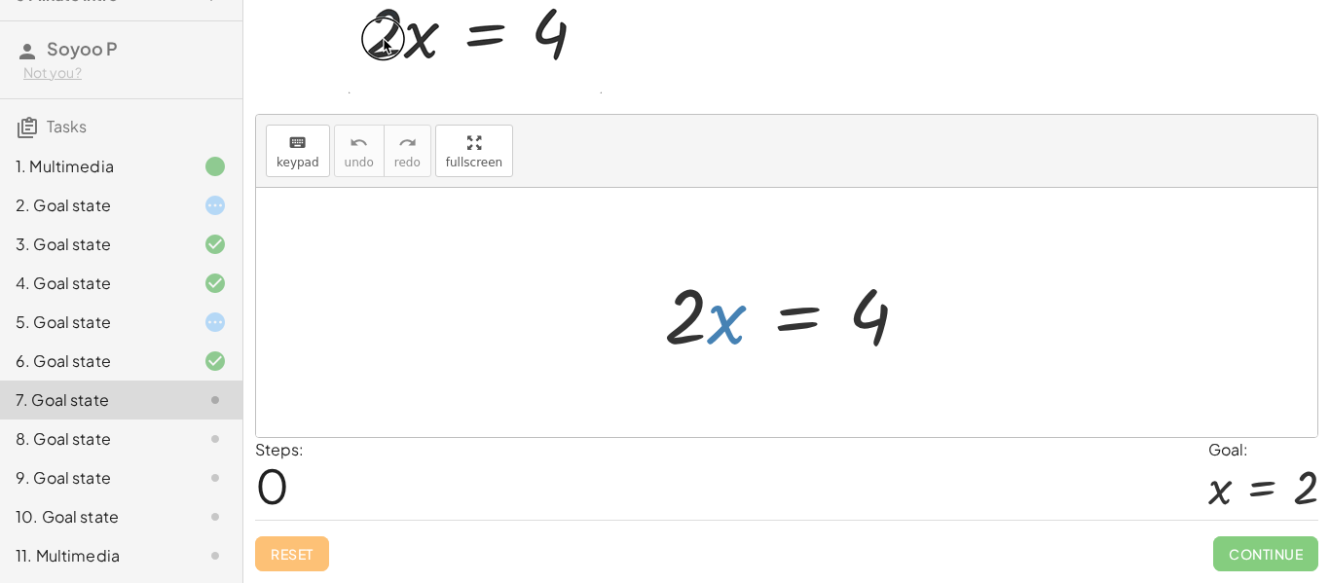
click at [721, 326] on div at bounding box center [795, 313] width 281 height 100
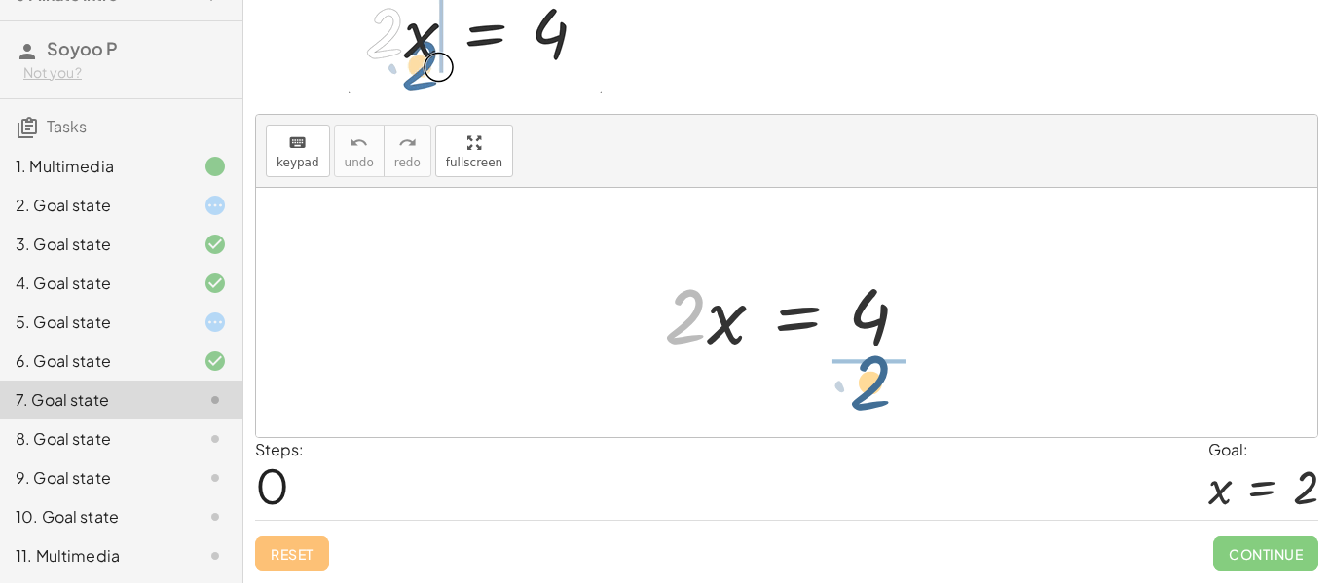
drag, startPoint x: 685, startPoint y: 318, endPoint x: 876, endPoint y: 389, distance: 203.4
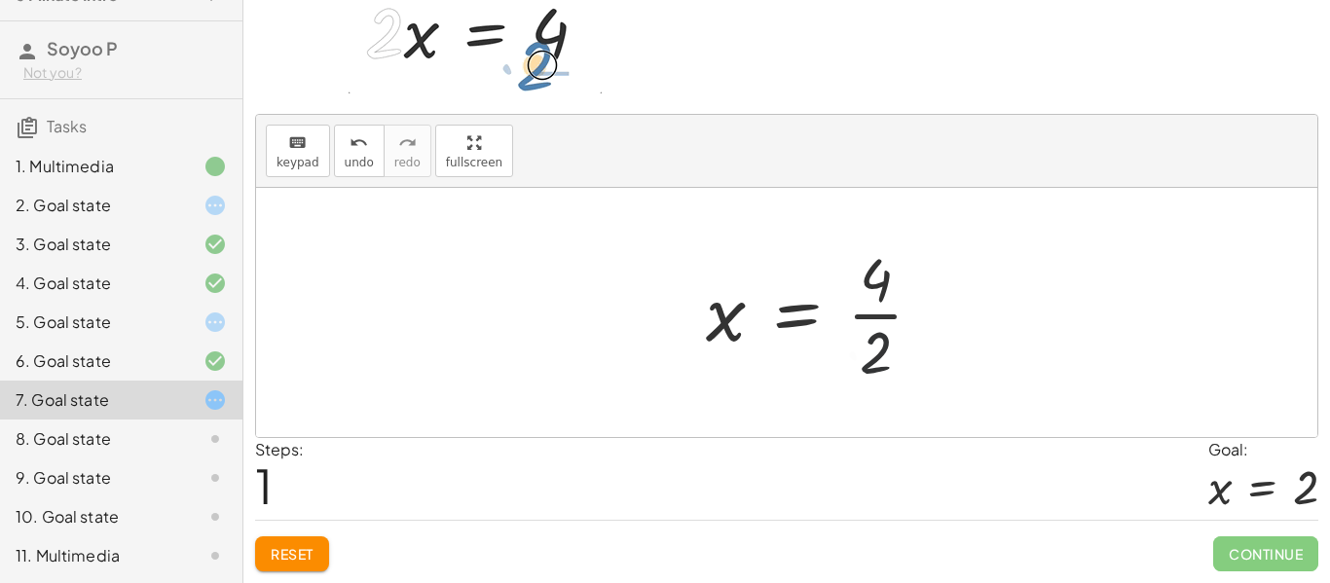
click at [872, 336] on div at bounding box center [822, 313] width 252 height 150
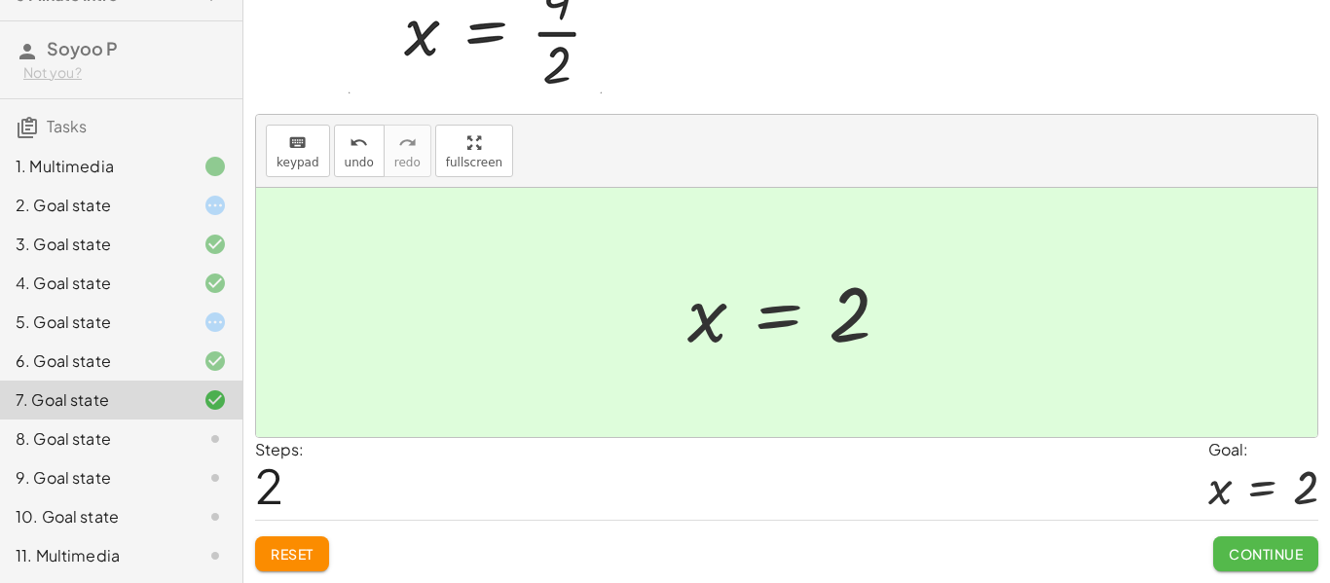
click at [1249, 565] on button "Continue" at bounding box center [1266, 554] width 105 height 35
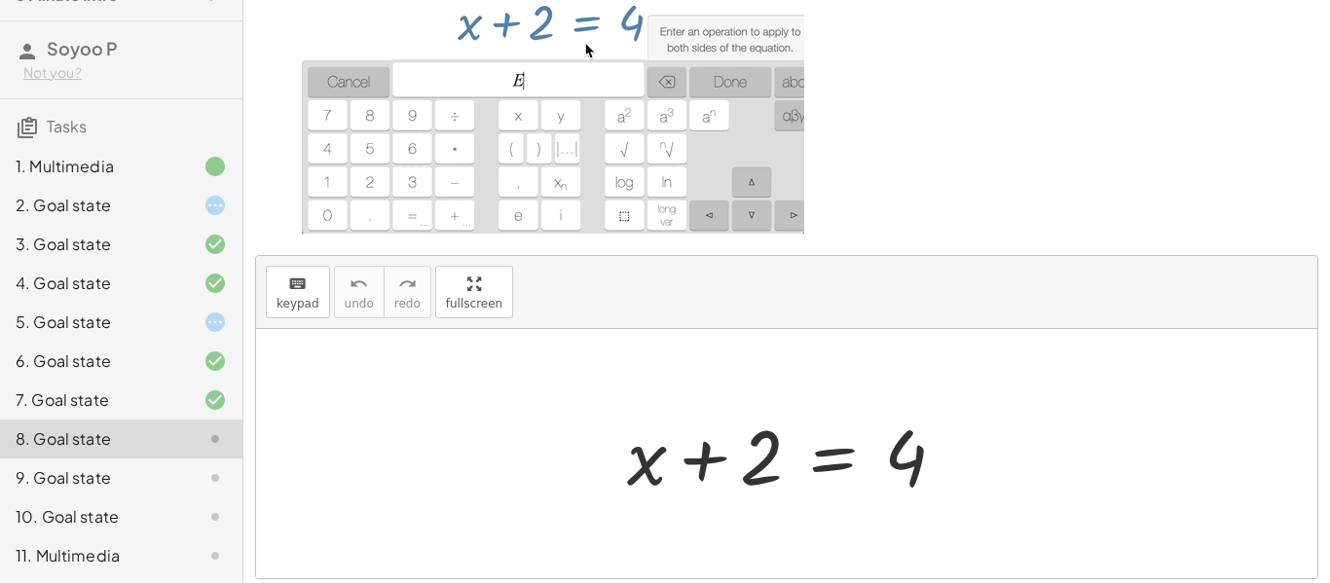
click at [215, 322] on icon at bounding box center [215, 322] width 23 height 23
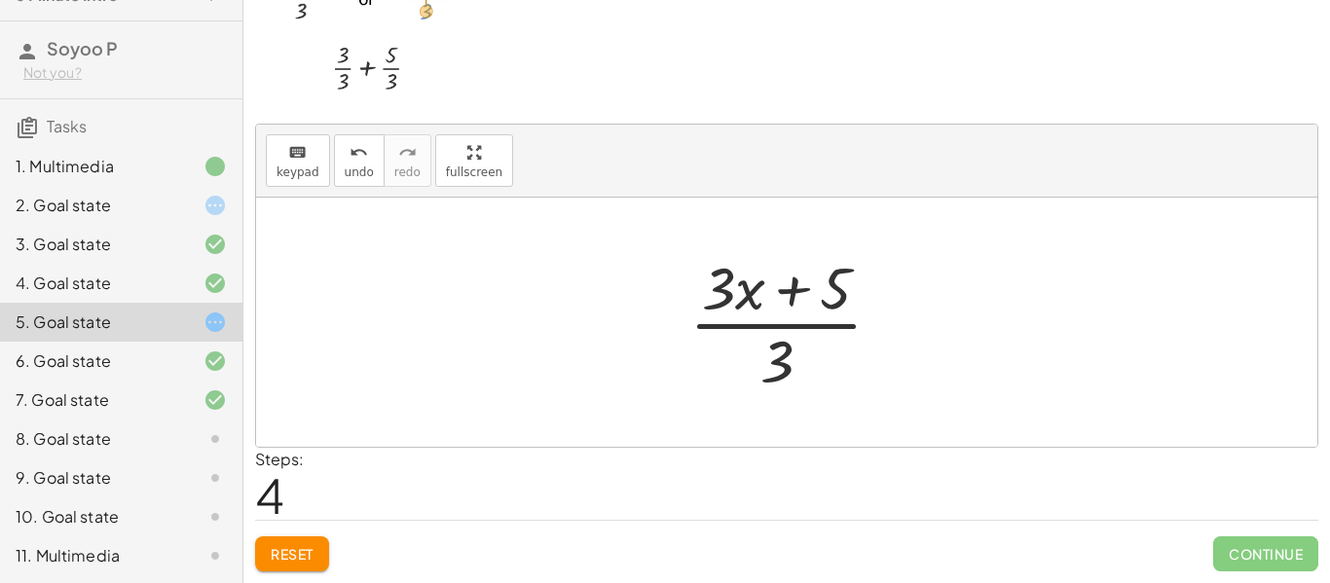
click at [302, 563] on button "Reset" at bounding box center [292, 554] width 74 height 35
click at [152, 430] on div "8. Goal state" at bounding box center [94, 439] width 157 height 23
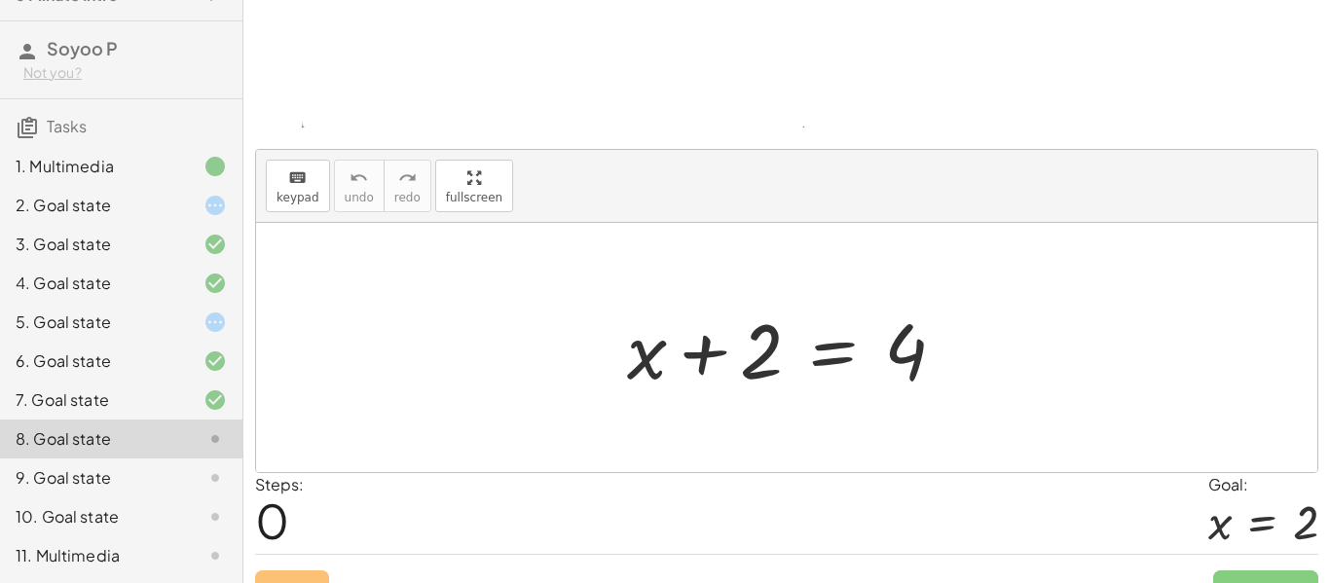
scroll to position [257, 0]
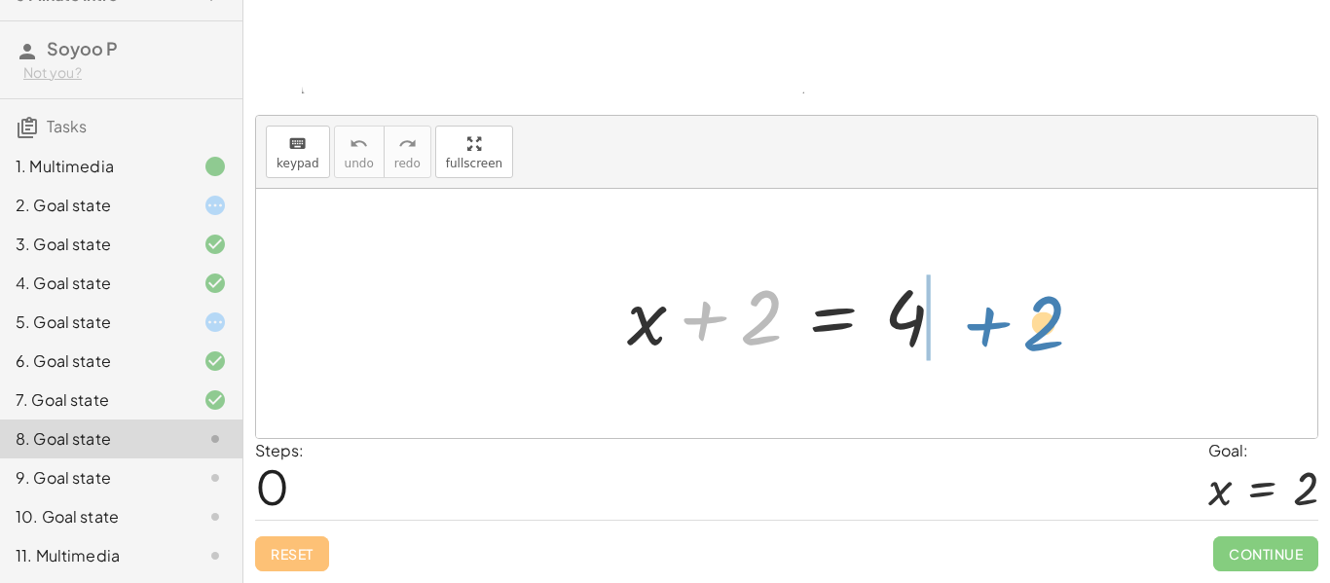
drag, startPoint x: 716, startPoint y: 321, endPoint x: 998, endPoint y: 322, distance: 282.5
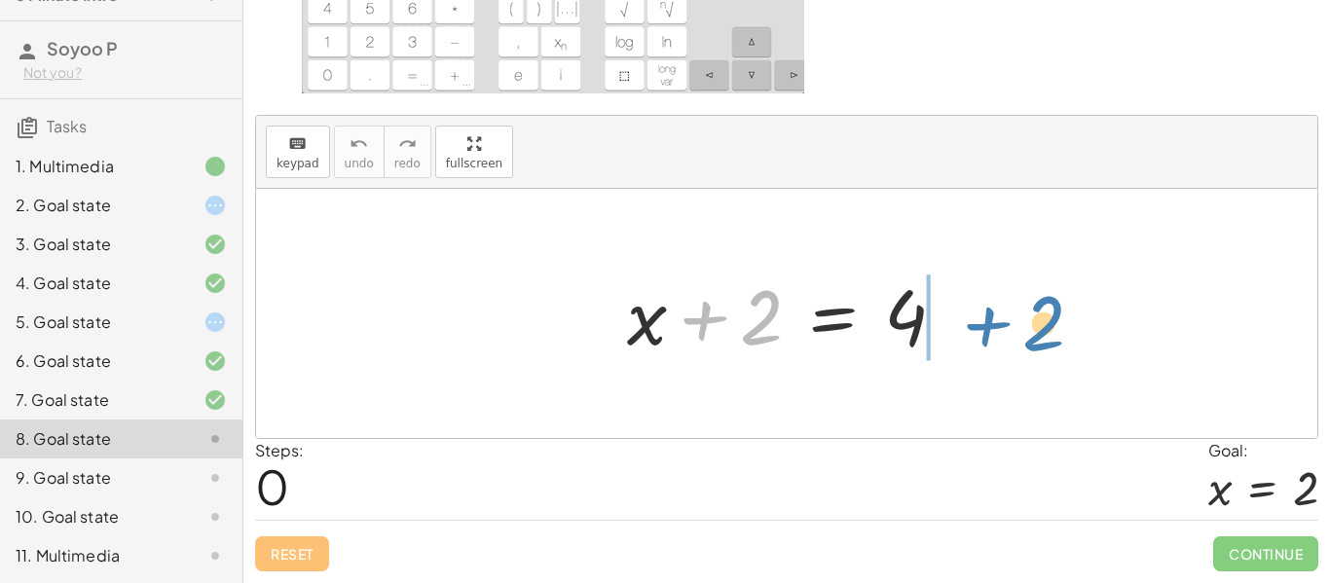
click at [998, 322] on div "+ 2 + x + 2 = 4" at bounding box center [787, 313] width 1062 height 249
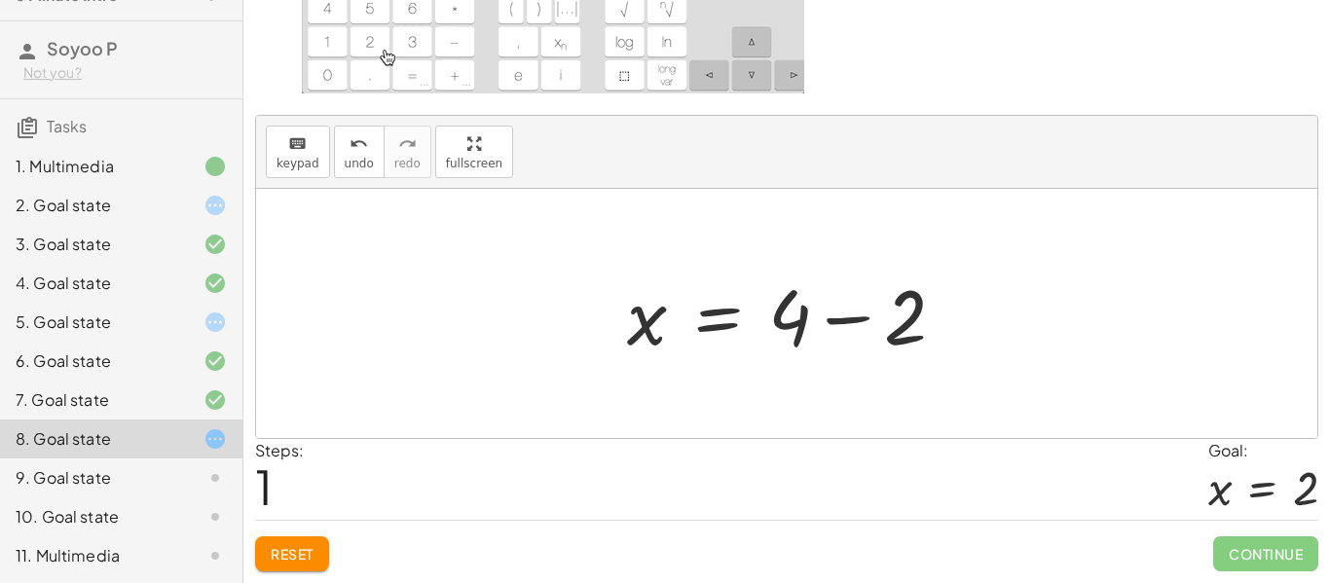
click at [862, 320] on div at bounding box center [794, 314] width 354 height 100
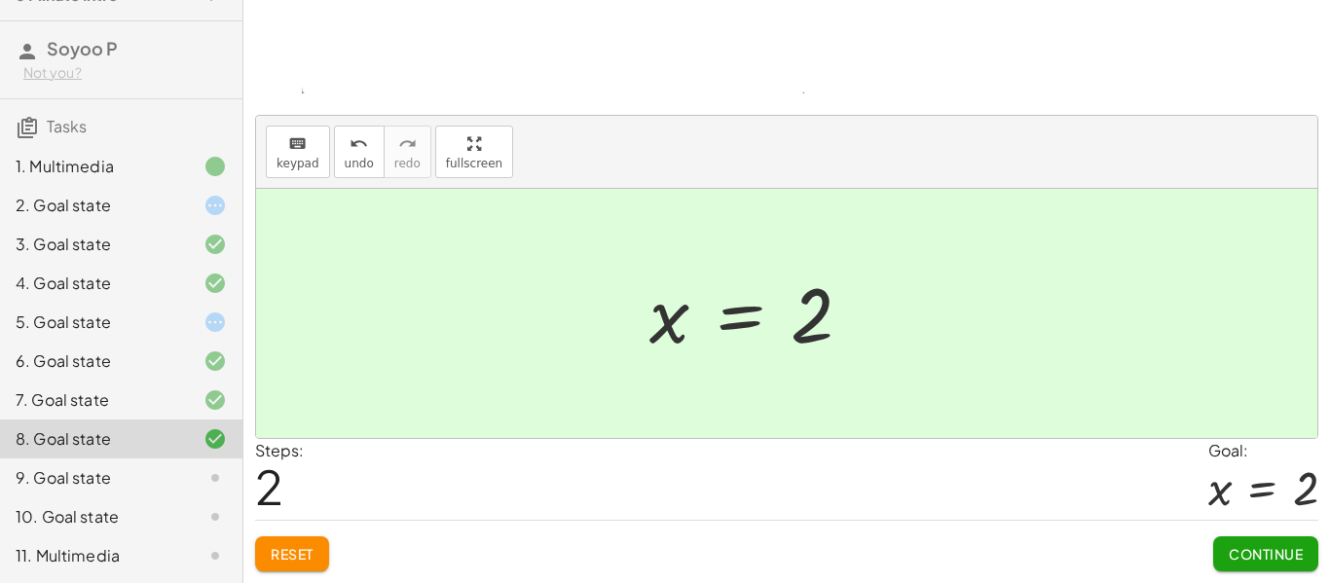
click at [1279, 546] on span "Continue" at bounding box center [1266, 554] width 74 height 18
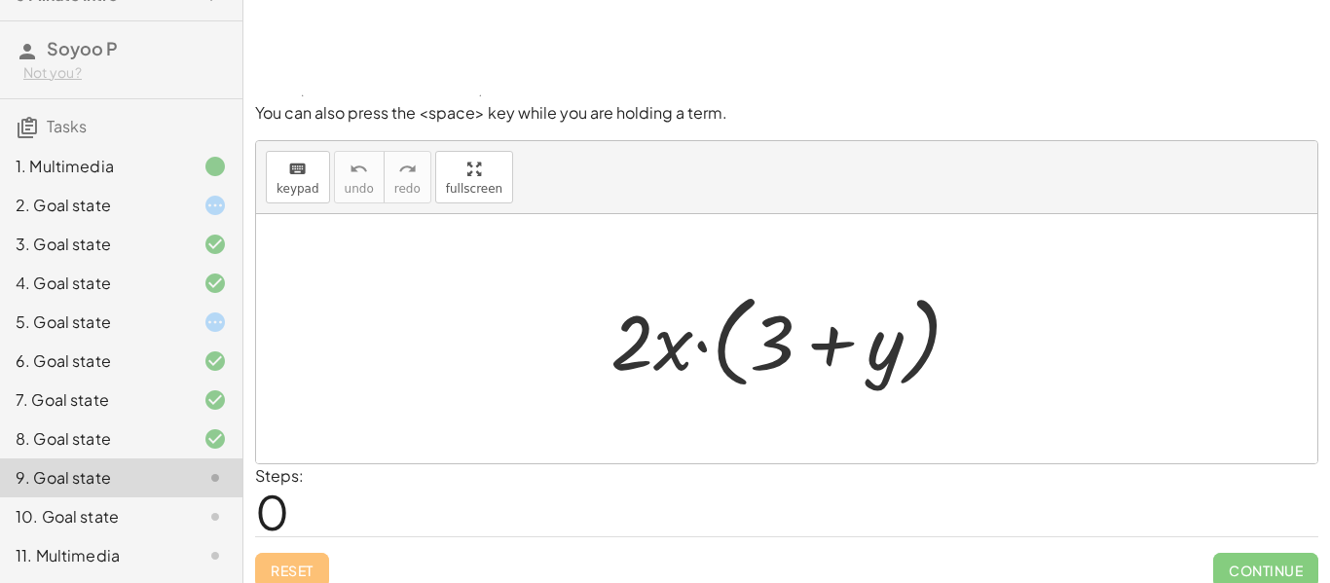
scroll to position [111, 0]
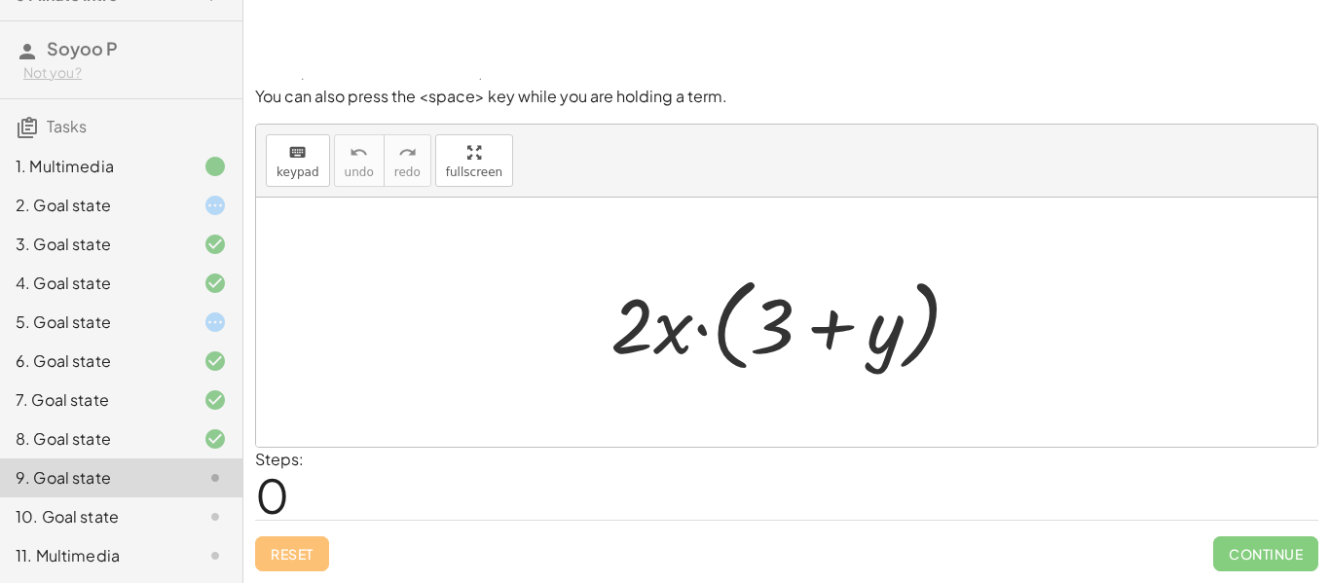
click at [139, 509] on div "10. Goal state" at bounding box center [94, 516] width 157 height 23
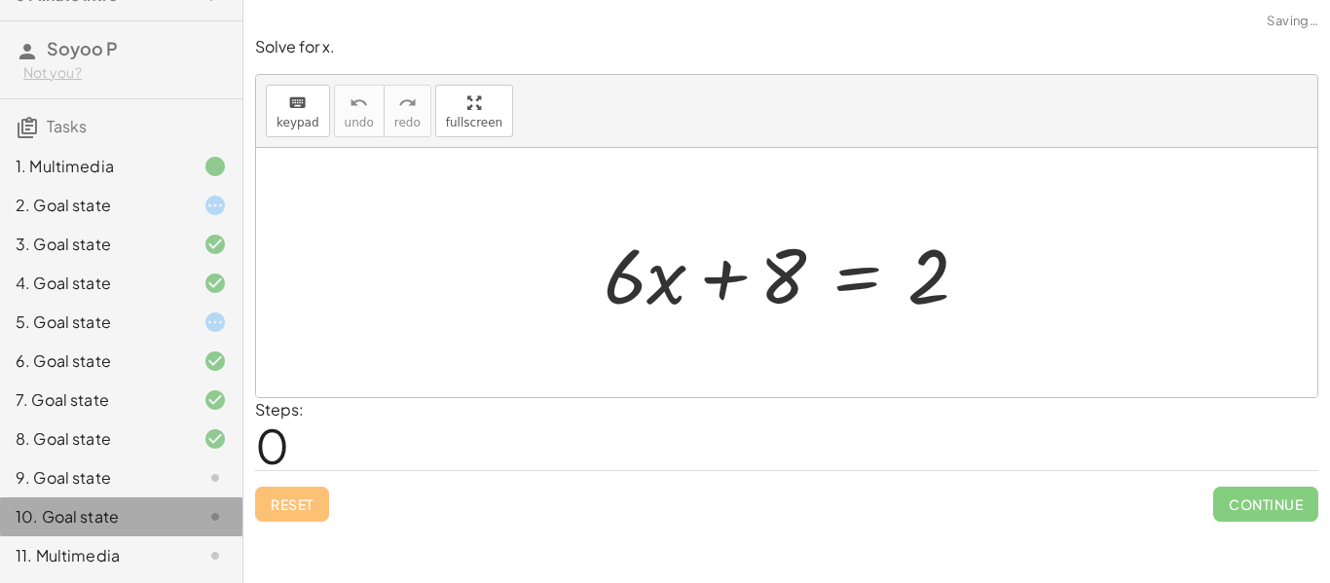
scroll to position [0, 0]
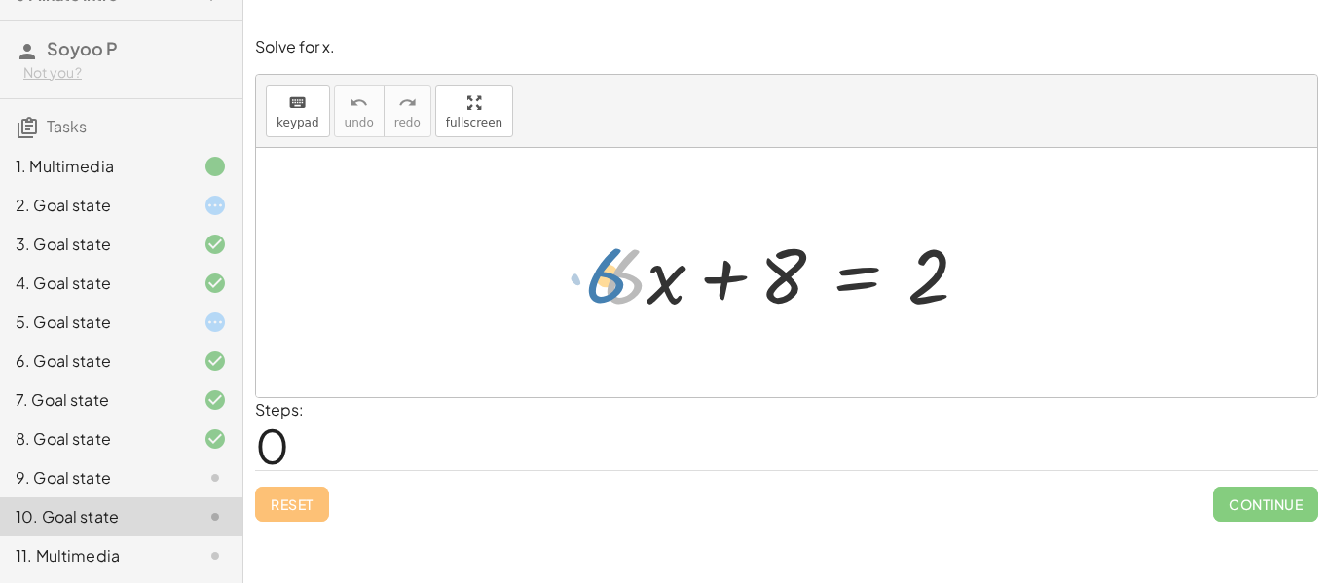
drag, startPoint x: 623, startPoint y: 281, endPoint x: 604, endPoint y: 280, distance: 19.5
click at [604, 280] on div at bounding box center [794, 273] width 400 height 100
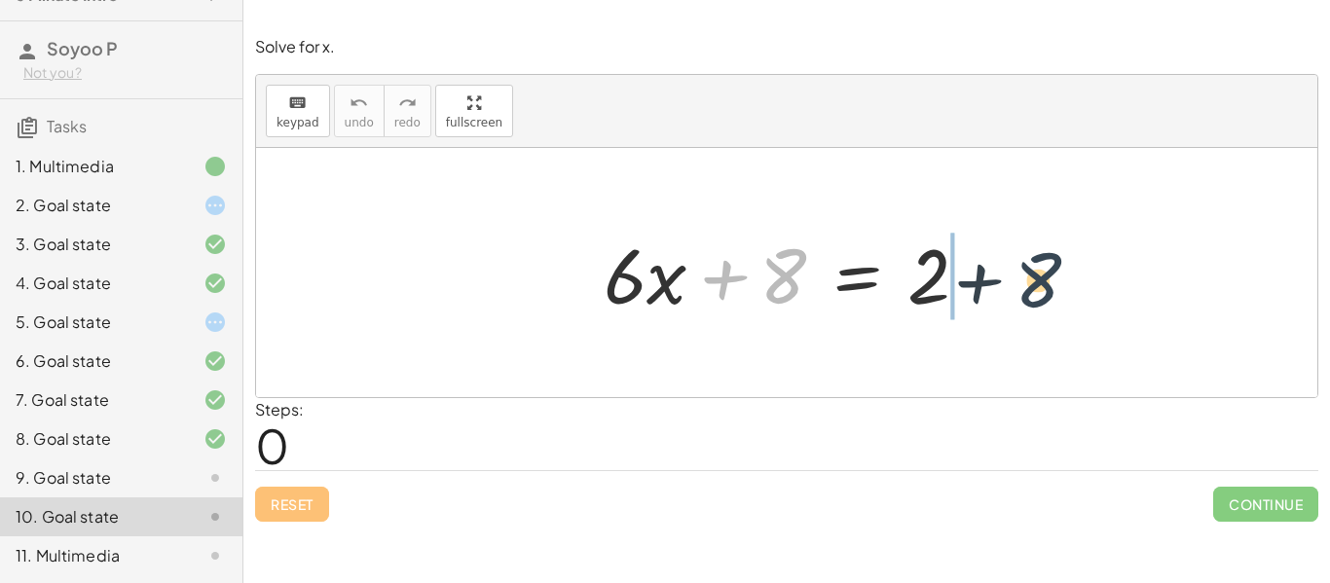
drag, startPoint x: 790, startPoint y: 280, endPoint x: 1051, endPoint y: 283, distance: 261.1
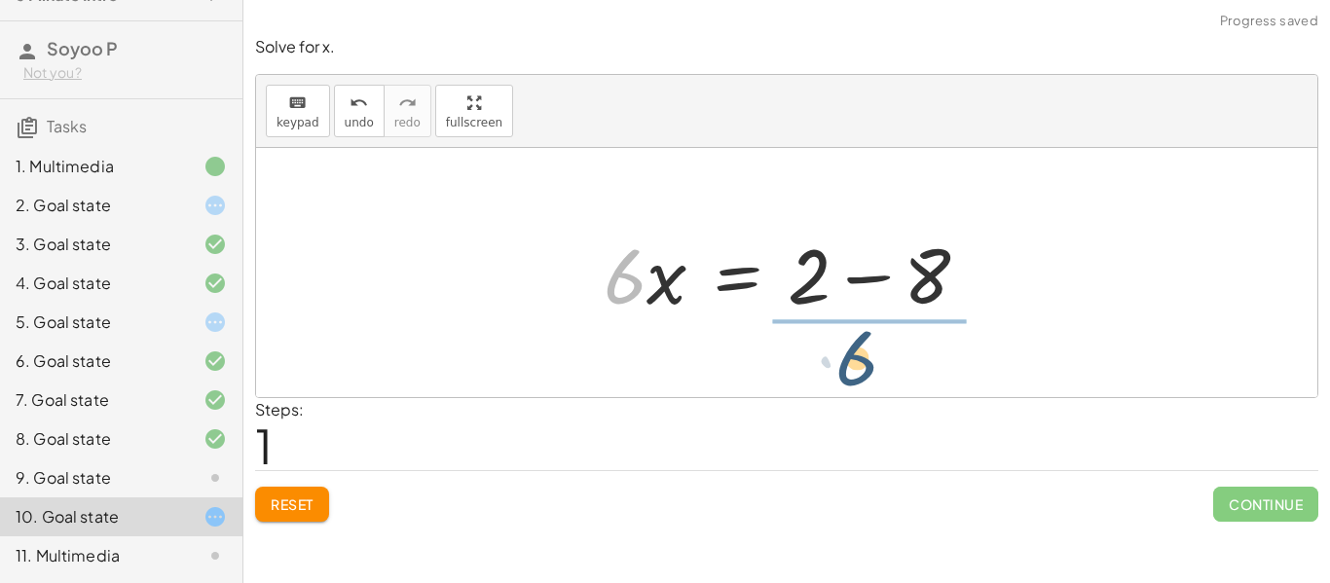
drag, startPoint x: 636, startPoint y: 280, endPoint x: 879, endPoint y: 364, distance: 256.9
click at [879, 364] on div "+ · 6 · x + 8 = 2 · 6 · 6 · x 8 = 2 + −" at bounding box center [787, 272] width 1062 height 249
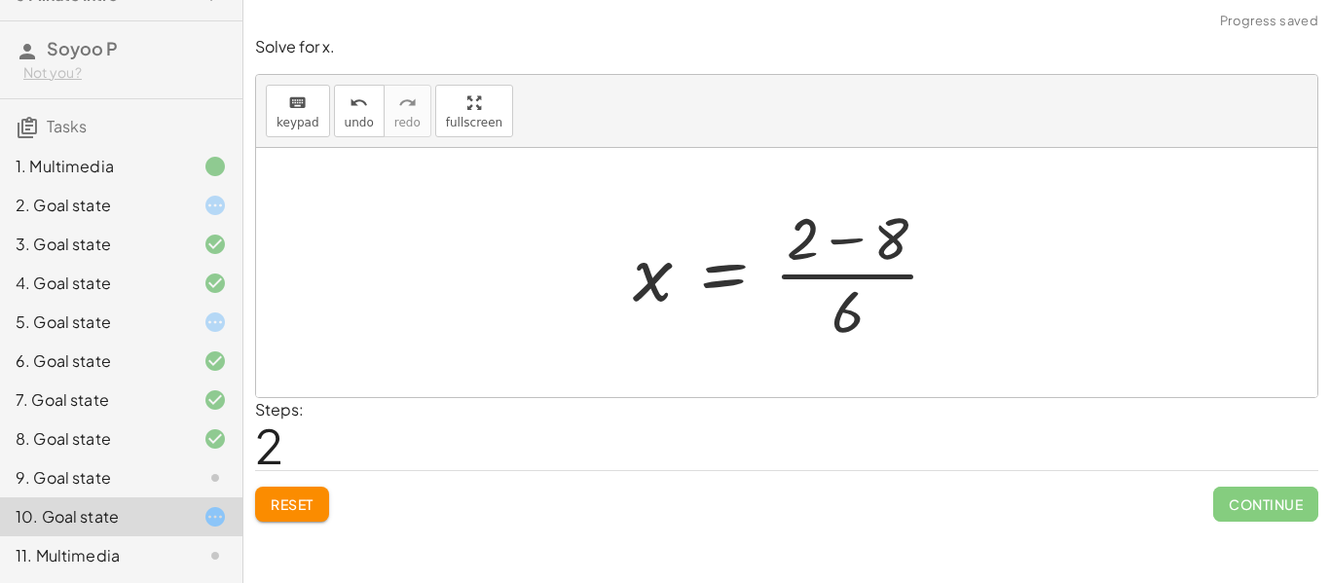
click at [854, 275] on div at bounding box center [794, 273] width 342 height 150
click at [842, 239] on div at bounding box center [794, 273] width 342 height 150
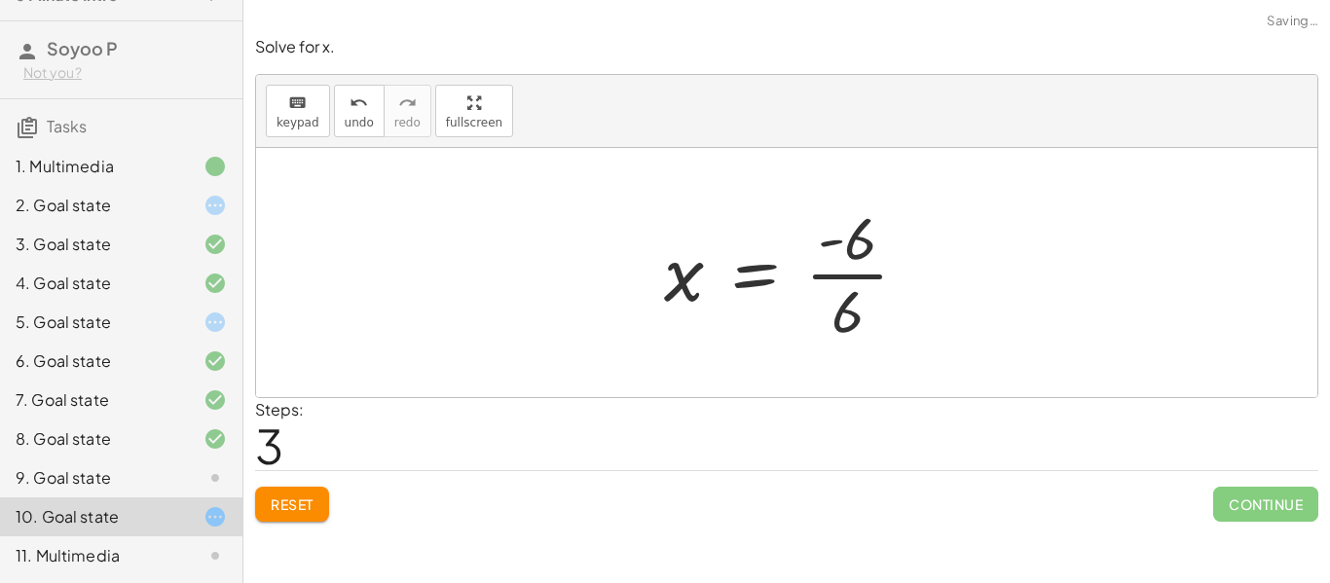
click at [839, 279] on div at bounding box center [795, 273] width 280 height 150
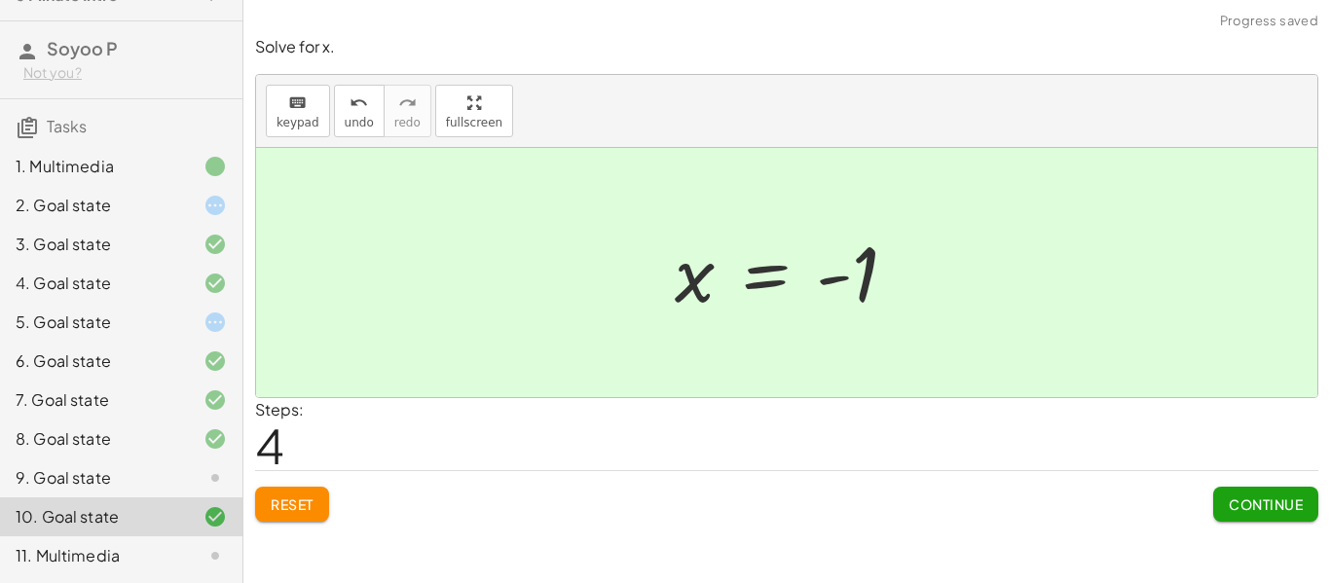
click at [1222, 500] on button "Continue" at bounding box center [1266, 504] width 105 height 35
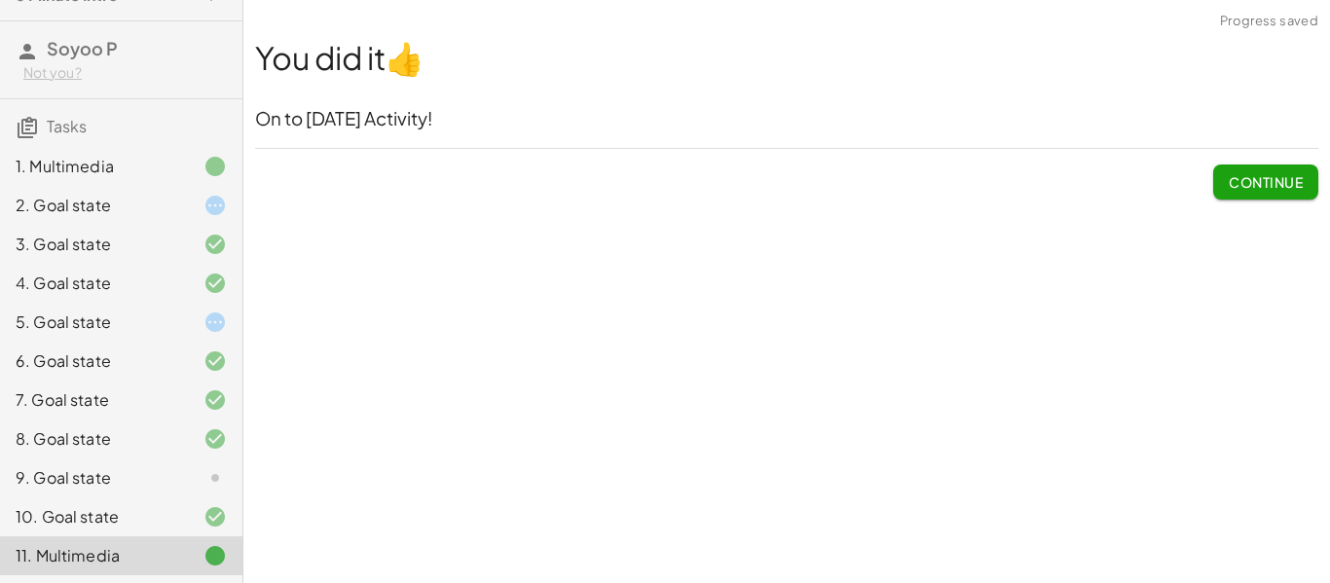
click at [208, 474] on icon at bounding box center [215, 478] width 23 height 23
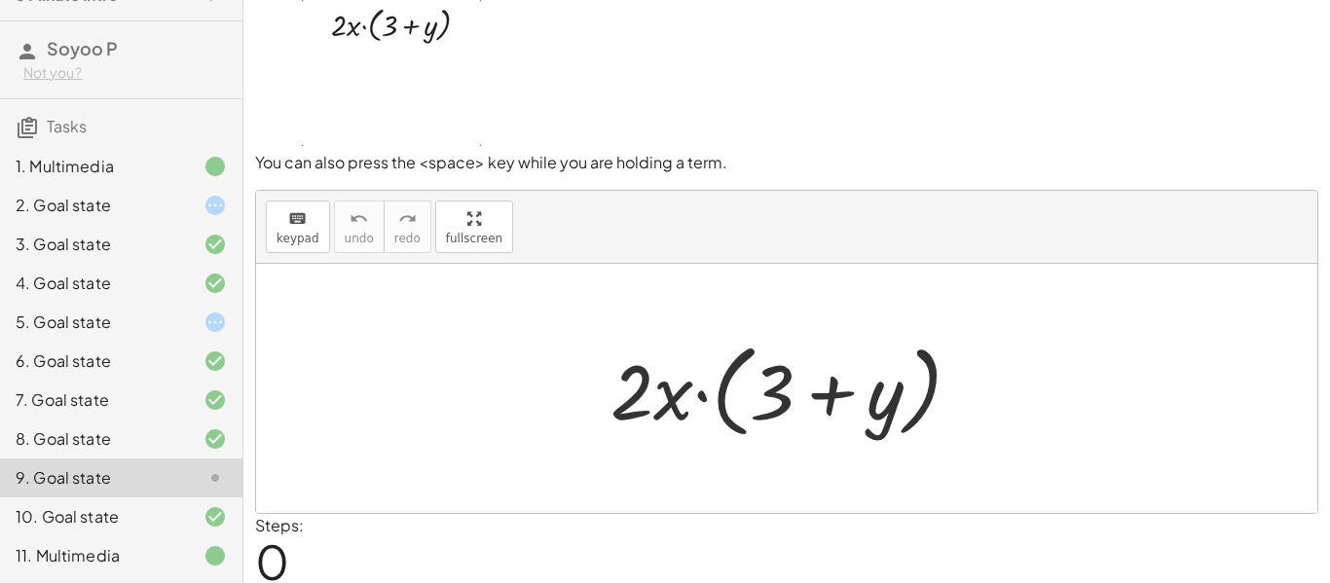
scroll to position [111, 0]
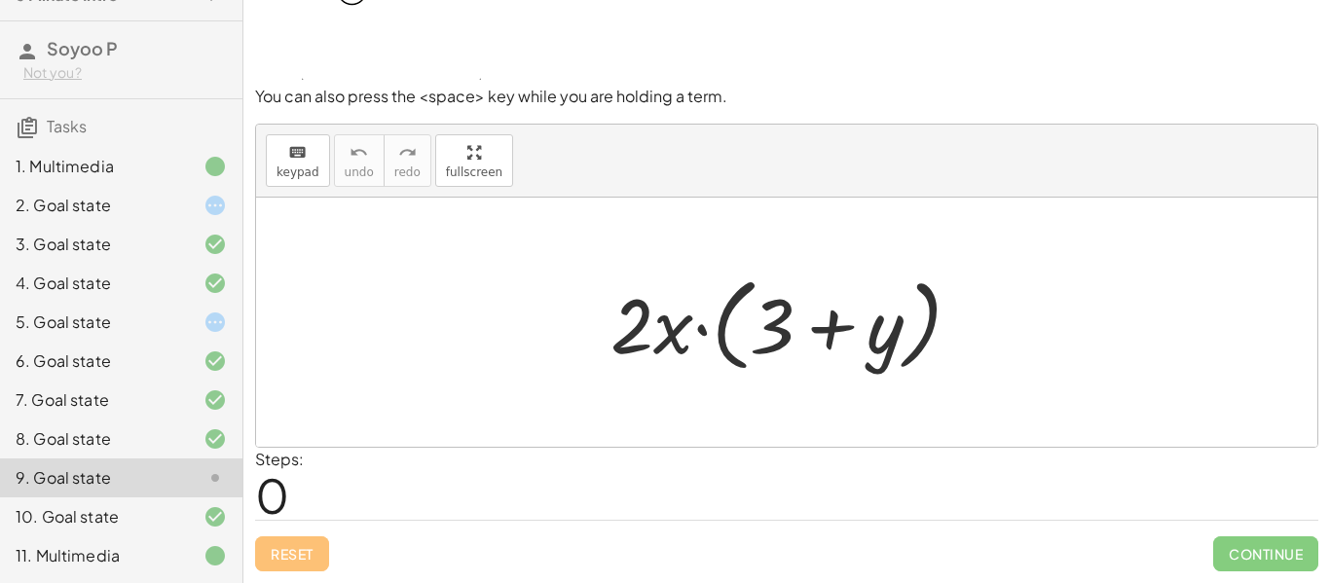
click at [177, 207] on div at bounding box center [199, 205] width 55 height 23
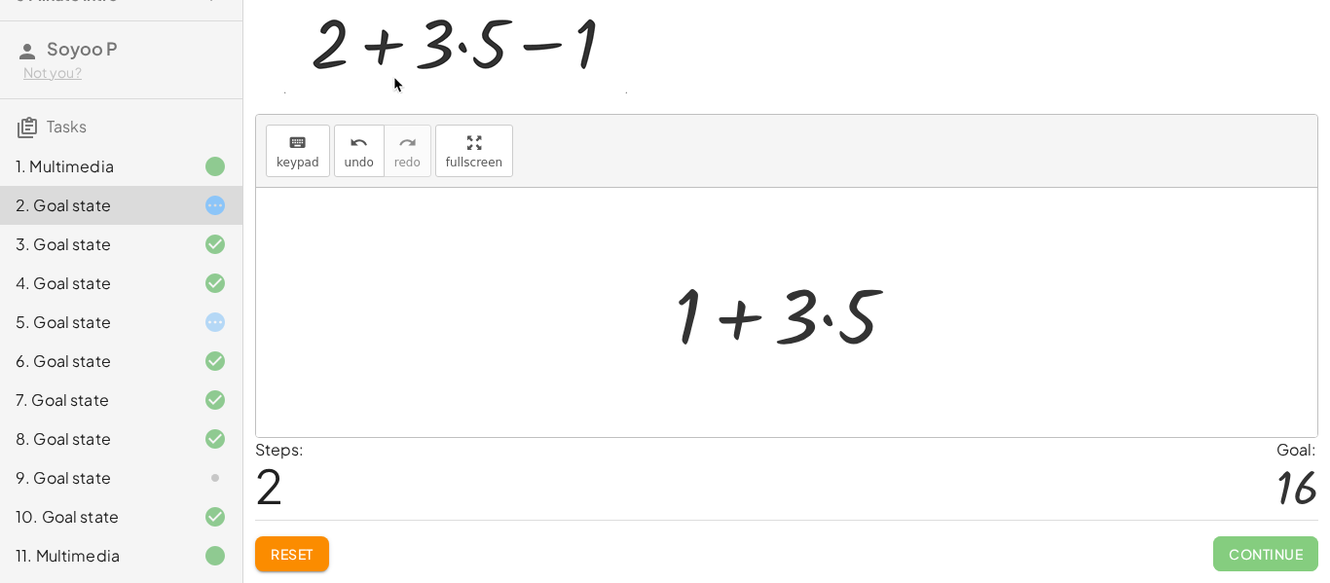
click at [212, 316] on icon at bounding box center [215, 322] width 23 height 23
